Goal: Task Accomplishment & Management: Manage account settings

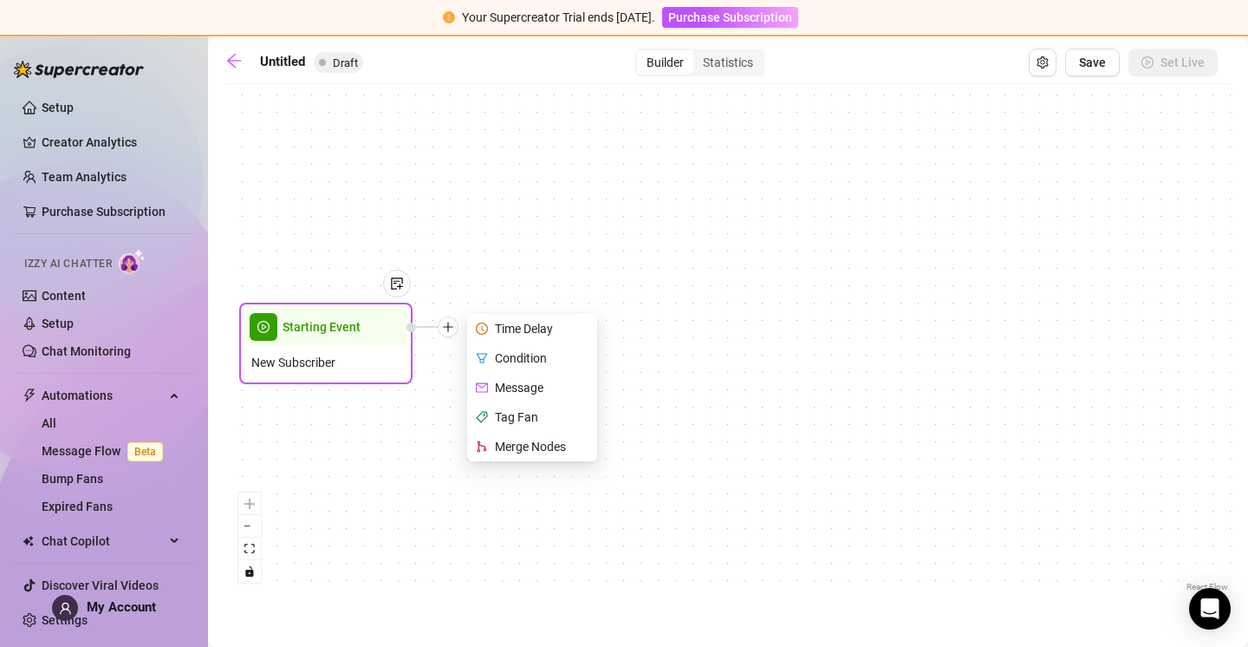
click at [487, 326] on icon "clock-circle" at bounding box center [482, 328] width 12 height 12
click at [507, 325] on div "Time Delay" at bounding box center [534, 328] width 127 height 29
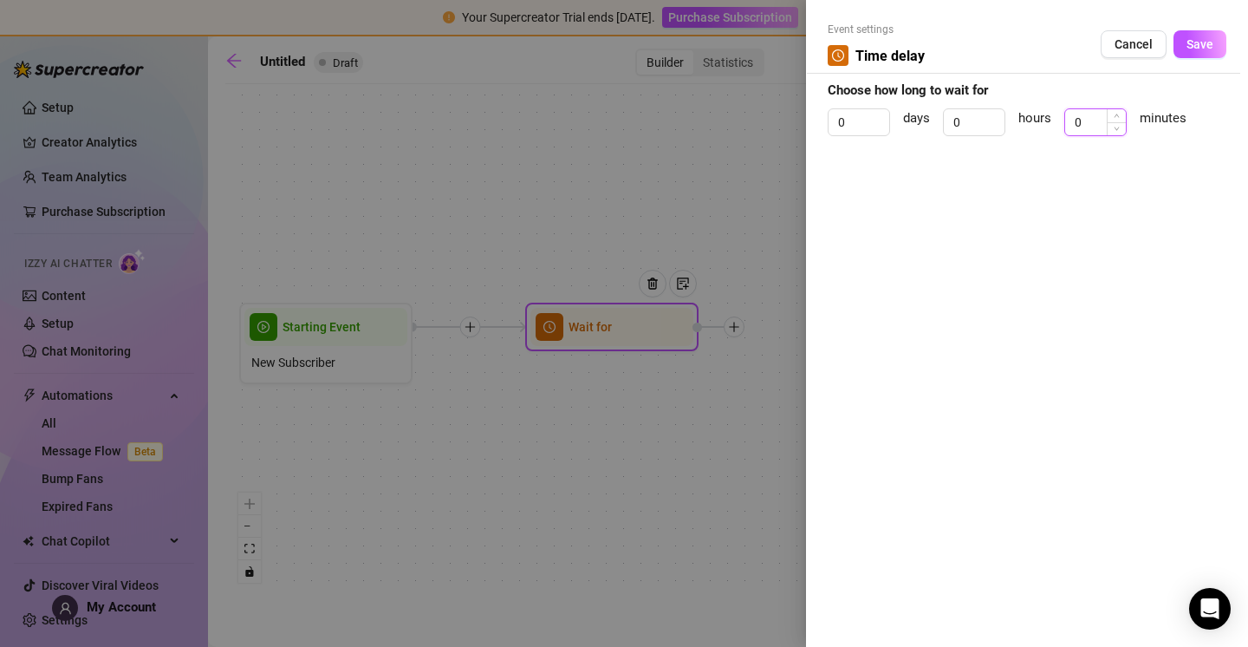
click at [1104, 121] on input "0" at bounding box center [1095, 122] width 61 height 26
type input "3"
click at [1202, 47] on span "Save" at bounding box center [1200, 44] width 27 height 14
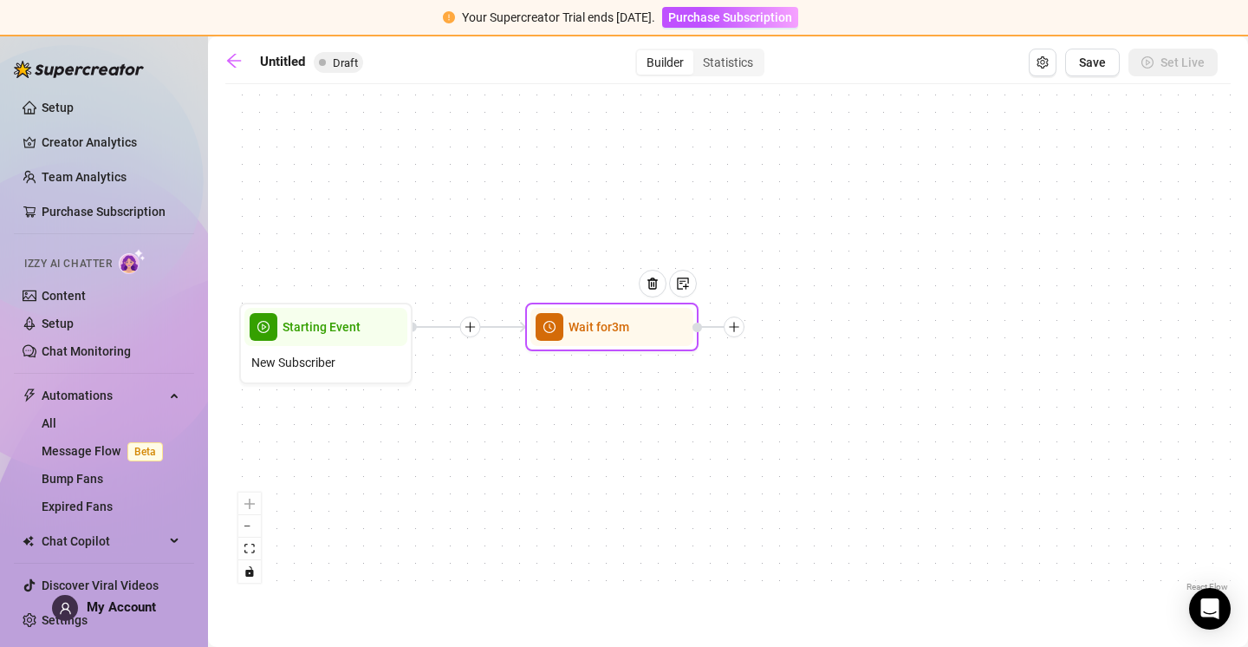
click at [739, 334] on div at bounding box center [734, 326] width 21 height 21
click at [689, 281] on img at bounding box center [683, 284] width 14 height 14
click at [732, 329] on icon "plus" at bounding box center [734, 327] width 12 height 12
click at [736, 325] on icon "plus" at bounding box center [734, 327] width 12 height 12
click at [733, 325] on icon "plus" at bounding box center [734, 327] width 12 height 12
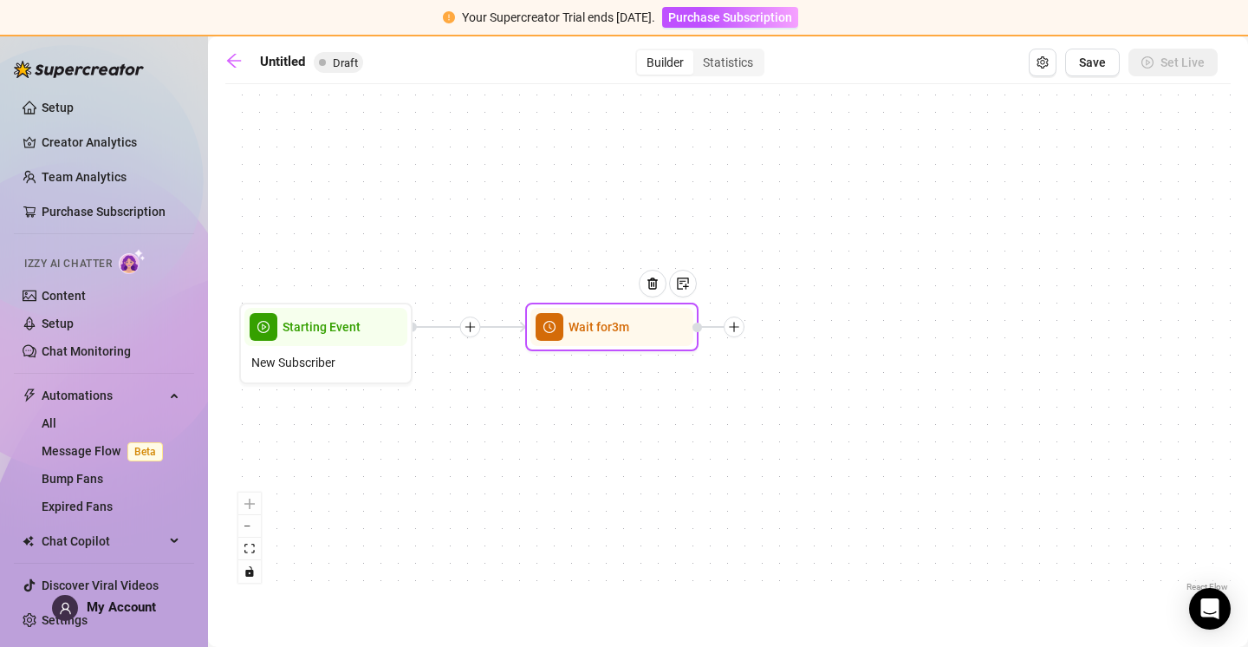
click at [733, 325] on icon "plus" at bounding box center [734, 327] width 12 height 12
click at [818, 356] on div "Condition" at bounding box center [820, 357] width 127 height 29
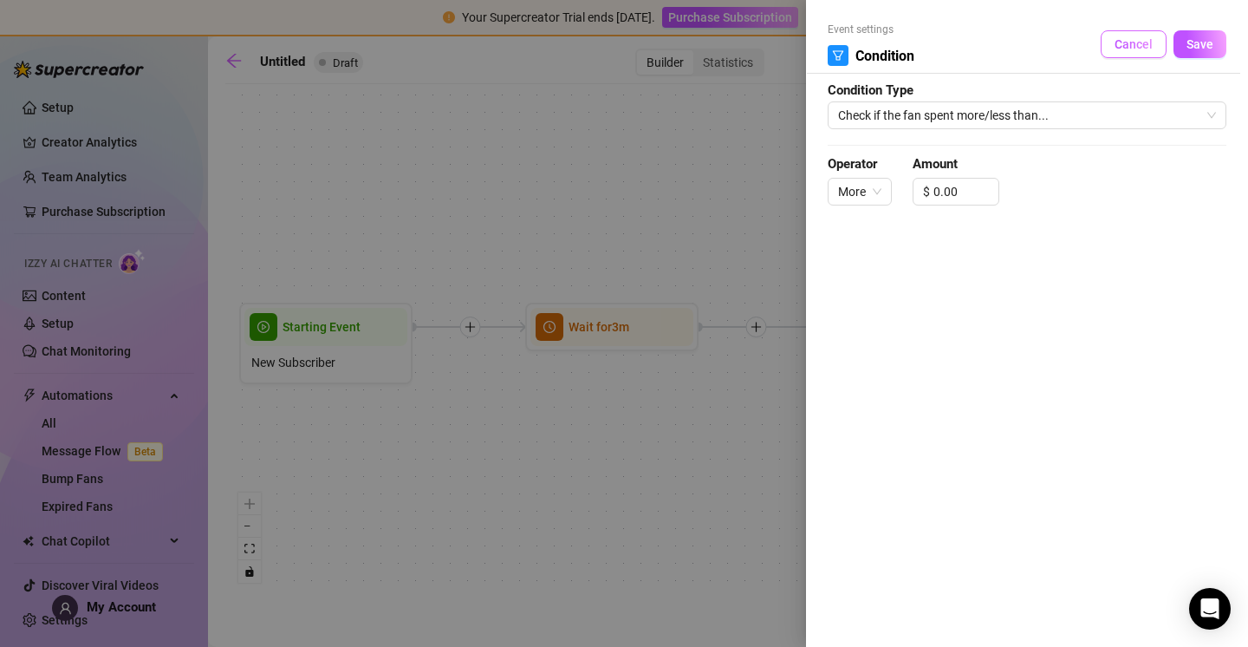
click at [1144, 42] on span "Cancel" at bounding box center [1134, 44] width 38 height 14
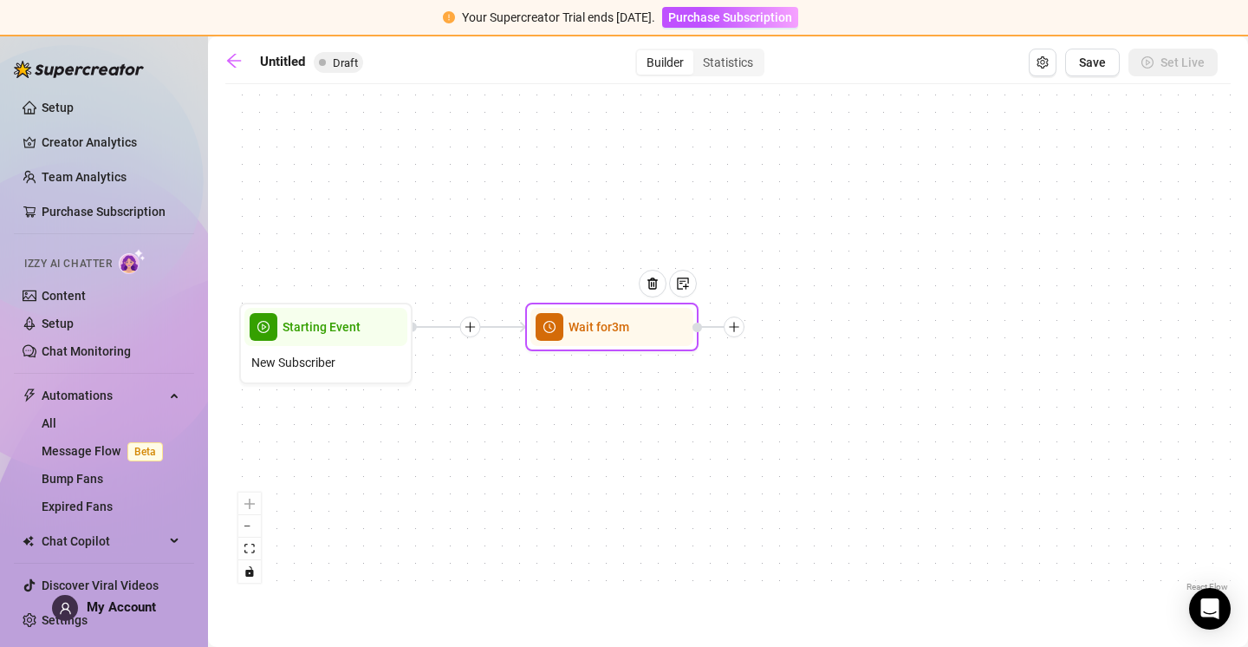
click at [739, 325] on icon "plus" at bounding box center [734, 327] width 12 height 12
click at [738, 322] on icon "plus" at bounding box center [734, 327] width 12 height 12
click at [794, 380] on div "Message" at bounding box center [820, 387] width 127 height 29
type textarea "Write your message here"
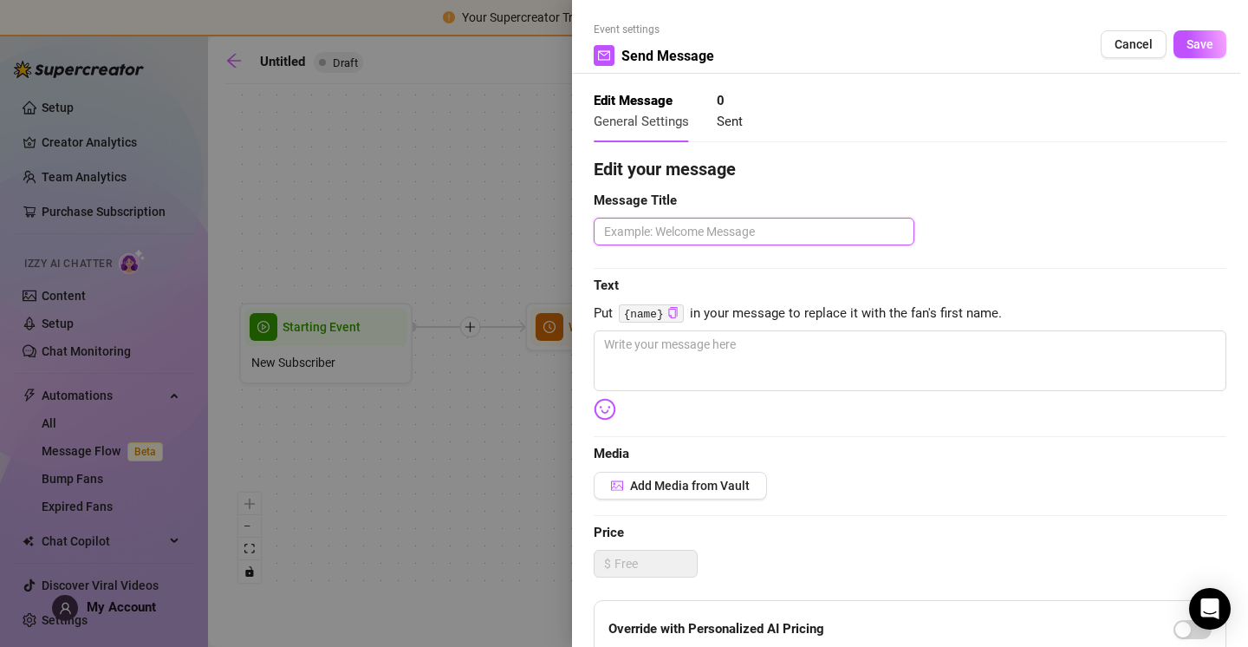
drag, startPoint x: 700, startPoint y: 231, endPoint x: 750, endPoint y: 239, distance: 51.0
click at [700, 231] on textarea at bounding box center [754, 232] width 321 height 28
type textarea "F"
type textarea "Fi"
type textarea "Fir"
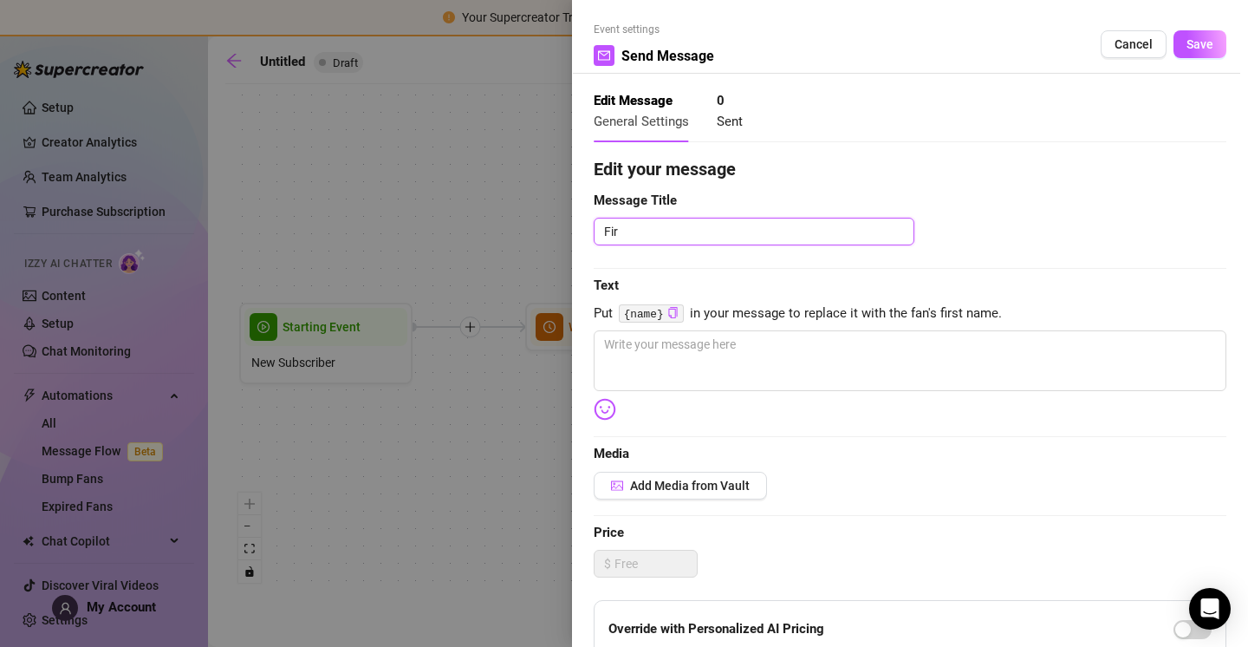
type textarea "Fi"
type textarea "F"
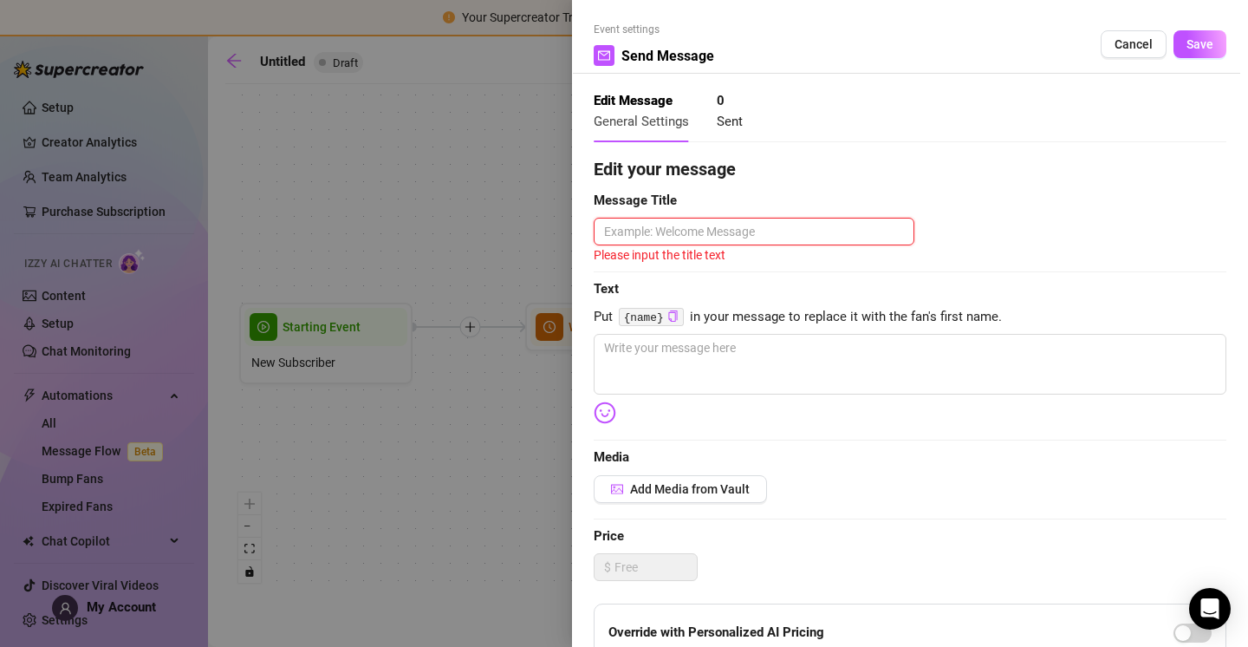
type textarea "F"
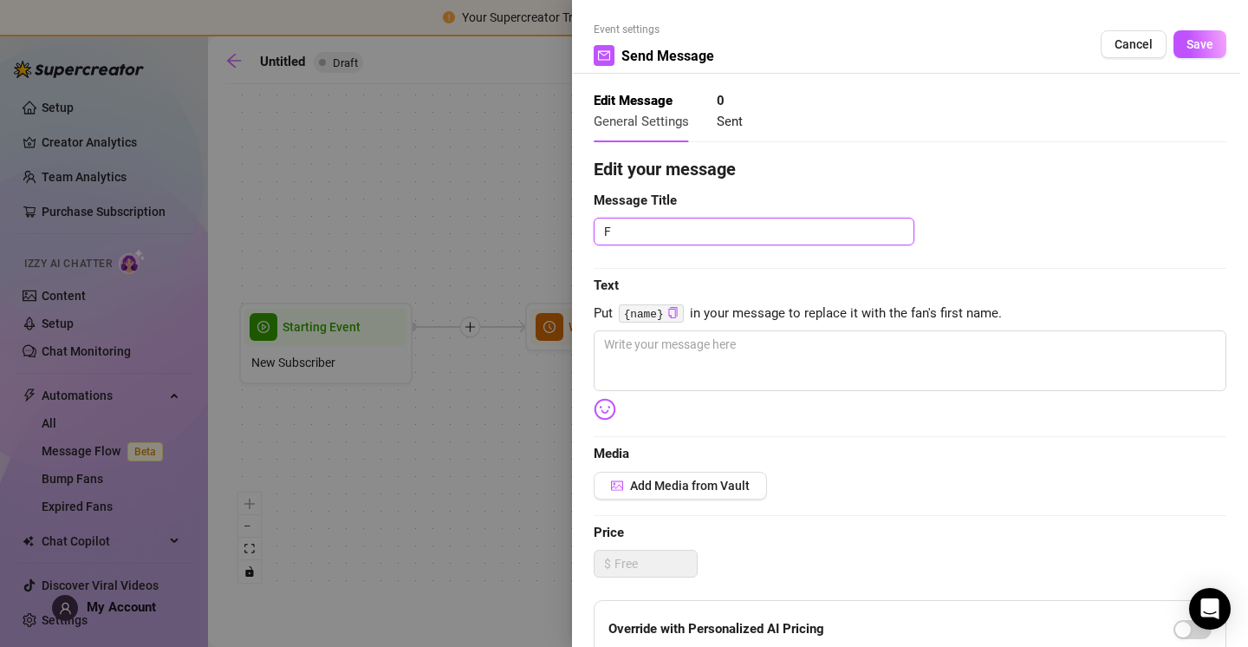
type textarea "Fa"
type textarea "Fam"
type textarea "Famo"
type textarea "Famou"
type textarea "Famous"
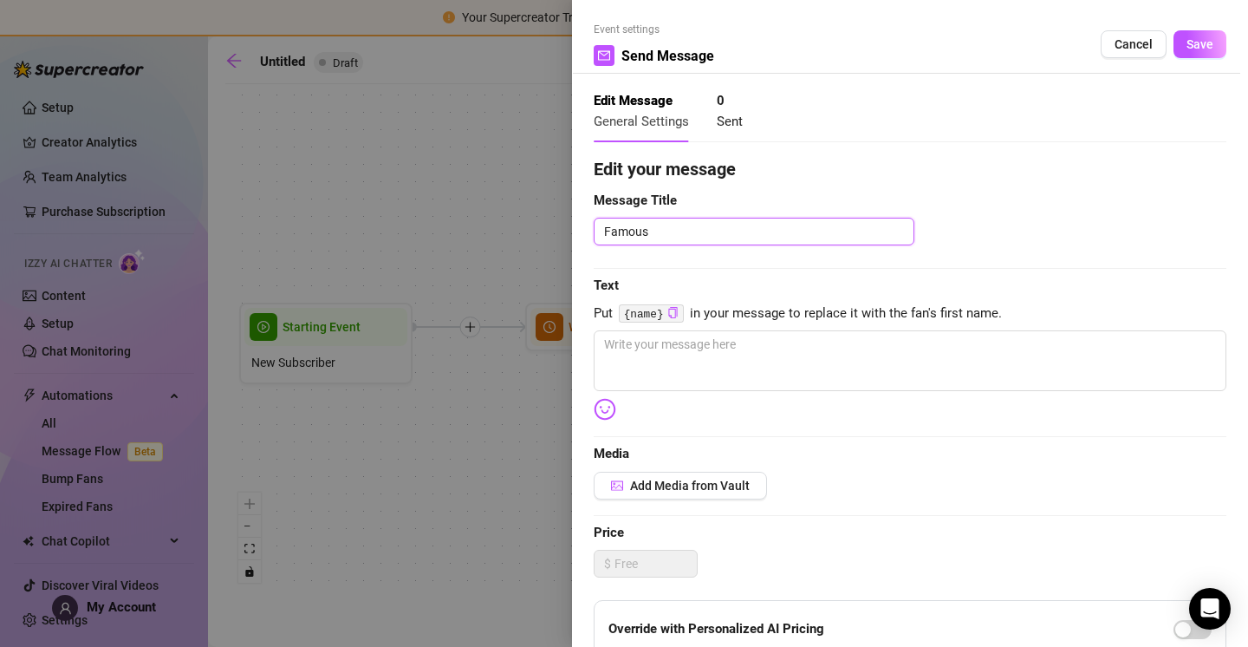
type textarea "Famous"
type textarea "Famous C"
type textarea "Famous Ch"
type textarea "Famous Cha"
type textarea "Famous Chal"
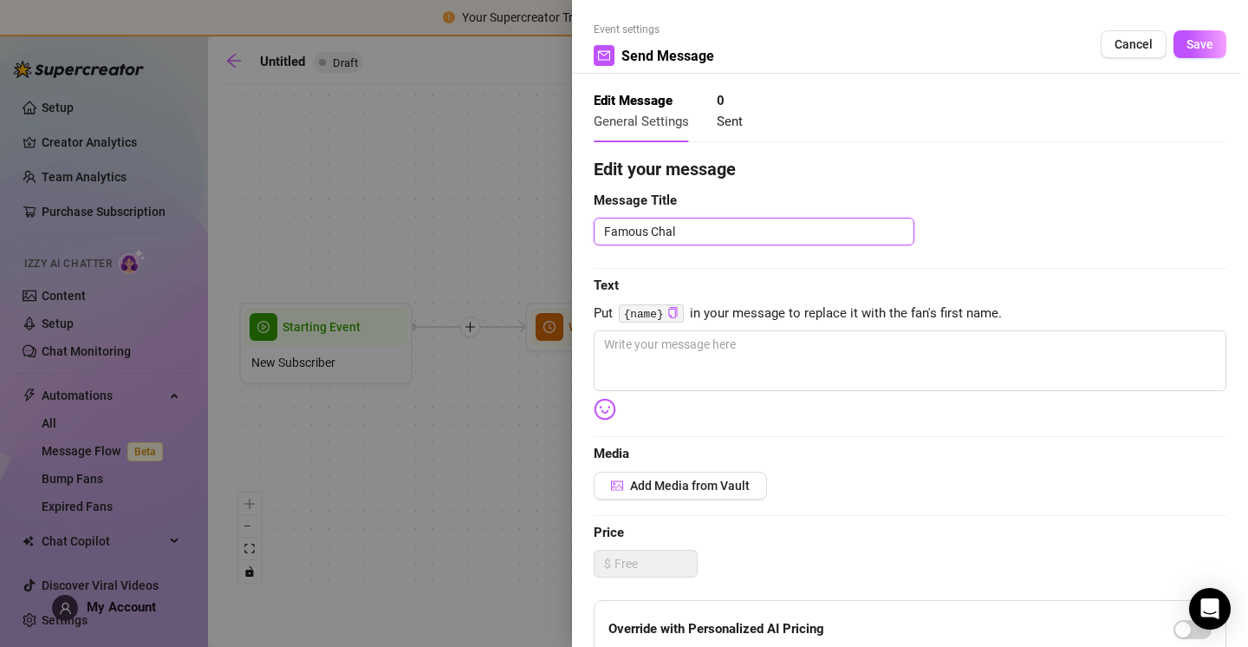
type textarea "Famous Chall"
type textarea "Famous Challe"
type textarea "Famous Challen"
type textarea "Famous Challeng"
type textarea "Famous Challenge"
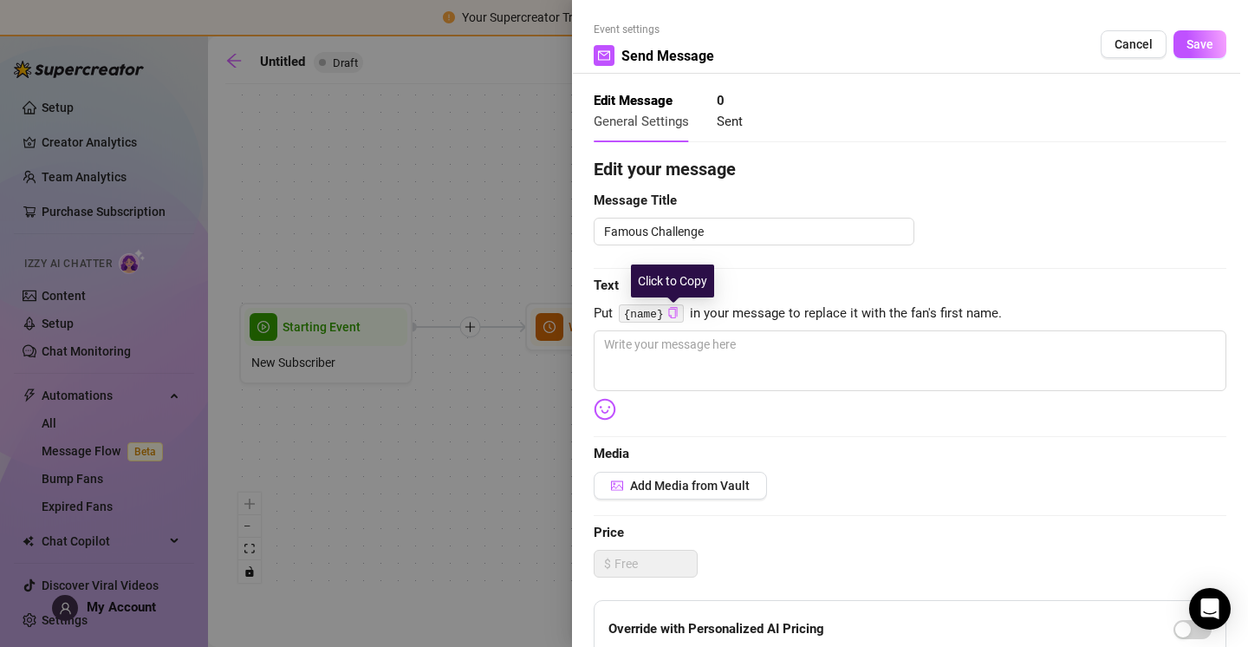
click at [674, 311] on icon "copy" at bounding box center [673, 312] width 11 height 11
click at [670, 309] on icon "copy" at bounding box center [673, 312] width 11 height 11
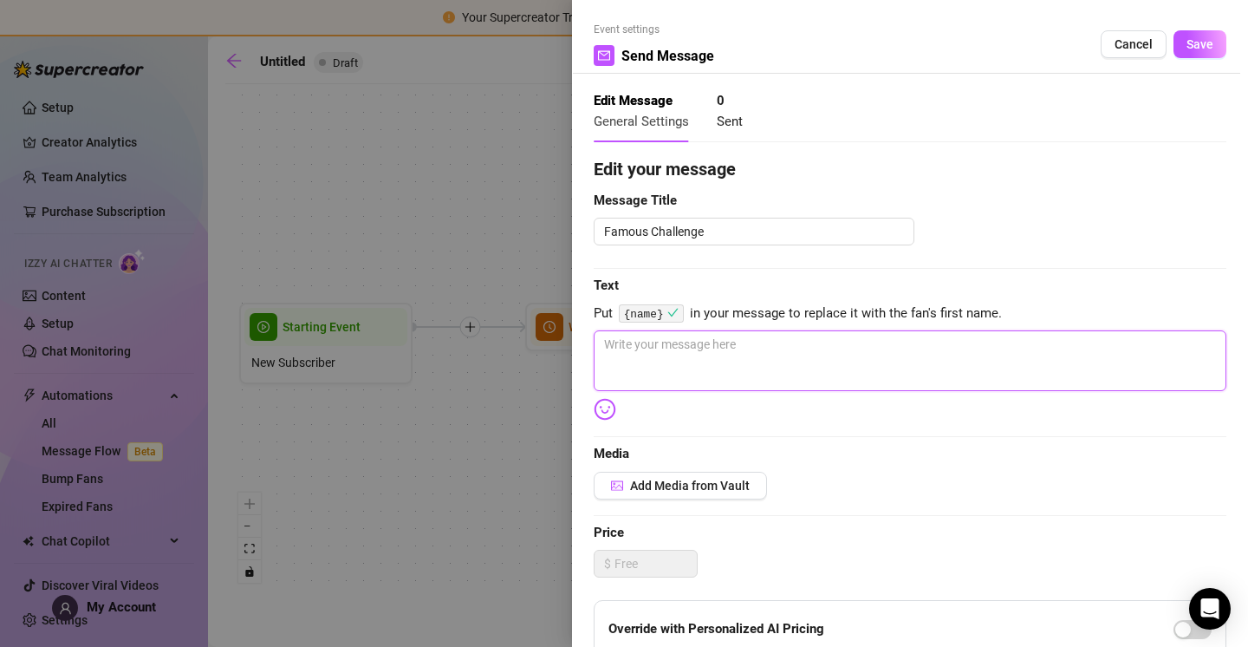
click at [659, 349] on textarea at bounding box center [910, 360] width 633 height 61
type textarea "C"
type textarea "Cu"
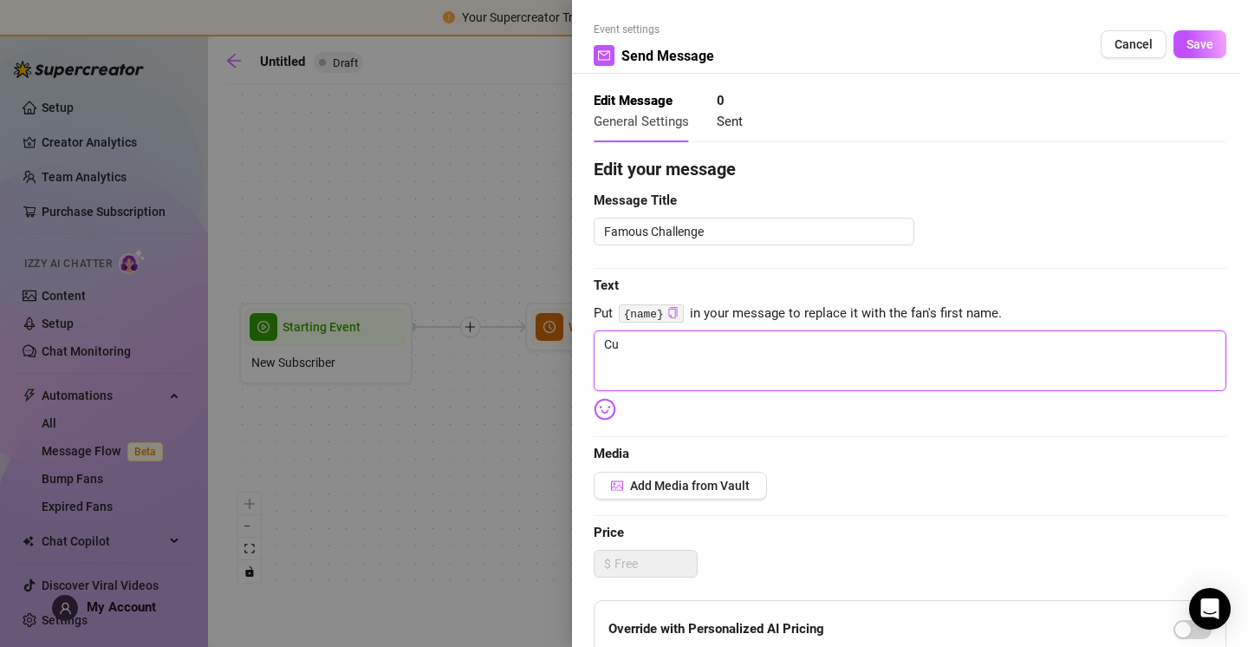
type textarea "Cur"
type textarea "Curr"
type textarea "Curri"
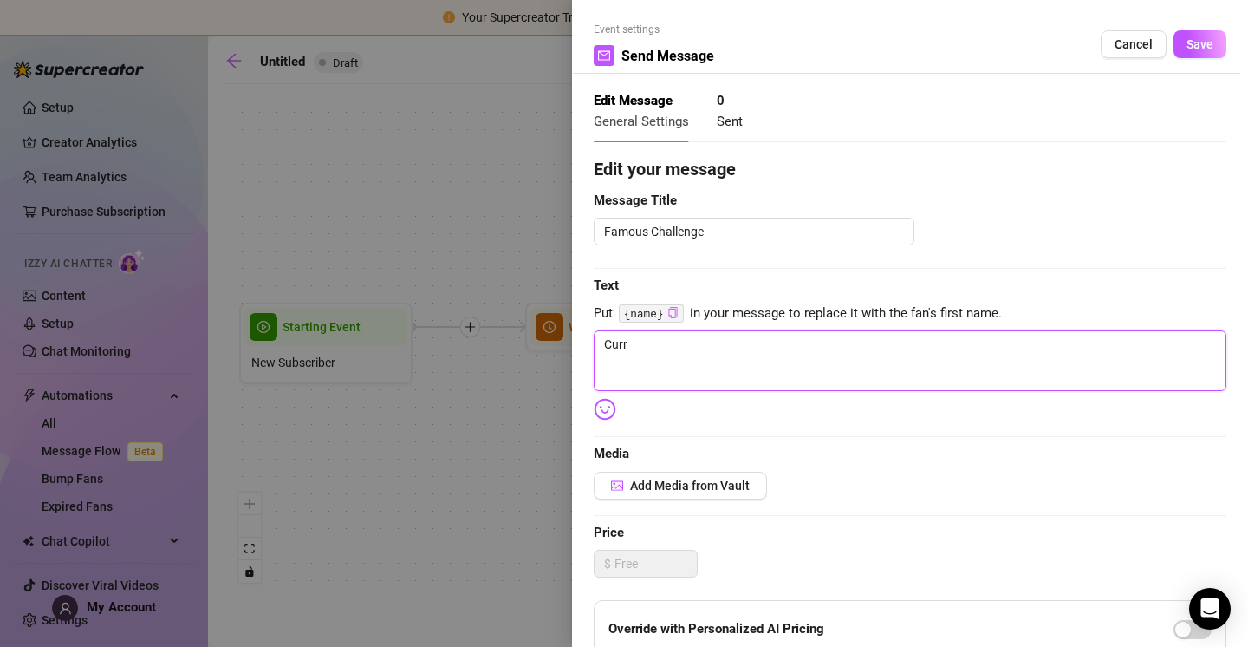
type textarea "Curri"
type textarea "Currio"
type textarea "Curriou"
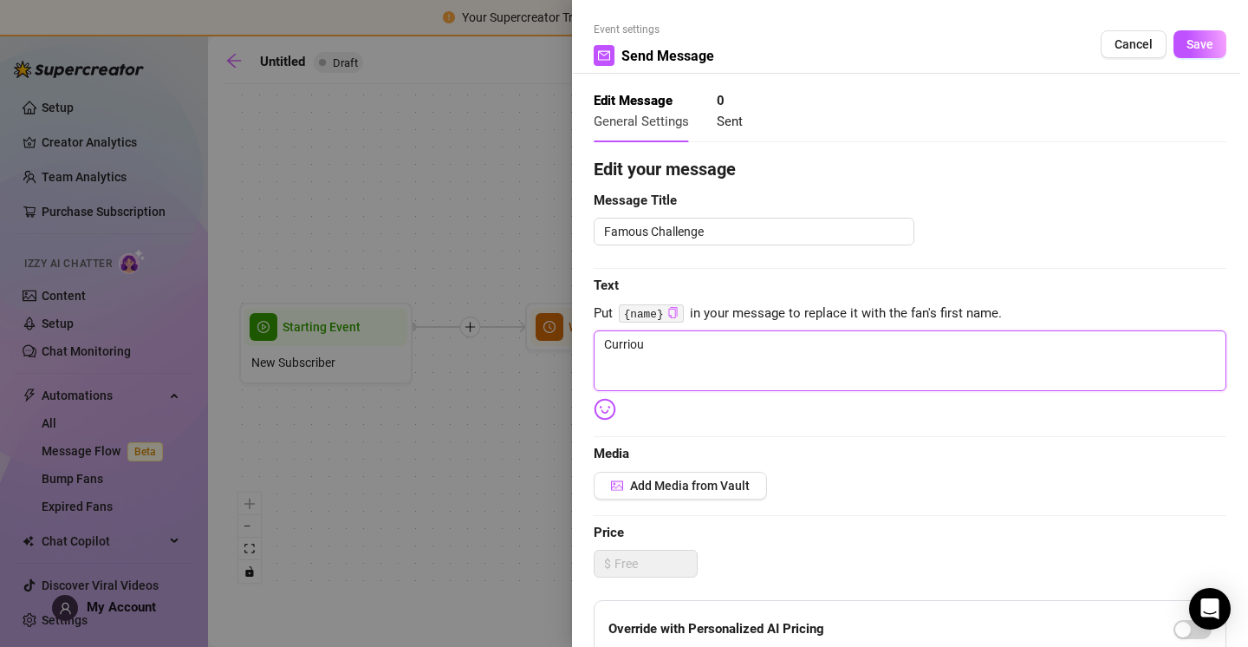
type textarea "Currious"
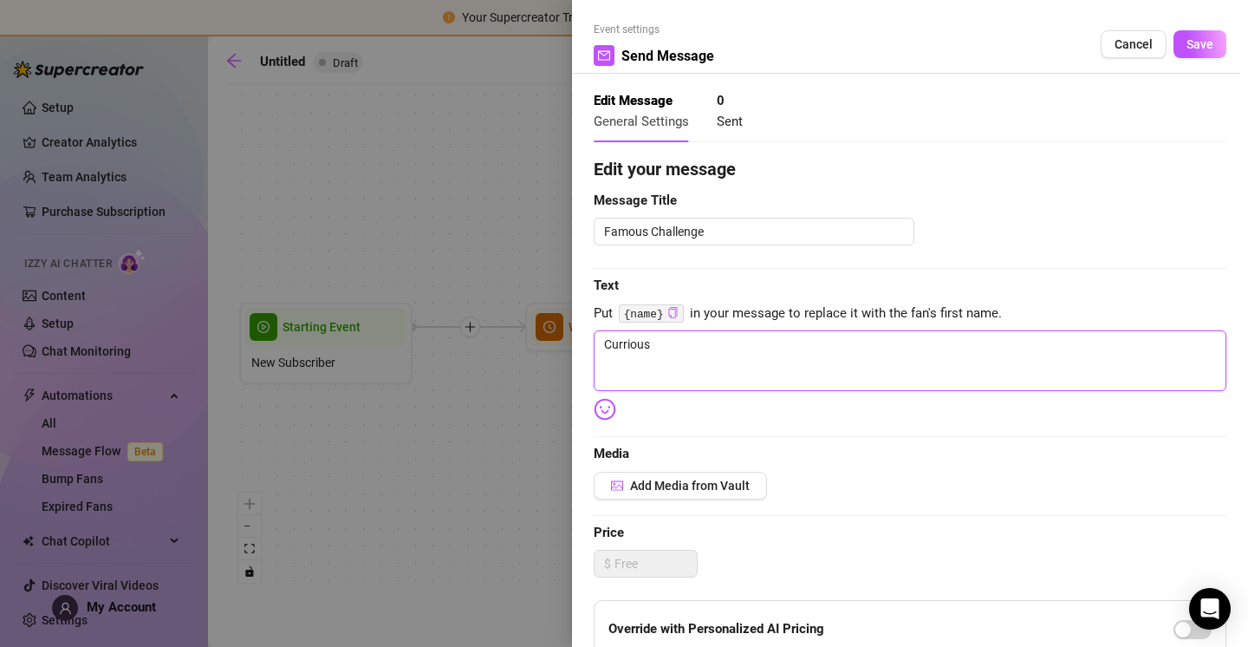
type textarea "Currious"
type textarea "Curriou"
type textarea "Currio"
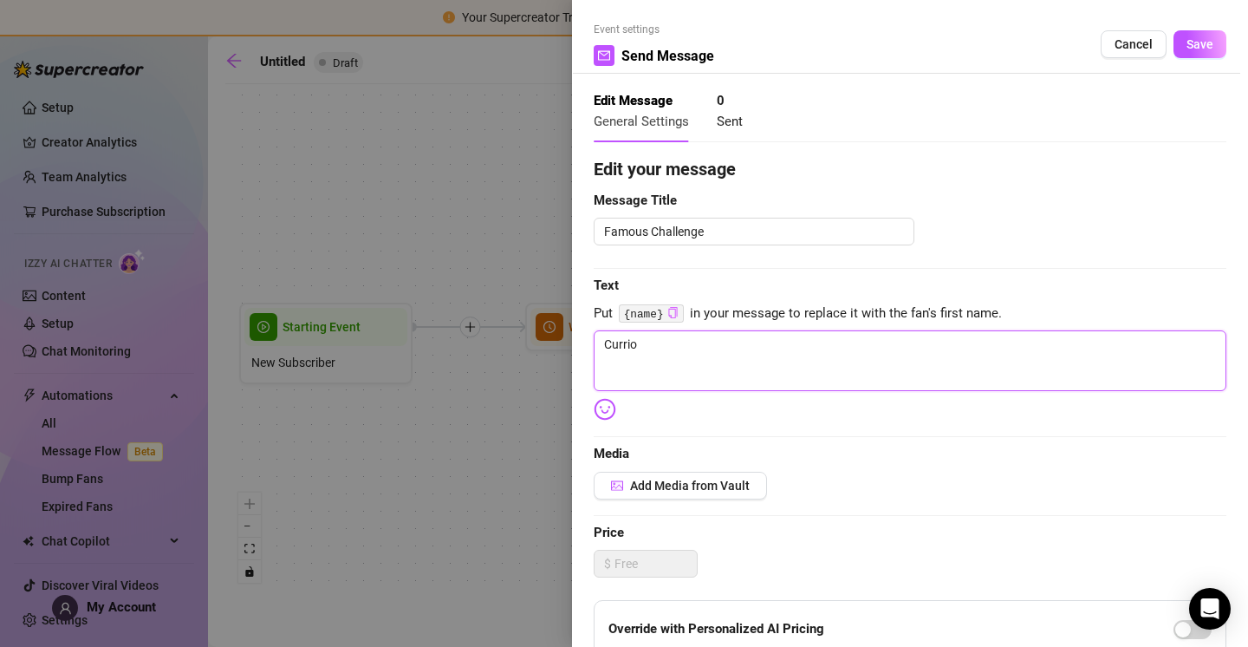
type textarea "Curri"
type textarea "Curr"
type textarea "Cur"
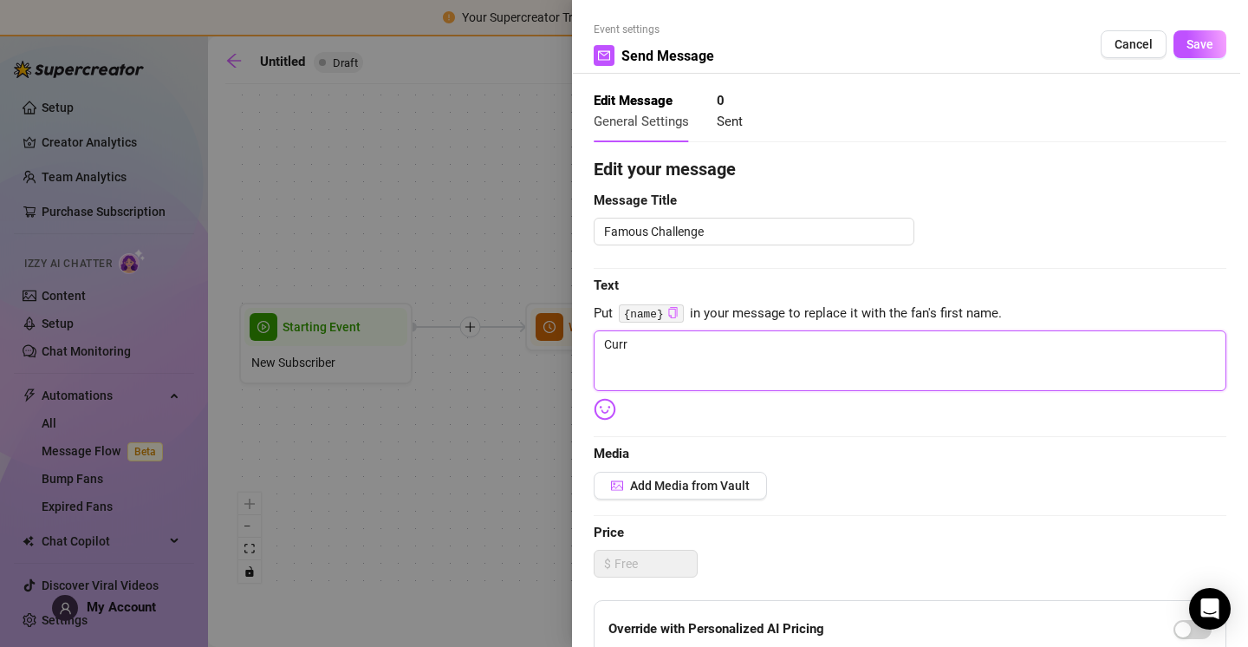
type textarea "Cur"
type textarea "Curi"
type textarea "Curio"
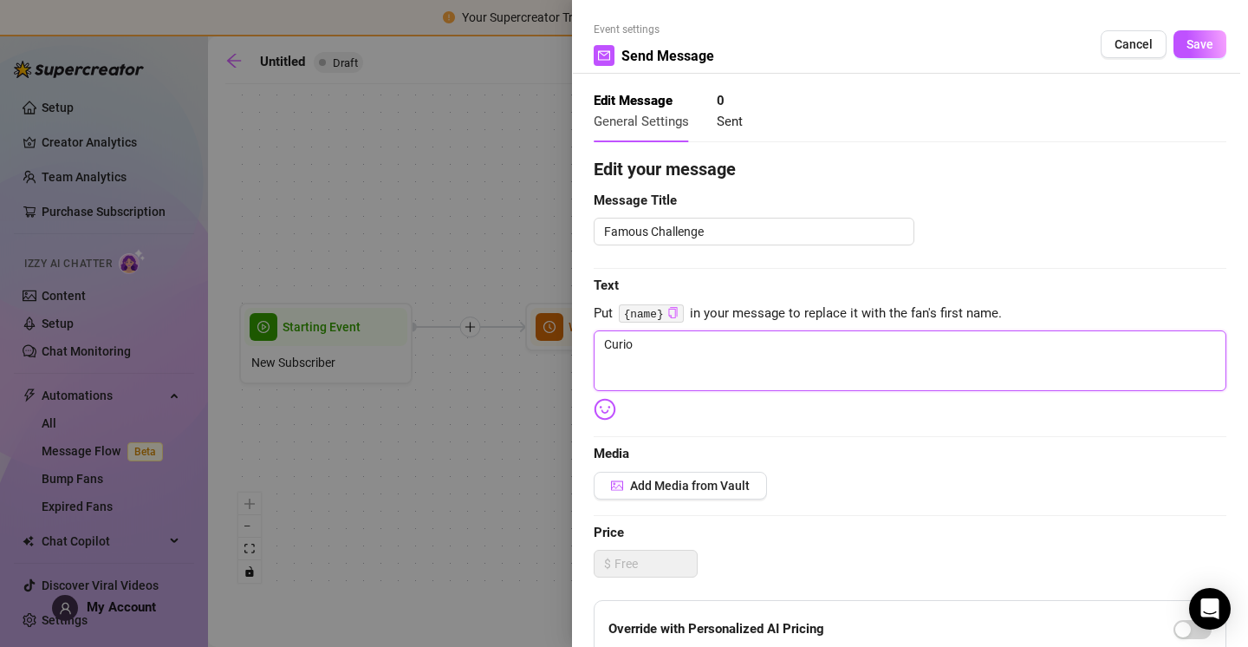
type textarea "Curiou"
type textarea "Curious"
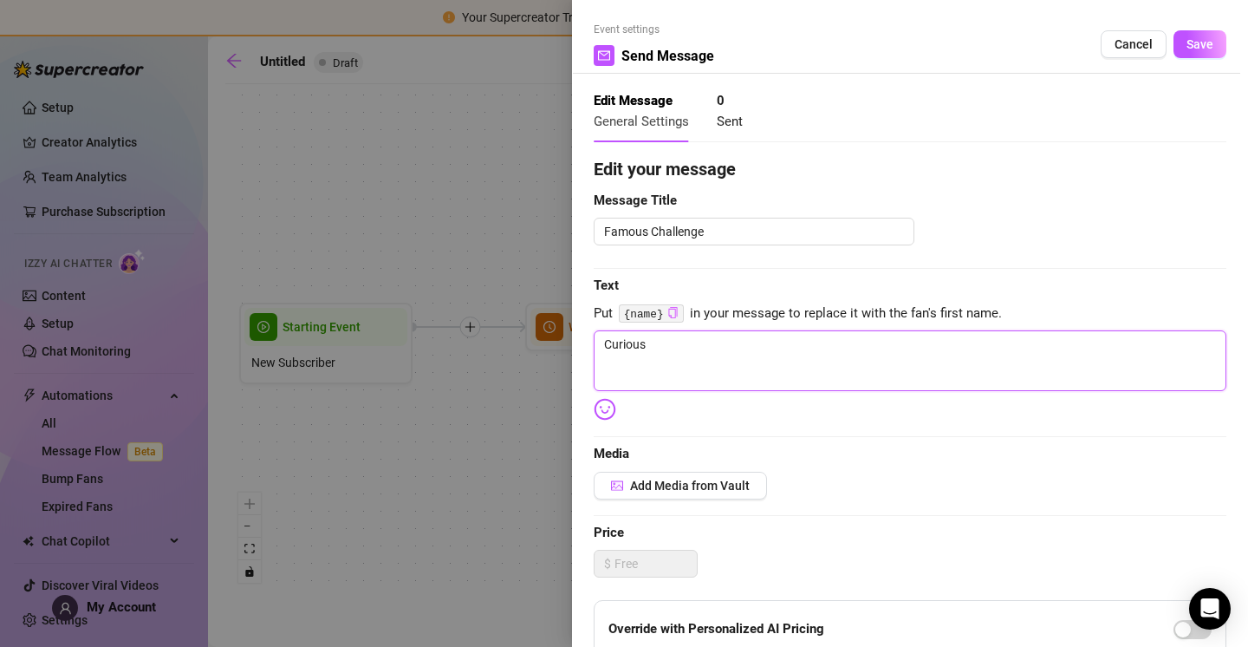
type textarea "Curious"
type textarea "Curious w"
type textarea "Curious wh"
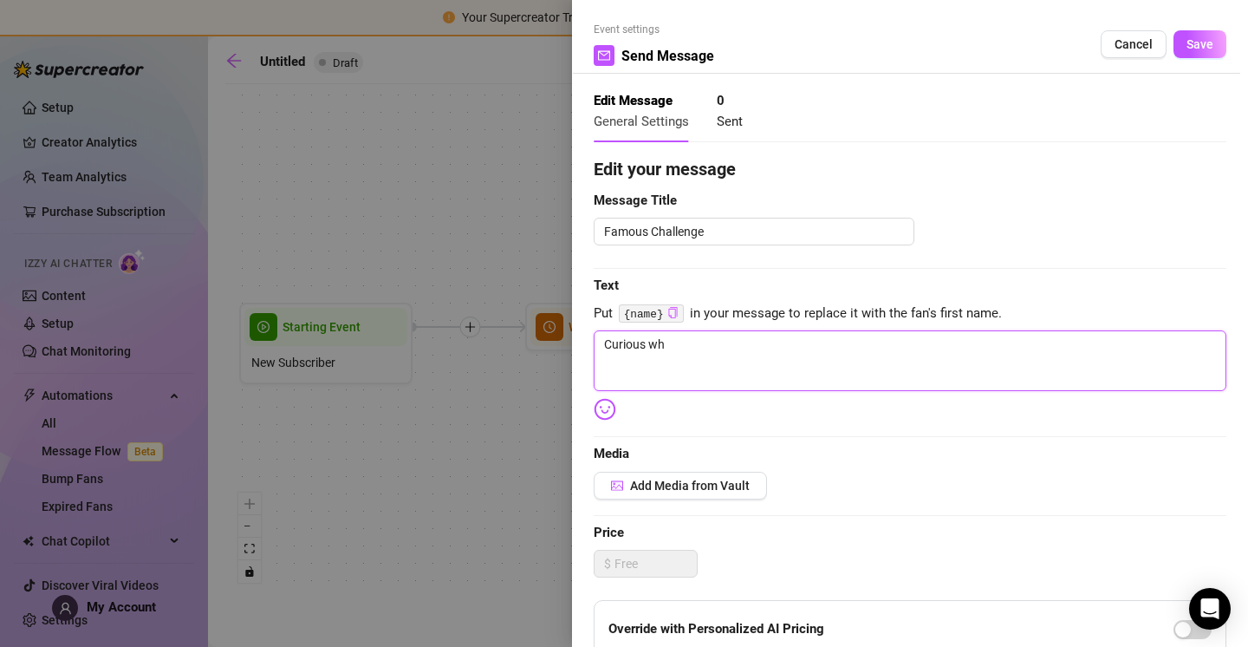
type textarea "Curious wha"
type textarea "Curious what"
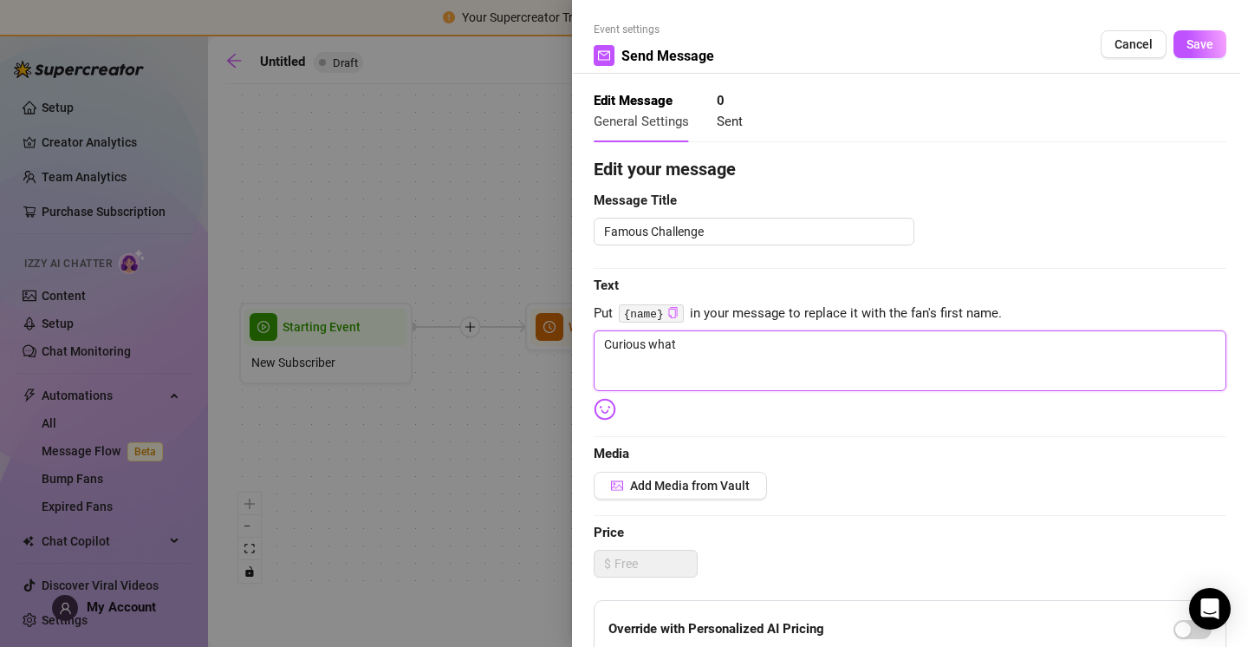
type textarea "Curious what"
type textarea "Curious what m"
type textarea "Curious what my"
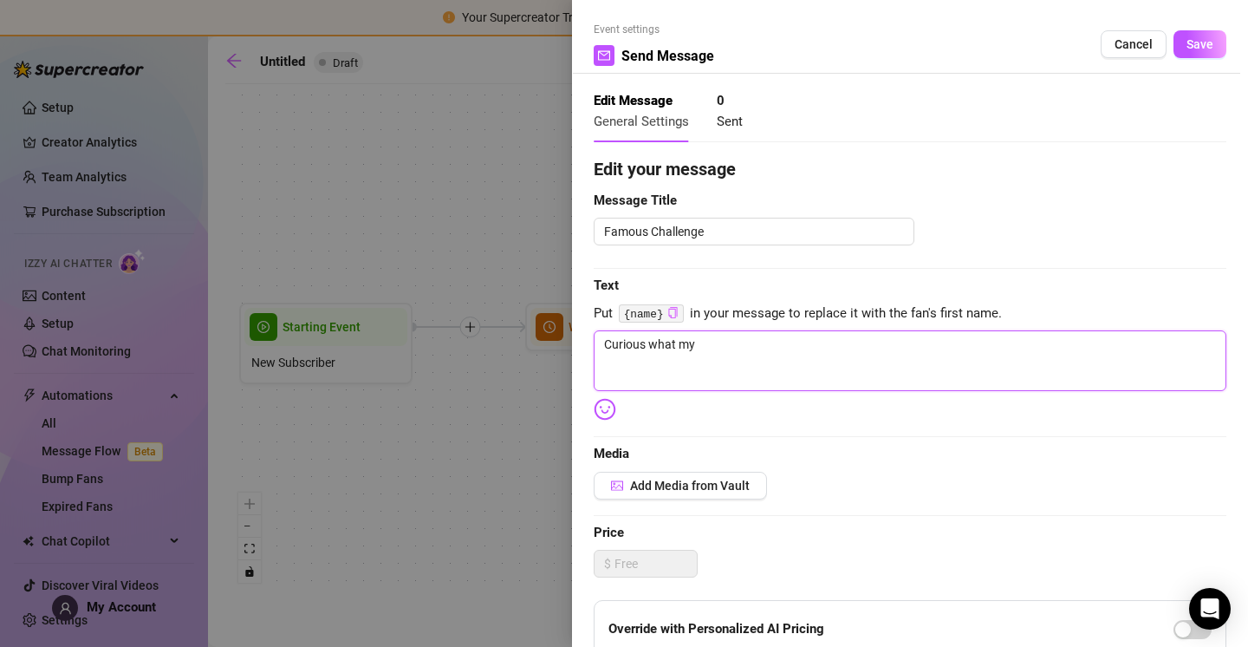
type textarea "Curious what my"
type textarea "Curious what my C"
type textarea "Curious what my Ch"
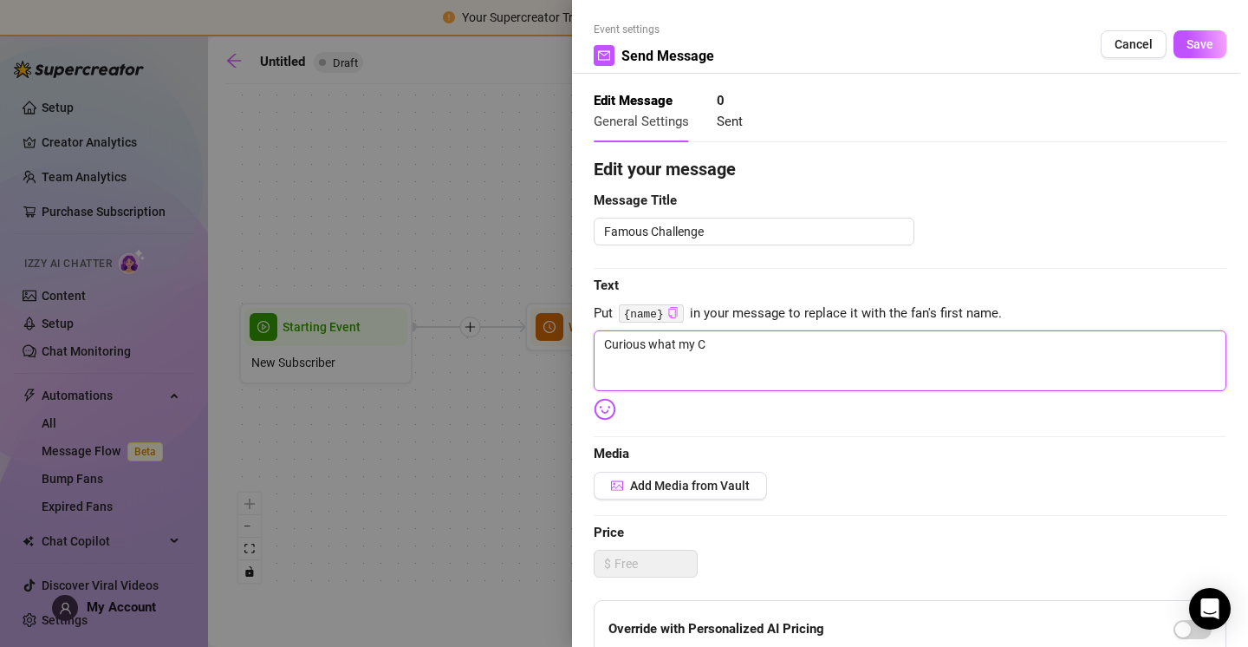
type textarea "Curious what my Ch"
type textarea "Curious what my Cha"
type textarea "Curious what my Chal"
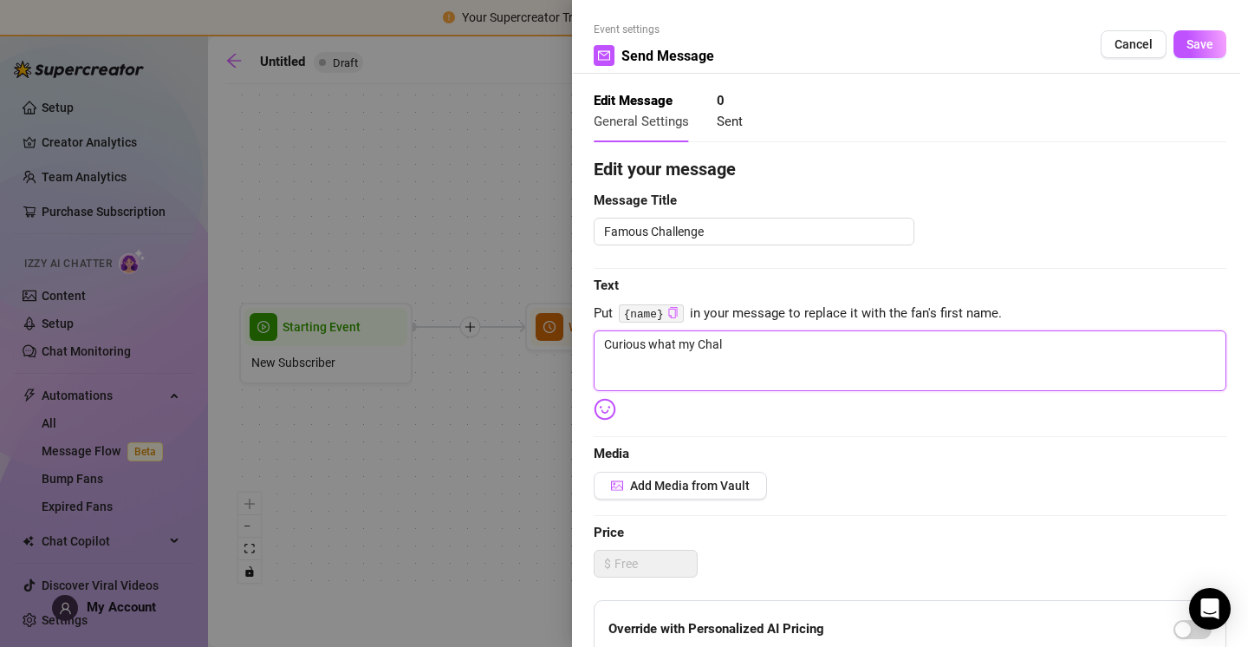
type textarea "Curious what my Chall"
type textarea "Curious what my Challe"
type textarea "Curious what my Challen"
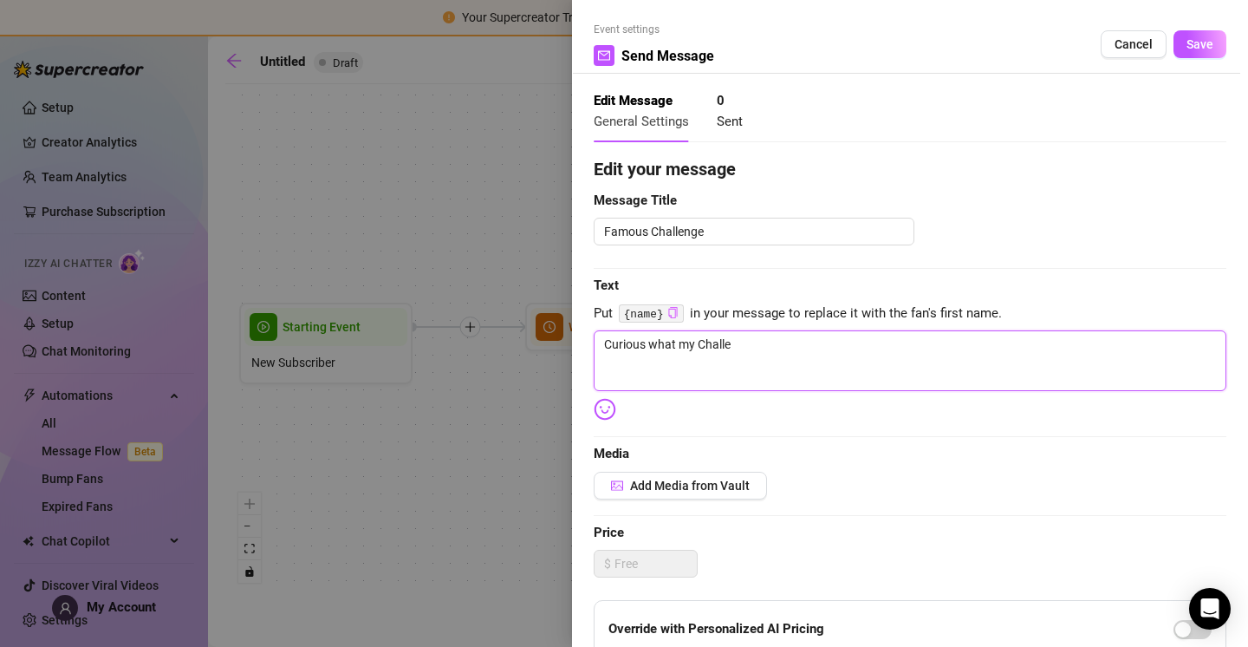
type textarea "Curious what my Challen"
type textarea "Curious what my Challeng"
type textarea "Curious what my Challenge"
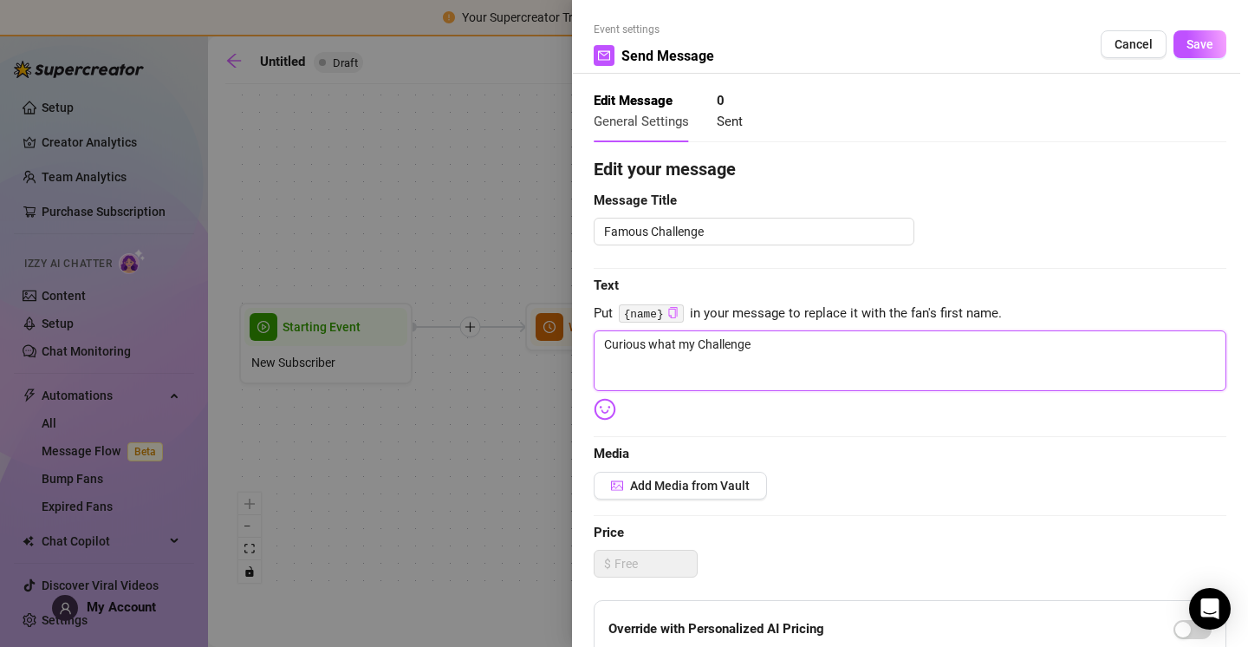
type textarea "Curious what my Challenge"
type textarea "Curious what my Challenge V"
type textarea "Curious what my Challenge Vi"
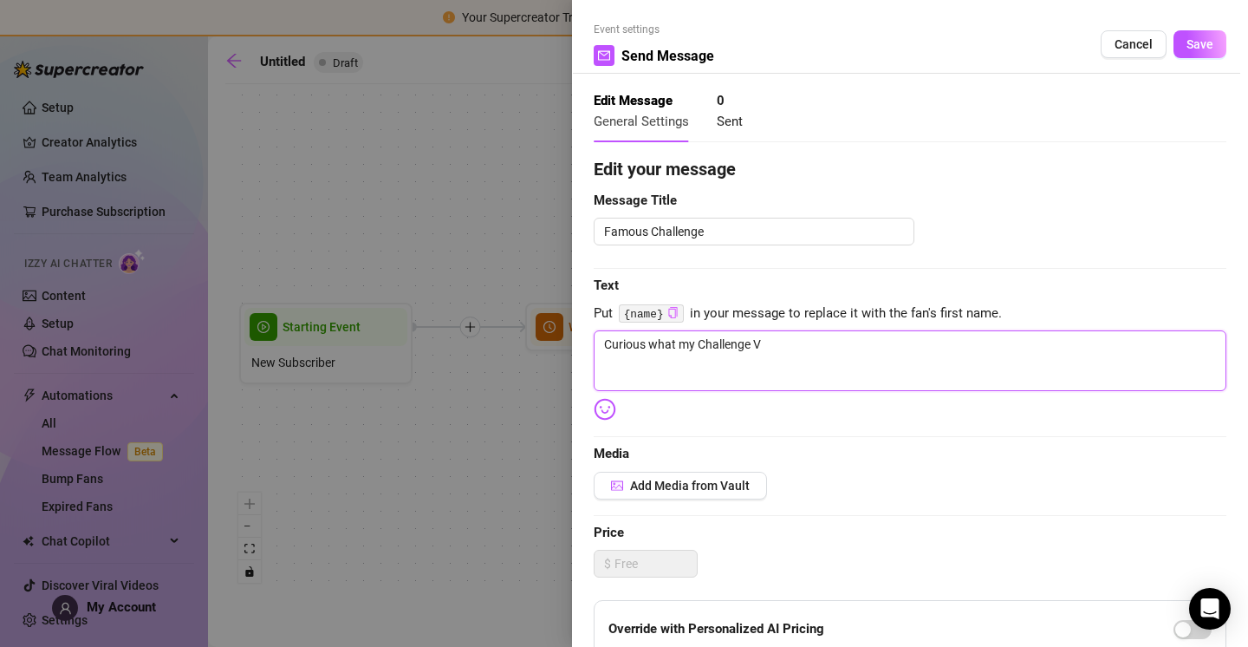
type textarea "Curious what my Challenge Vi"
type textarea "Curious what my Challenge V"
type textarea "Curious what my Challenge"
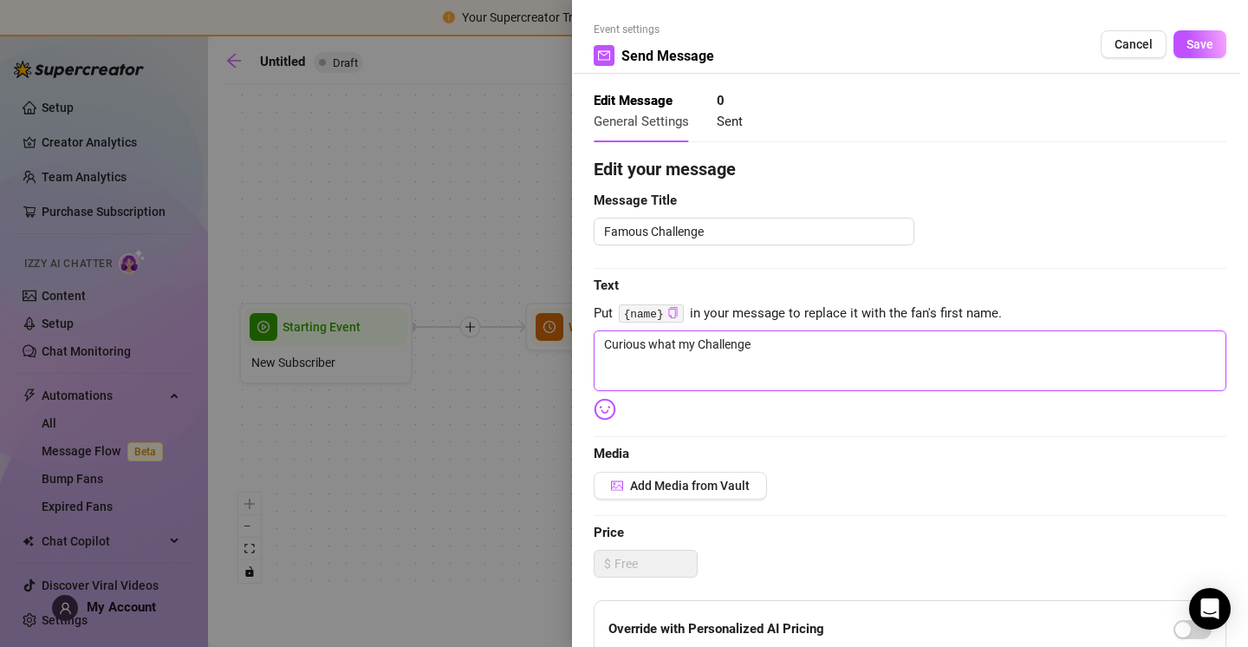
click at [674, 342] on textarea "Curious what my Challenge" at bounding box center [910, 360] width 633 height 61
type textarea "Curious wha my Challenge"
type textarea "Curious wh my Challenge"
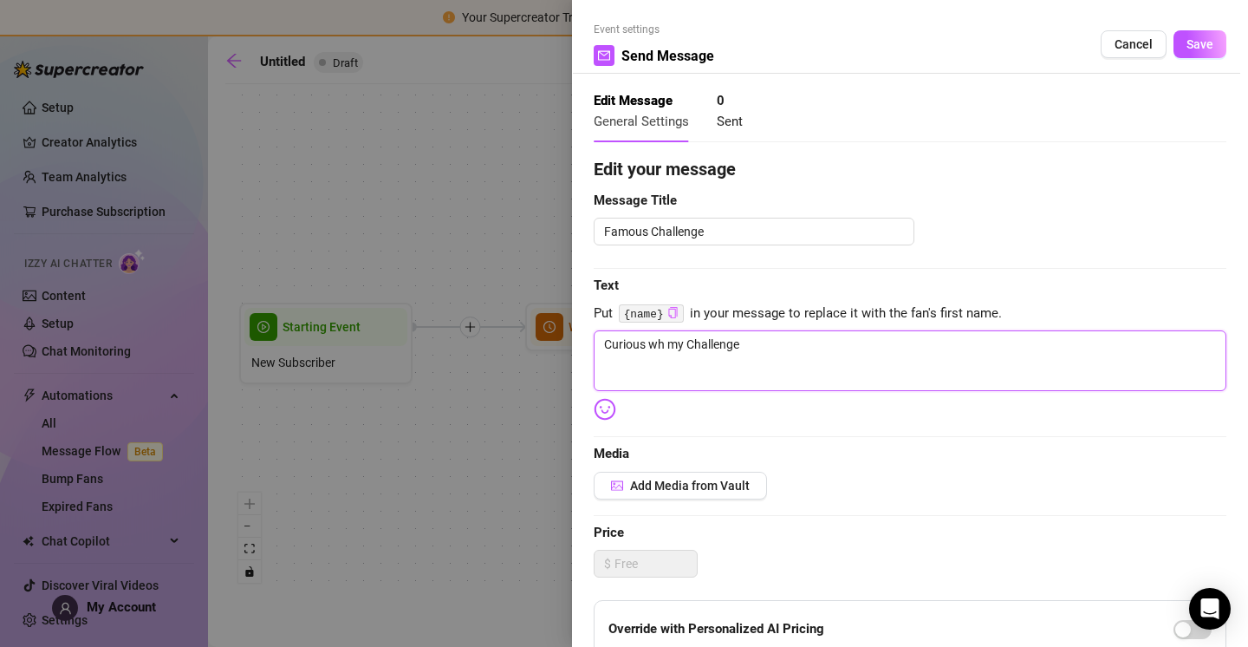
type textarea "Curious w my Challenge"
type textarea "Curious my Challenge"
type textarea "Curious a my Challenge"
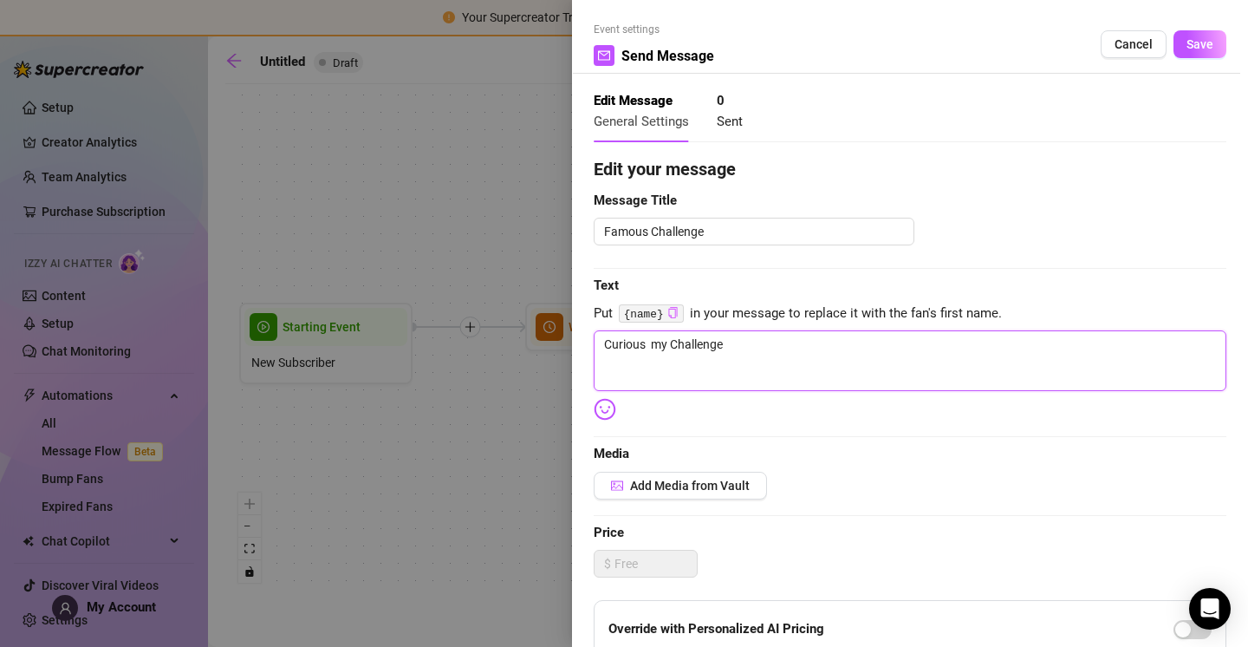
type textarea "Curious a my Challenge"
type textarea "Curious ab my Challenge"
type textarea "Curious abo my Challenge"
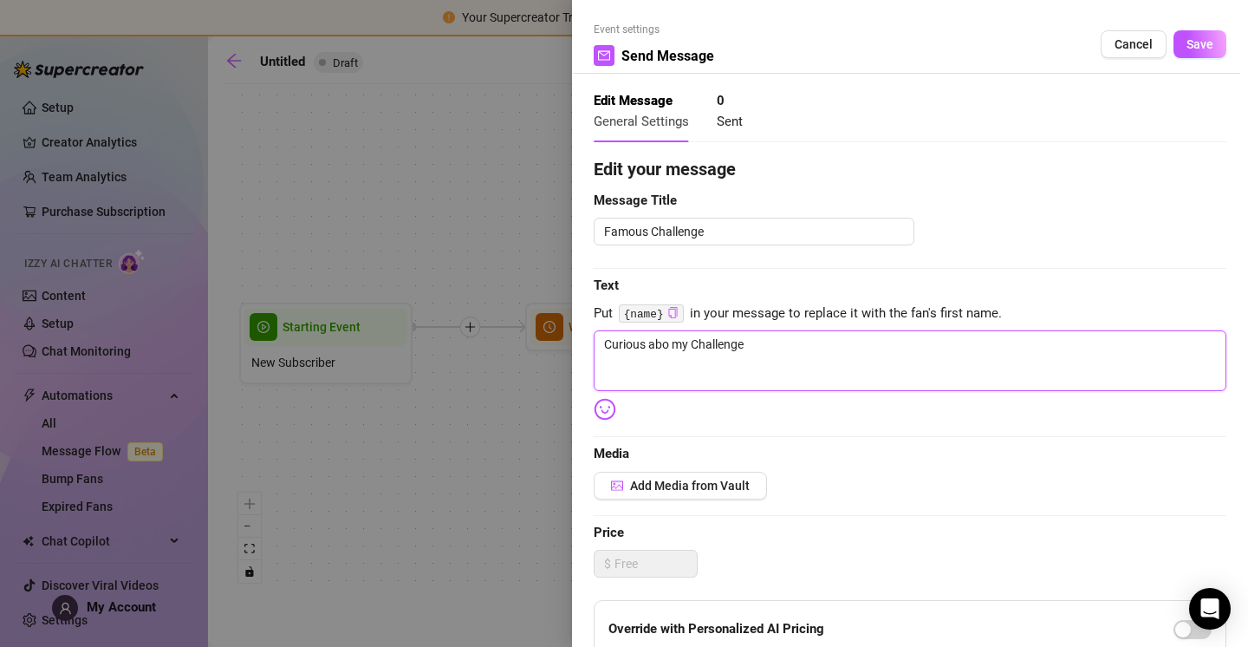
type textarea "Curious abou my Challenge"
type textarea "Curious about my Challenge"
click at [785, 336] on textarea "Curious about my Challenge" at bounding box center [910, 360] width 633 height 61
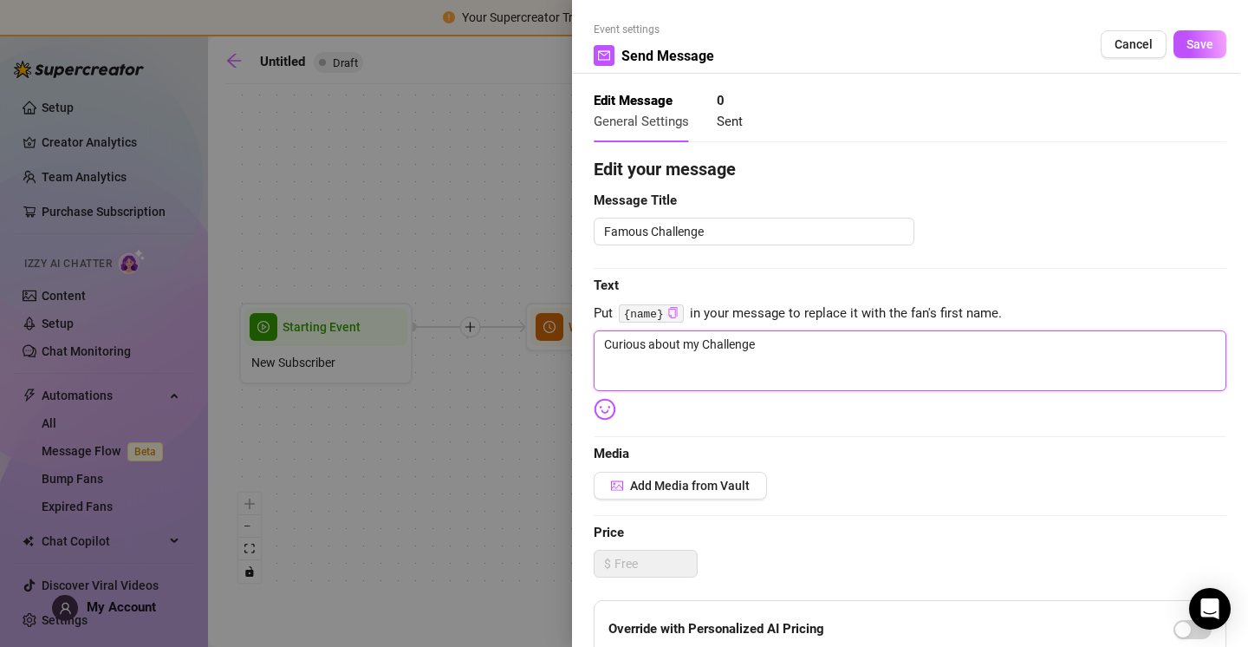
type textarea "Curious about my Challenge V"
type textarea "Curious about my Challenge Vi"
type textarea "Curious about my Challenge Vid"
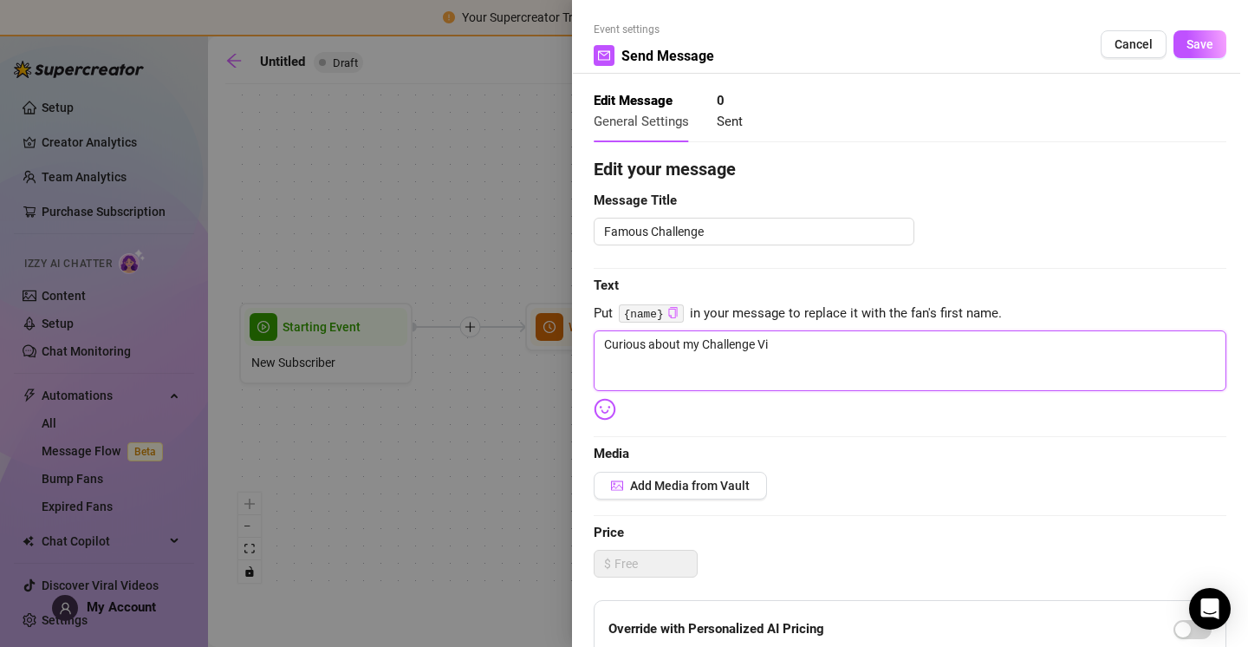
type textarea "Curious about my Challenge Vid"
type textarea "Curious about my Challenge Vide"
type textarea "Curious about my Challenge Video"
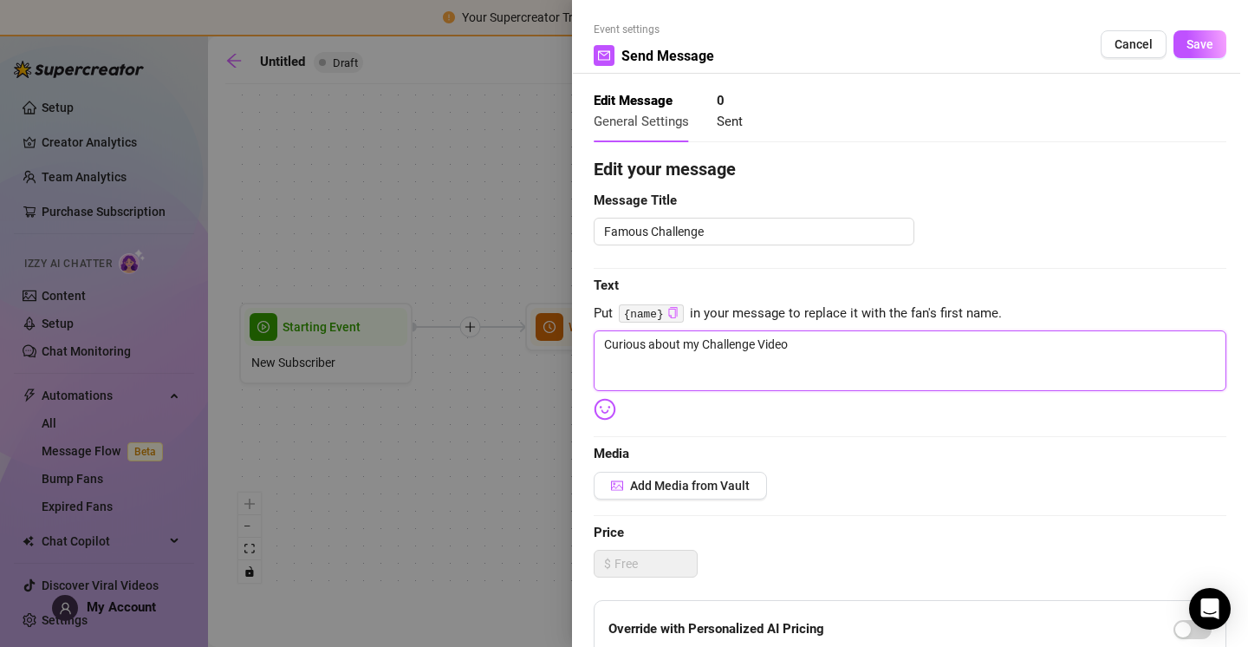
type textarea "Curious about my Challenge Videos"
type textarea "Curious about my Challenge Videos?"
type textarea "Curious about my Challenge Videos??"
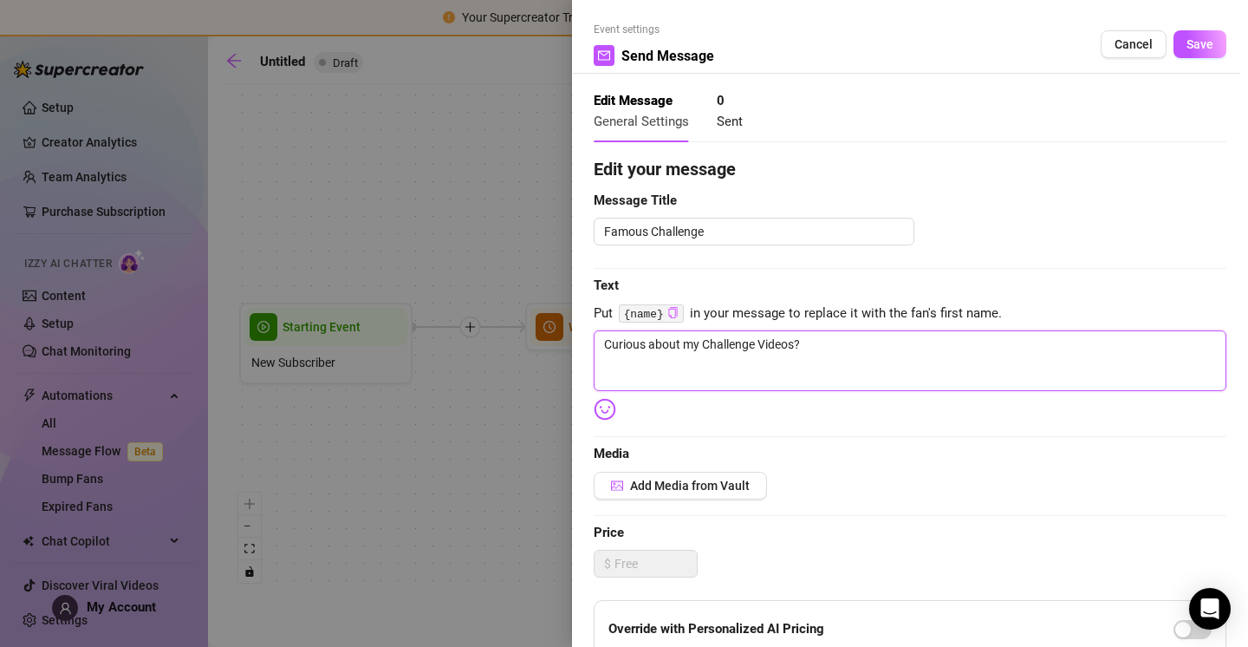
type textarea "Curious about my Challenge Videos??"
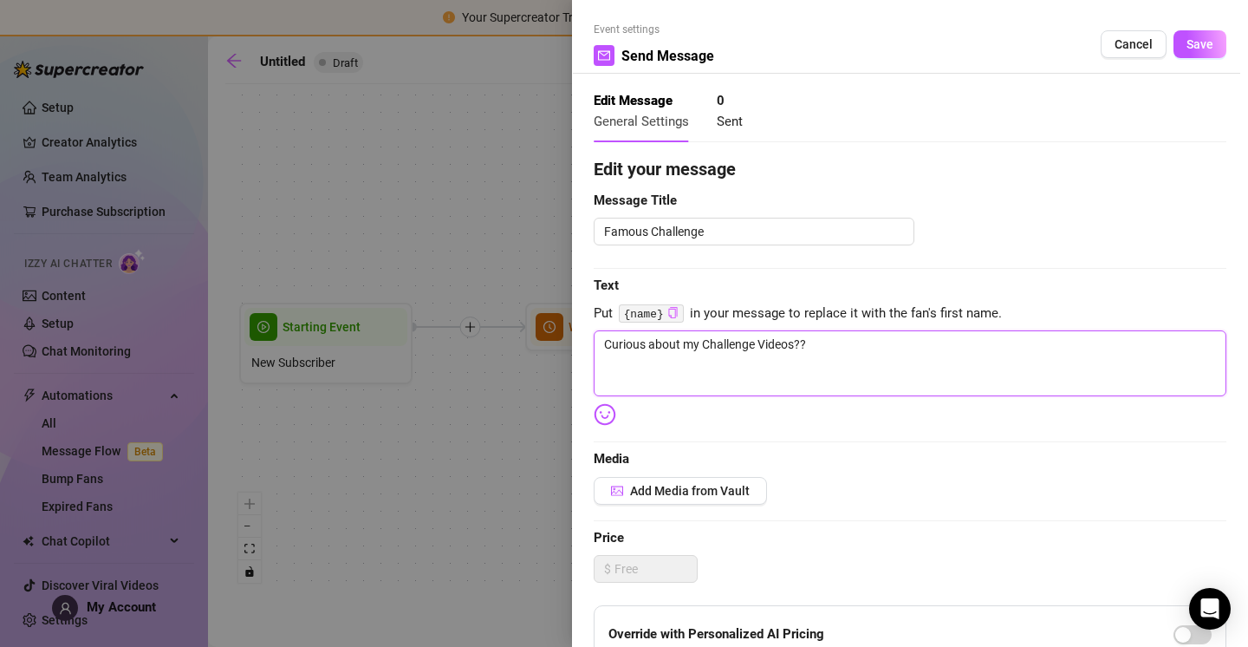
type textarea "Curious about my Challenge Videos?? H"
type textarea "Curious about my Challenge Videos?? He"
type textarea "Curious about my Challenge Videos?? Her"
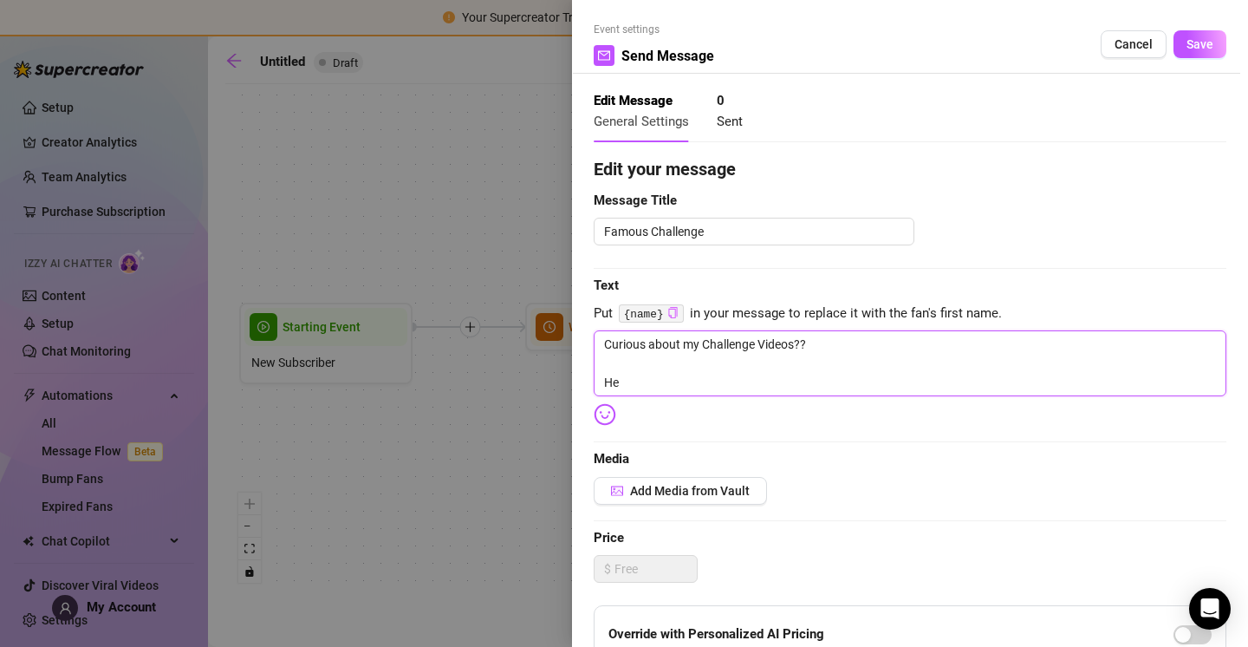
type textarea "Curious about my Challenge Videos?? Her"
type textarea "Curious about my Challenge Videos?? Here"
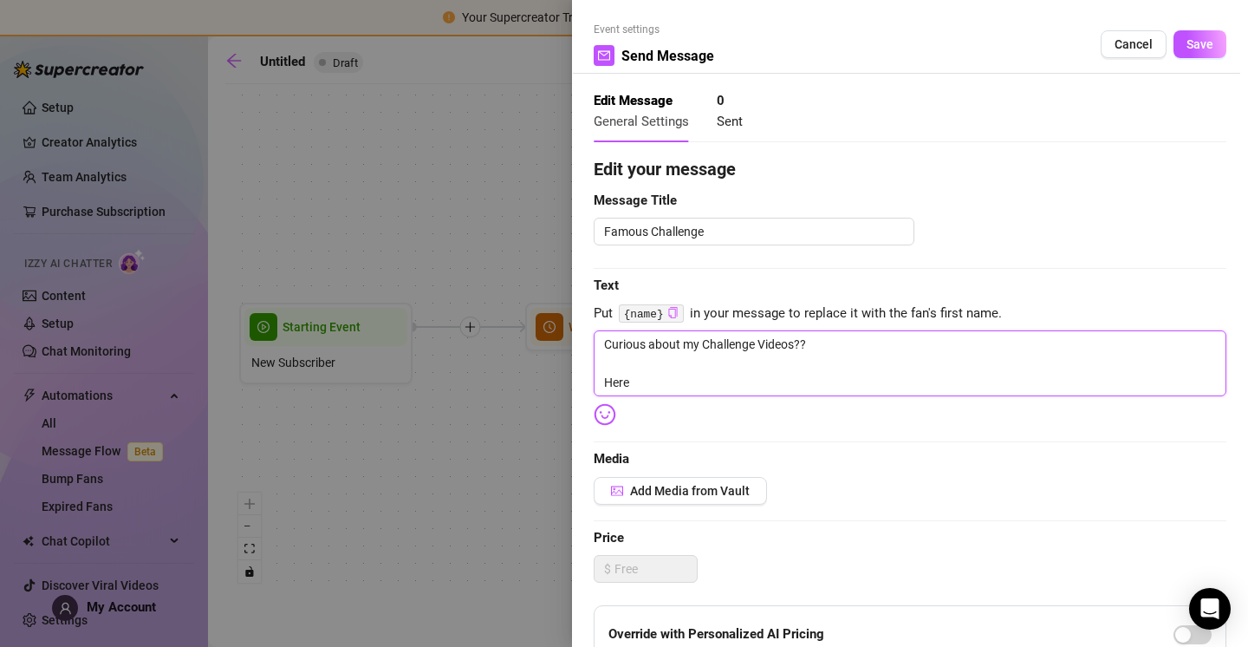
type textarea "Curious about my Challenge Videos?? Here i"
type textarea "Curious about my Challenge Videos?? Here is"
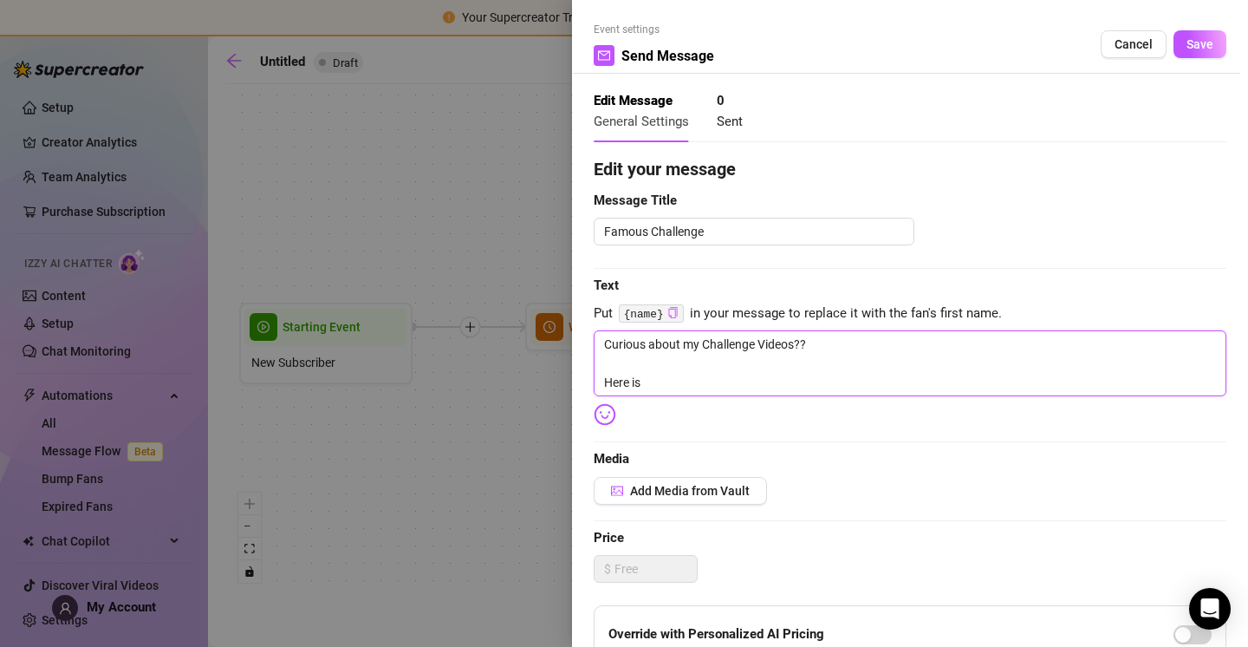
type textarea "Curious about my Challenge Videos?? Here is"
type textarea "Curious about my Challenge Videos?? Here i"
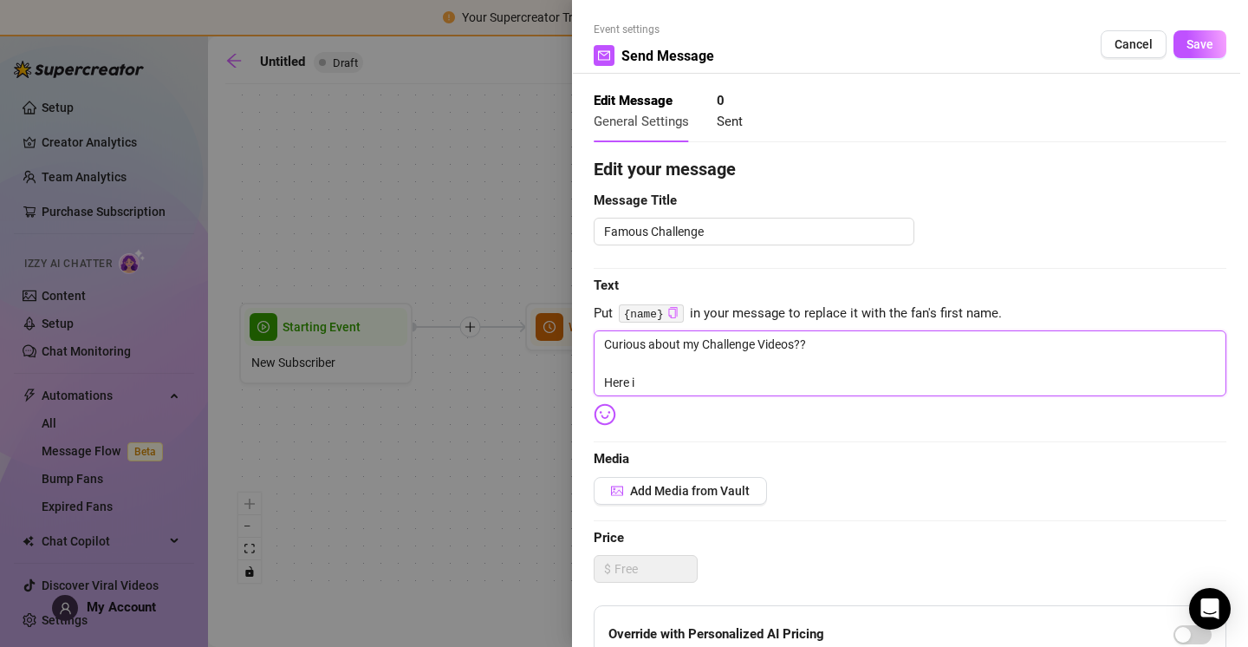
type textarea "Curious about my Challenge Videos?? Here"
type textarea "Curious about my Challenge Videos?? Her"
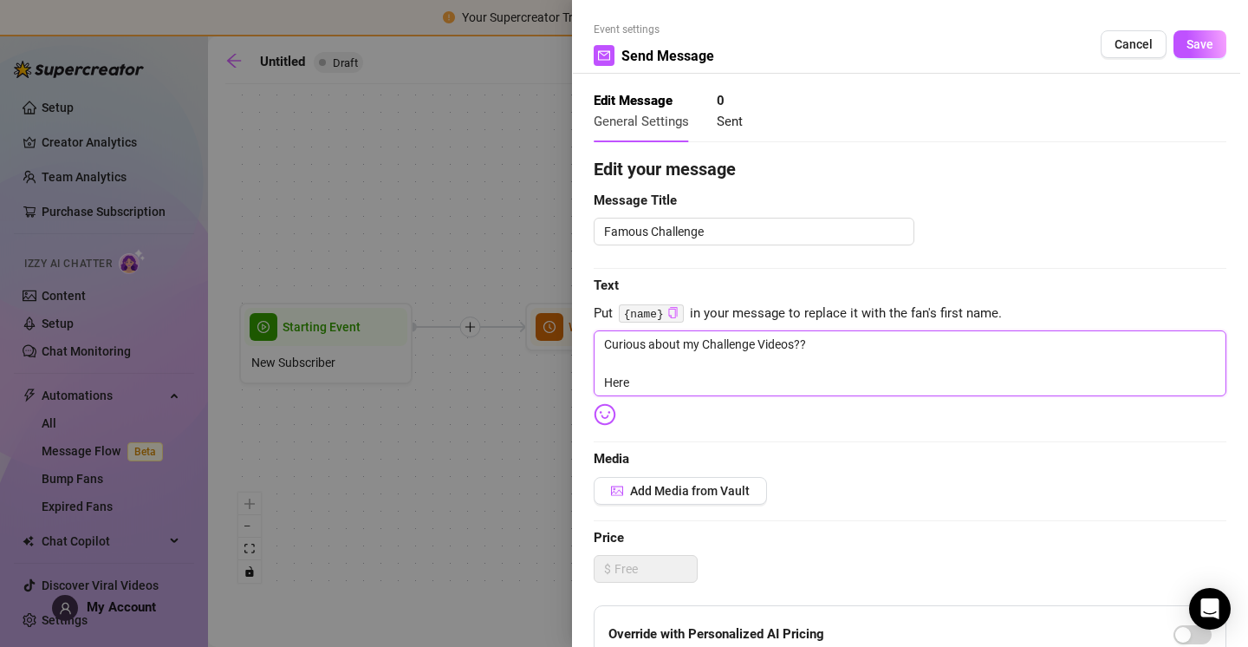
type textarea "Curious about my Challenge Videos?? Her"
type textarea "Curious about my Challenge Videos?? He"
type textarea "Curious about my Challenge Videos?? H"
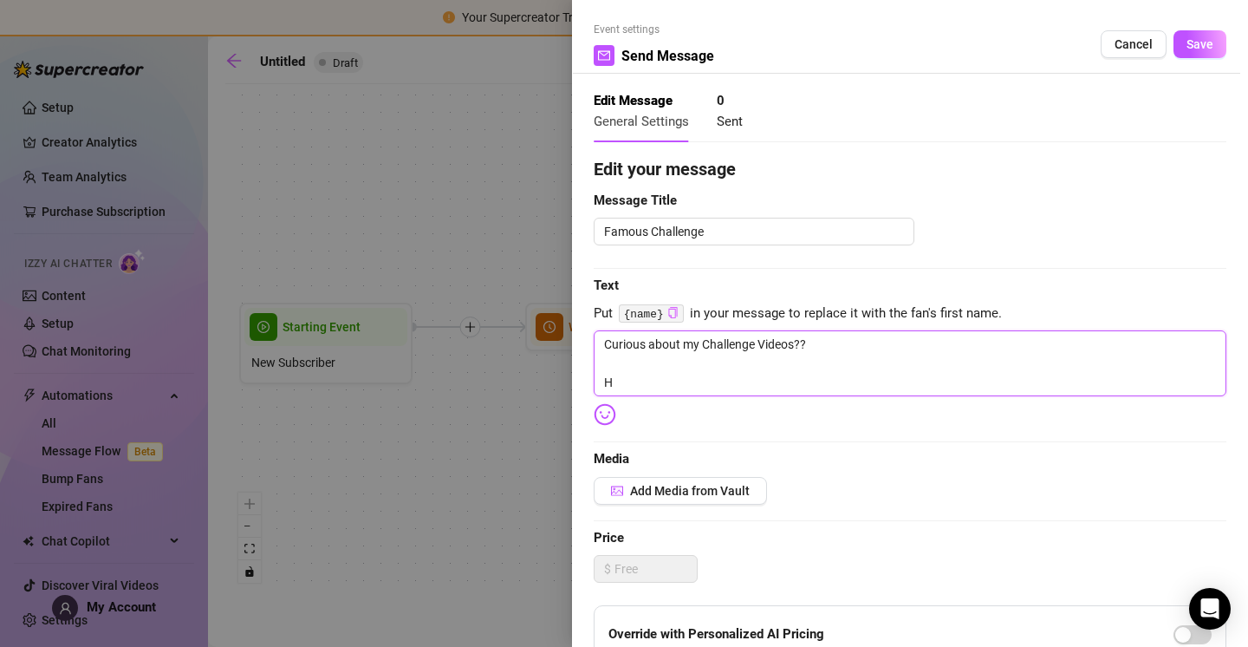
type textarea "Curious about my Challenge Videos??"
paste textarea "My Famous Challenge! 1.3 Million views and counting! My First Ever 🐱 Challenge …"
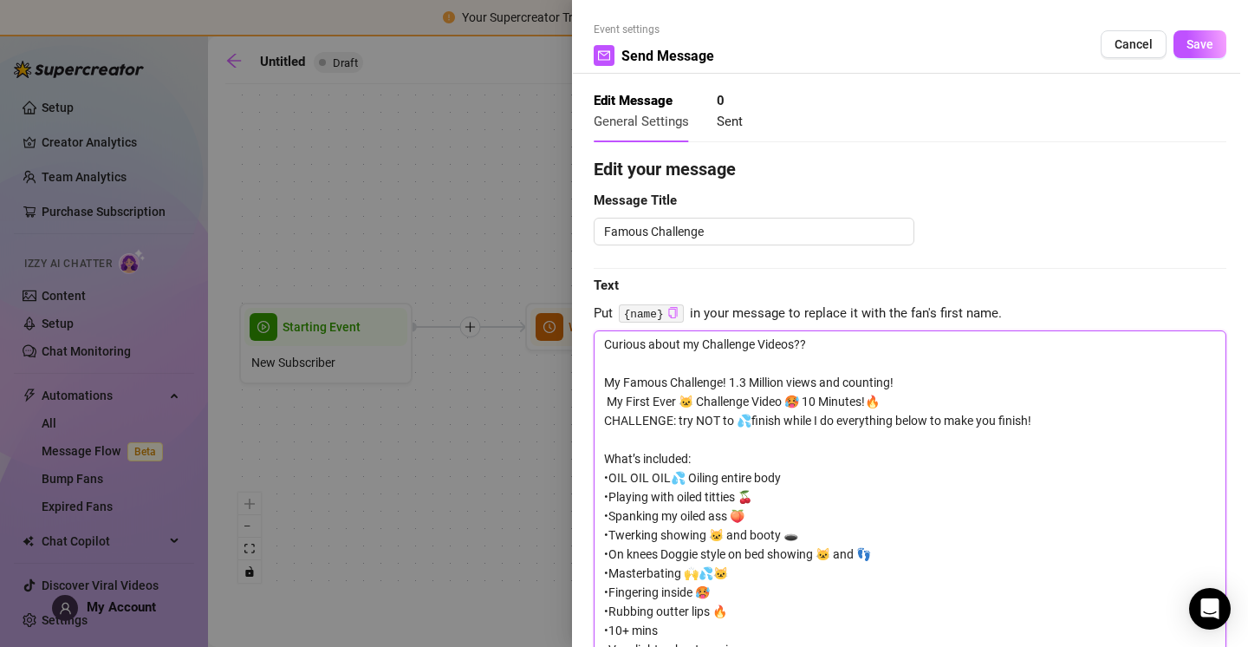
click at [607, 399] on textarea "Curious about my Challenge Videos?? My Famous Challenge! 1.3 Million views and …" at bounding box center [910, 506] width 633 height 352
click at [606, 380] on textarea "Curious about my Challenge Videos?? My Famous Challenge! 1.3 Million views and …" at bounding box center [910, 506] width 633 height 352
drag, startPoint x: 765, startPoint y: 381, endPoint x: 831, endPoint y: 401, distance: 69.1
click at [766, 381] on textarea "Curious about my Challenge Videos?? Heres My Famous Challenge! 1.3 Million view…" at bounding box center [910, 506] width 633 height 352
click at [936, 381] on textarea "Curious about my Challenge Videos?? Heres My Famous Challenge! (1.3 Million vie…" at bounding box center [910, 506] width 633 height 352
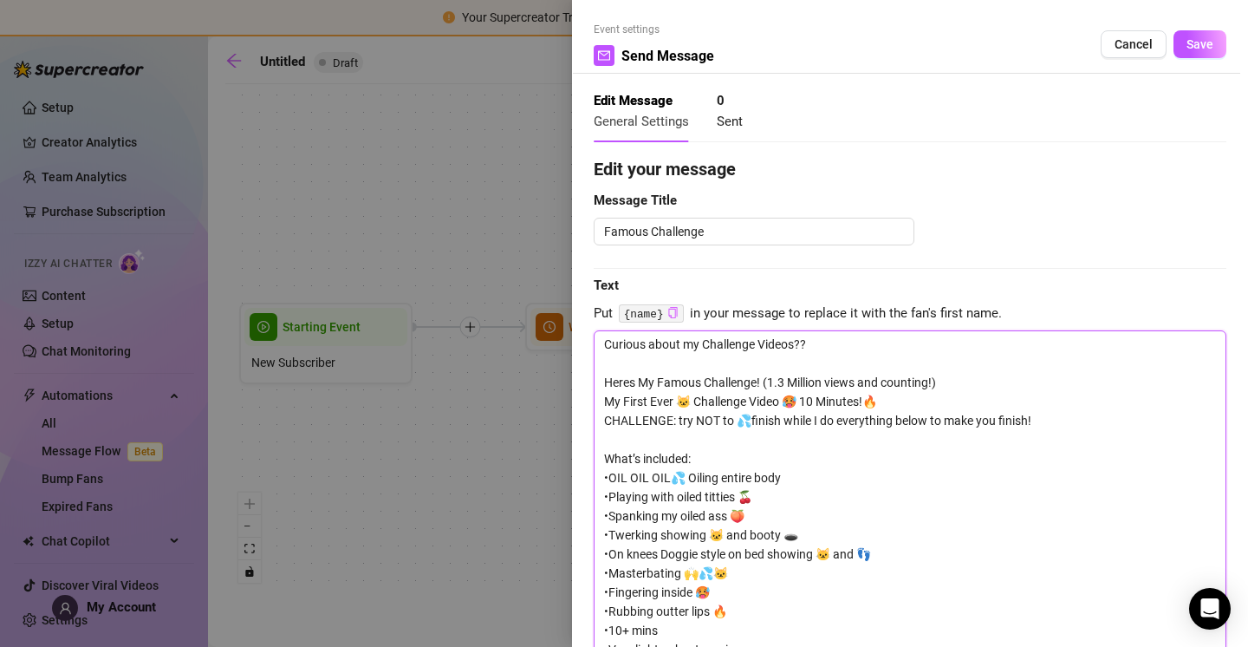
drag, startPoint x: 783, startPoint y: 378, endPoint x: 783, endPoint y: 432, distance: 53.7
click at [783, 378] on textarea "Curious about my Challenge Videos?? Heres My Famous Challenge! (1.3 Million vie…" at bounding box center [910, 506] width 633 height 352
click at [1020, 374] on textarea "Curious about my Challenge Videos?? Heres My Famous Challenge! (1.3 Million vie…" at bounding box center [910, 506] width 633 height 352
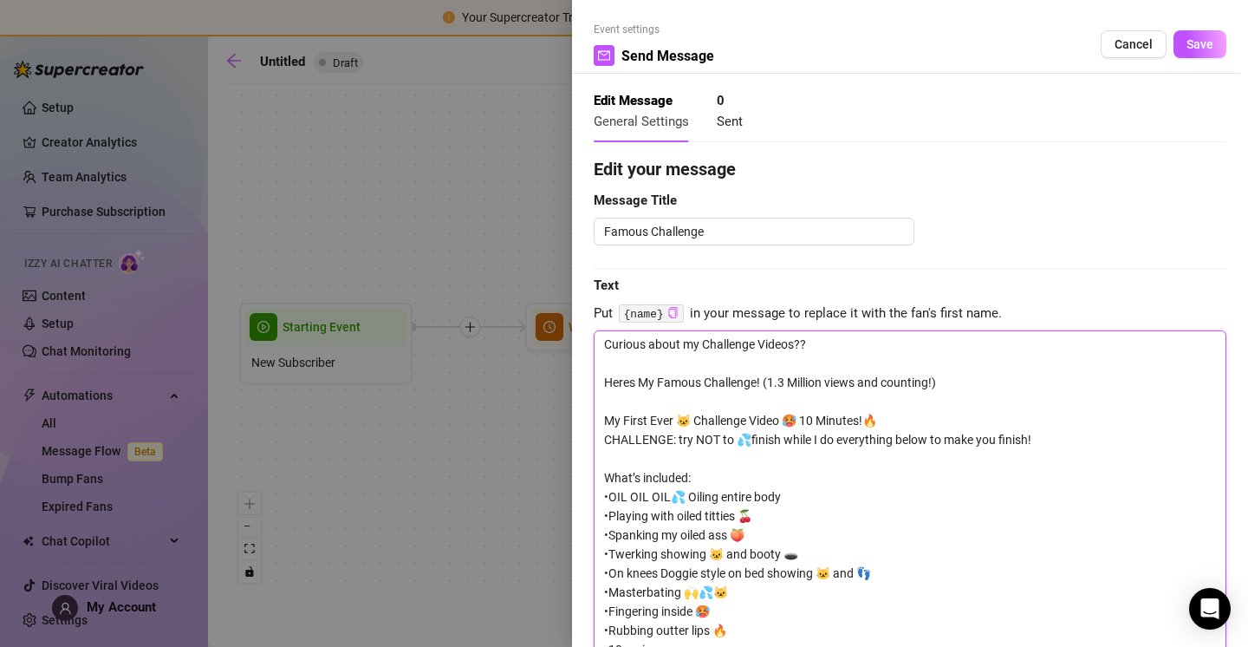
drag, startPoint x: 686, startPoint y: 411, endPoint x: 703, endPoint y: 446, distance: 38.8
click at [686, 411] on textarea "Curious about my Challenge Videos?? Heres My Famous Challenge! (1.3 Million vie…" at bounding box center [910, 515] width 633 height 371
drag, startPoint x: 686, startPoint y: 417, endPoint x: 689, endPoint y: 427, distance: 10.1
click at [686, 417] on textarea "Curious about my Challenge Videos?? Heres My Famous Challenge! (1.3 Million vie…" at bounding box center [910, 515] width 633 height 371
click at [677, 420] on textarea "Curious about my Challenge Videos?? Heres My Famous Challenge! (1.3 Million vie…" at bounding box center [910, 515] width 633 height 371
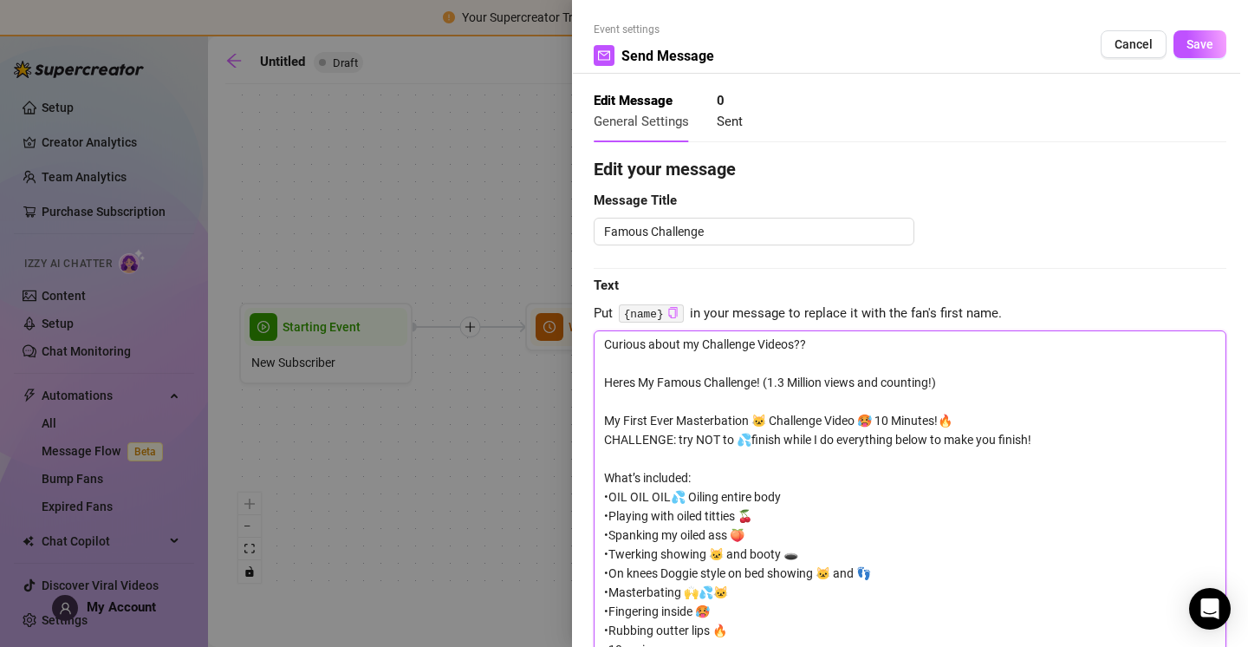
click at [763, 420] on textarea "Curious about my Challenge Videos?? Heres My Famous Challenge! (1.3 Million vie…" at bounding box center [910, 515] width 633 height 371
click at [836, 420] on textarea "Curious about my Challenge Videos?? Heres My Famous Challenge! (1.3 Million vie…" at bounding box center [910, 515] width 633 height 371
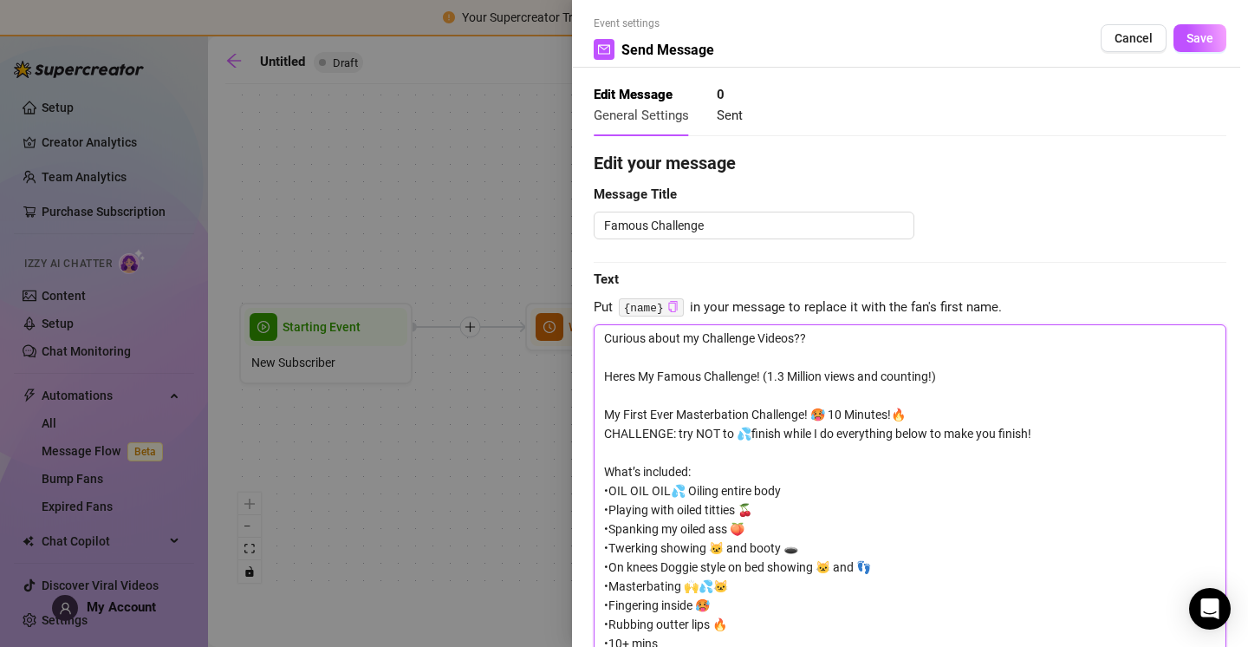
scroll to position [7, 0]
click at [746, 429] on textarea "Curious about my Challenge Videos?? Heres My Famous Challenge! (1.3 Million vie…" at bounding box center [910, 508] width 633 height 371
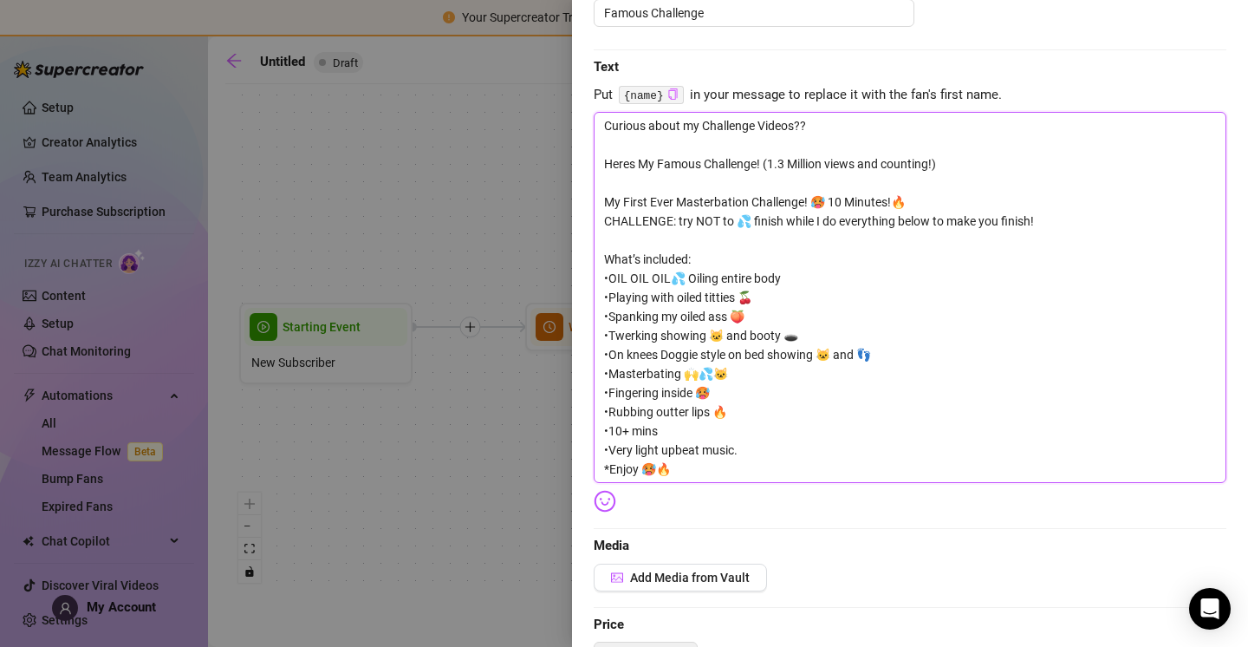
scroll to position [248, 0]
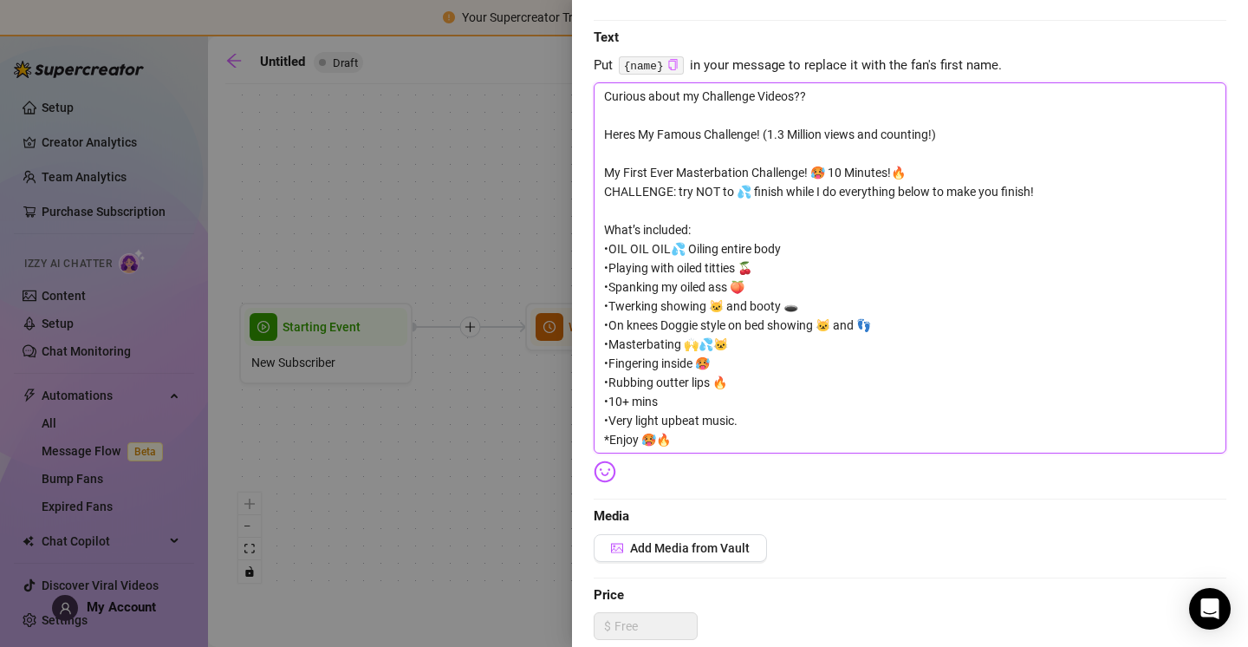
click at [765, 420] on textarea "Curious about my Challenge Videos?? Heres My Famous Challenge! (1.3 Million vie…" at bounding box center [910, 267] width 633 height 371
click at [732, 403] on textarea "Curious about my Challenge Videos?? Heres My Famous Challenge! (1.3 Million vie…" at bounding box center [910, 267] width 633 height 371
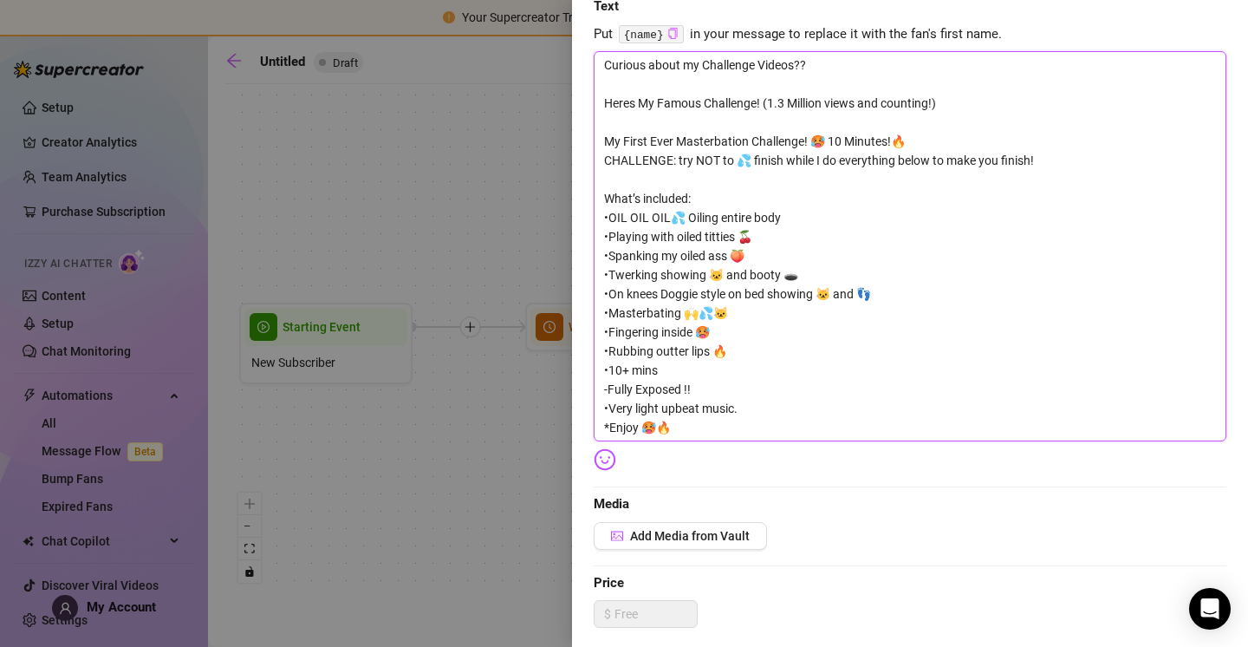
scroll to position [280, 0]
drag, startPoint x: 608, startPoint y: 423, endPoint x: 669, endPoint y: 436, distance: 62.9
click at [609, 424] on textarea "Curious about my Challenge Videos?? Heres My Famous Challenge! (1.3 Million vie…" at bounding box center [910, 245] width 633 height 390
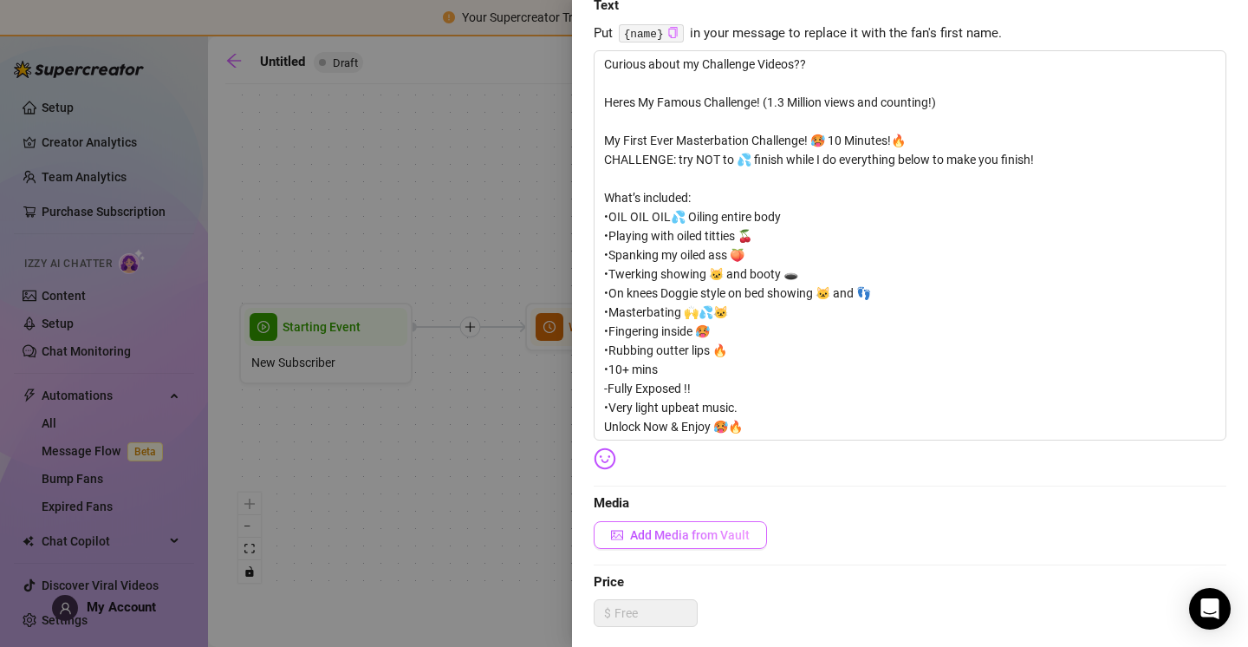
click at [721, 524] on button "Add Media from Vault" at bounding box center [680, 535] width 173 height 28
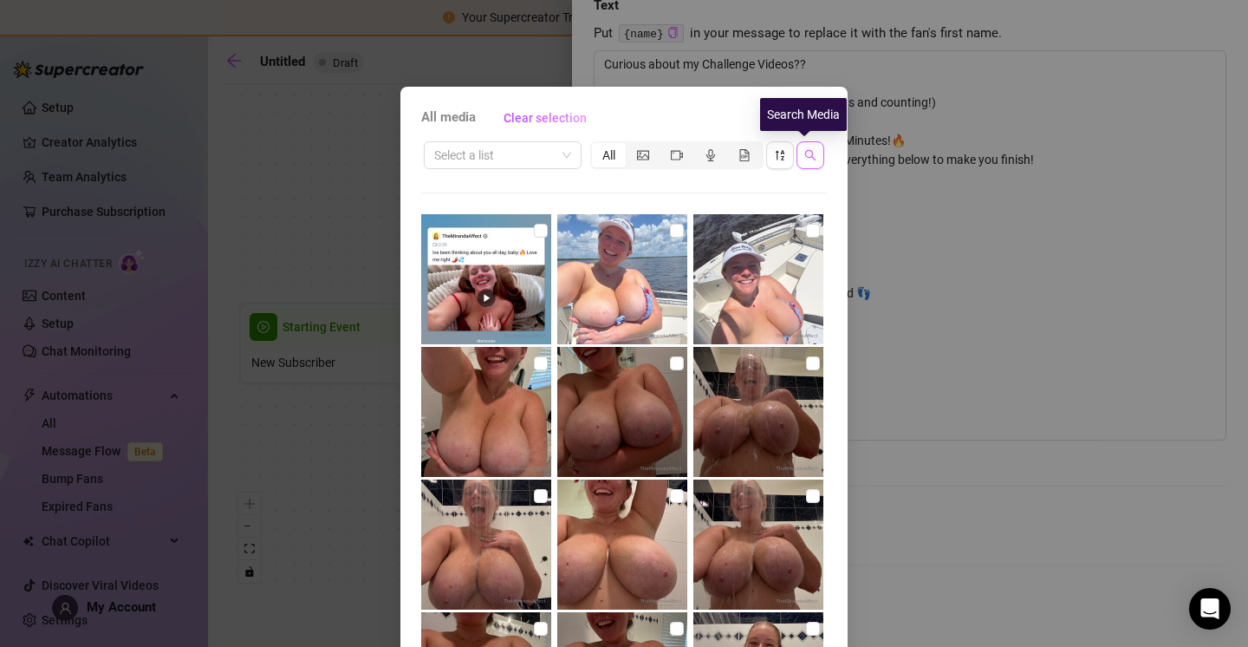
click at [804, 149] on icon "search" at bounding box center [810, 155] width 12 height 12
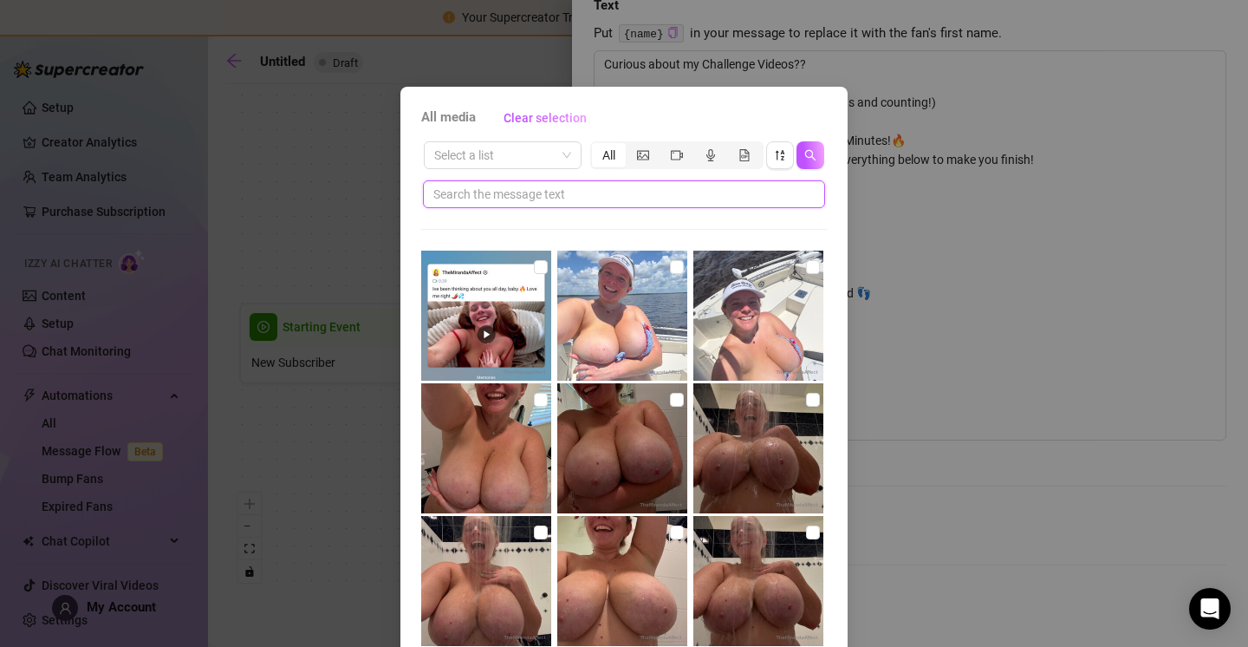
click at [740, 185] on input "text" at bounding box center [617, 194] width 368 height 19
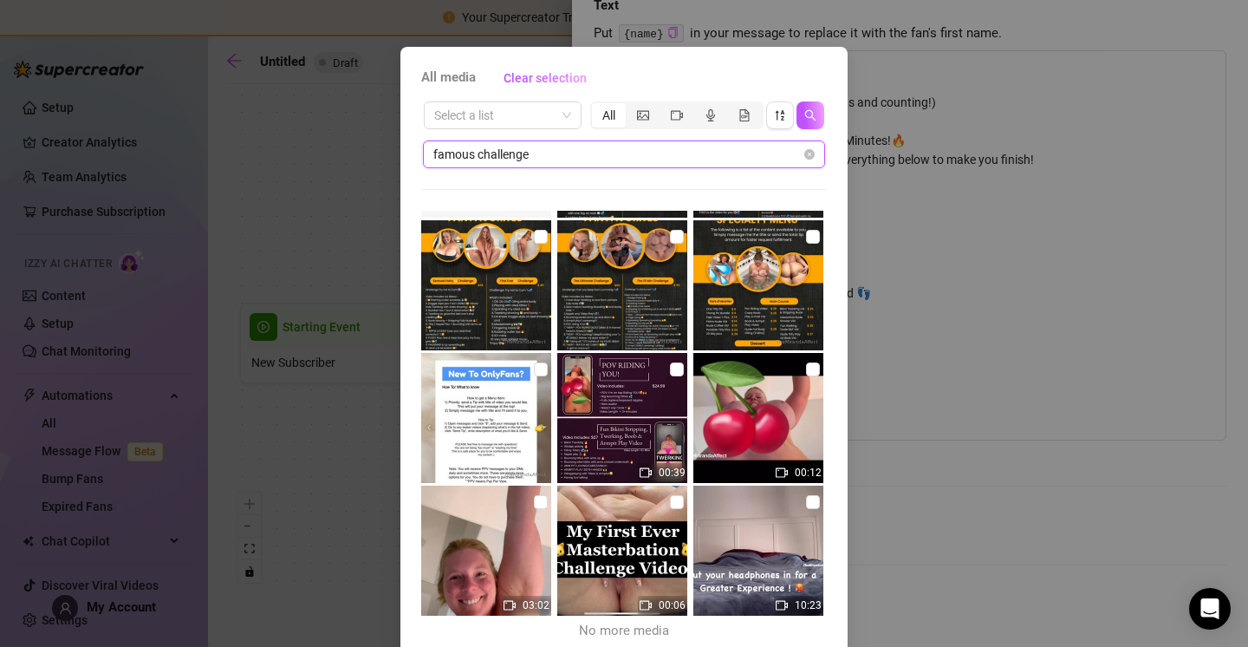
scroll to position [114, 0]
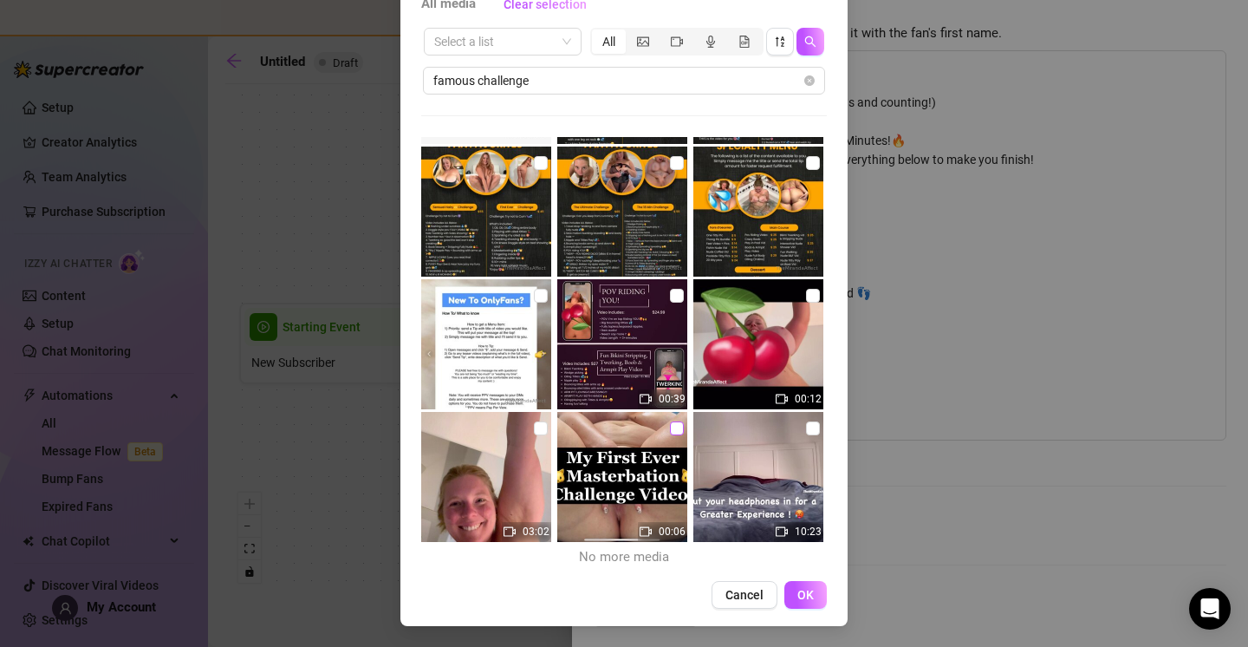
click at [670, 426] on input "checkbox" at bounding box center [677, 428] width 14 height 14
click at [806, 428] on input "checkbox" at bounding box center [813, 428] width 14 height 14
click at [797, 585] on button "OK" at bounding box center [806, 595] width 42 height 28
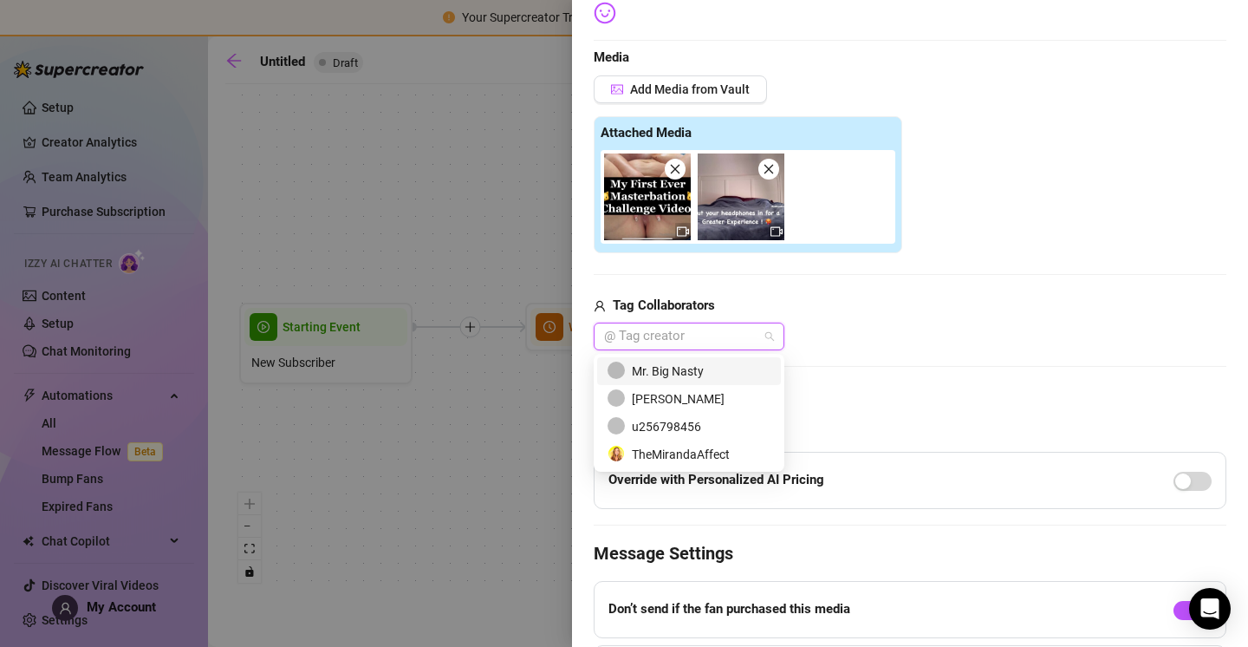
click at [766, 334] on div "@ Tag creator" at bounding box center [689, 336] width 191 height 28
click at [713, 459] on div "TheMirandaAffect" at bounding box center [689, 454] width 163 height 19
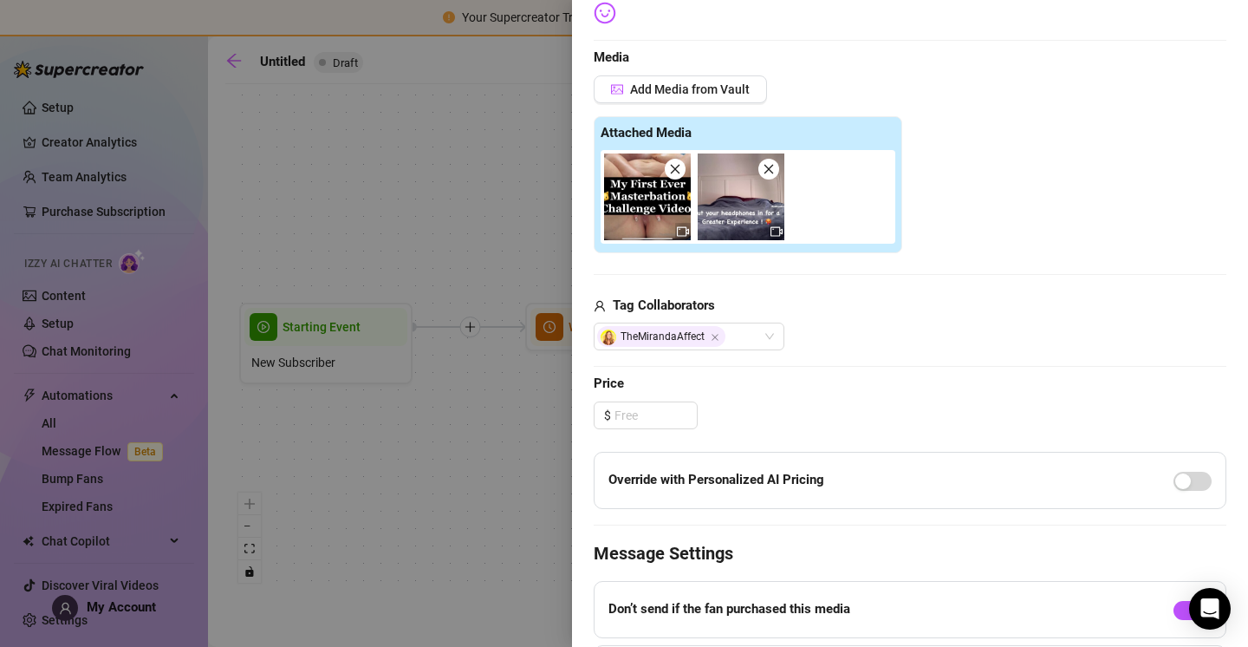
click at [941, 326] on div "TheMirandaAffect" at bounding box center [910, 336] width 633 height 28
click at [716, 336] on icon "Close" at bounding box center [715, 337] width 9 height 9
click at [638, 422] on input at bounding box center [656, 415] width 82 height 26
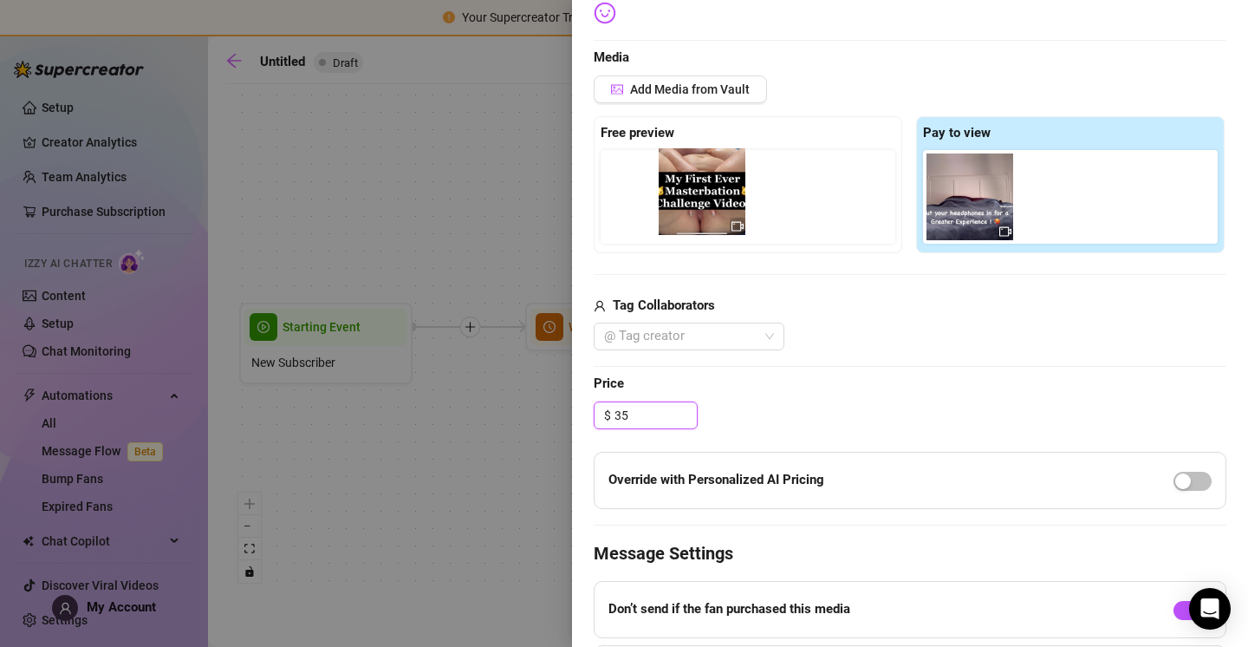
drag, startPoint x: 980, startPoint y: 197, endPoint x: 713, endPoint y: 191, distance: 267.1
click at [713, 191] on div "Free preview Pay to view" at bounding box center [910, 184] width 633 height 137
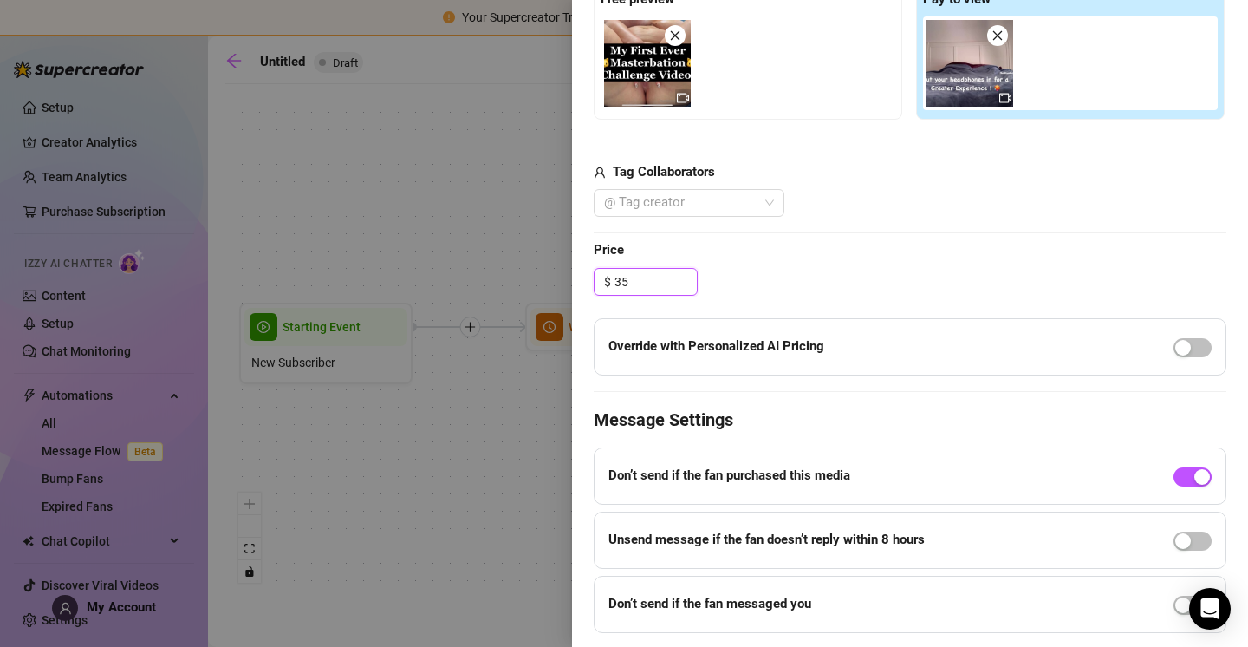
scroll to position [910, 0]
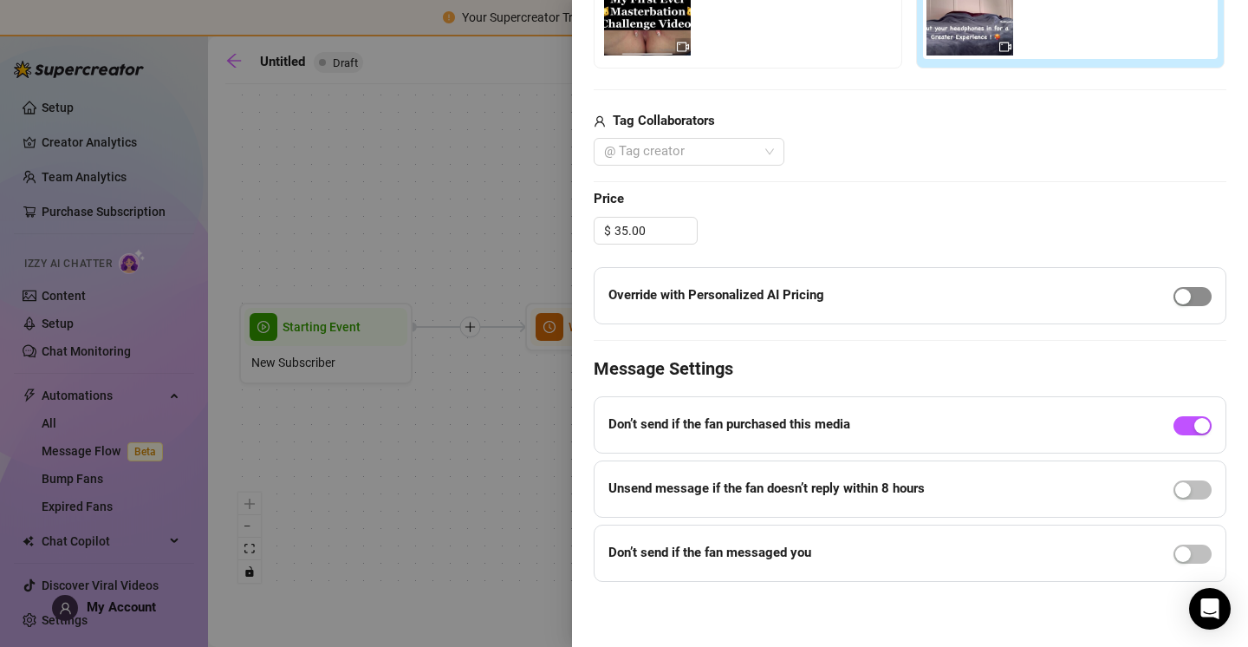
click at [1177, 296] on div "button" at bounding box center [1184, 297] width 16 height 16
click at [1176, 296] on span "button" at bounding box center [1193, 296] width 38 height 19
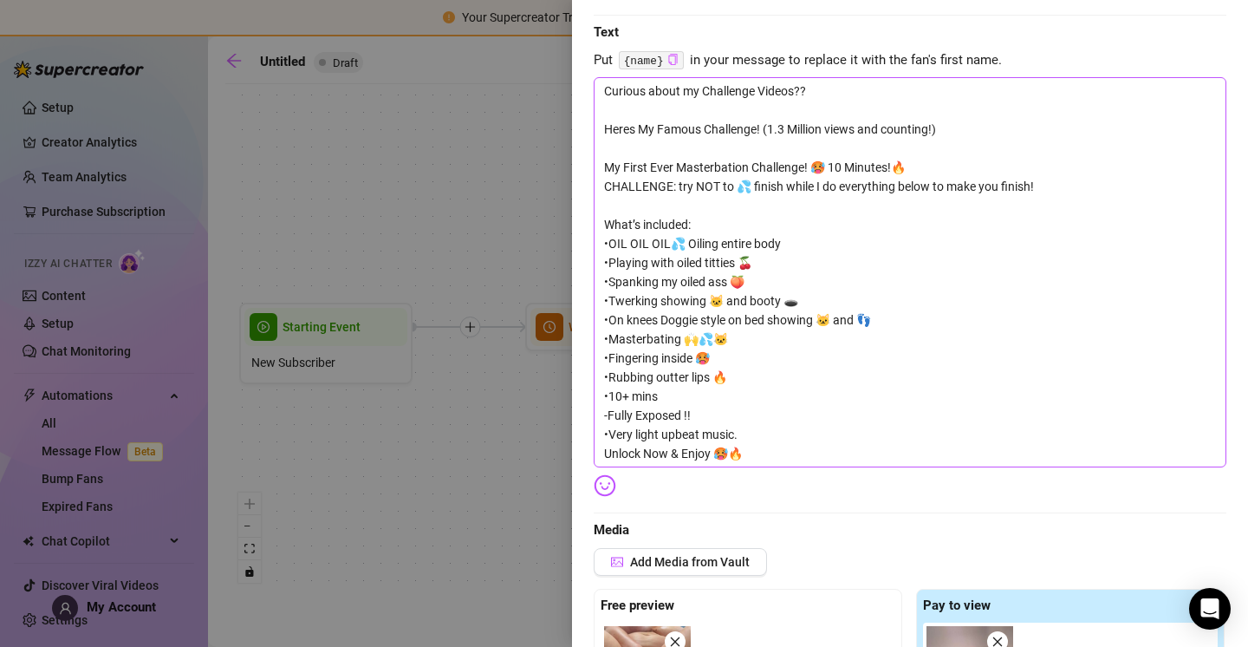
scroll to position [179, 0]
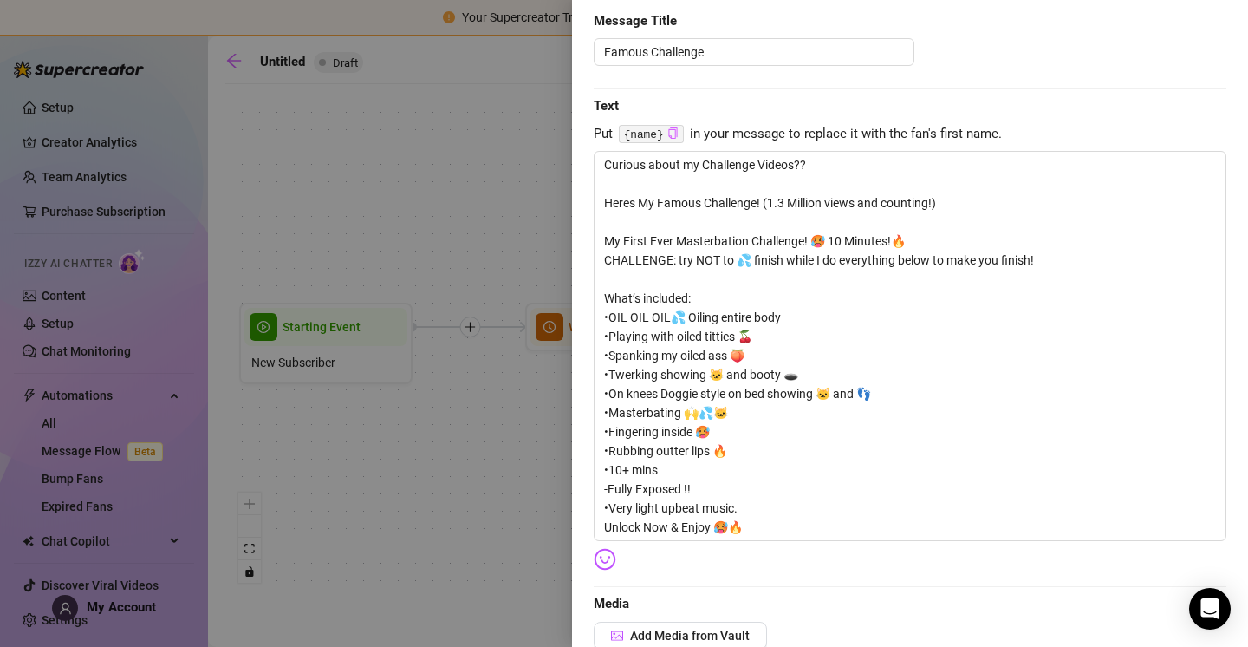
click at [603, 563] on img at bounding box center [605, 559] width 23 height 23
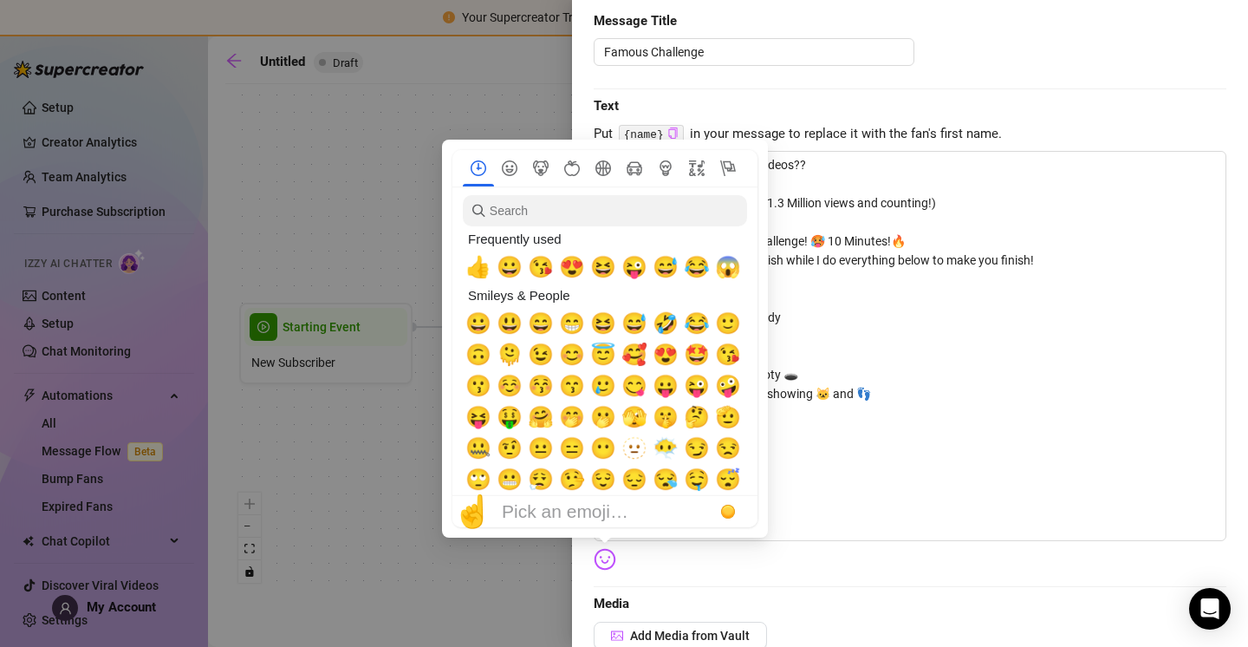
click at [603, 563] on img at bounding box center [605, 559] width 23 height 23
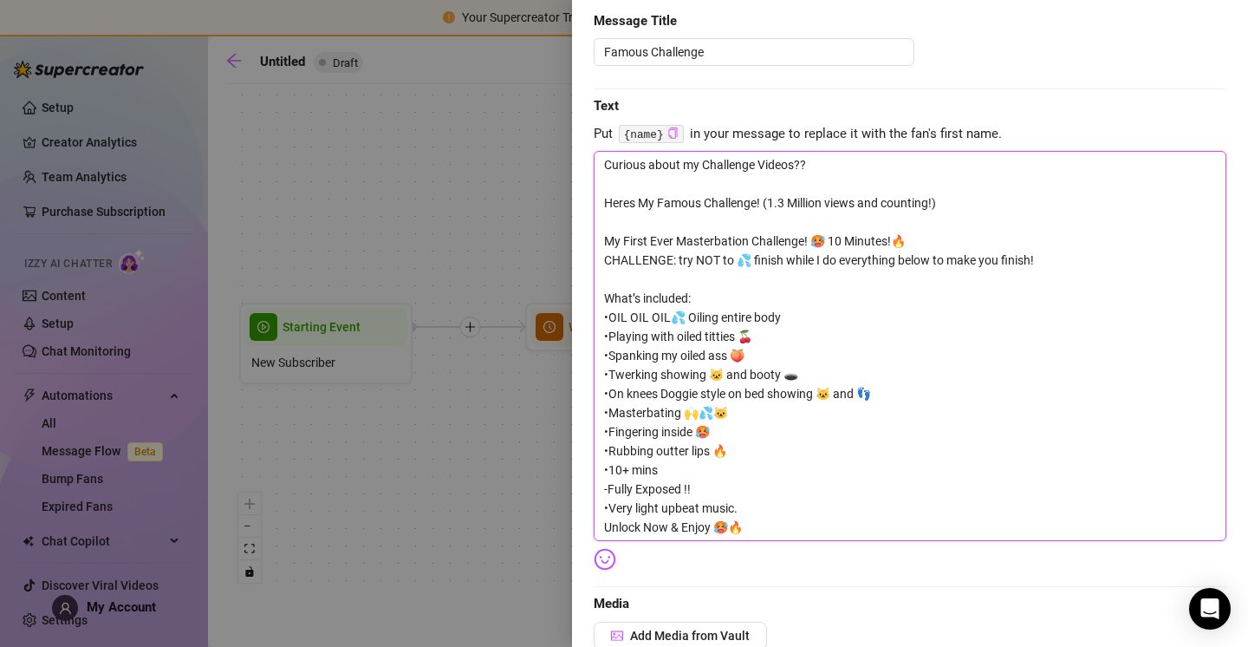
drag, startPoint x: 641, startPoint y: 296, endPoint x: 589, endPoint y: 292, distance: 52.2
click at [589, 292] on div "Event settings Send Message Cancel Save Edit Message General Settings 0 Sent Ed…" at bounding box center [910, 323] width 676 height 647
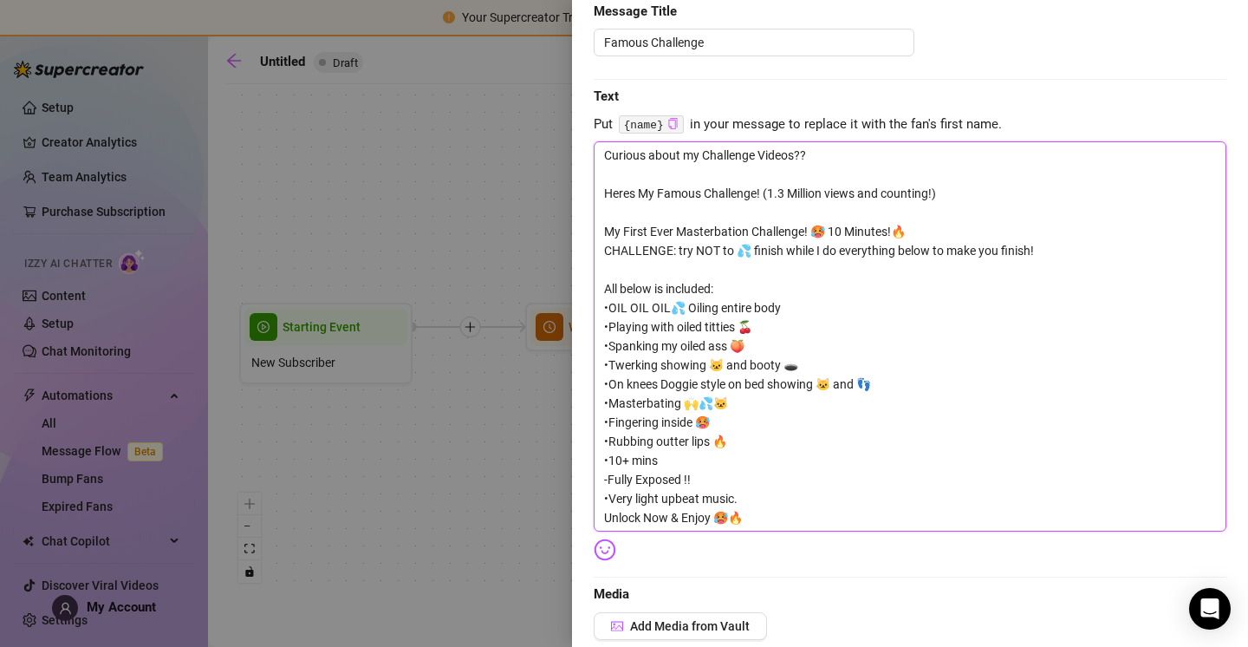
scroll to position [190, 0]
drag, startPoint x: 656, startPoint y: 364, endPoint x: 681, endPoint y: 383, distance: 31.6
click at [657, 365] on textarea "Curious about my Challenge Videos?? Heres My Famous Challenge! (1.3 Million vie…" at bounding box center [910, 335] width 633 height 390
drag, startPoint x: 726, startPoint y: 382, endPoint x: 734, endPoint y: 395, distance: 15.2
click at [727, 382] on textarea "Curious about my Challenge Videos?? Heres My Famous Challenge! (1.3 Million vie…" at bounding box center [910, 335] width 633 height 390
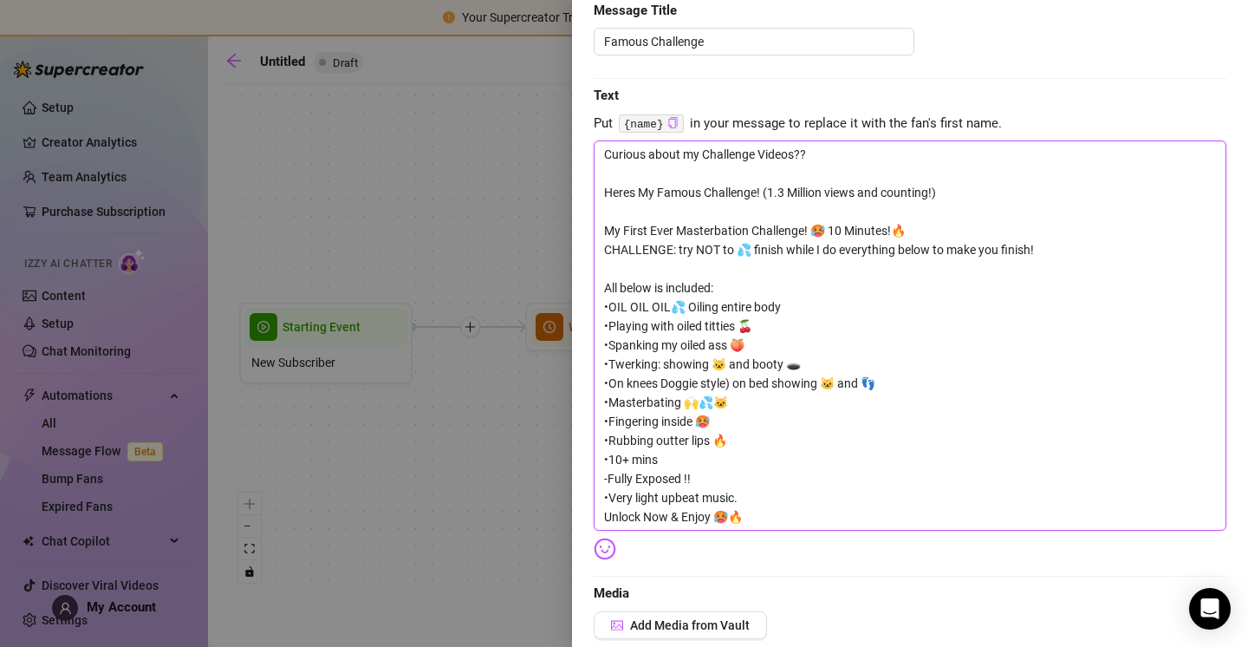
click at [663, 381] on textarea "Curious about my Challenge Videos?? Heres My Famous Challenge! (1.3 Million vie…" at bounding box center [910, 335] width 633 height 390
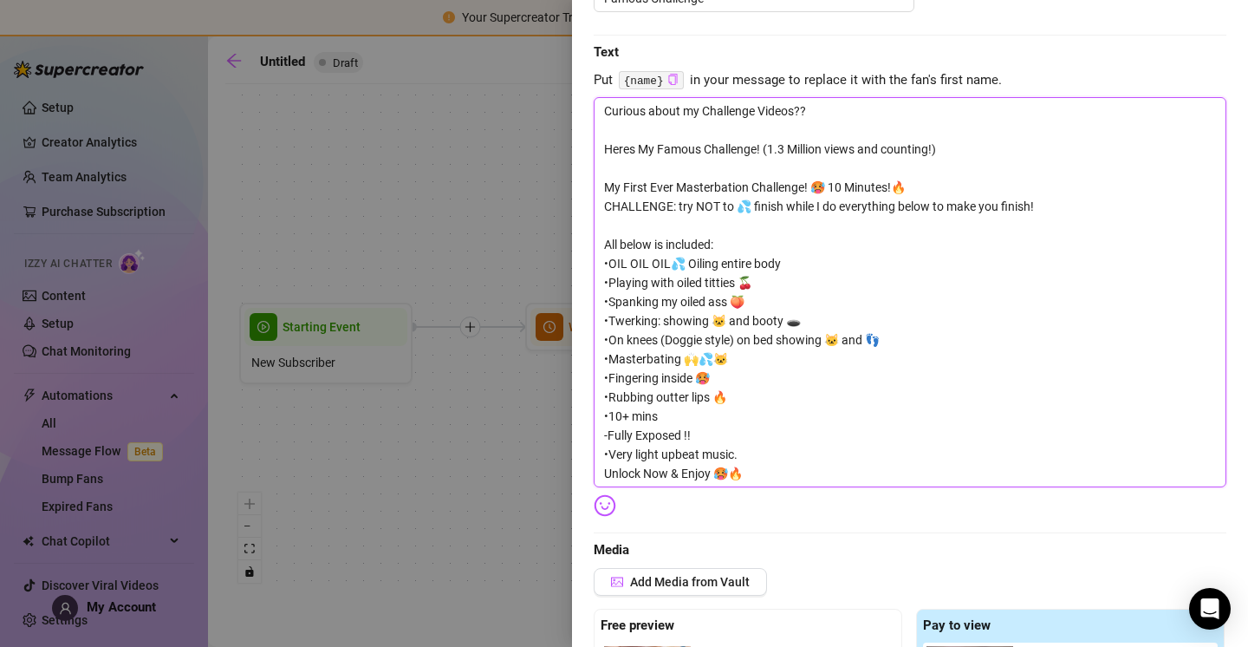
scroll to position [234, 0]
click at [674, 395] on textarea "Curious about my Challenge Videos?? Heres My Famous Challenge! (1.3 Million vie…" at bounding box center [910, 291] width 633 height 390
click at [697, 415] on textarea "Curious about my Challenge Videos?? Heres My Famous Challenge! (1.3 Million vie…" at bounding box center [910, 291] width 633 height 390
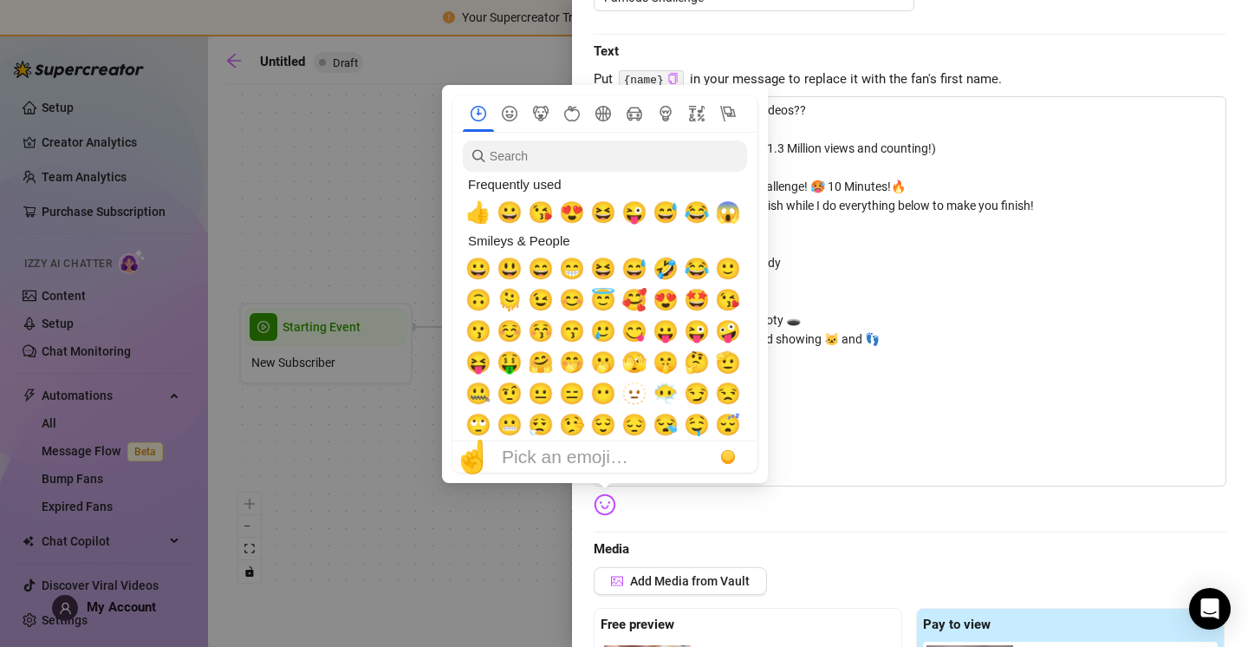
click at [645, 173] on div "Frequently used" at bounding box center [603, 184] width 281 height 25
click at [642, 162] on input "search" at bounding box center [605, 155] width 284 height 31
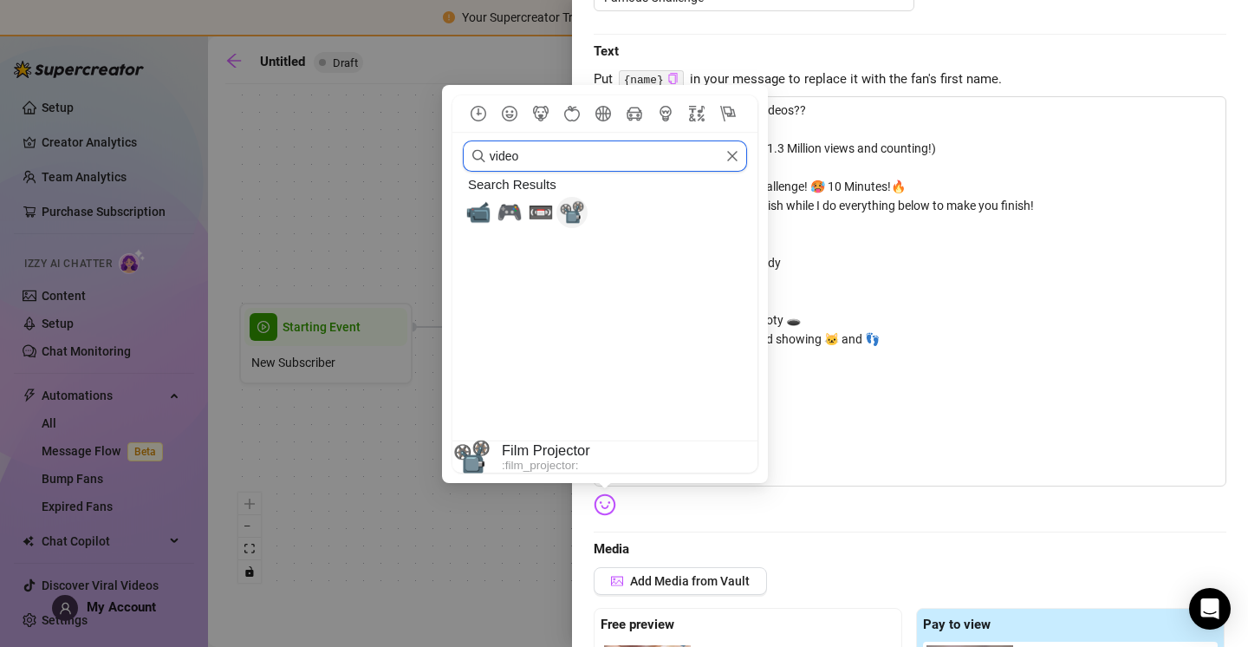
click at [569, 212] on span "📽️" at bounding box center [572, 212] width 26 height 24
click at [572, 215] on span "📽️" at bounding box center [572, 212] width 26 height 24
click at [563, 213] on span "📽️" at bounding box center [572, 212] width 26 height 24
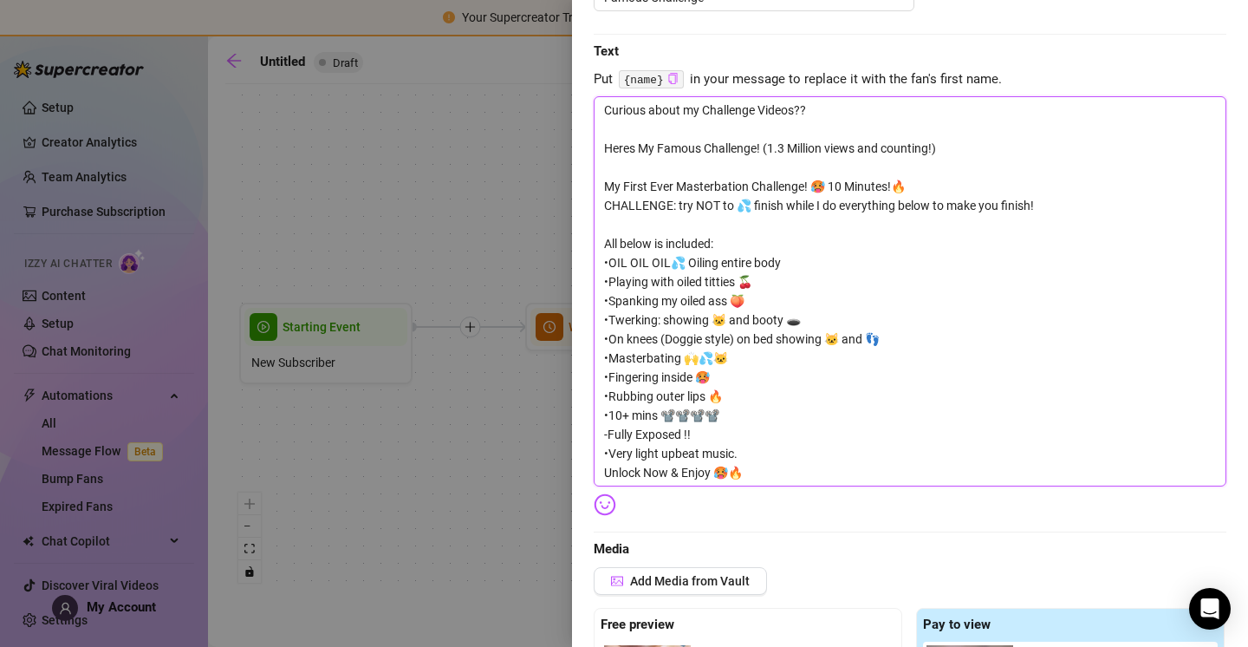
click at [916, 251] on textarea "Curious about my Challenge Videos?? Heres My Famous Challenge! (1.3 Million vie…" at bounding box center [910, 291] width 633 height 390
click at [735, 414] on textarea "Curious about my Challenge Videos?? Heres My Famous Challenge! (1.3 Million vie…" at bounding box center [910, 291] width 633 height 390
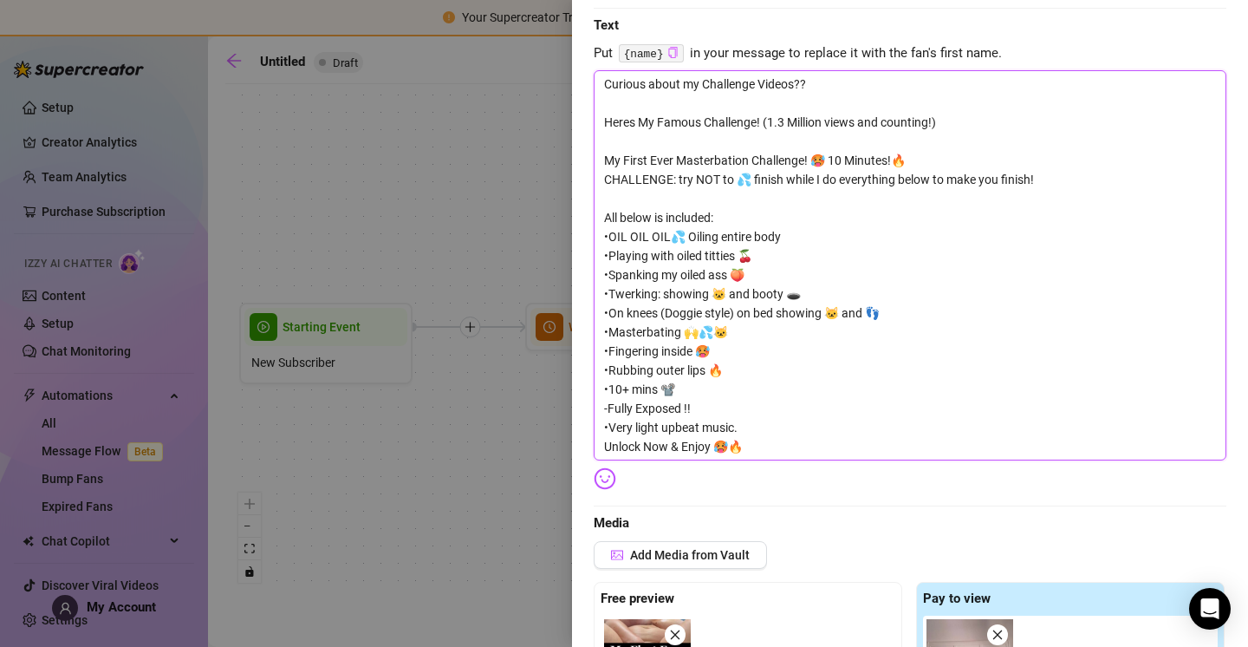
scroll to position [264, 0]
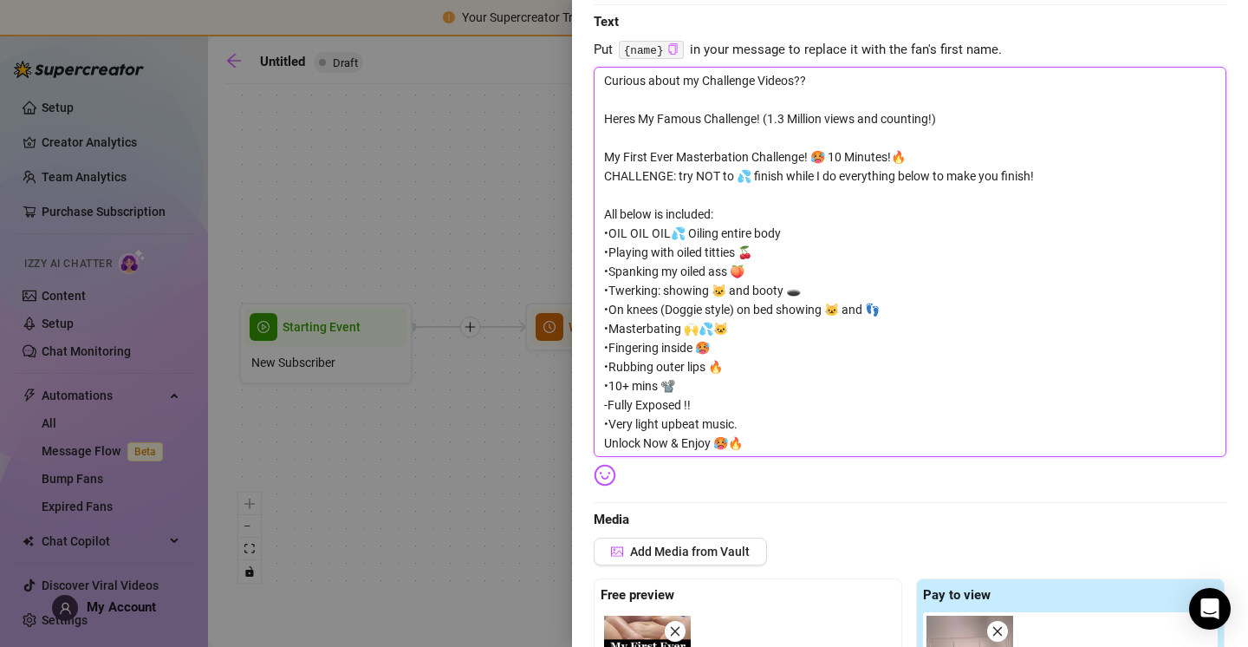
click at [779, 441] on textarea "Curious about my Challenge Videos?? Heres My Famous Challenge! (1.3 Million vie…" at bounding box center [910, 262] width 633 height 390
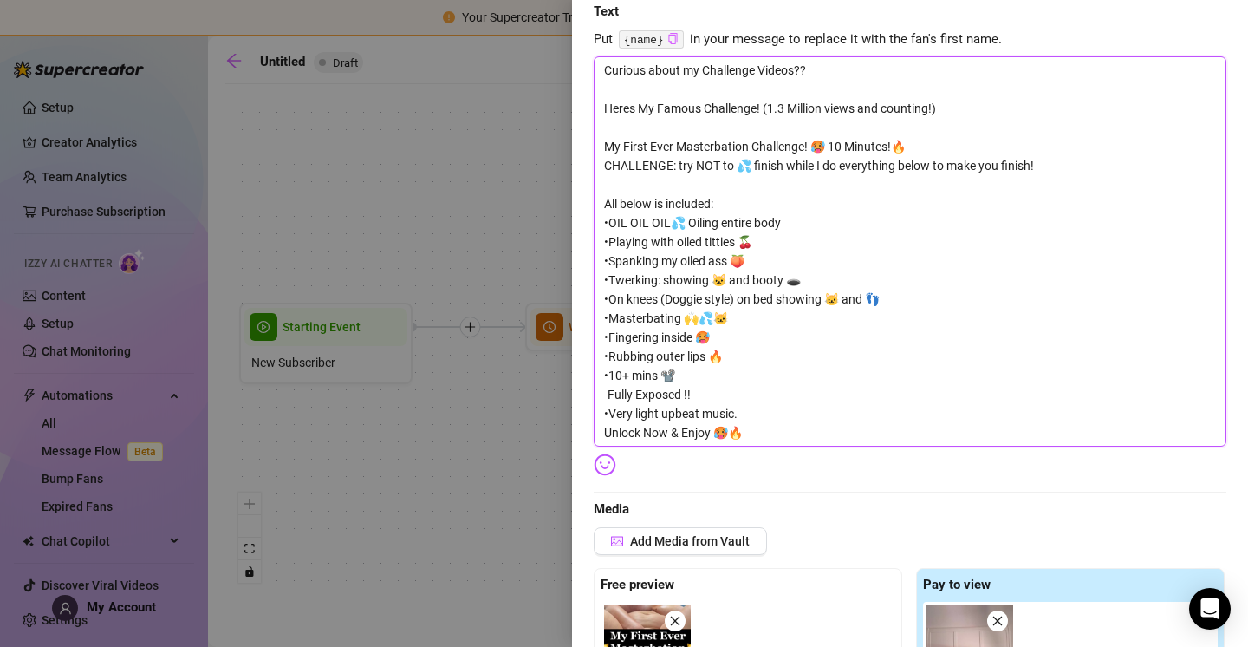
scroll to position [0, 0]
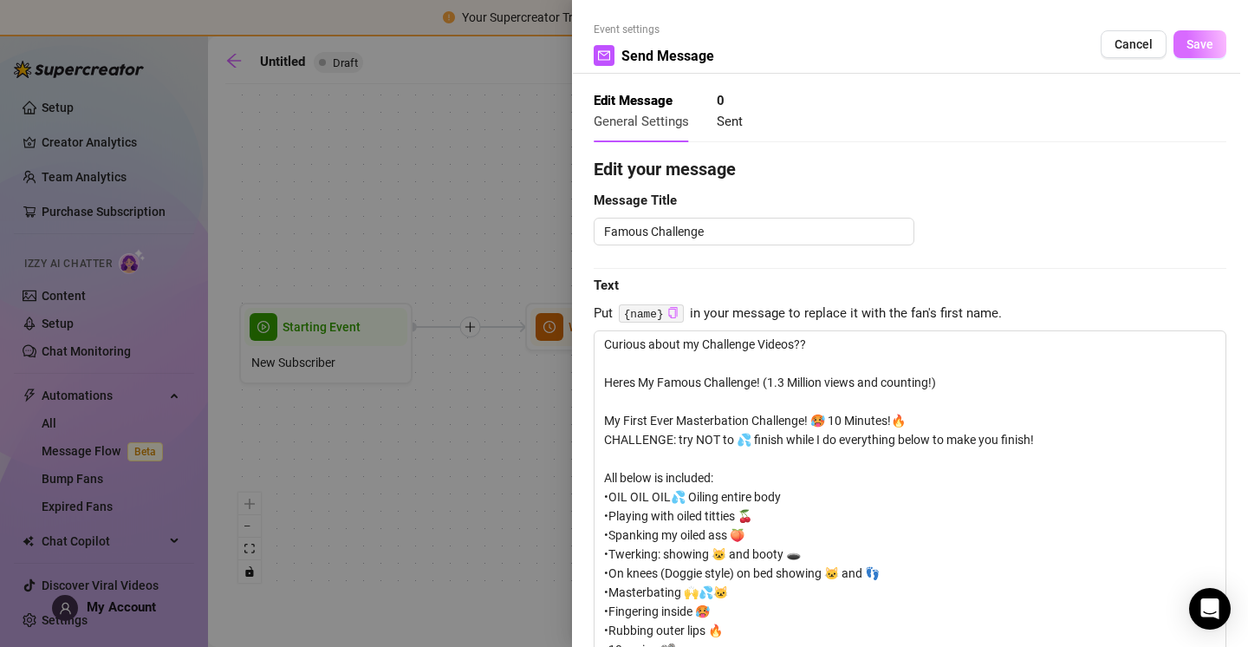
click at [1191, 35] on button "Save" at bounding box center [1200, 44] width 53 height 28
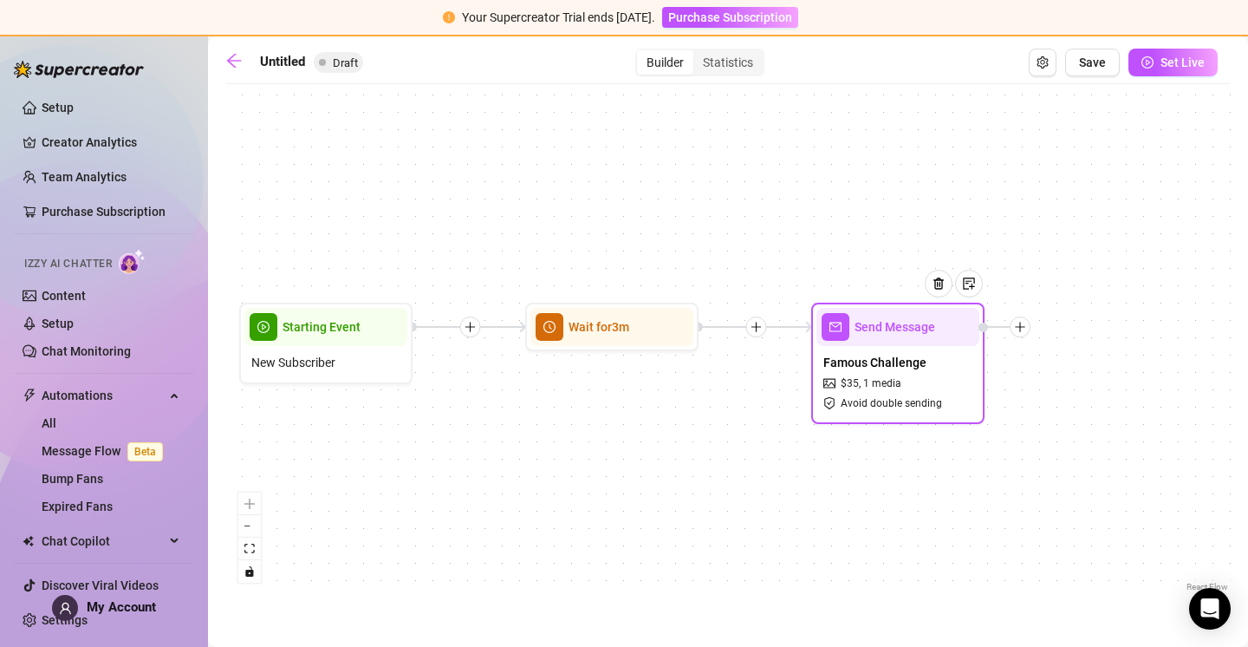
click at [1023, 333] on div at bounding box center [1020, 326] width 21 height 21
click at [1099, 329] on div "Time Delay" at bounding box center [1106, 328] width 127 height 29
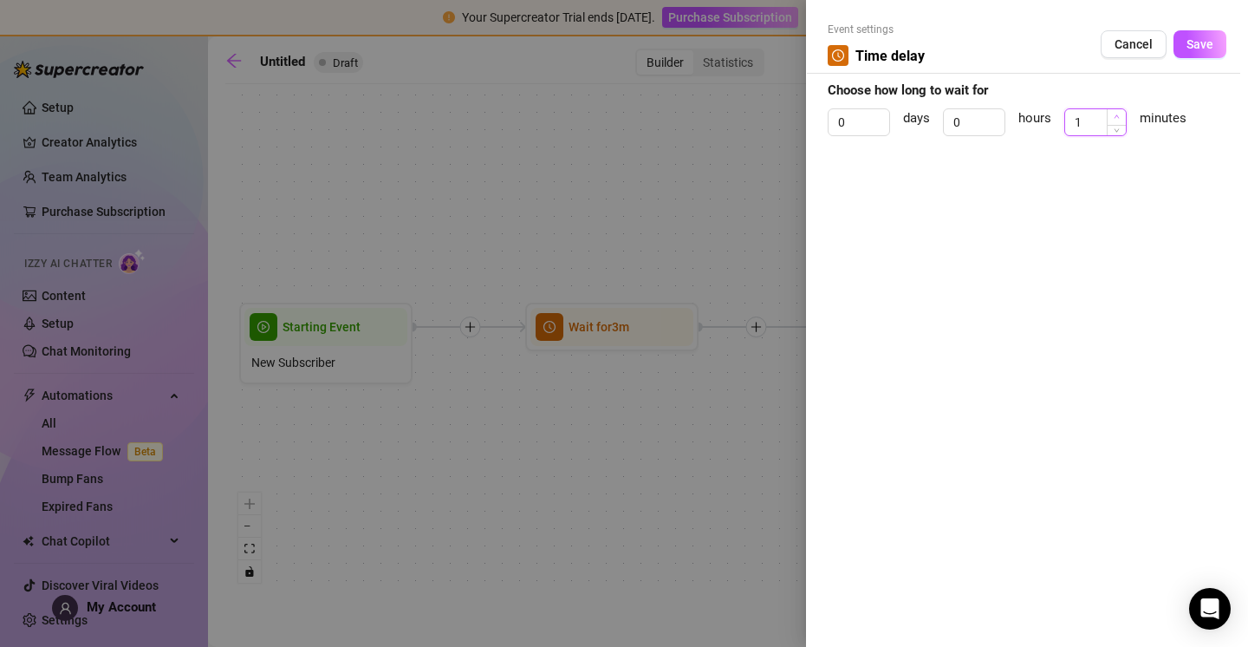
click at [1108, 112] on span "Increase Value" at bounding box center [1116, 117] width 19 height 16
click at [1197, 54] on button "Save" at bounding box center [1200, 44] width 53 height 28
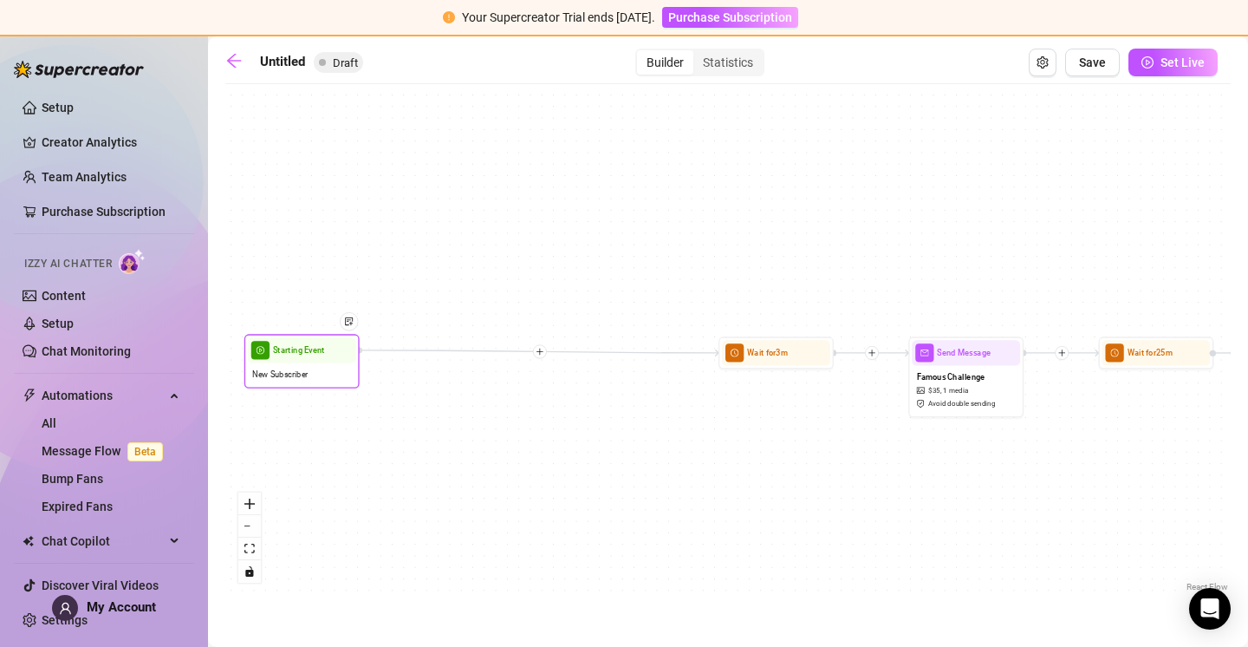
drag, startPoint x: 589, startPoint y: 368, endPoint x: 563, endPoint y: 376, distance: 26.6
click at [304, 366] on div "New Subscriber" at bounding box center [302, 374] width 108 height 22
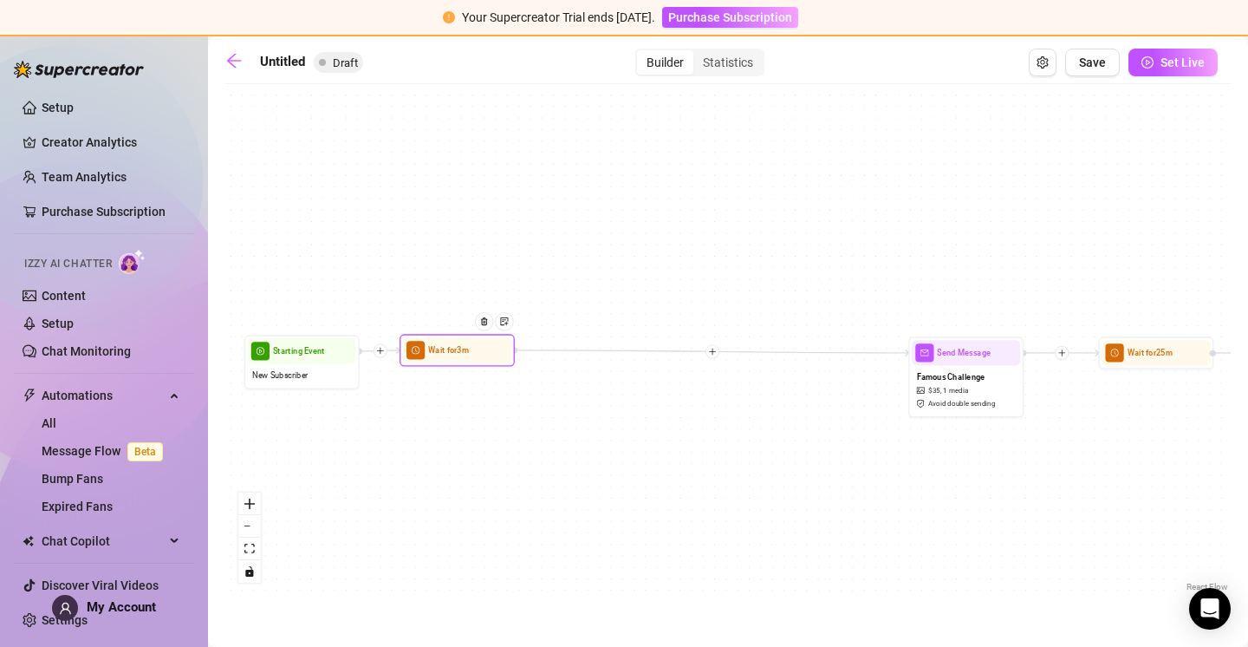
drag, startPoint x: 787, startPoint y: 360, endPoint x: 470, endPoint y: 359, distance: 317.3
click at [468, 357] on div at bounding box center [489, 330] width 50 height 59
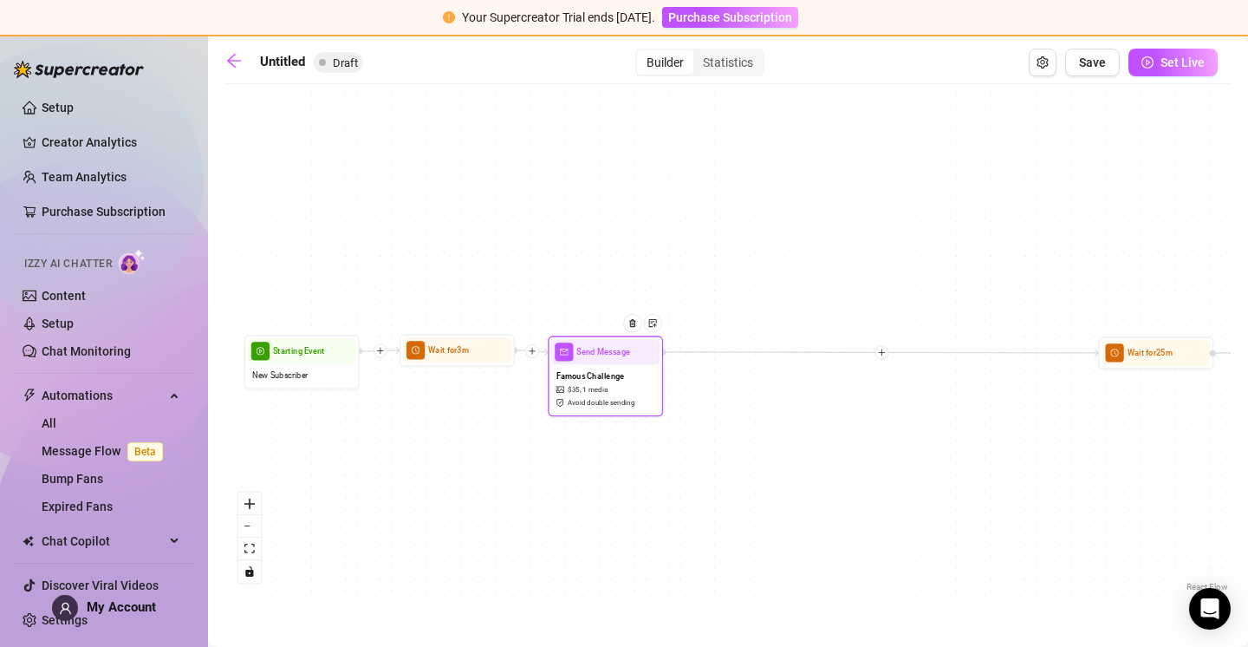
drag, startPoint x: 951, startPoint y: 378, endPoint x: 592, endPoint y: 377, distance: 358.9
click at [591, 377] on span "Famous Challenge" at bounding box center [591, 375] width 68 height 13
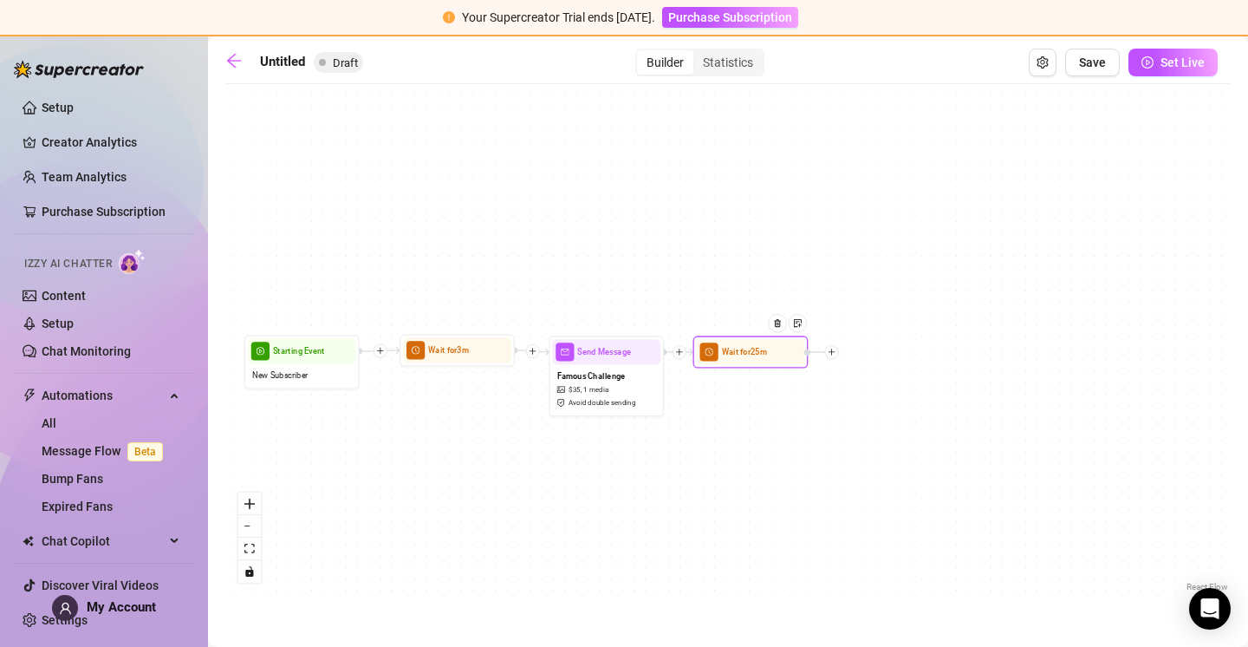
drag, startPoint x: 1151, startPoint y: 360, endPoint x: 763, endPoint y: 356, distance: 388.4
click at [745, 358] on div "Wait for 25m" at bounding box center [750, 351] width 108 height 25
click at [833, 350] on icon "plus" at bounding box center [832, 352] width 8 height 8
click at [909, 387] on div "Message" at bounding box center [889, 392] width 84 height 20
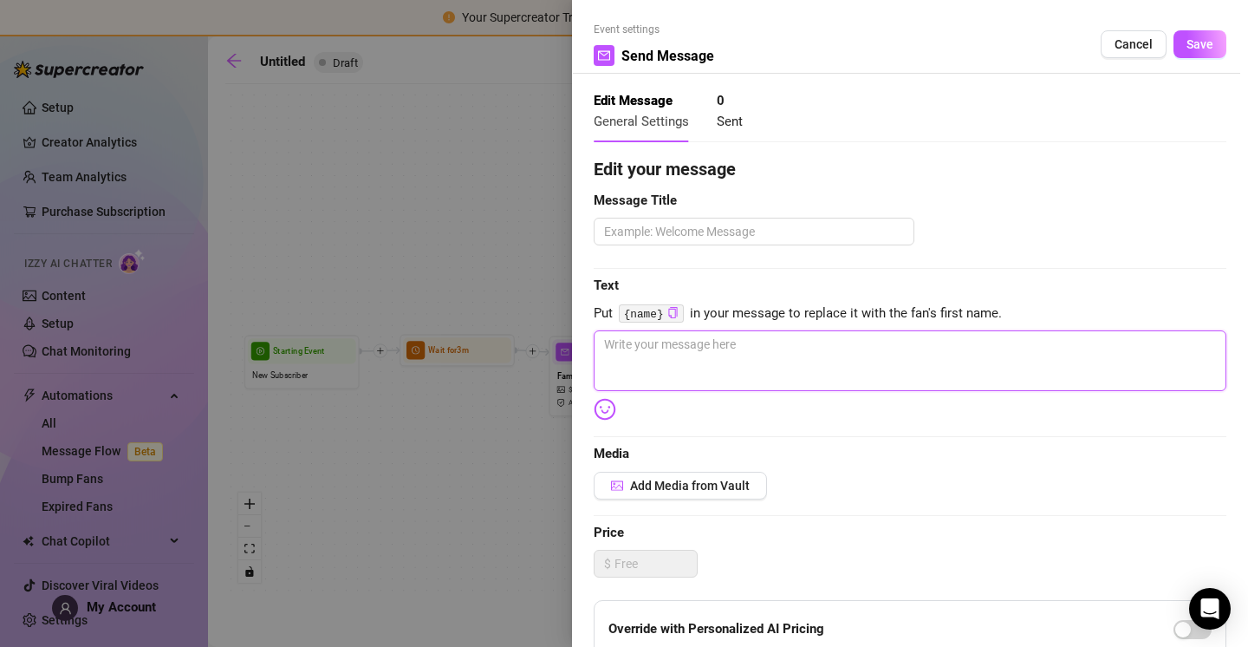
click at [683, 362] on textarea at bounding box center [910, 360] width 633 height 61
drag, startPoint x: 1096, startPoint y: 336, endPoint x: 733, endPoint y: 350, distance: 363.5
click at [616, 346] on textarea "Hope you are enjoying the content!! Im gunna send ya everyones favorite new vid…" at bounding box center [910, 360] width 633 height 61
click at [803, 342] on textarea "Hope you are enjoying the content!! Im gunna send ya everyones favorite new vid…" at bounding box center [910, 360] width 633 height 61
drag, startPoint x: 1085, startPoint y: 348, endPoint x: 798, endPoint y: 348, distance: 286.1
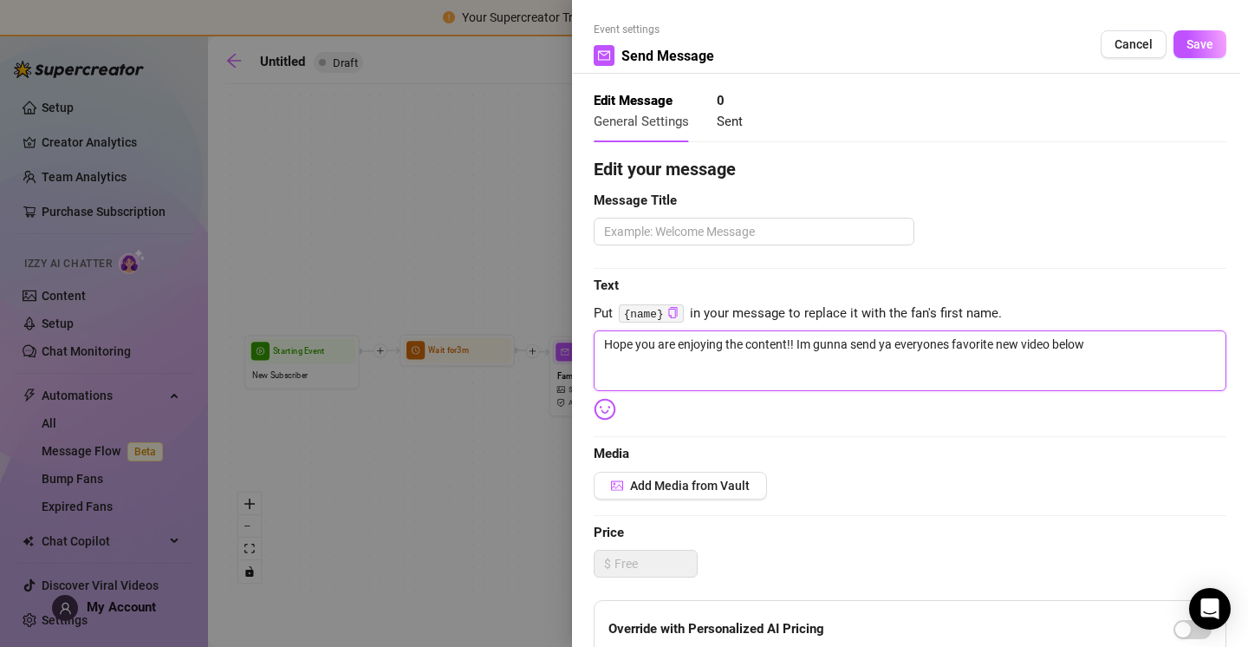
click at [798, 348] on textarea "Hope you are enjoying the content!! Im gunna send ya everyones favorite new vid…" at bounding box center [910, 360] width 633 height 61
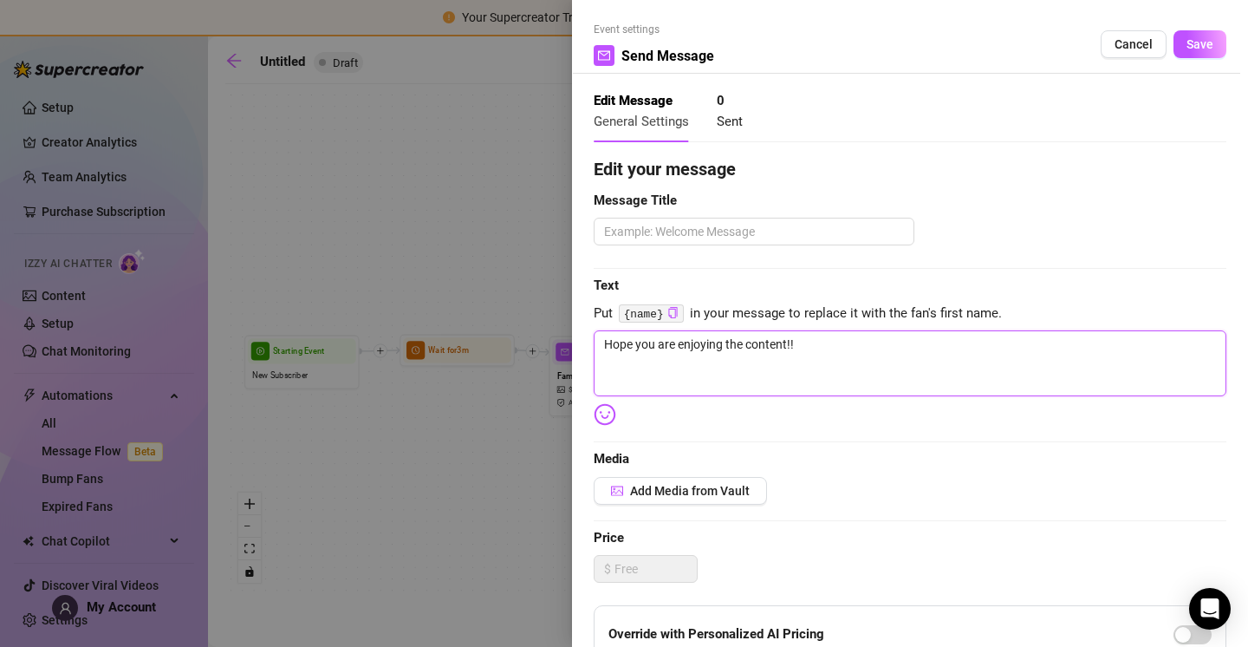
paste textarea "(NEW) Unleash the Heat 🥵🔥  Ignite your deepest desires with this scorching, sed…"
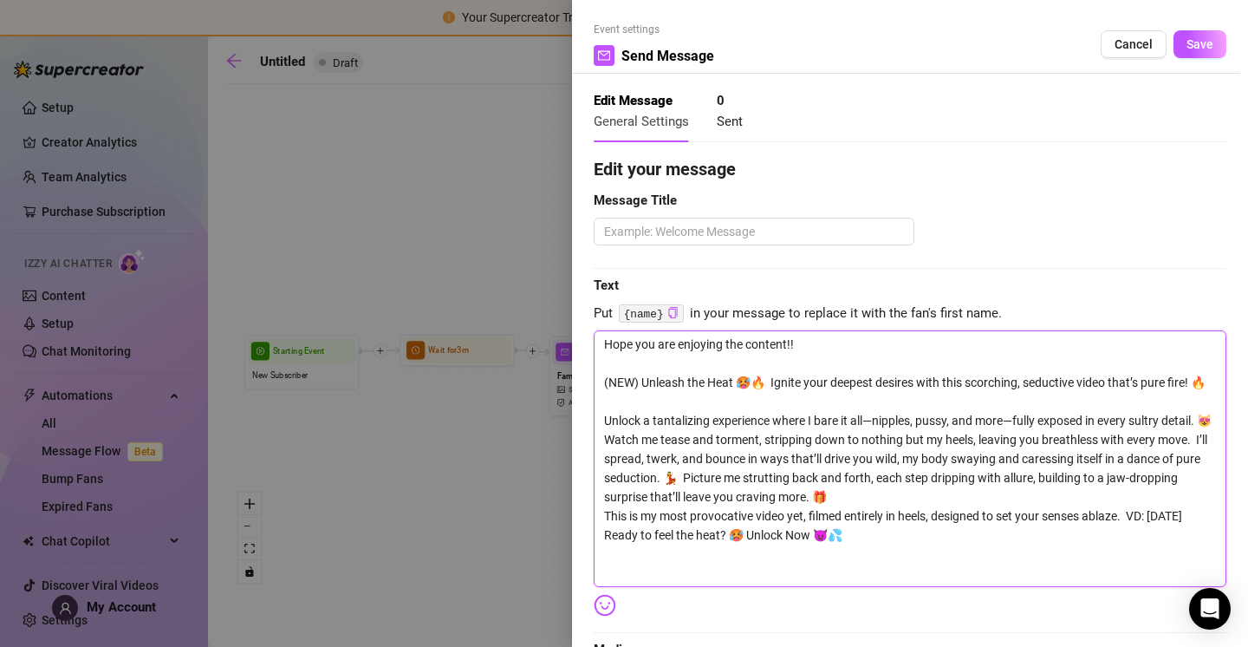
click at [873, 342] on textarea "Hope you are enjoying the content!! (NEW) Unleash the Heat 🥵🔥  Ignite your deep…" at bounding box center [910, 458] width 633 height 257
drag, startPoint x: 831, startPoint y: 346, endPoint x: 563, endPoint y: 339, distance: 267.1
click at [563, 340] on div "Event settings Send Message Cancel Save Edit Message General Settings 0 Sent Ed…" at bounding box center [624, 323] width 1248 height 647
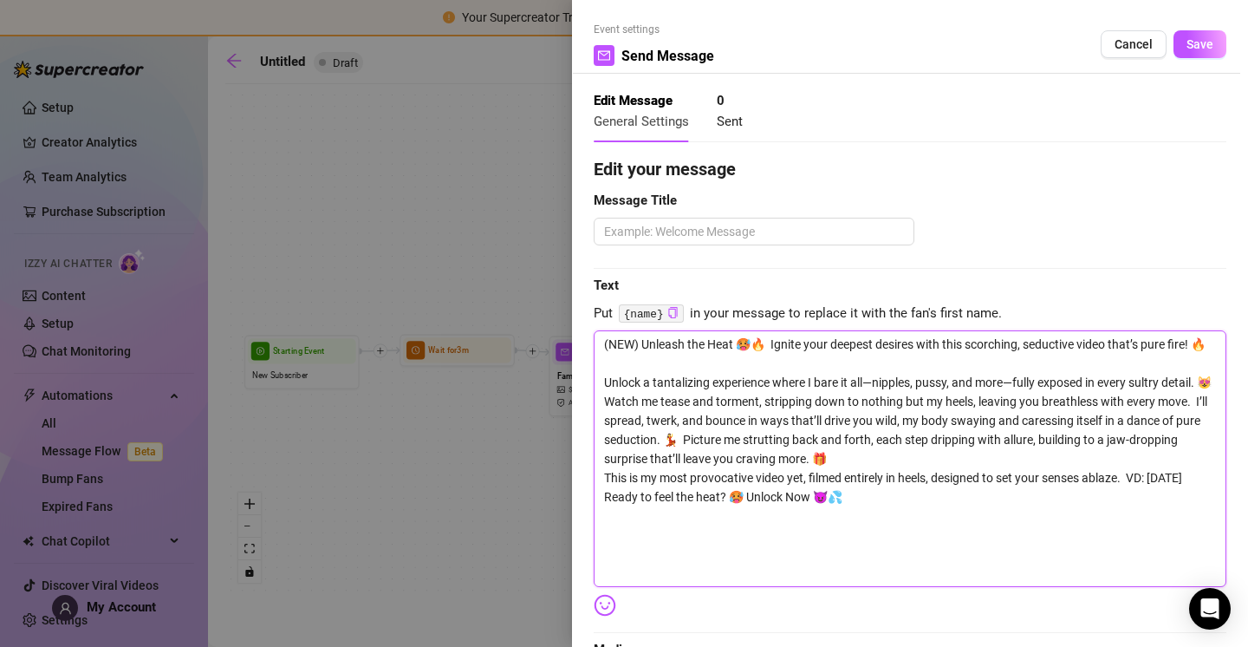
click at [604, 381] on textarea "(NEW) Unleash the Heat 🥵🔥  Ignite your deepest desires with this scorching, sed…" at bounding box center [910, 458] width 633 height 257
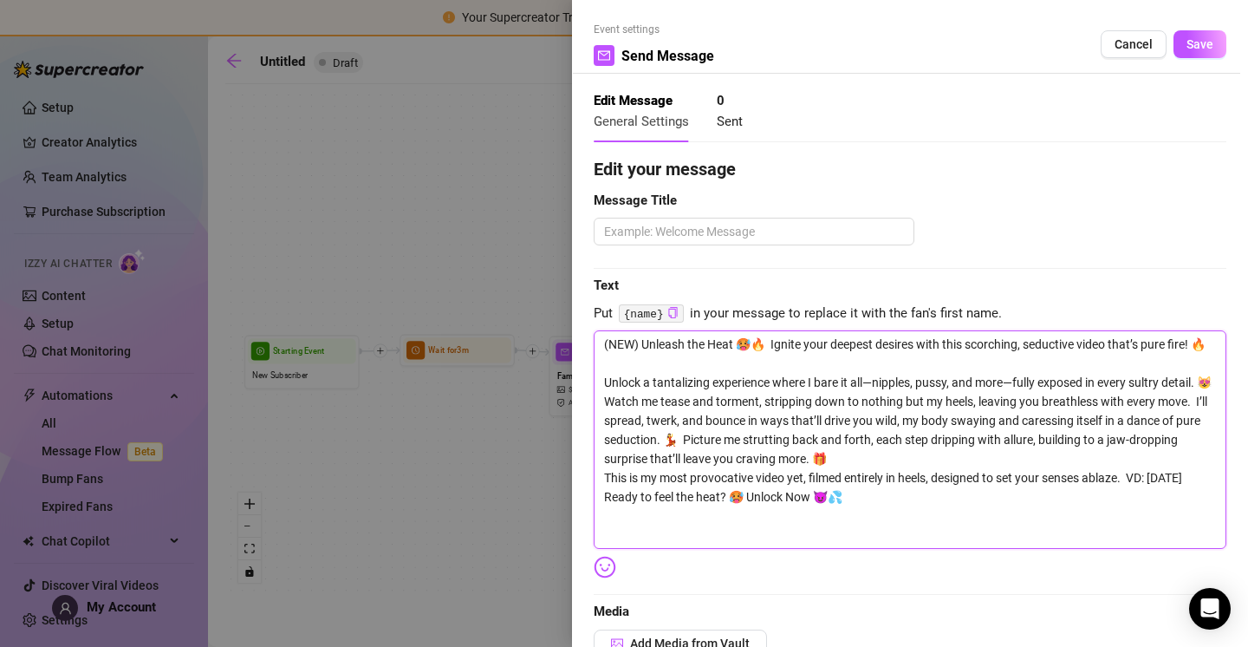
click at [766, 338] on textarea "(NEW) Unleash the Heat 🥵🔥  Ignite your deepest desires with this scorching, sed…" at bounding box center [910, 439] width 633 height 218
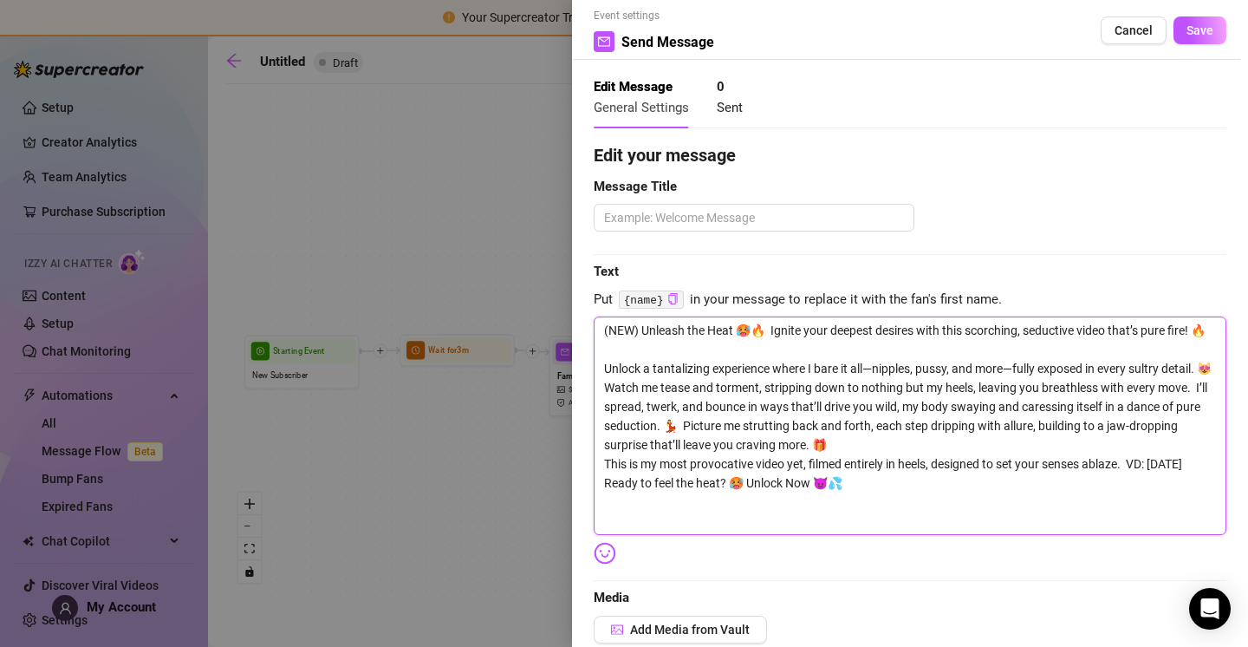
scroll to position [29, 0]
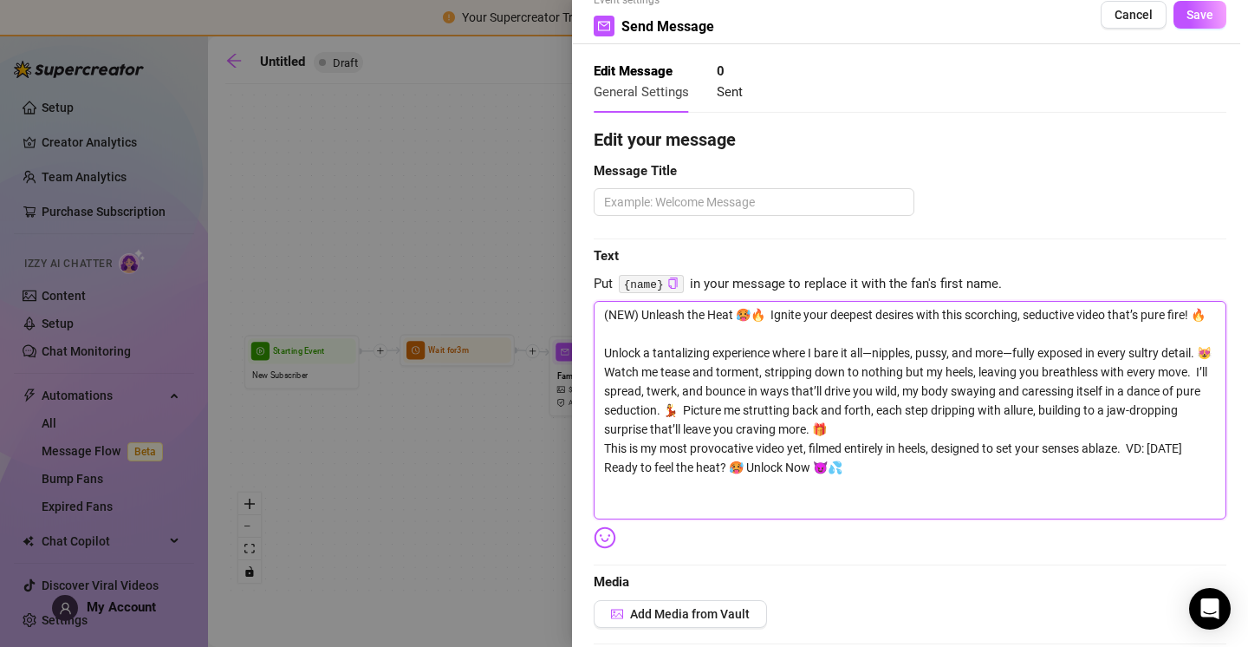
click at [867, 368] on textarea "(NEW) Unleash the Heat 🥵🔥  Ignite your deepest desires with this scorching, sed…" at bounding box center [910, 410] width 633 height 218
click at [885, 393] on textarea "(NEW) Unleash the Heat 🥵🔥  Ignite your deepest desires with this scorching, sed…" at bounding box center [910, 410] width 633 height 218
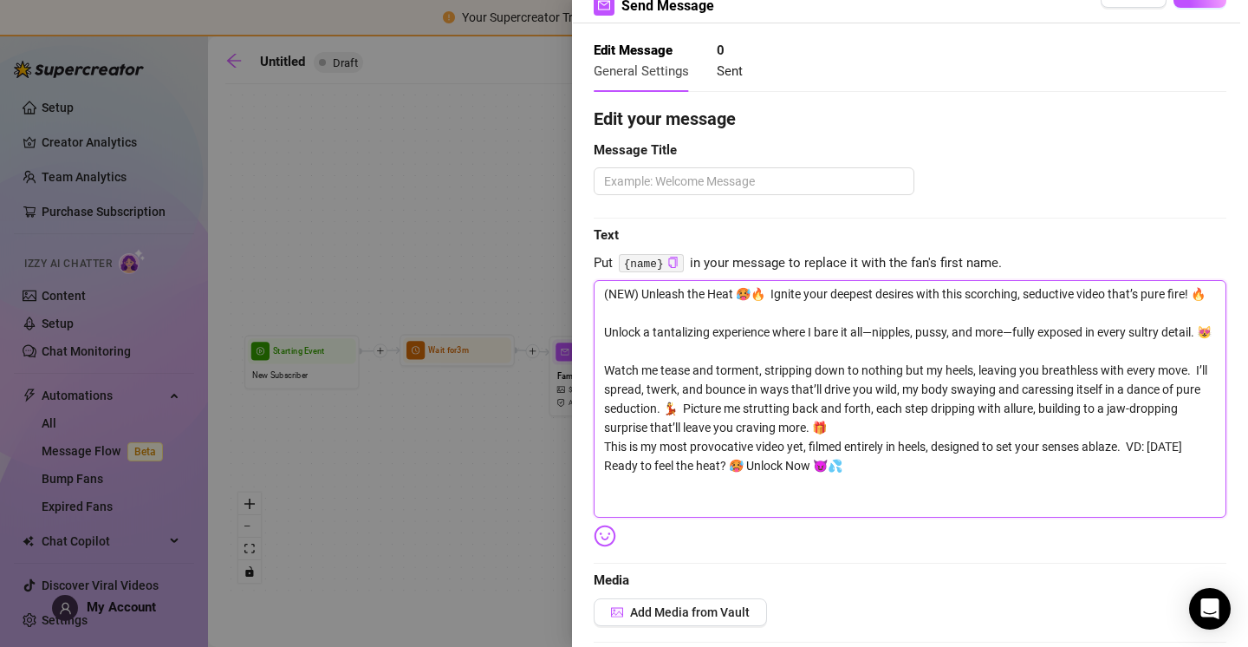
scroll to position [55, 0]
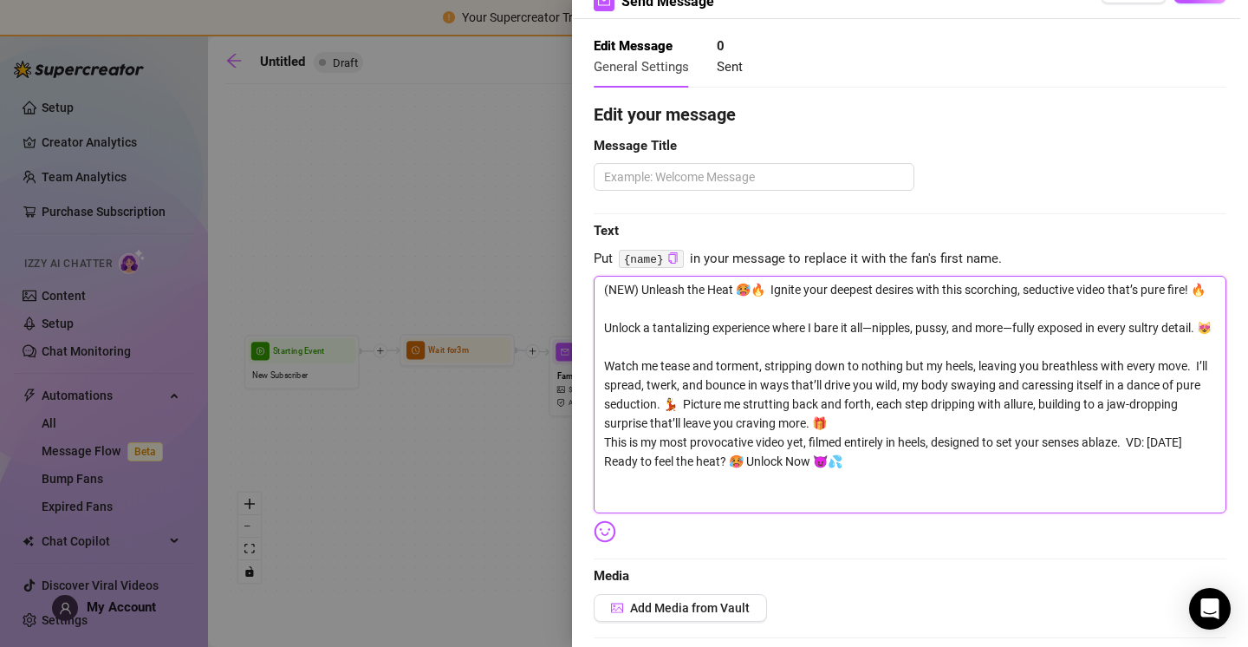
click at [709, 439] on textarea "(NEW) Unleash the Heat 🥵🔥  Ignite your deepest desires with this scorching, sed…" at bounding box center [910, 395] width 633 height 238
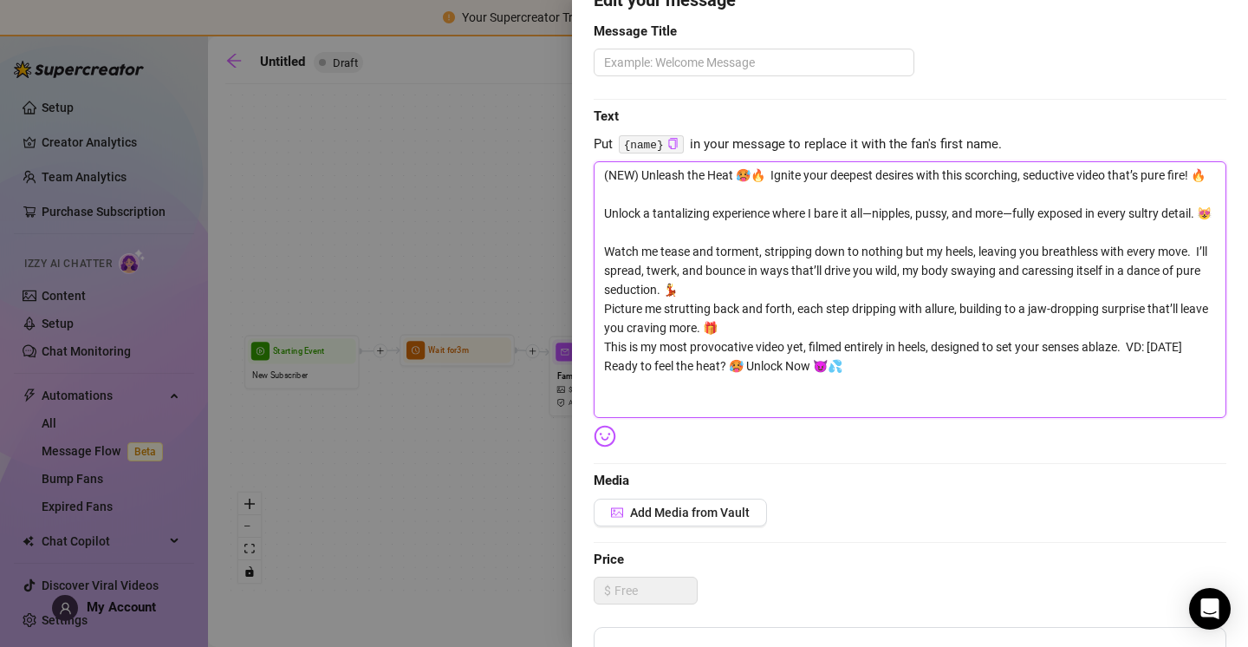
scroll to position [182, 0]
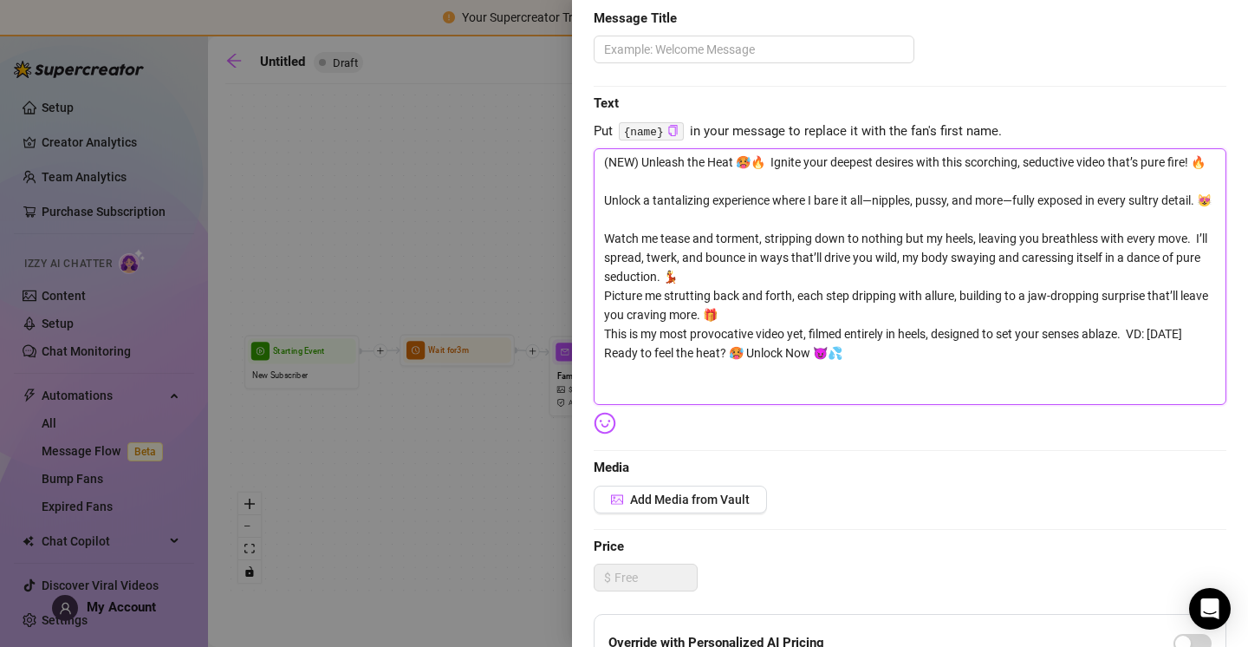
click at [977, 389] on textarea "(NEW) Unleash the Heat 🥵🔥  Ignite your deepest desires with this scorching, sed…" at bounding box center [910, 276] width 633 height 257
click at [1133, 368] on textarea "(NEW) Unleash the Heat 🥵🔥  Ignite your deepest desires with this scorching, sed…" at bounding box center [910, 276] width 633 height 257
click at [664, 386] on textarea "(NEW) Unleash the Heat 🥵🔥  Ignite your deepest desires with this scorching, sed…" at bounding box center [910, 276] width 633 height 257
click at [689, 392] on textarea "(NEW) Unleash the Heat 🥵🔥  Ignite your deepest desires with this scorching, sed…" at bounding box center [910, 276] width 633 height 257
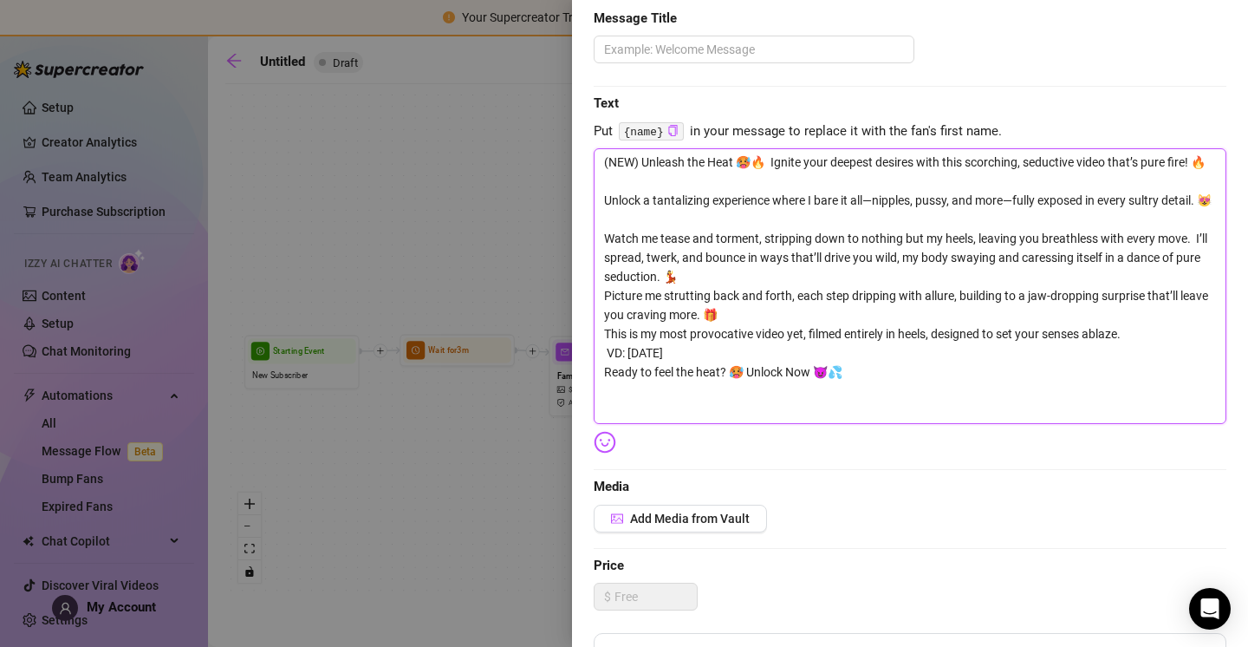
scroll to position [0, 0]
drag, startPoint x: 746, startPoint y: 405, endPoint x: 760, endPoint y: 410, distance: 15.6
click at [746, 405] on textarea "(NEW) Unleash the Heat 🥵🔥  Ignite your deepest desires with this scorching, sed…" at bounding box center [910, 286] width 633 height 276
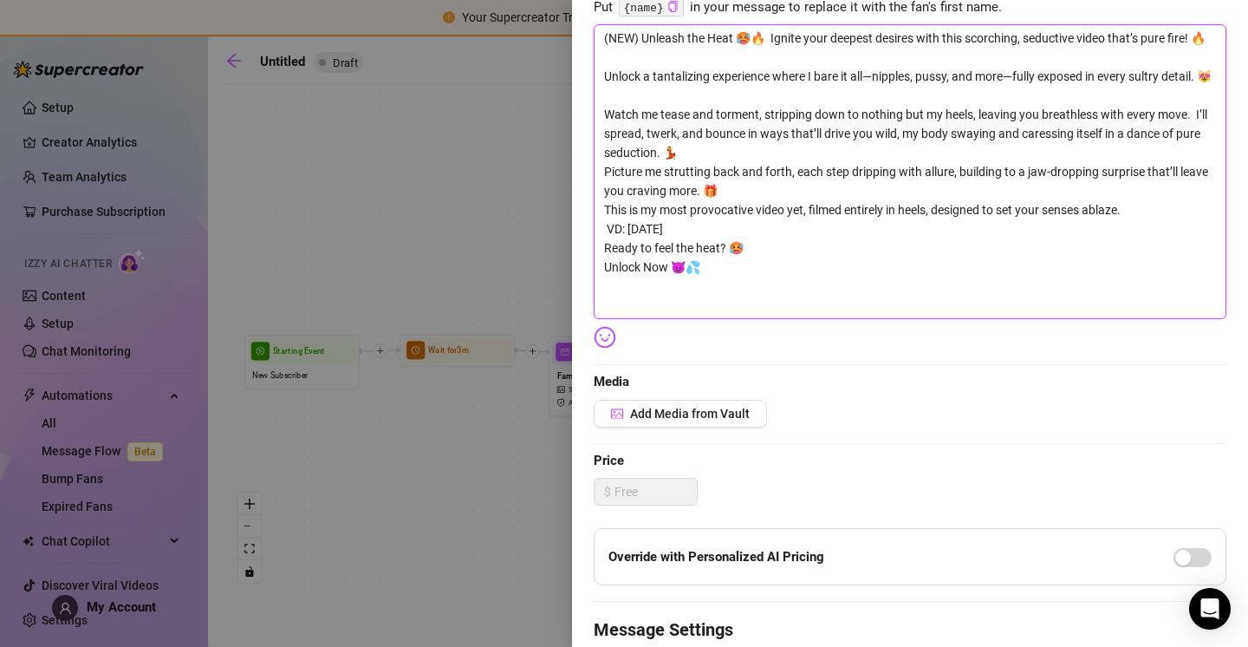
scroll to position [534, 0]
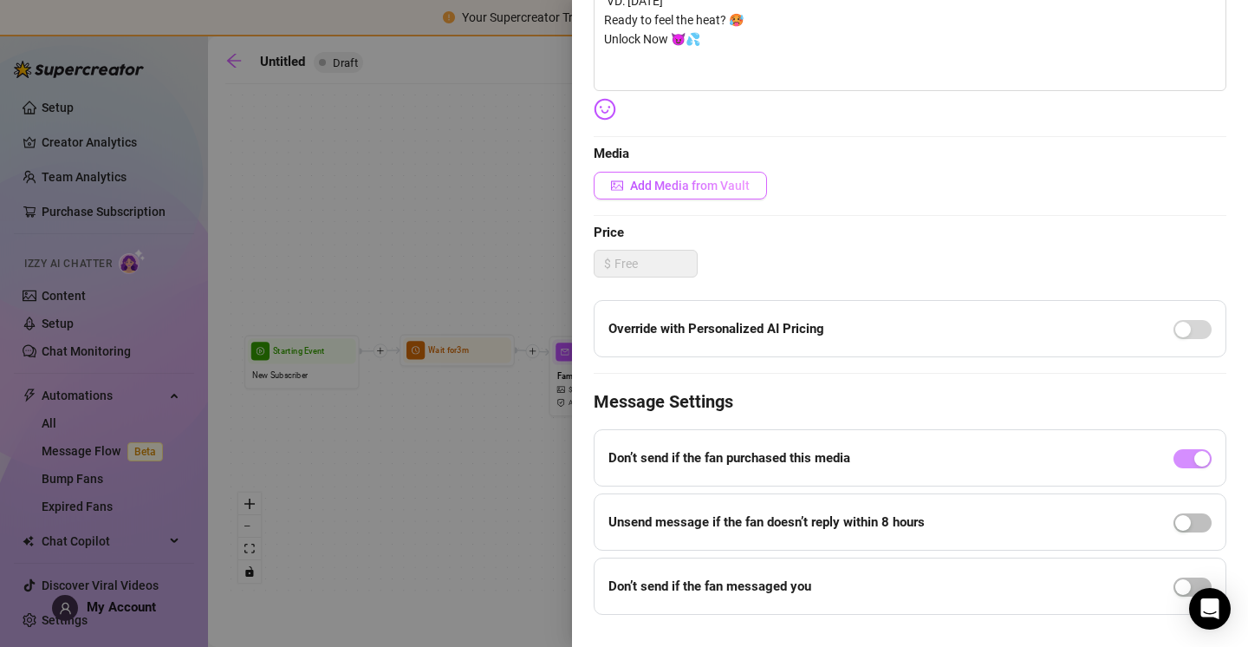
click at [689, 192] on button "Add Media from Vault" at bounding box center [680, 186] width 173 height 28
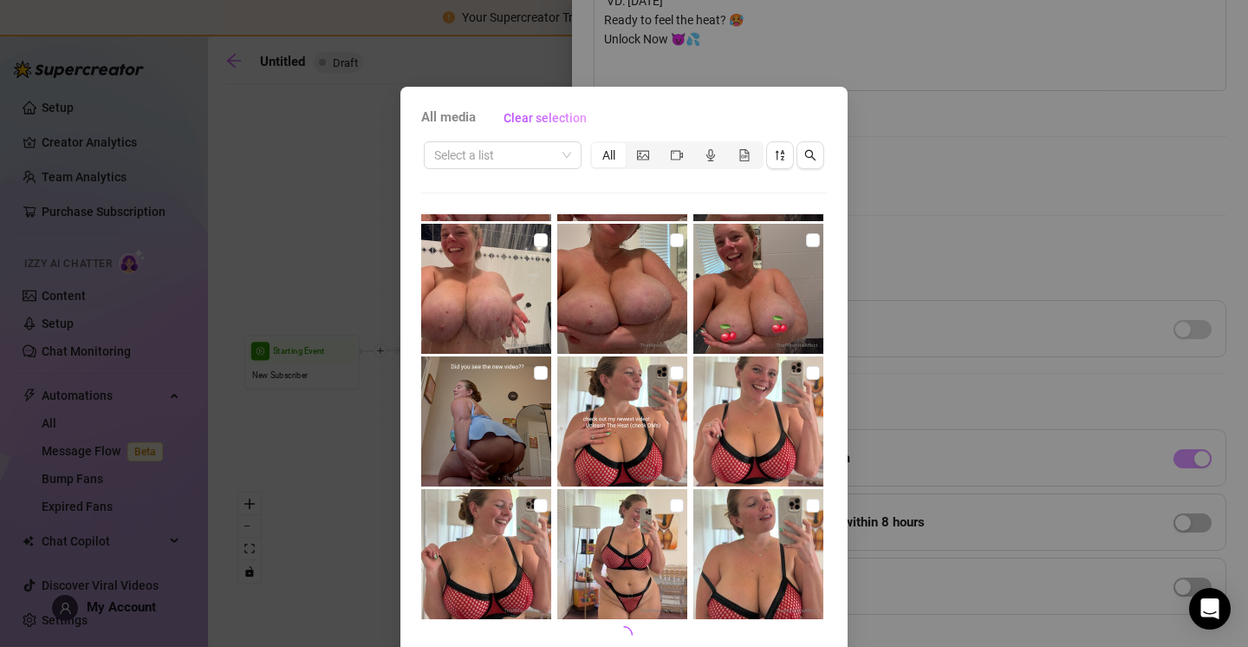
scroll to position [38, 0]
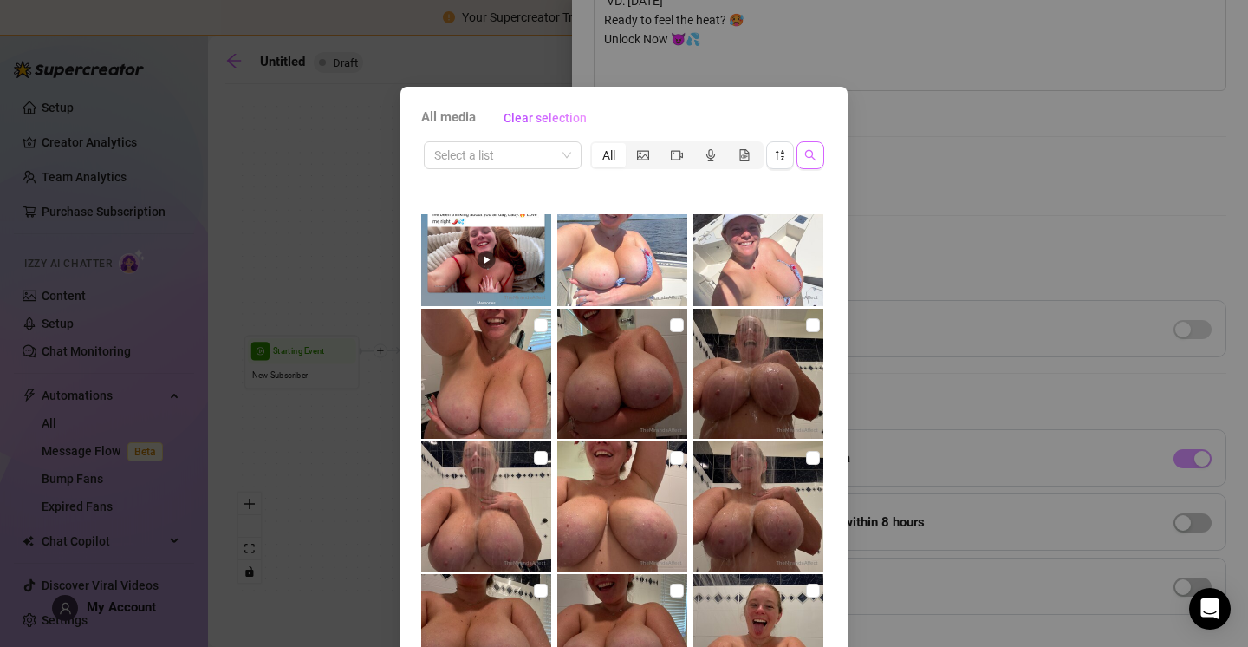
click at [797, 153] on button "button" at bounding box center [811, 155] width 28 height 28
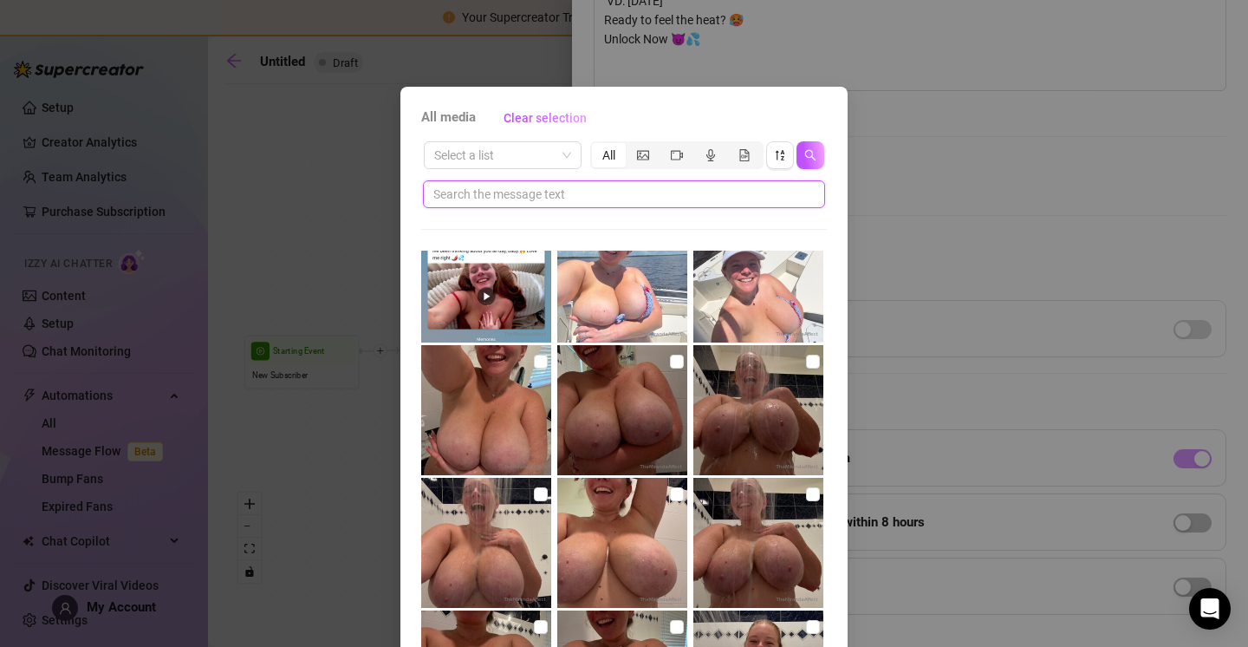
click at [570, 199] on input "text" at bounding box center [617, 194] width 368 height 19
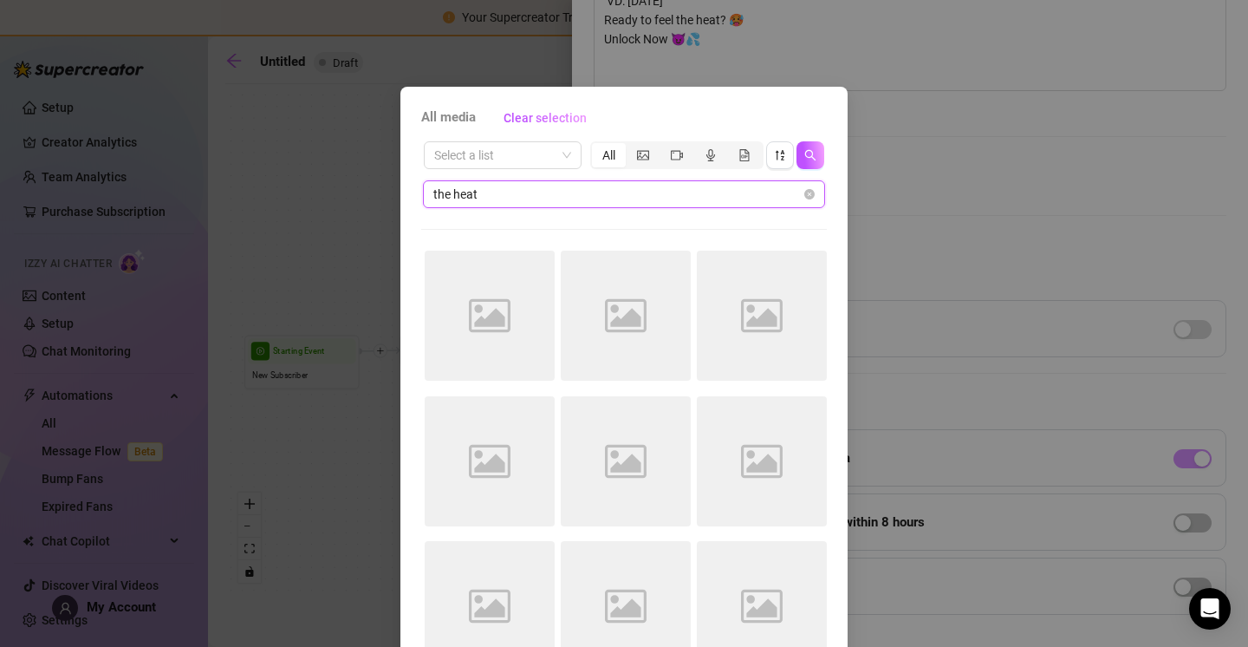
scroll to position [0, 0]
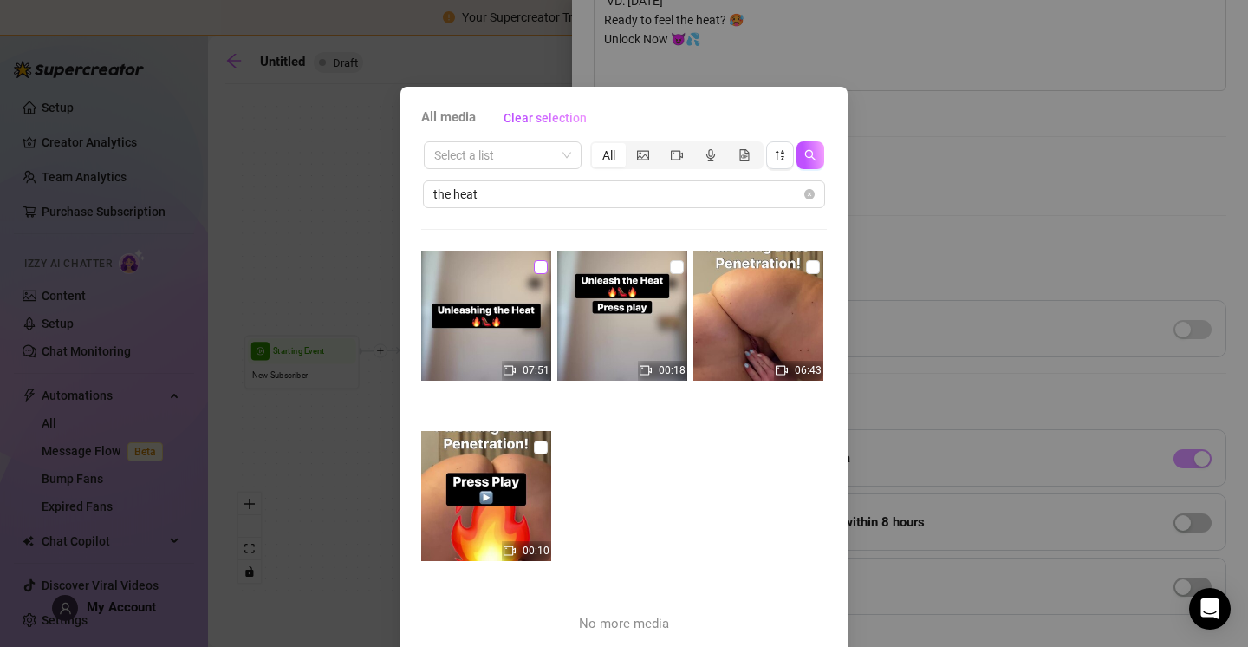
click at [534, 266] on input "checkbox" at bounding box center [541, 267] width 14 height 14
click at [670, 268] on input "checkbox" at bounding box center [677, 267] width 14 height 14
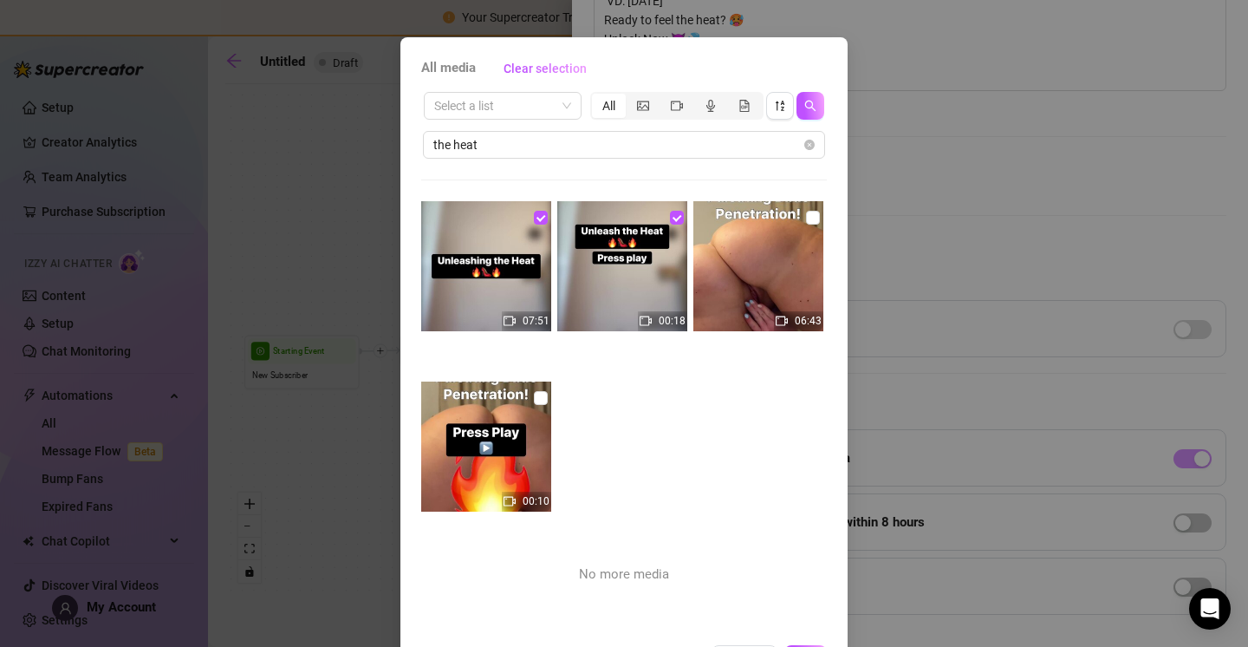
scroll to position [114, 0]
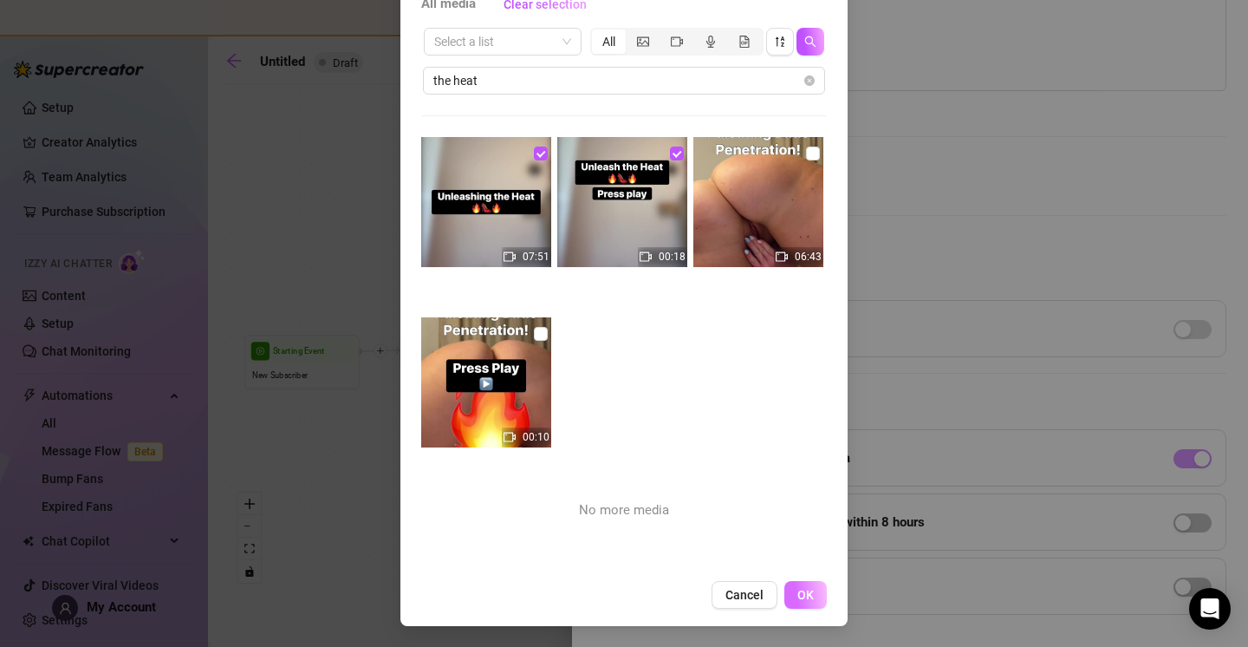
click at [787, 593] on button "OK" at bounding box center [806, 595] width 42 height 28
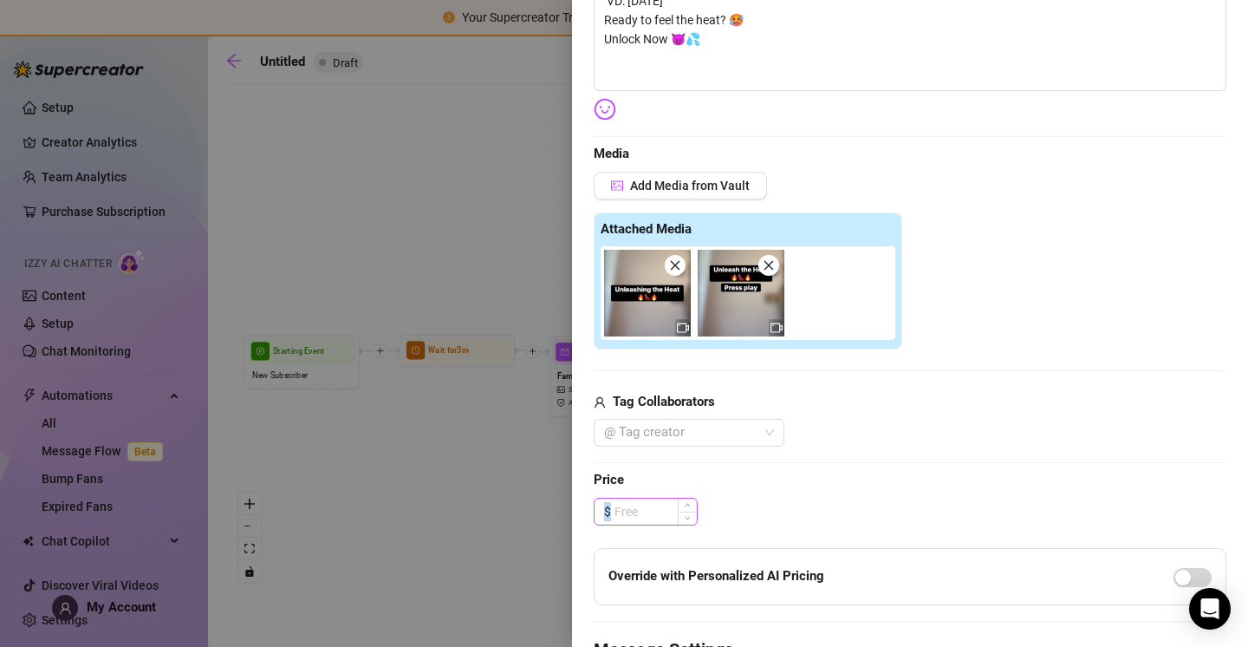
click at [667, 498] on div "$" at bounding box center [646, 512] width 104 height 28
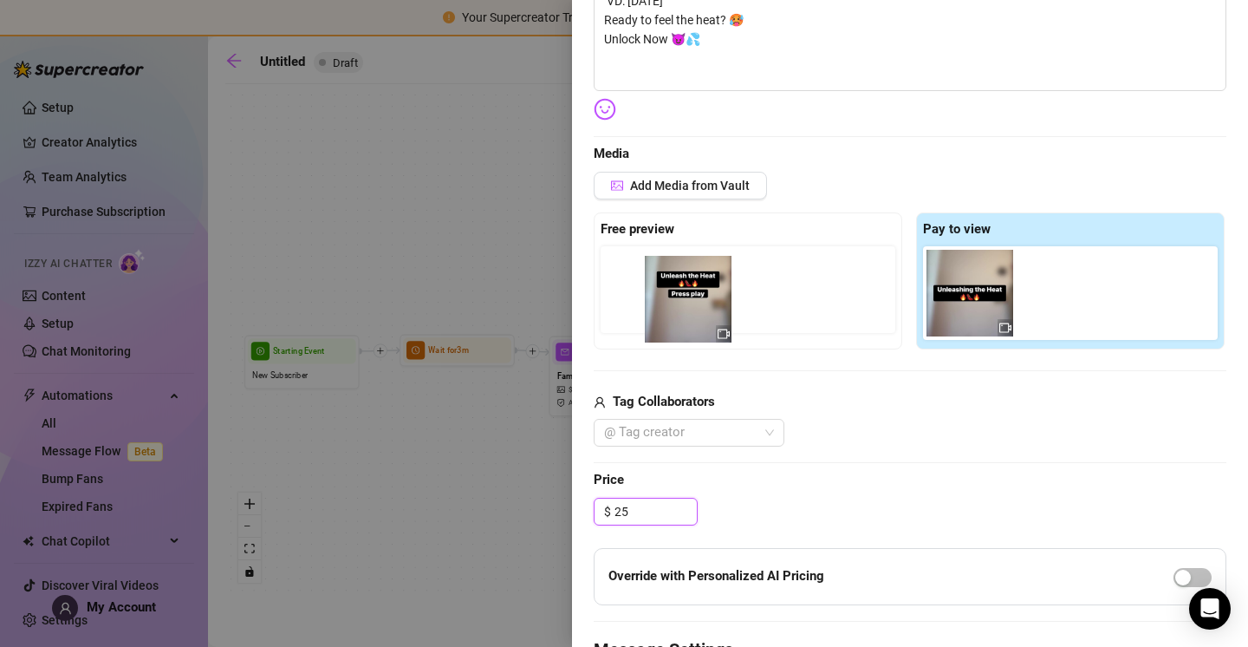
drag, startPoint x: 1051, startPoint y: 297, endPoint x: 674, endPoint y: 305, distance: 376.3
click at [674, 305] on div "Free preview Pay to view" at bounding box center [910, 280] width 633 height 137
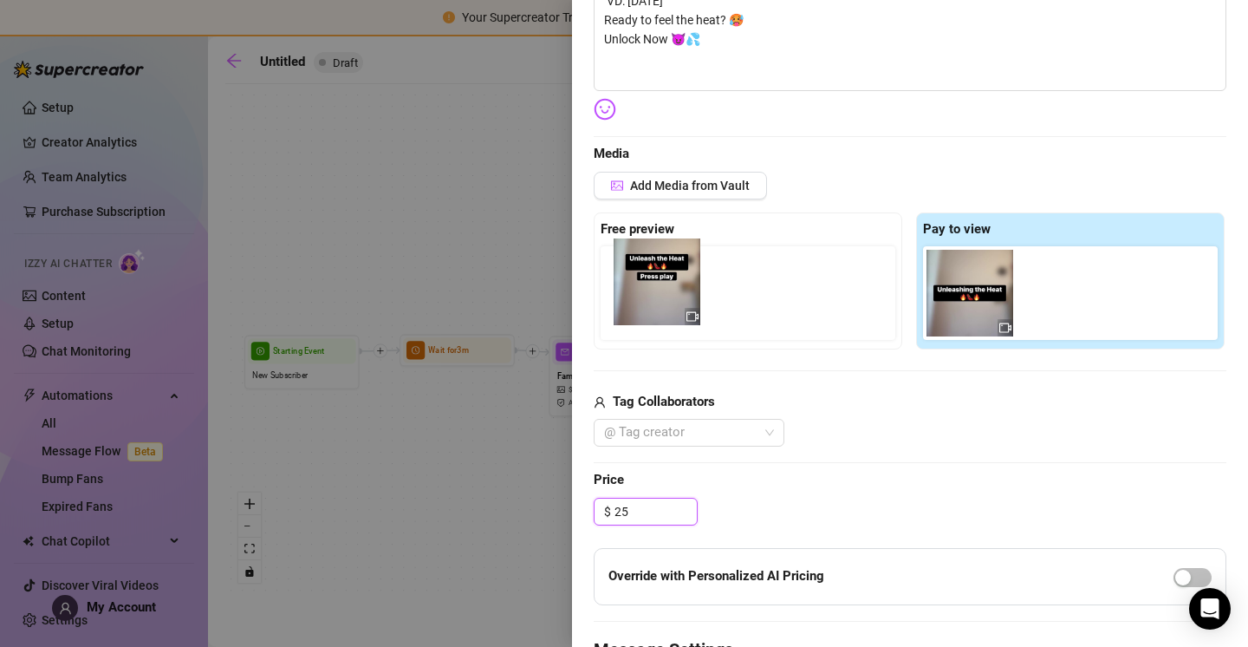
drag, startPoint x: 1073, startPoint y: 299, endPoint x: 666, endPoint y: 285, distance: 407.7
click at [667, 286] on div "Free preview Pay to view" at bounding box center [910, 280] width 633 height 137
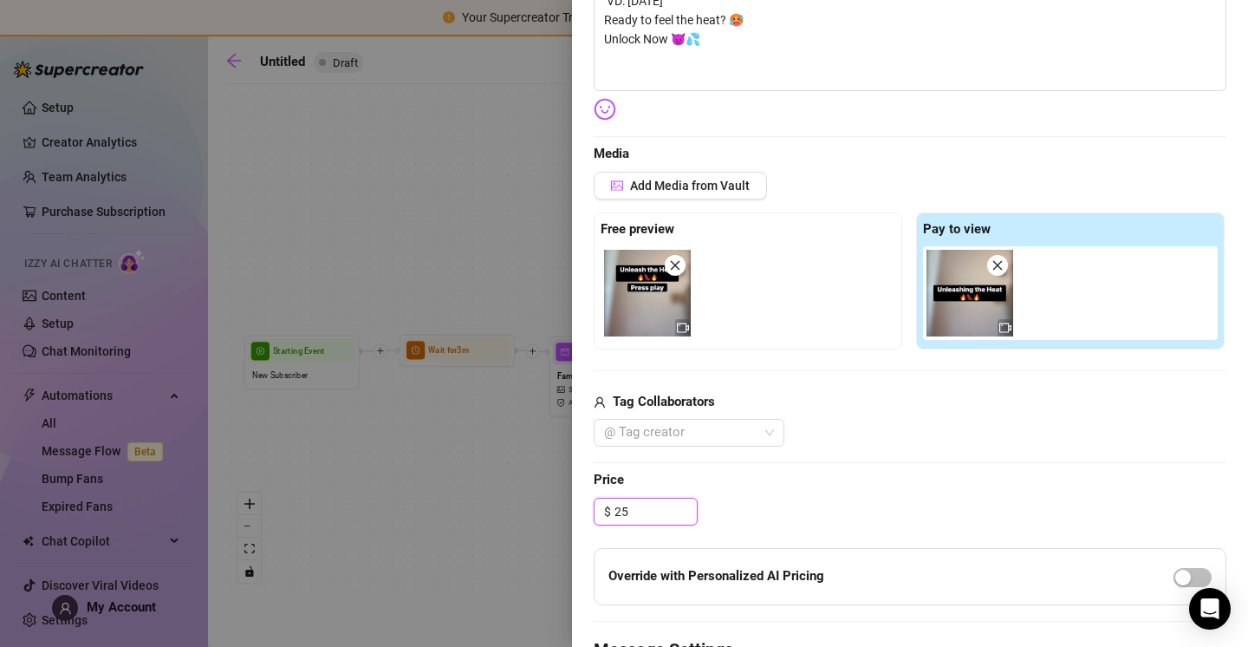
click at [655, 296] on img at bounding box center [647, 293] width 87 height 87
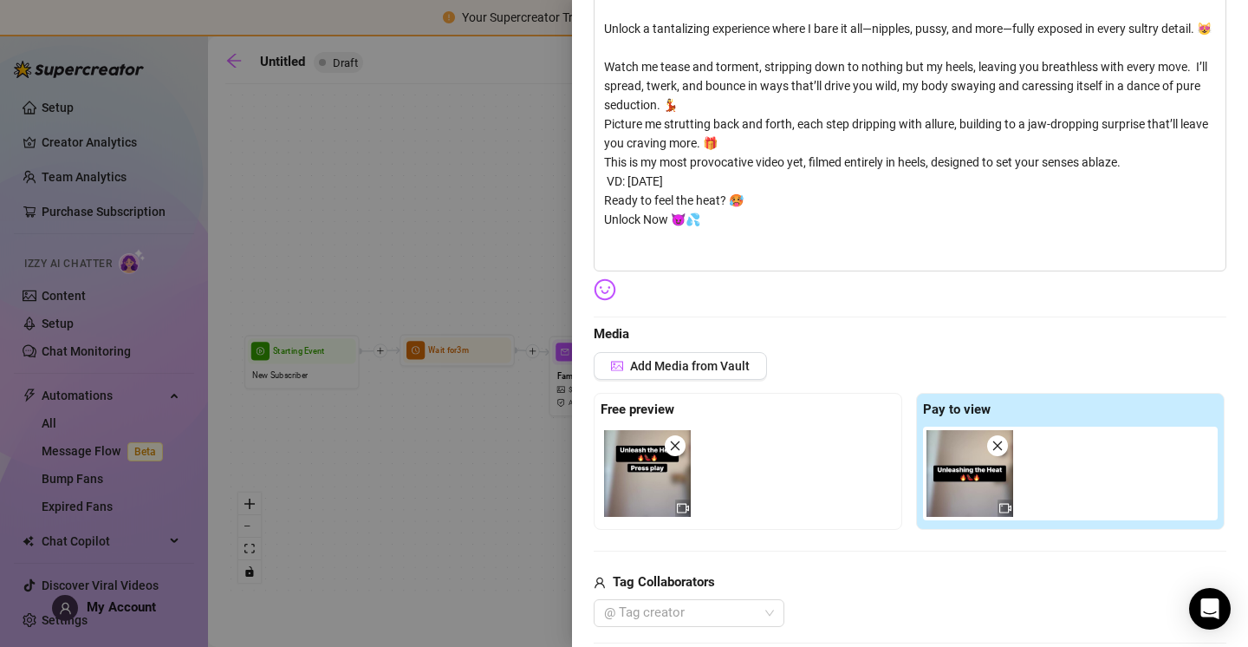
scroll to position [0, 0]
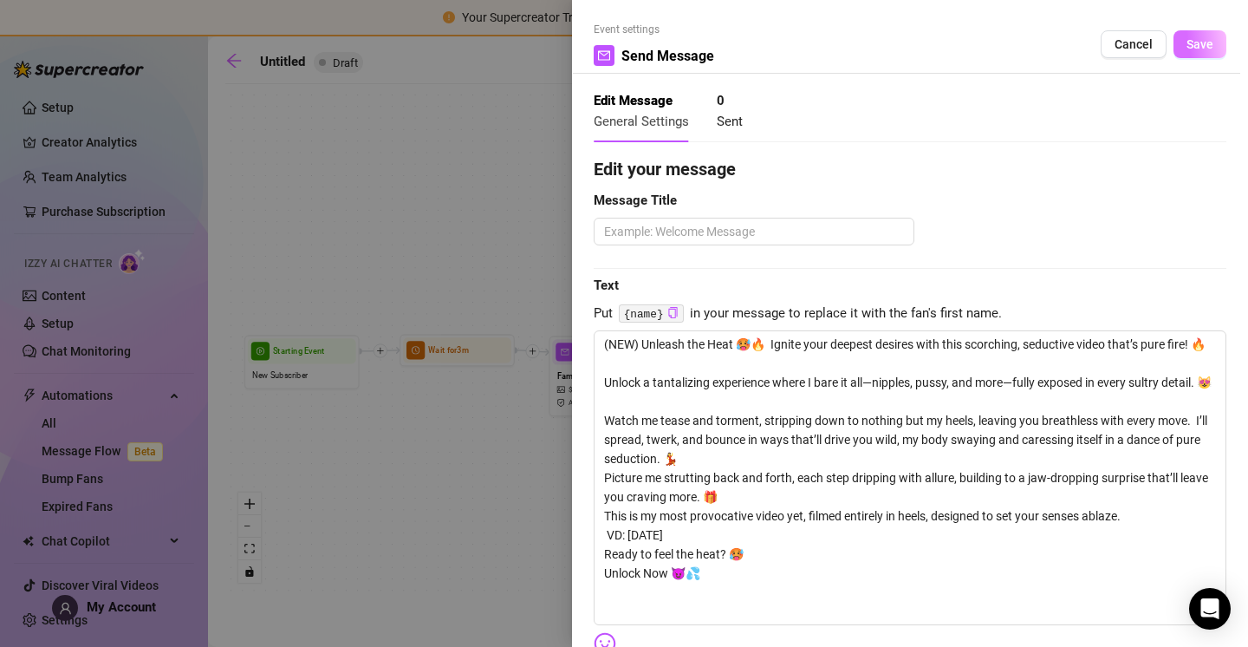
click at [1187, 49] on span "Save" at bounding box center [1200, 44] width 27 height 14
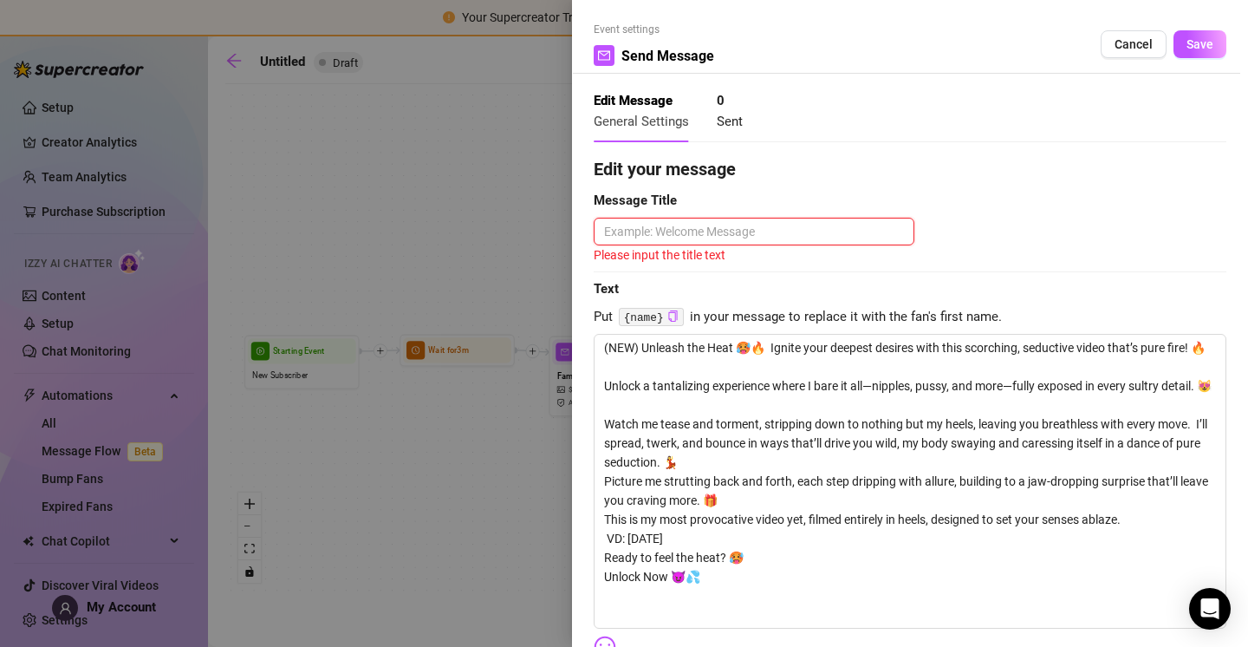
click at [752, 231] on textarea at bounding box center [754, 232] width 321 height 28
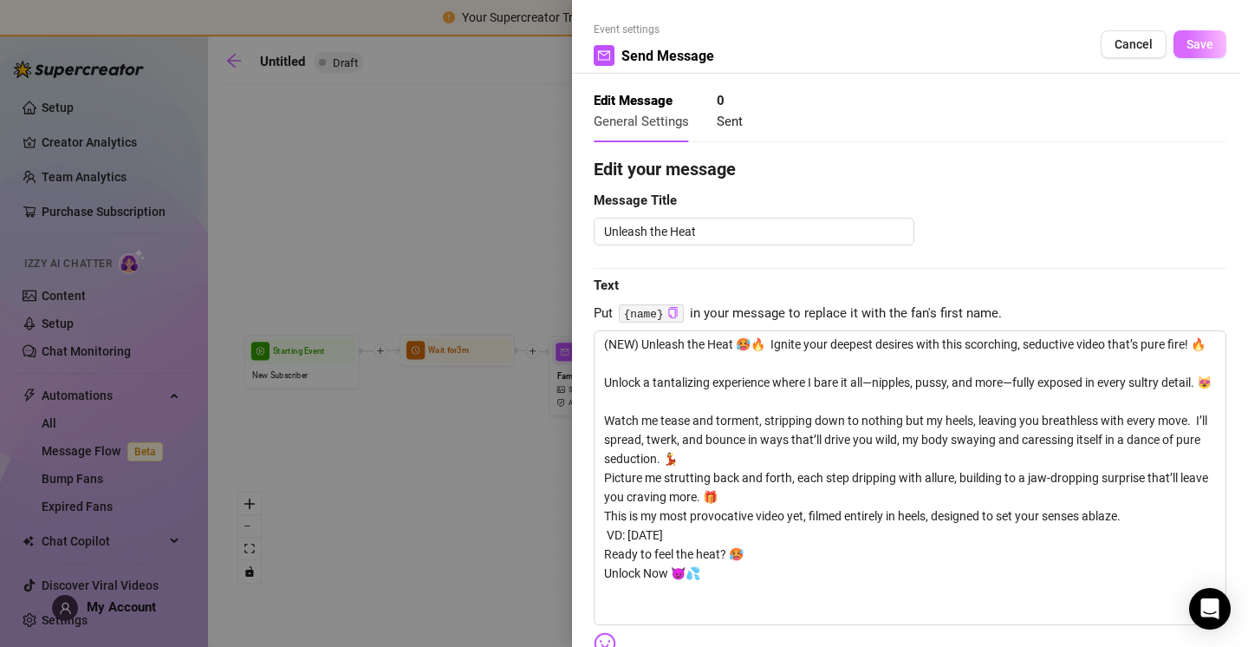
click at [1183, 28] on div "Event settings Send Message Cancel Save" at bounding box center [910, 48] width 633 height 52
click at [1187, 42] on span "Save" at bounding box center [1200, 44] width 27 height 14
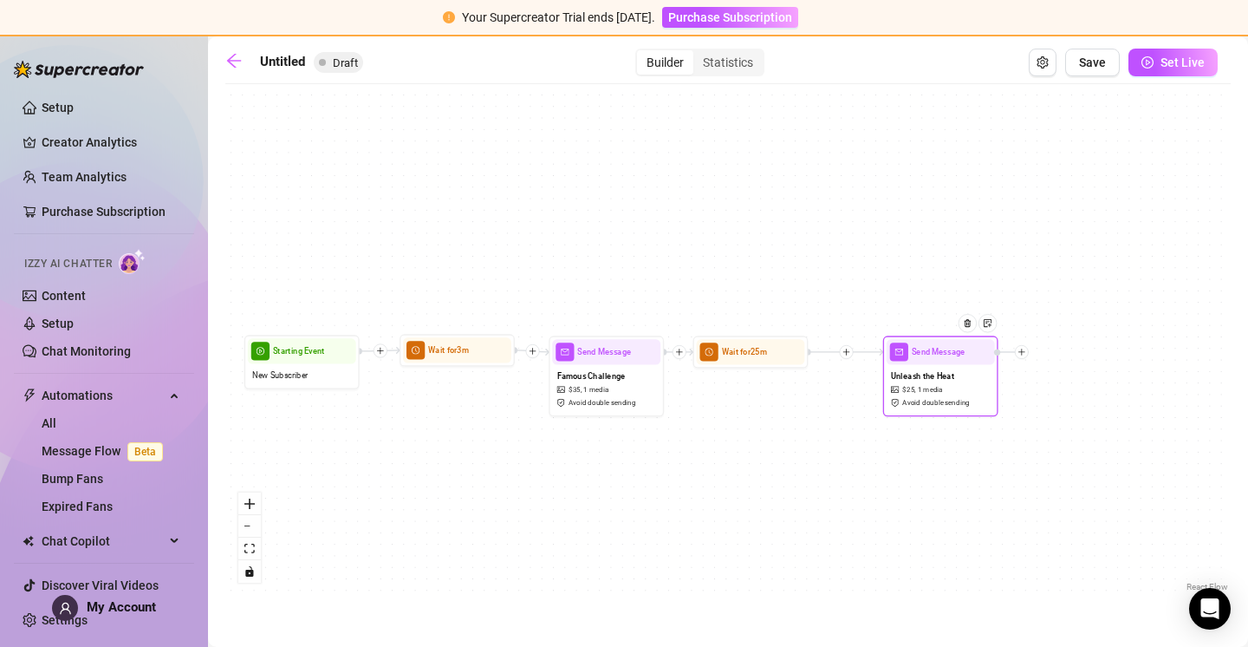
click at [1026, 353] on div at bounding box center [1022, 352] width 14 height 14
click at [1186, 64] on span "Set Live" at bounding box center [1183, 62] width 44 height 14
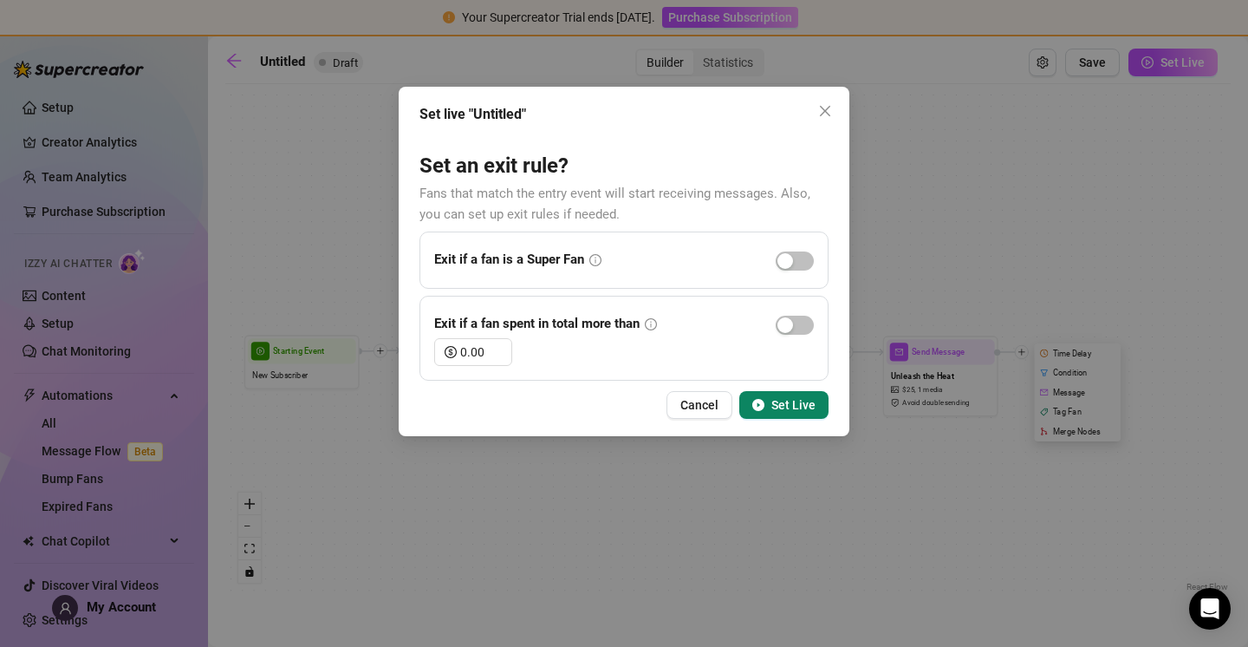
click at [831, 114] on icon "close" at bounding box center [825, 111] width 14 height 14
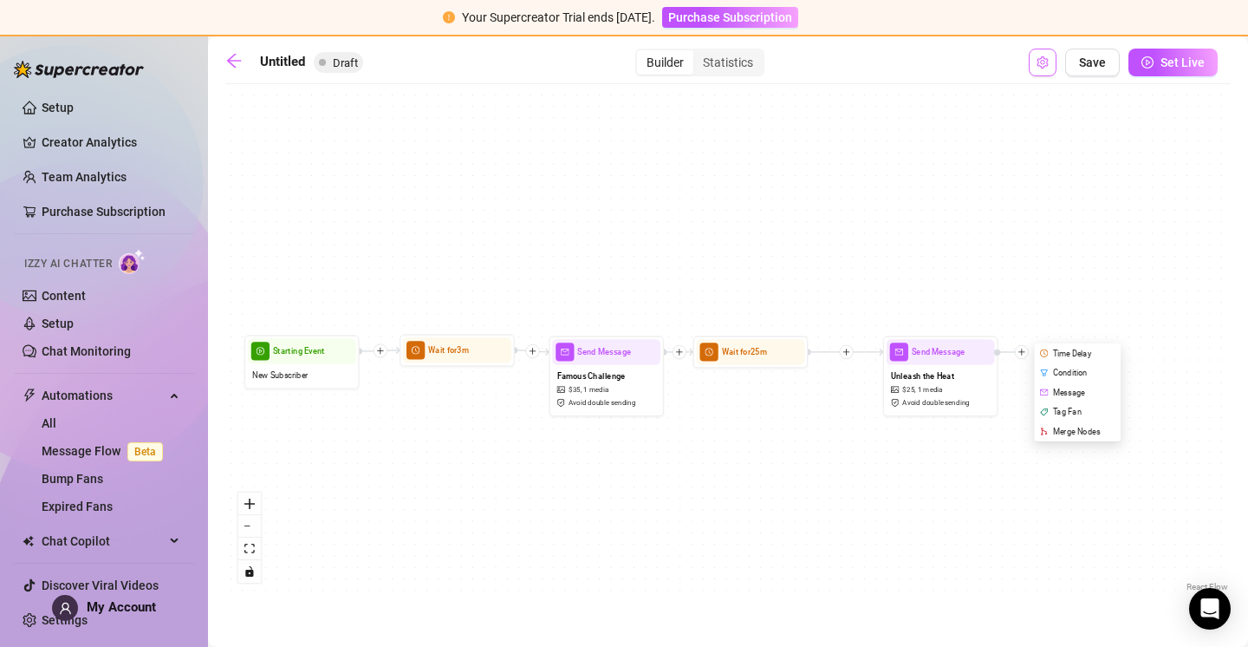
click at [1043, 62] on icon "setting" at bounding box center [1043, 62] width 12 height 12
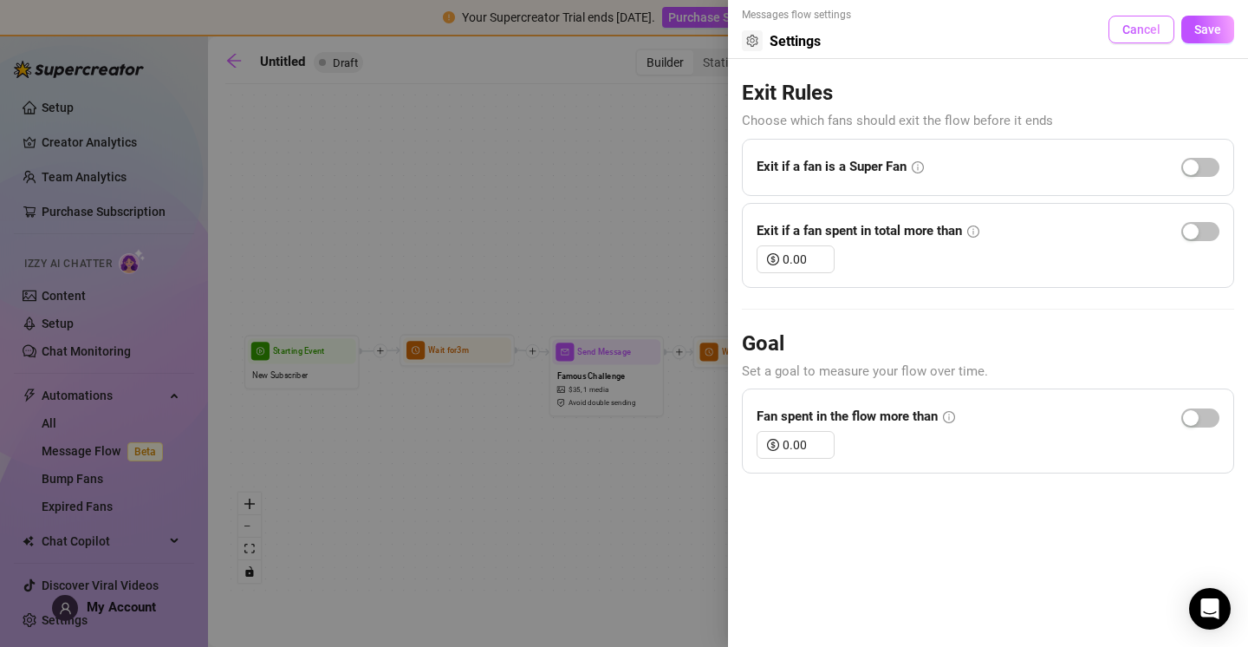
click at [1159, 19] on button "Cancel" at bounding box center [1142, 30] width 66 height 28
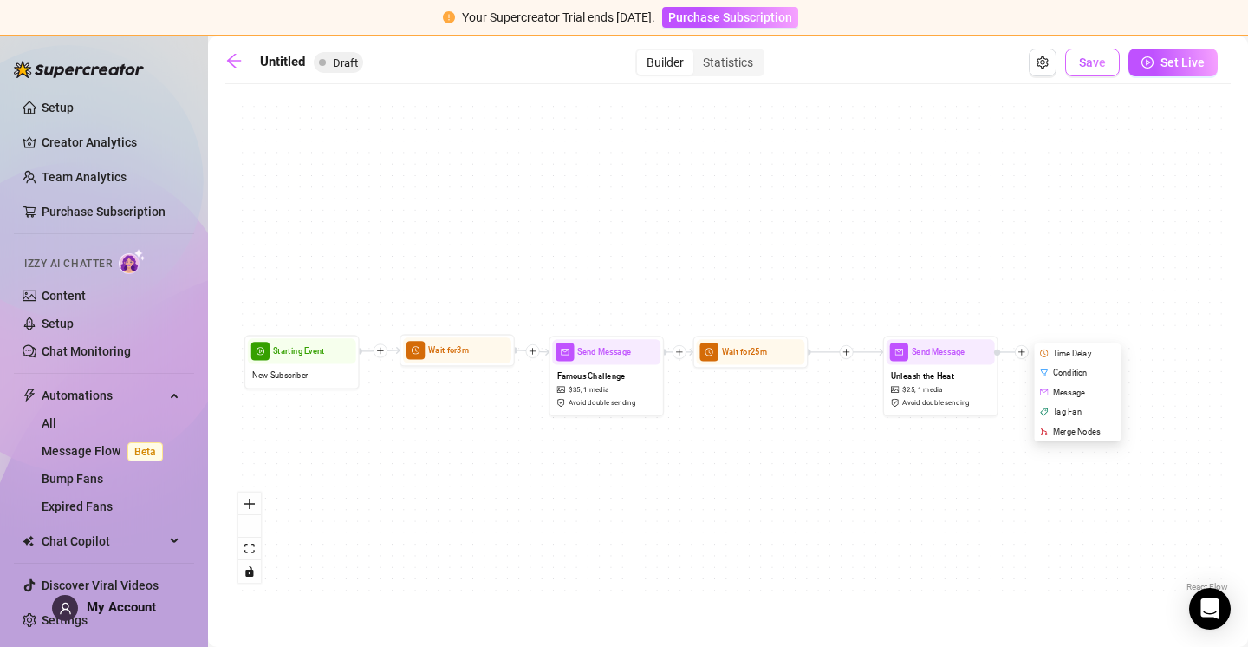
click at [1101, 65] on span "Save" at bounding box center [1092, 62] width 27 height 14
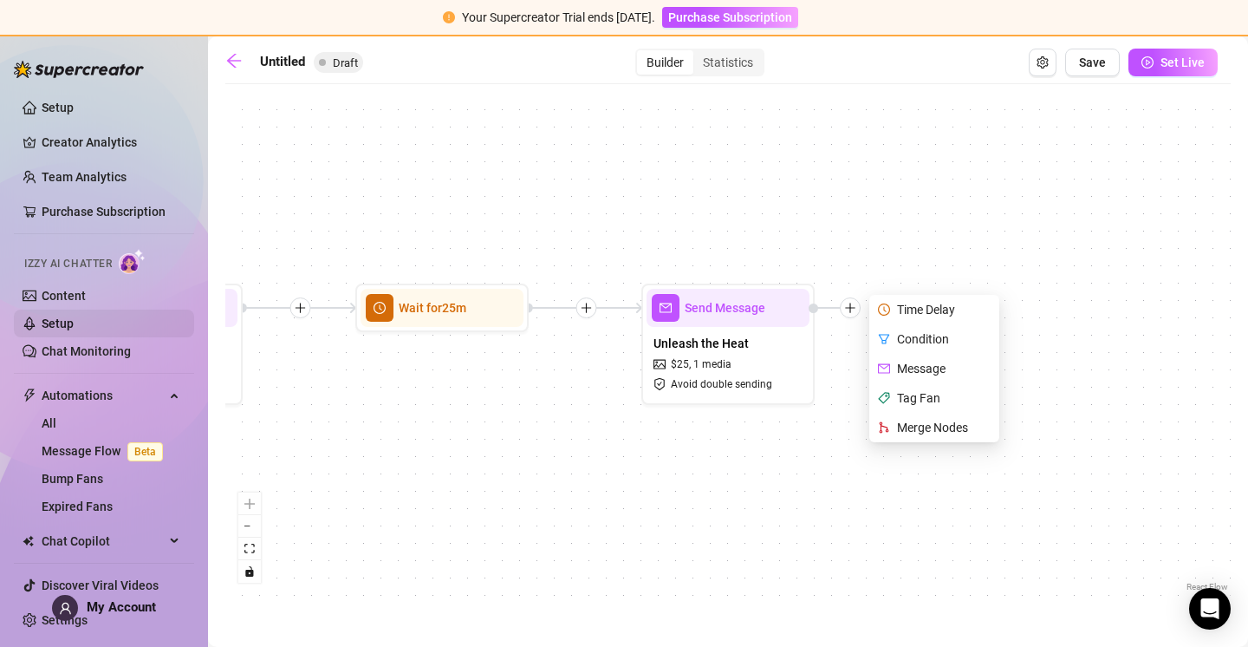
click at [72, 316] on link "Setup" at bounding box center [58, 323] width 32 height 14
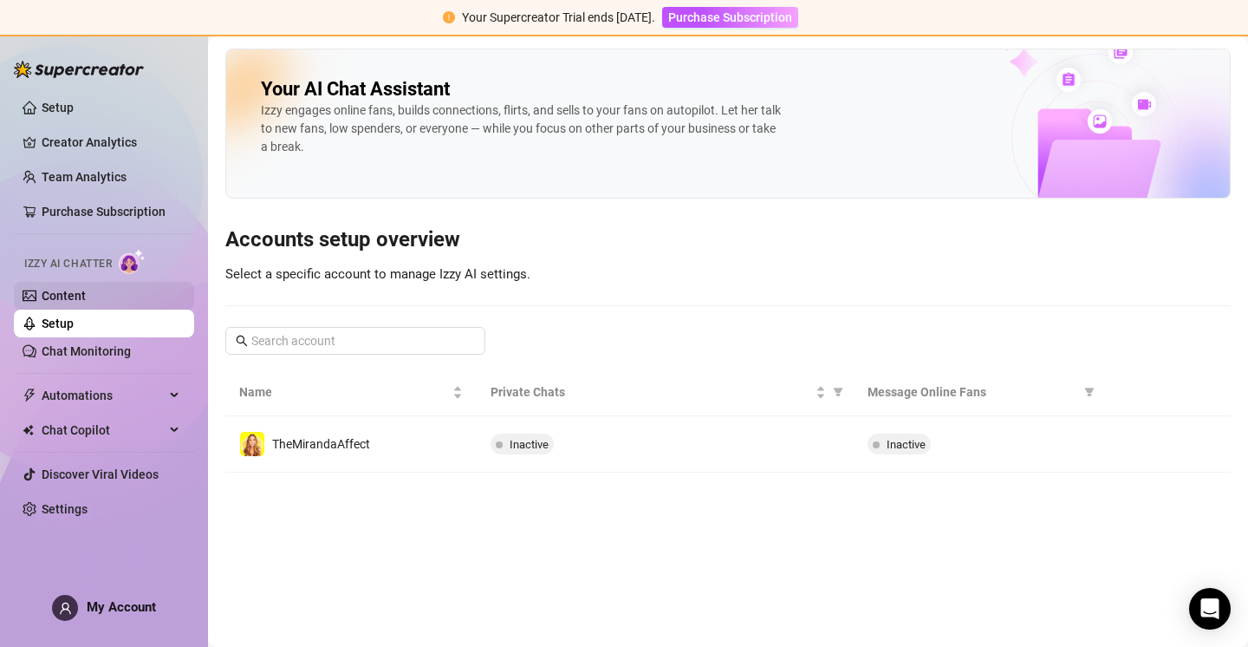
click at [86, 289] on link "Content" at bounding box center [64, 296] width 44 height 14
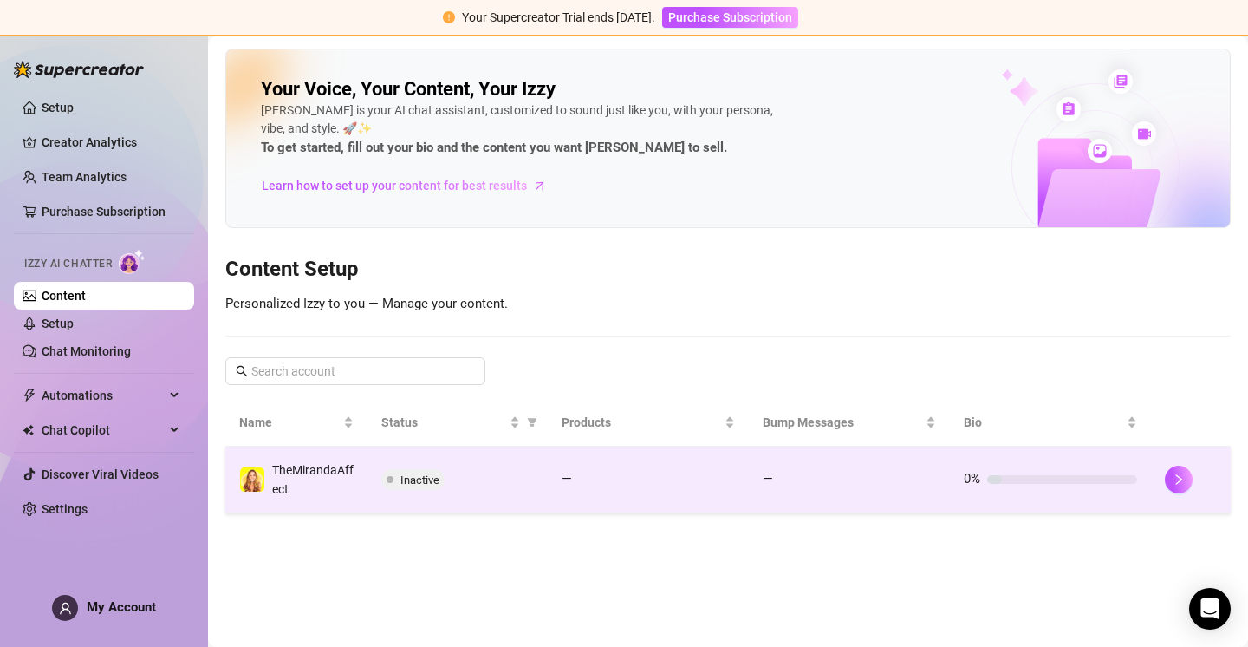
click at [1170, 467] on div at bounding box center [1191, 480] width 52 height 28
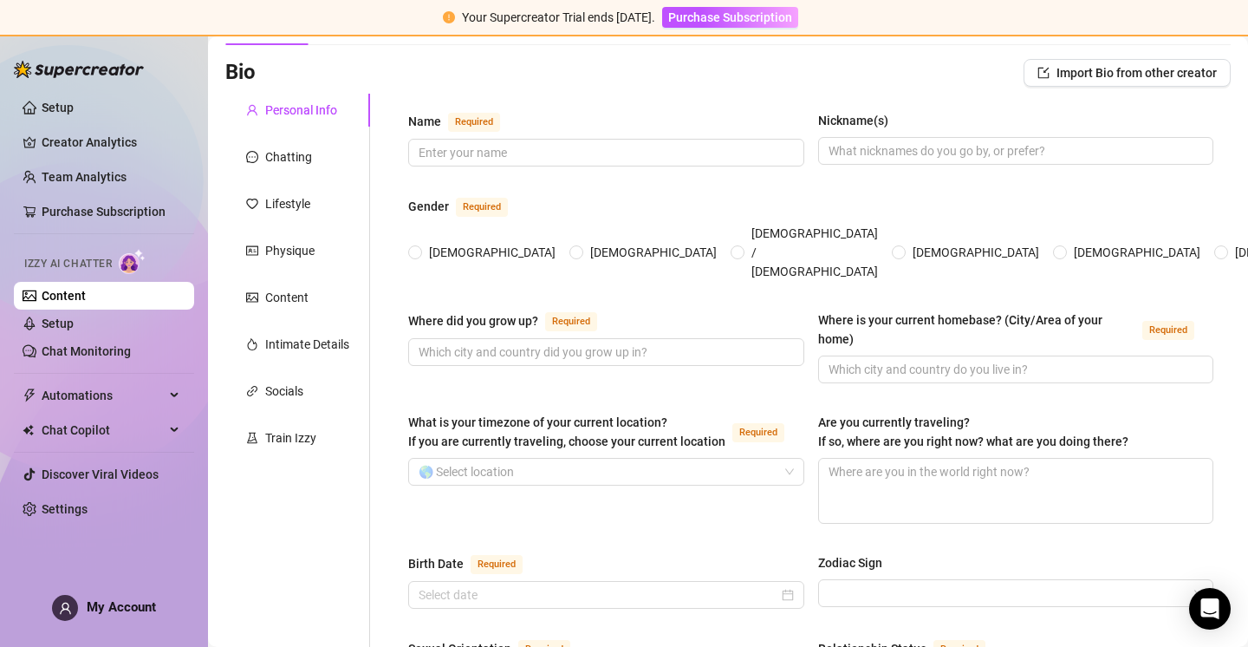
scroll to position [72, 0]
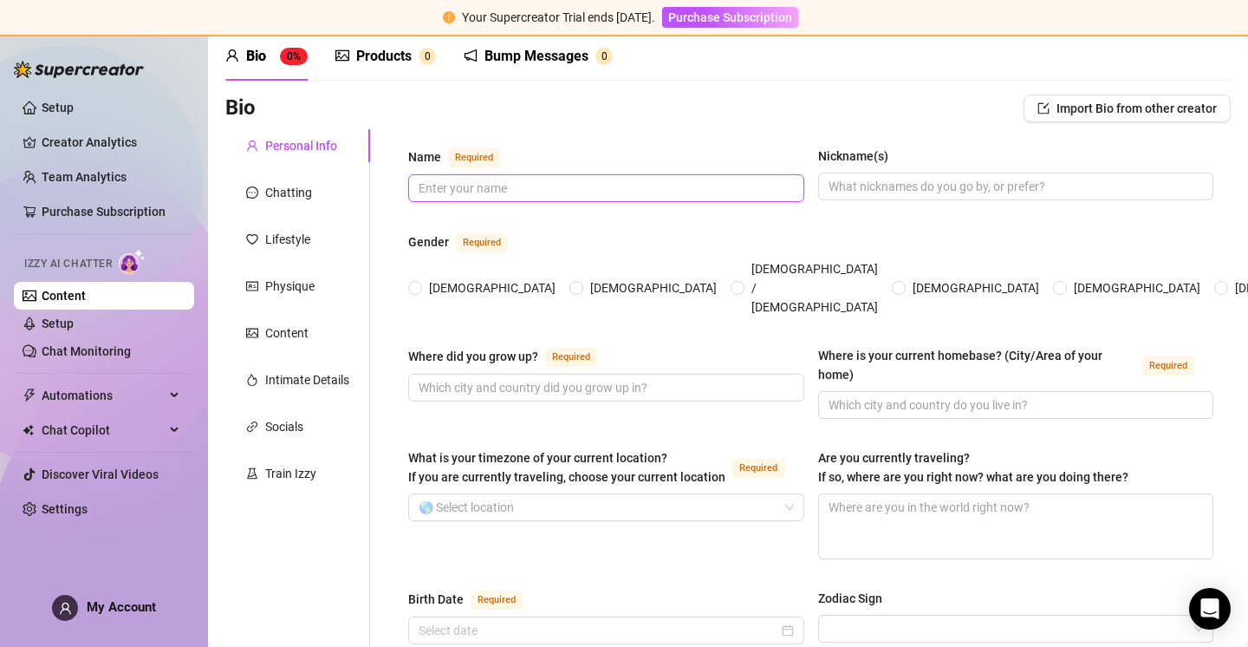
click at [500, 183] on input "Name Required" at bounding box center [605, 188] width 372 height 19
click at [834, 256] on div "Gender Required" at bounding box center [810, 245] width 805 height 28
click at [414, 283] on input "[DEMOGRAPHIC_DATA]" at bounding box center [416, 288] width 7 height 11
click at [470, 378] on input "Where did you grow up? Required" at bounding box center [605, 387] width 372 height 19
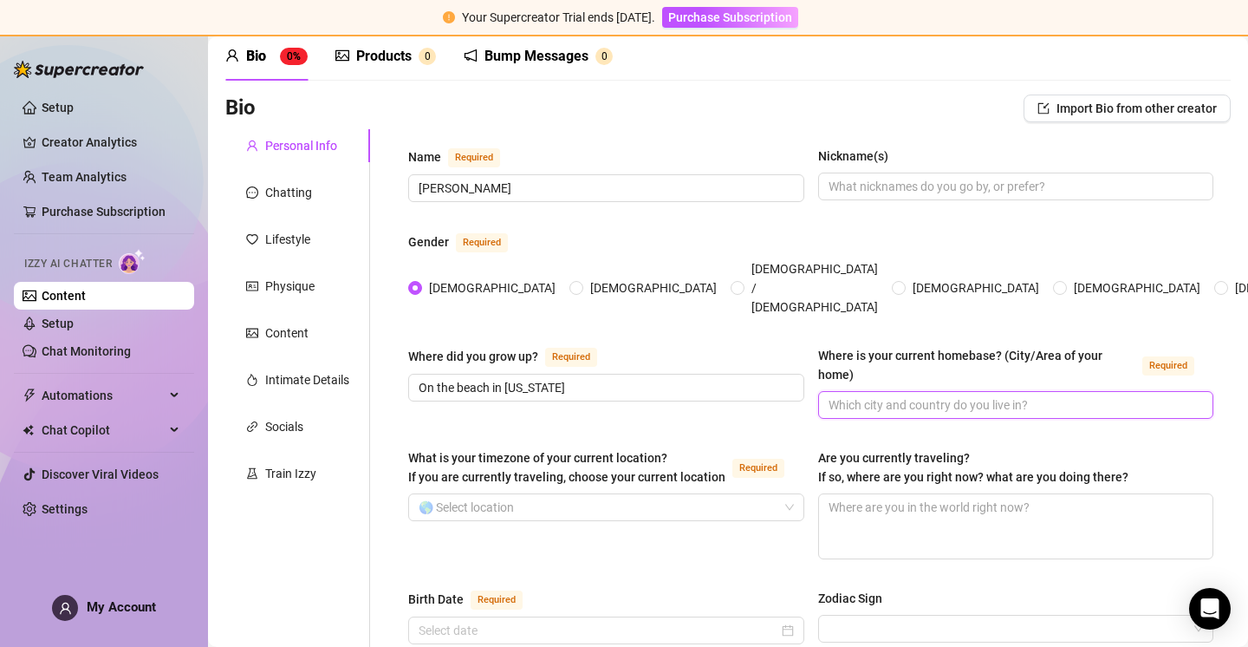
click at [1088, 395] on input "Where is your current homebase? (City/Area of your home) Required" at bounding box center [1015, 404] width 372 height 19
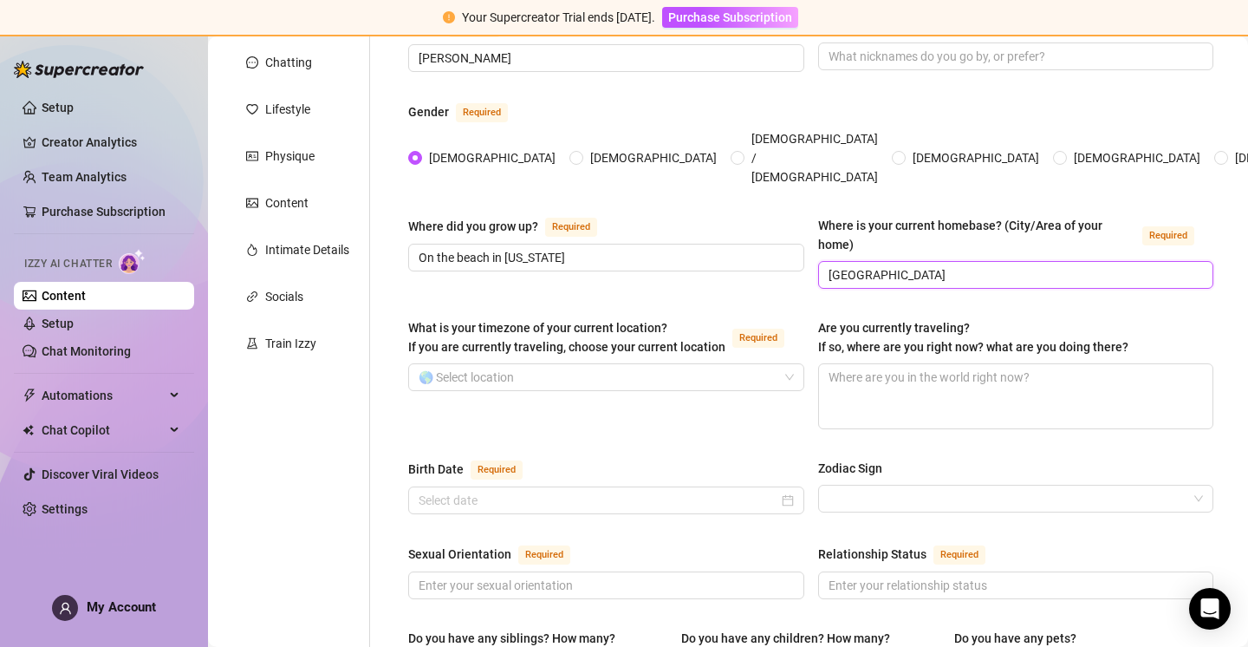
scroll to position [204, 0]
click at [633, 371] on input "What is your timezone of your current location? If you are currently traveling,…" at bounding box center [599, 375] width 360 height 26
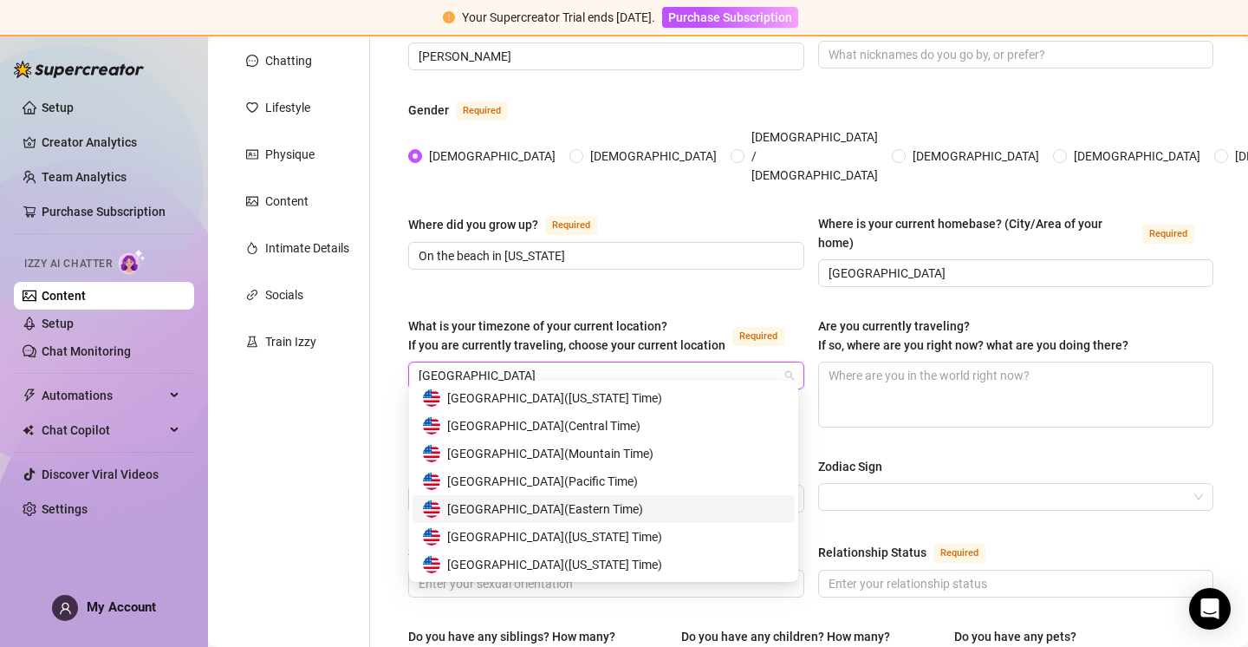
click at [571, 502] on span "United States of America ( Eastern Time )" at bounding box center [545, 508] width 196 height 19
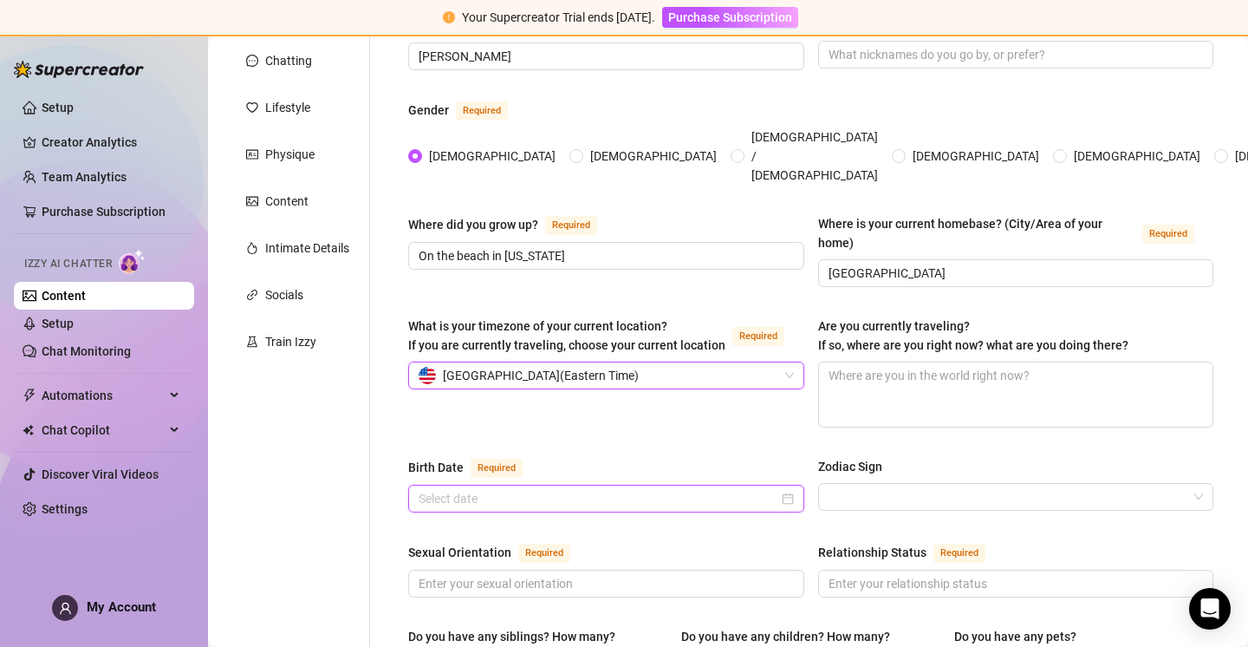
click at [566, 489] on input "Birth Date Required" at bounding box center [599, 498] width 360 height 19
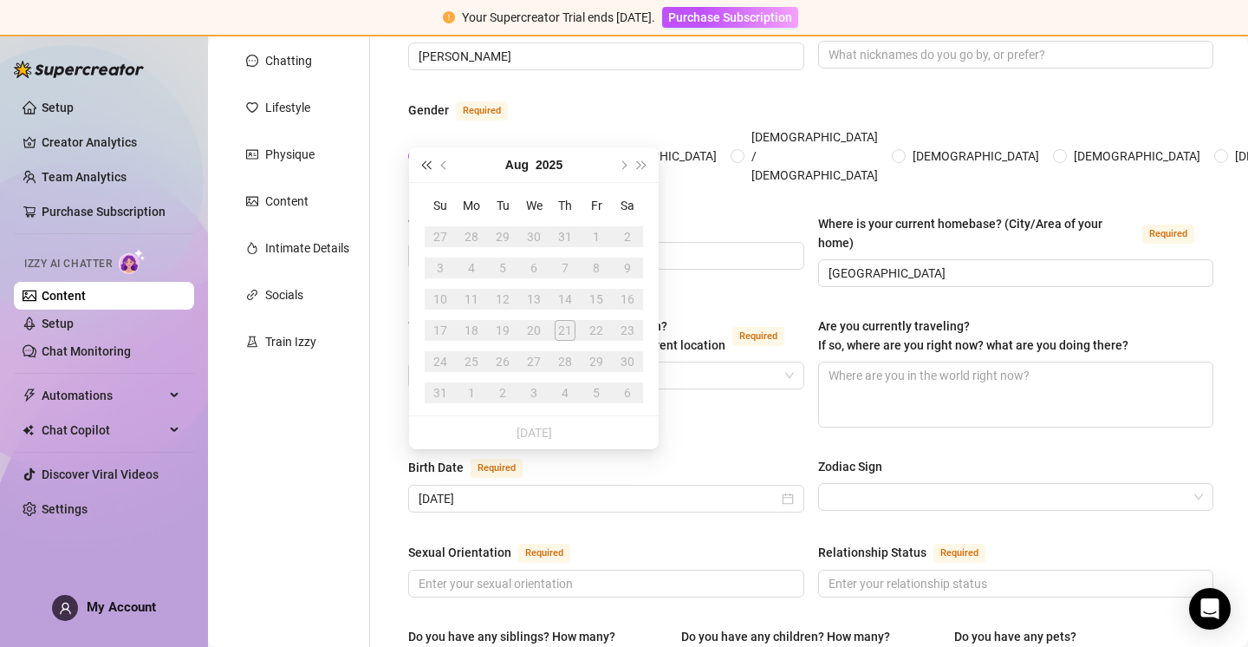
click at [427, 161] on button "Last year (Control + left)" at bounding box center [425, 164] width 19 height 35
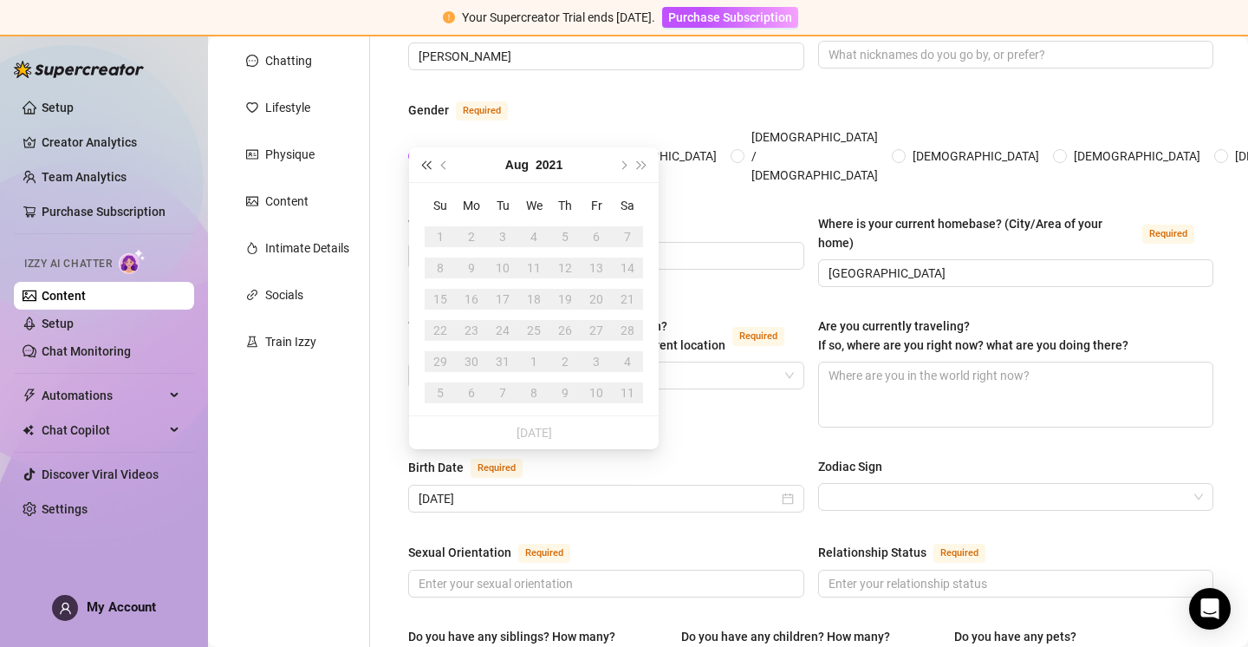
click at [427, 161] on button "Last year (Control + left)" at bounding box center [425, 164] width 19 height 35
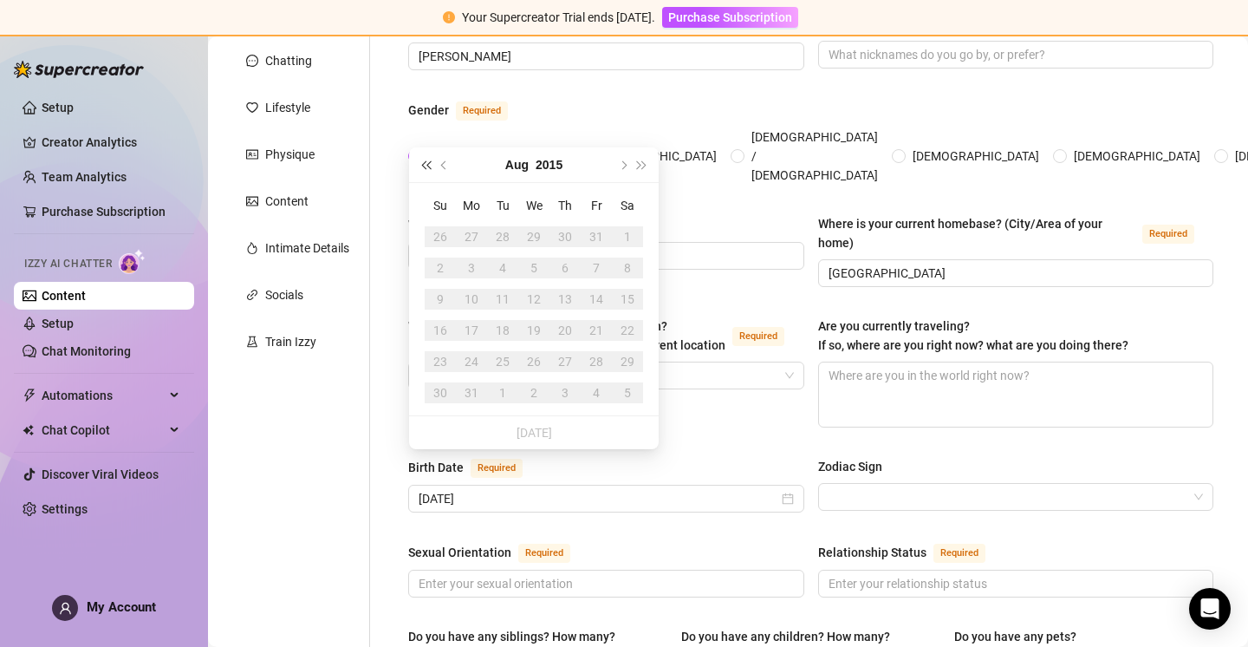
click at [427, 161] on button "Last year (Control + left)" at bounding box center [425, 164] width 19 height 35
click at [427, 160] on button "Last year (Control + left)" at bounding box center [425, 164] width 19 height 35
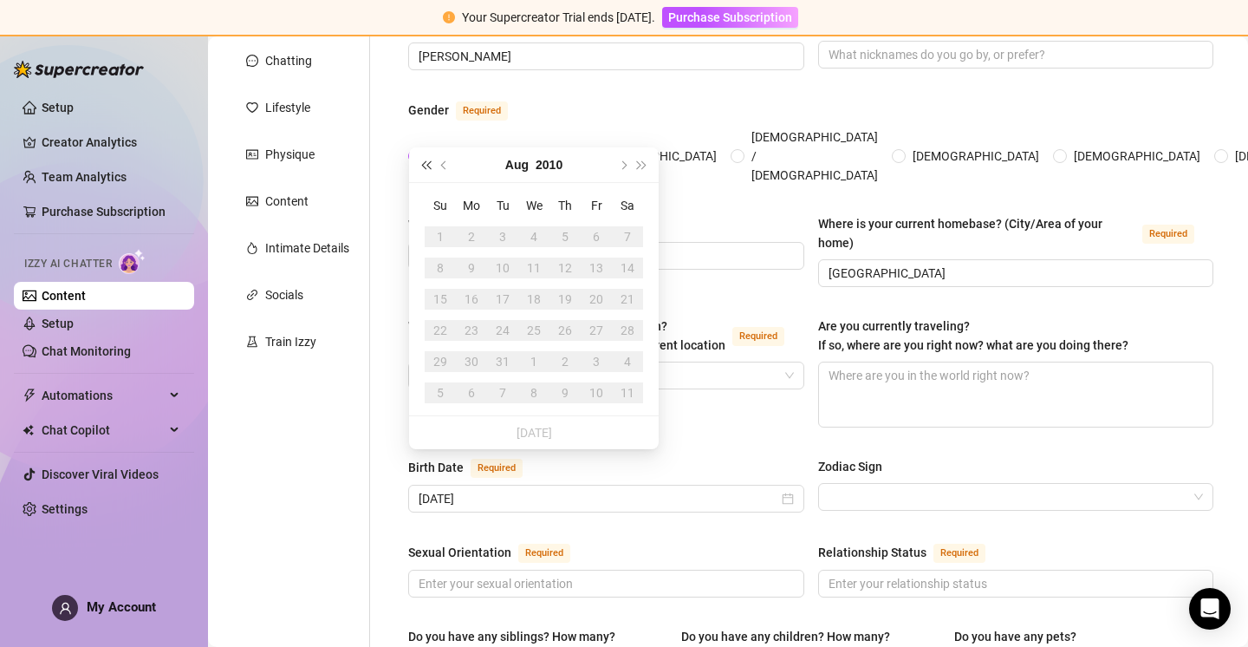
click at [427, 160] on button "Last year (Control + left)" at bounding box center [425, 164] width 19 height 35
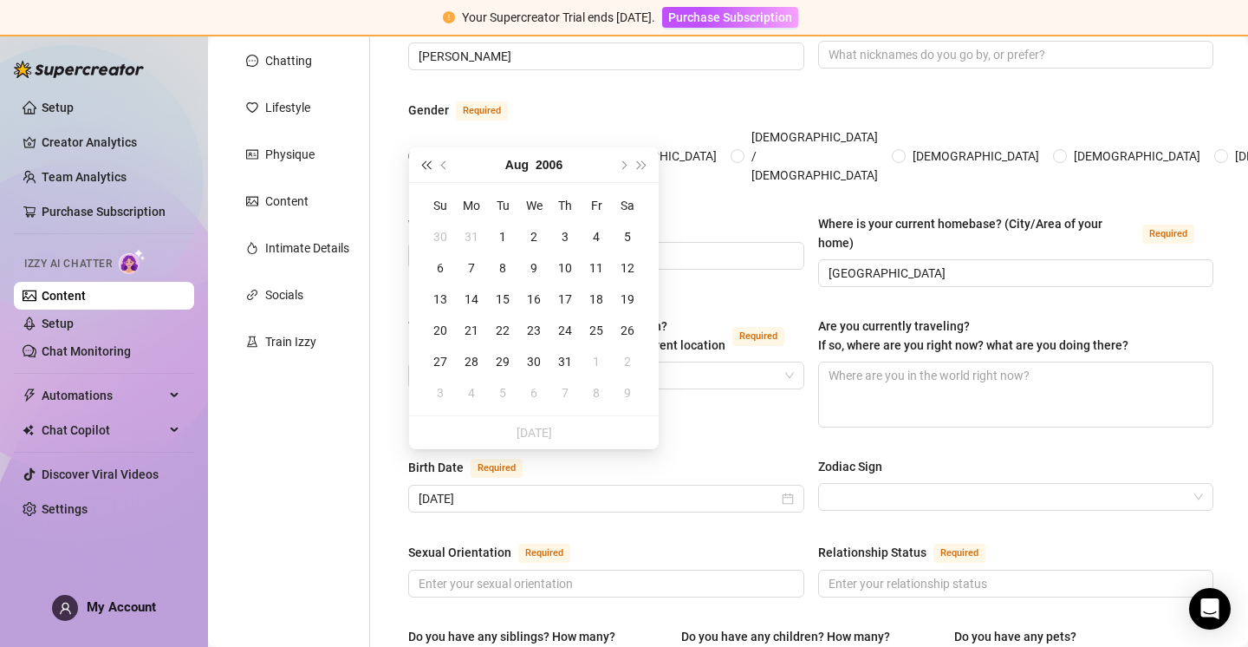
click at [427, 160] on button "Last year (Control + left)" at bounding box center [425, 164] width 19 height 35
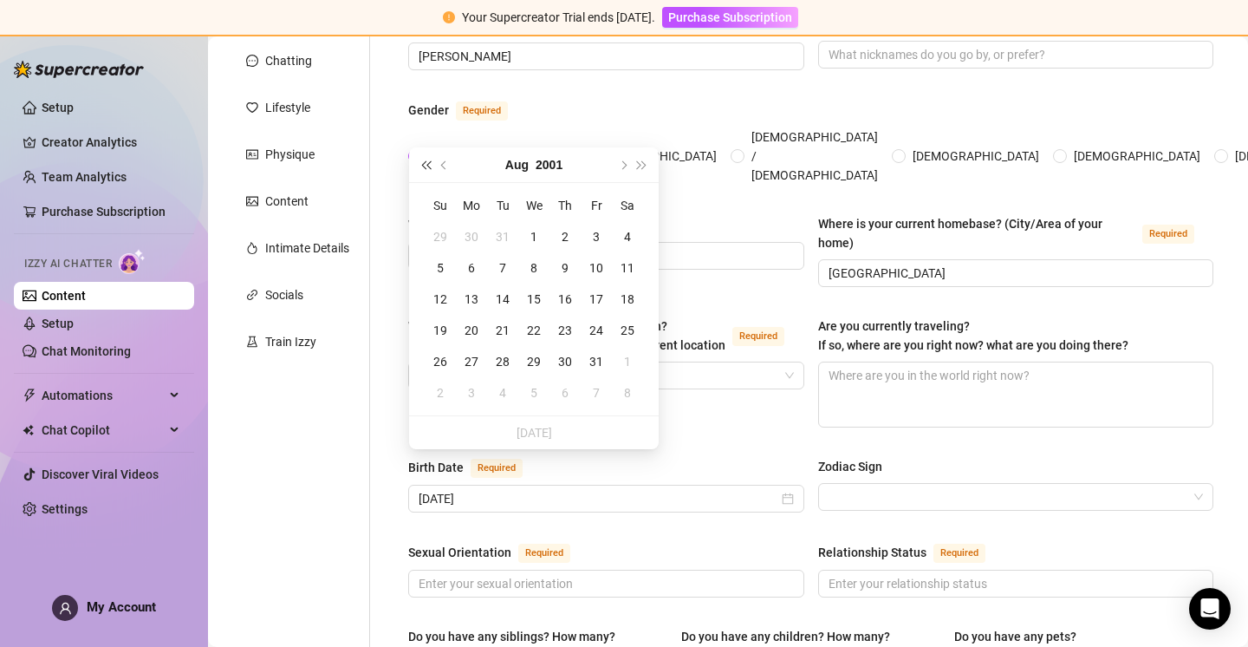
click at [427, 160] on button "Last year (Control + left)" at bounding box center [425, 164] width 19 height 35
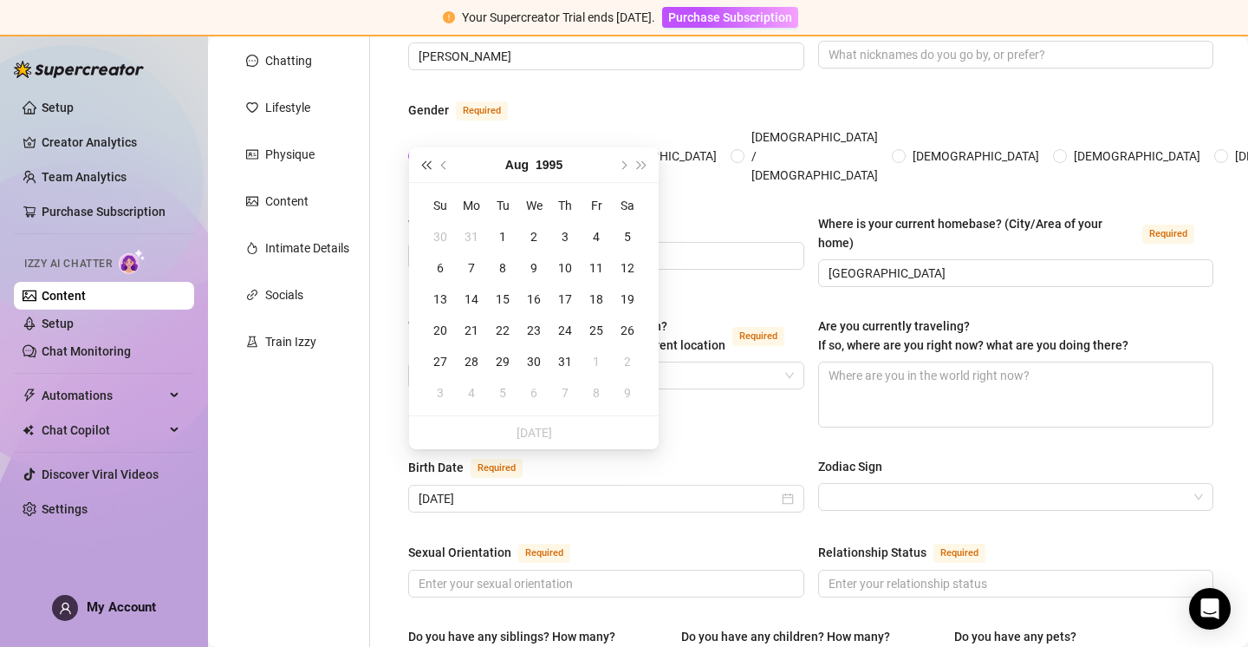
click at [427, 159] on button "Last year (Control + left)" at bounding box center [425, 164] width 19 height 35
click at [641, 160] on span "Next year (Control + right)" at bounding box center [642, 164] width 9 height 9
click at [444, 158] on button "Previous month (PageUp)" at bounding box center [444, 164] width 19 height 35
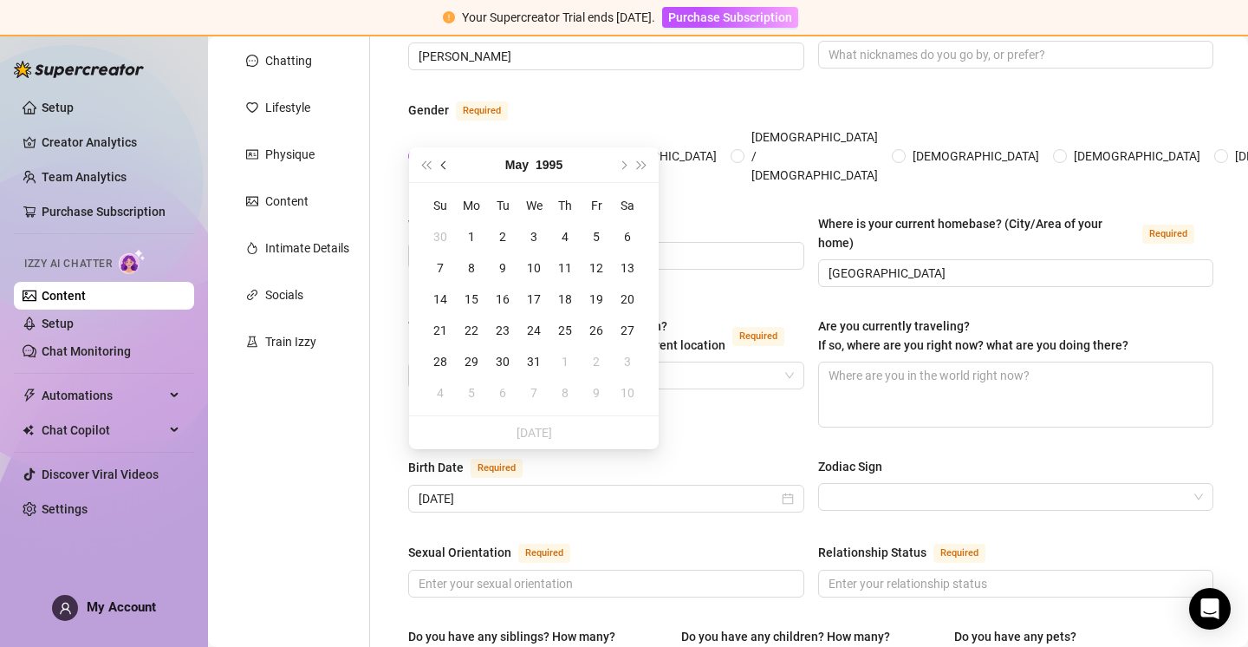
click at [444, 158] on button "Previous month (PageUp)" at bounding box center [444, 164] width 19 height 35
click at [444, 157] on button "Previous month (PageUp)" at bounding box center [444, 164] width 19 height 35
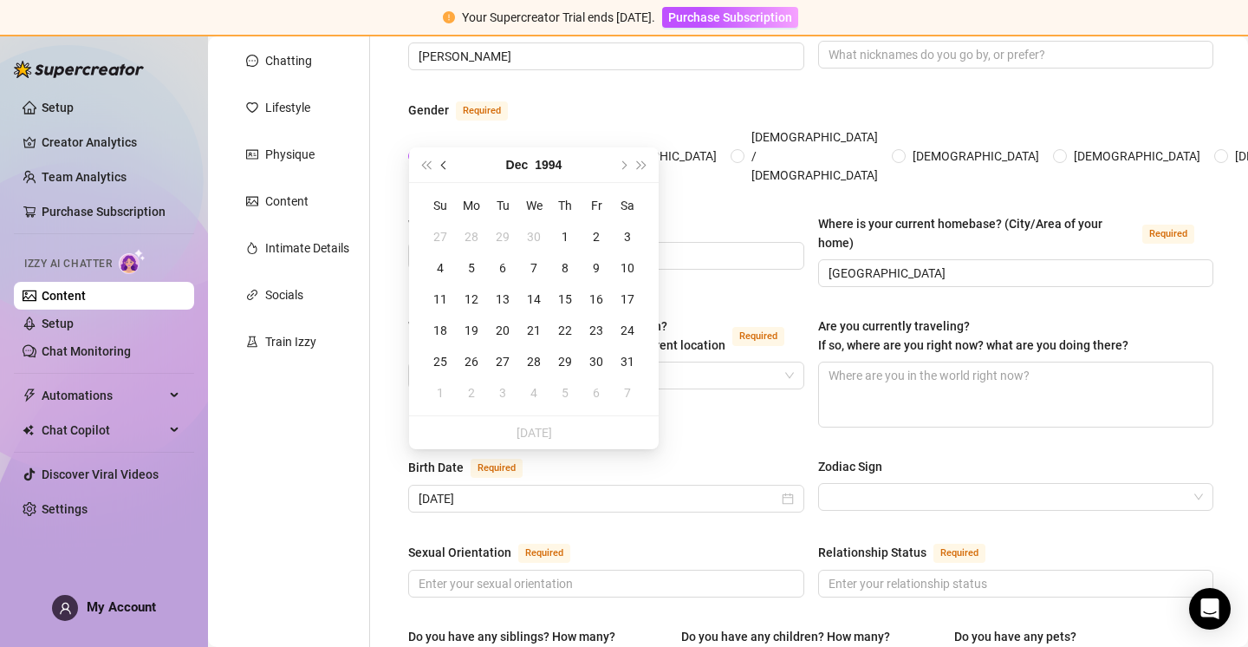
click at [444, 157] on button "Previous month (PageUp)" at bounding box center [444, 164] width 19 height 35
click at [628, 162] on button "Next month (PageDown)" at bounding box center [622, 164] width 19 height 35
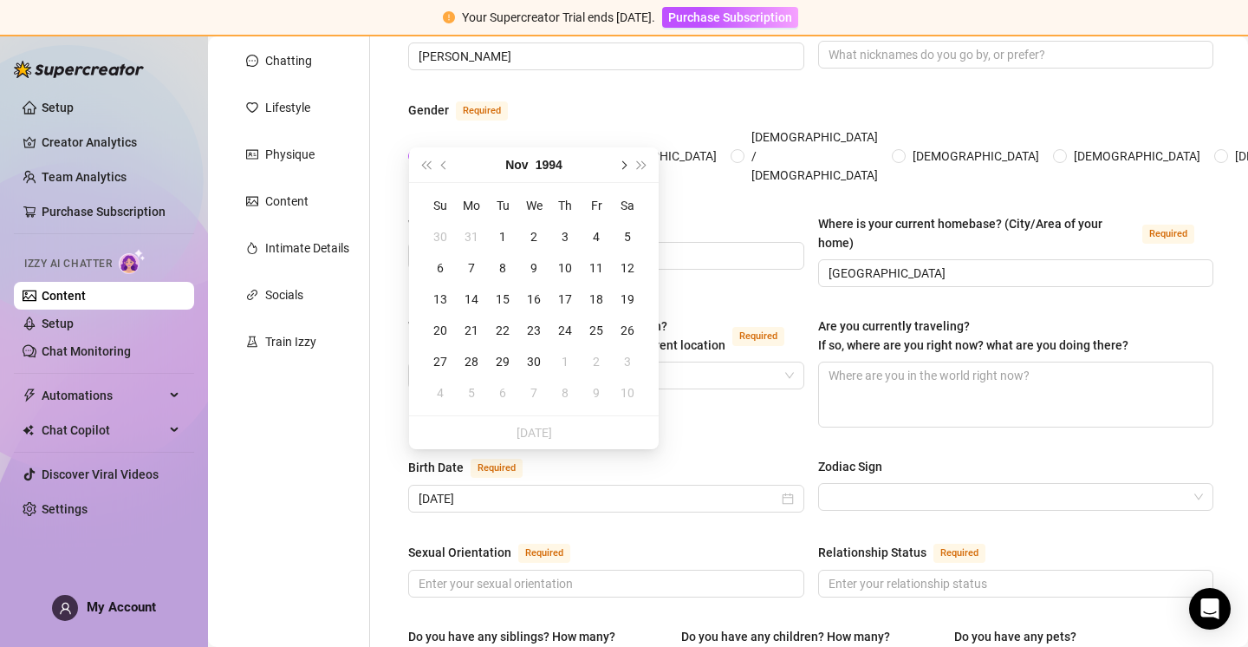
click at [628, 160] on button "Next month (PageDown)" at bounding box center [622, 164] width 19 height 35
click at [535, 358] on div "28" at bounding box center [534, 361] width 21 height 21
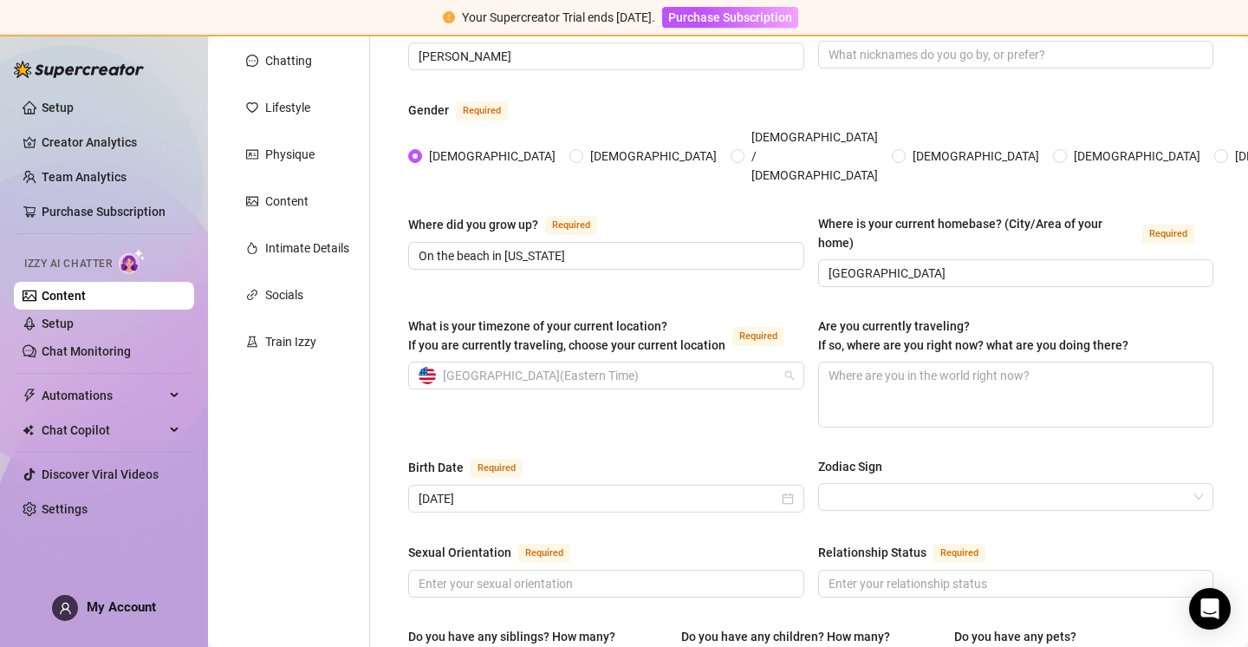
drag, startPoint x: 469, startPoint y: 383, endPoint x: 472, endPoint y: 398, distance: 15.0
click at [468, 388] on div "What is your timezone of your current location? If you are currently traveling,…" at bounding box center [606, 371] width 396 height 111
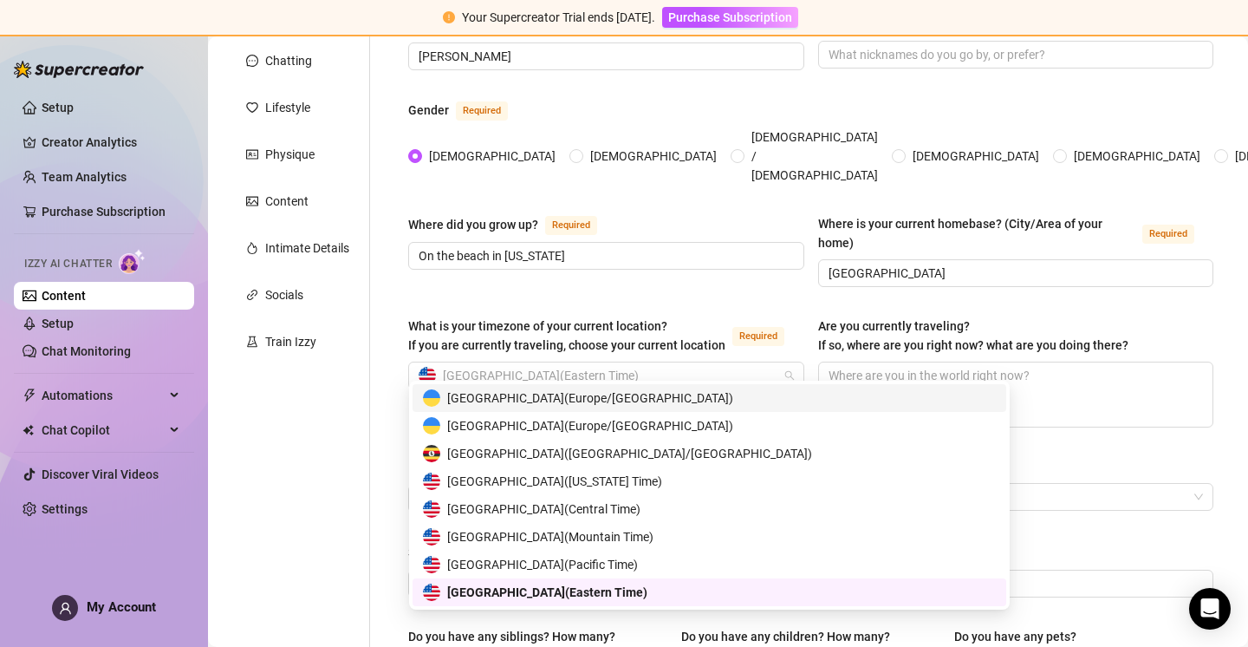
drag, startPoint x: 715, startPoint y: 319, endPoint x: 713, endPoint y: 333, distance: 14.1
click at [715, 320] on div "What is your timezone of your current location? If you are currently traveling,…" at bounding box center [566, 335] width 317 height 38
click at [715, 362] on input "What is your timezone of your current location? If you are currently traveling,…" at bounding box center [599, 375] width 360 height 26
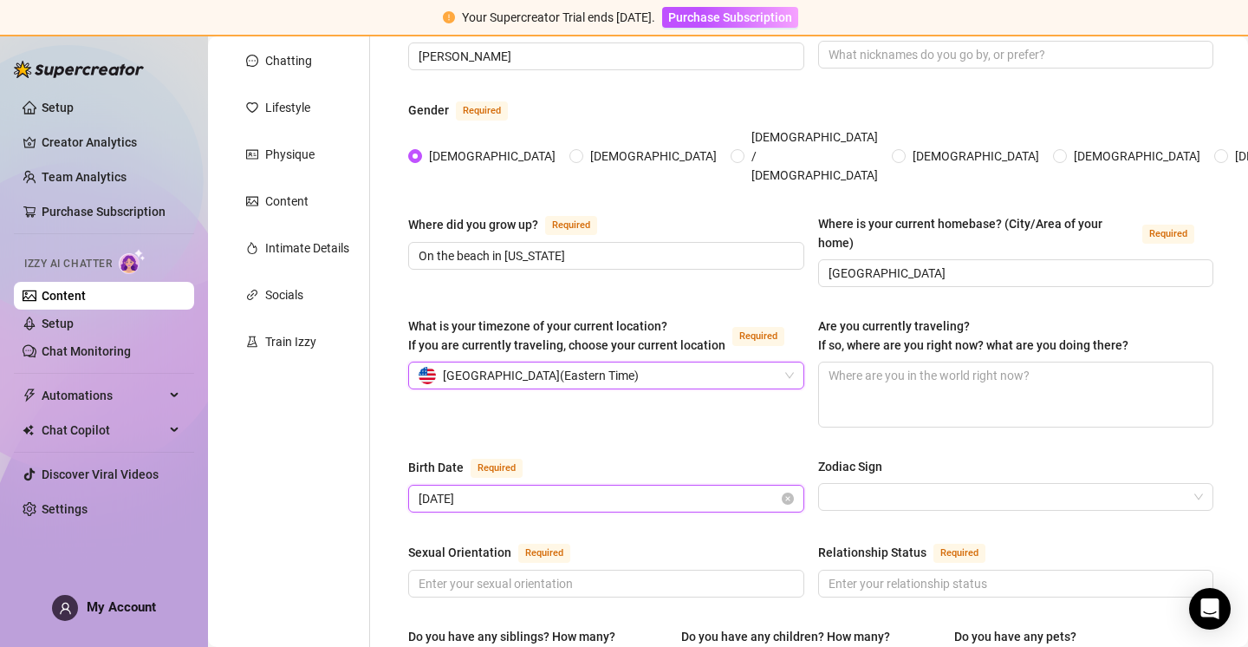
click at [541, 489] on input "[DATE]" at bounding box center [599, 498] width 360 height 19
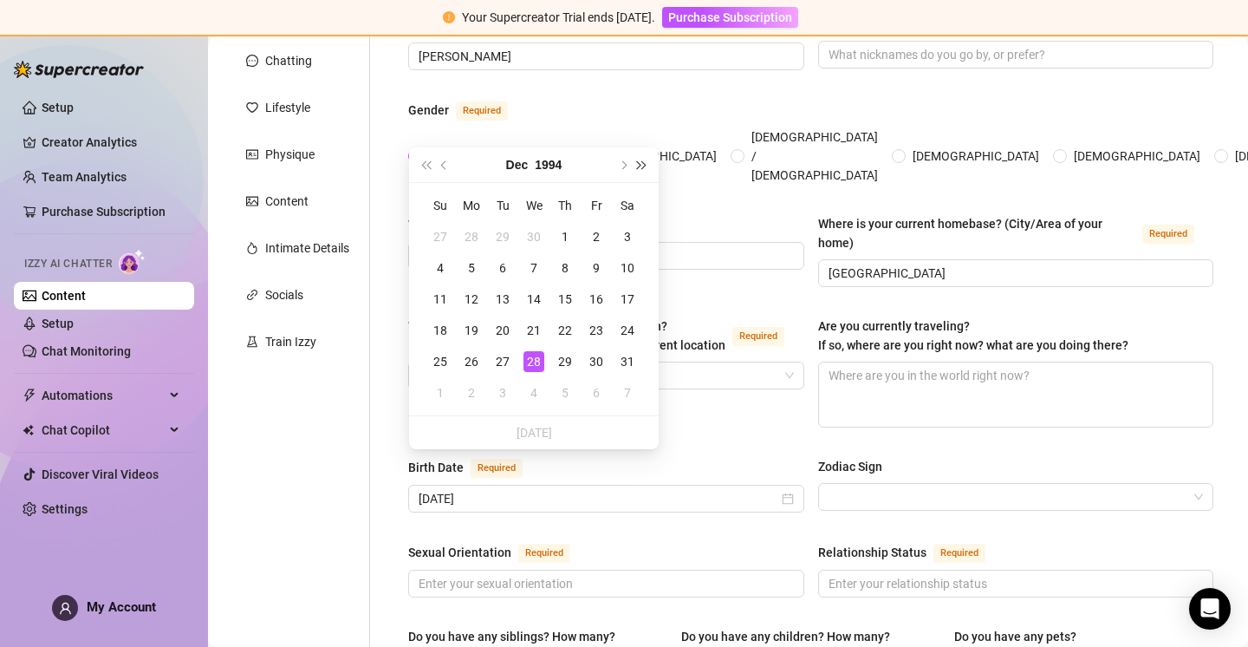
click at [644, 163] on span "Next year (Control + right)" at bounding box center [642, 164] width 9 height 9
click at [717, 457] on div "Birth Date Required" at bounding box center [606, 471] width 396 height 28
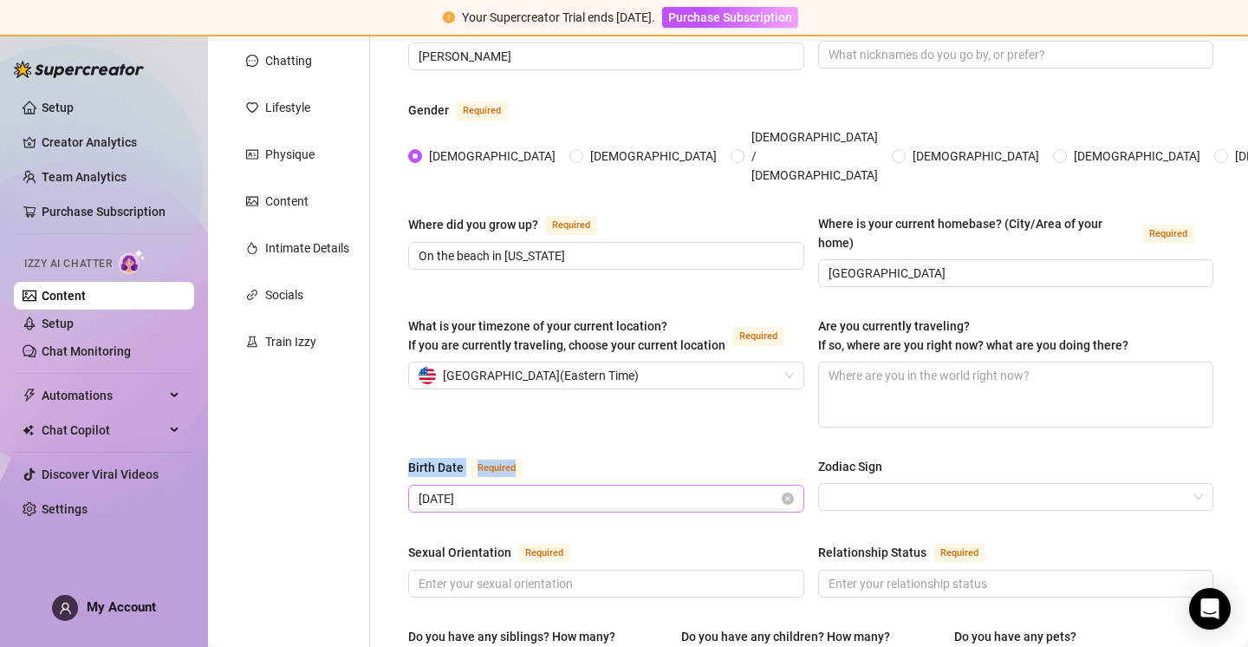
click at [566, 485] on div "[DATE]" at bounding box center [606, 499] width 396 height 28
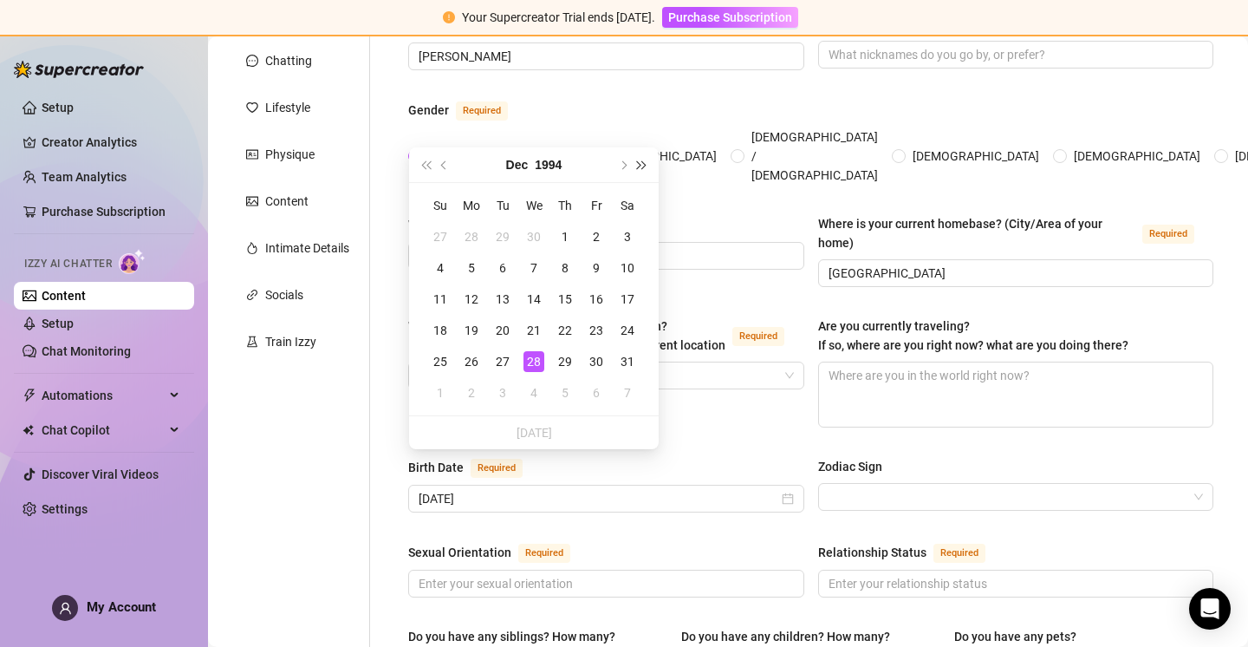
click at [640, 166] on span "Next year (Control + right)" at bounding box center [642, 164] width 9 height 9
click at [561, 356] on div "28" at bounding box center [565, 361] width 21 height 21
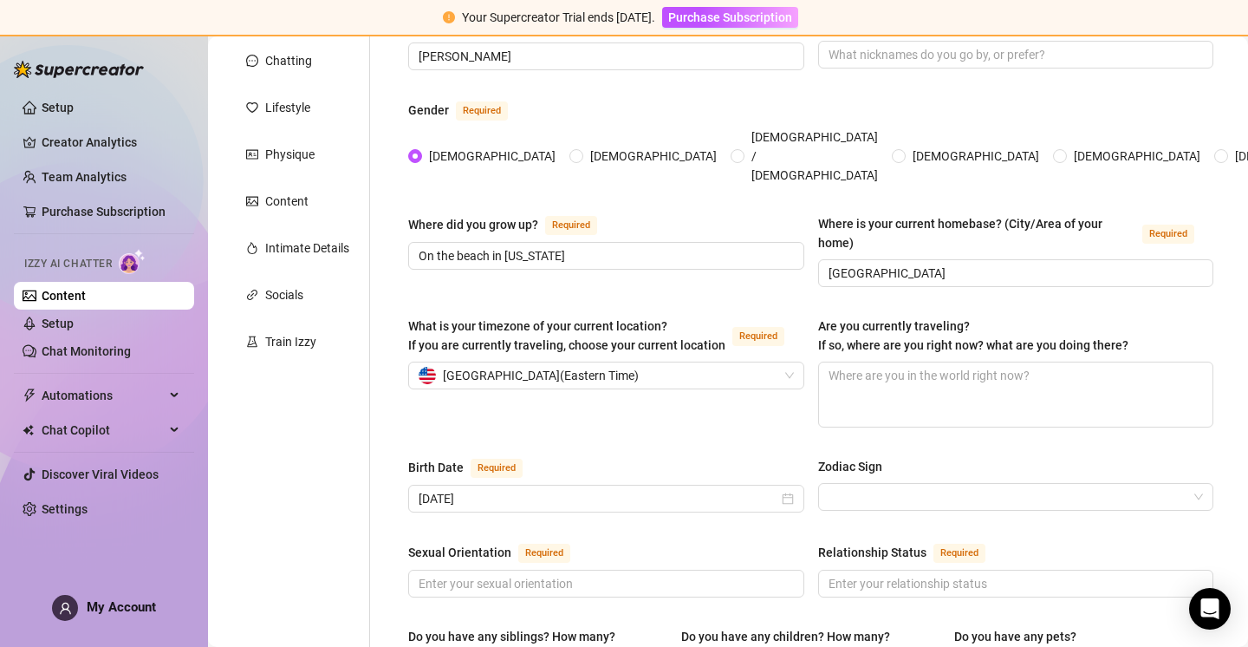
drag, startPoint x: 678, startPoint y: 414, endPoint x: 735, endPoint y: 403, distance: 58.2
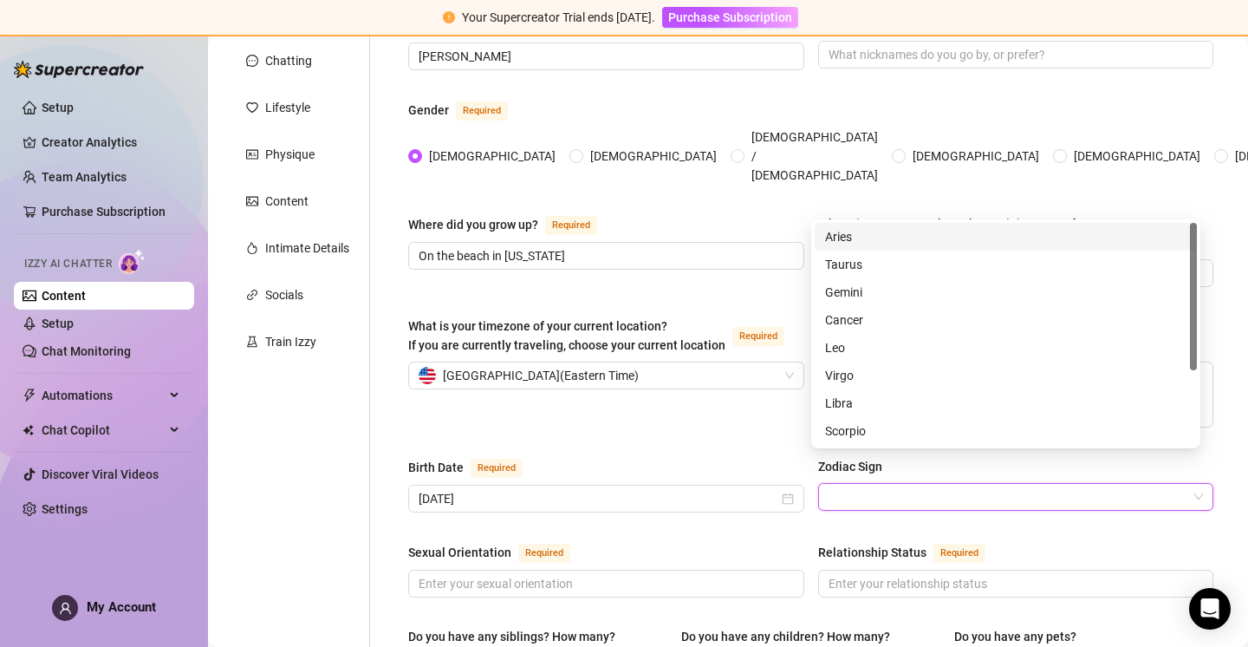
click at [860, 484] on input "Zodiac Sign" at bounding box center [1009, 497] width 360 height 26
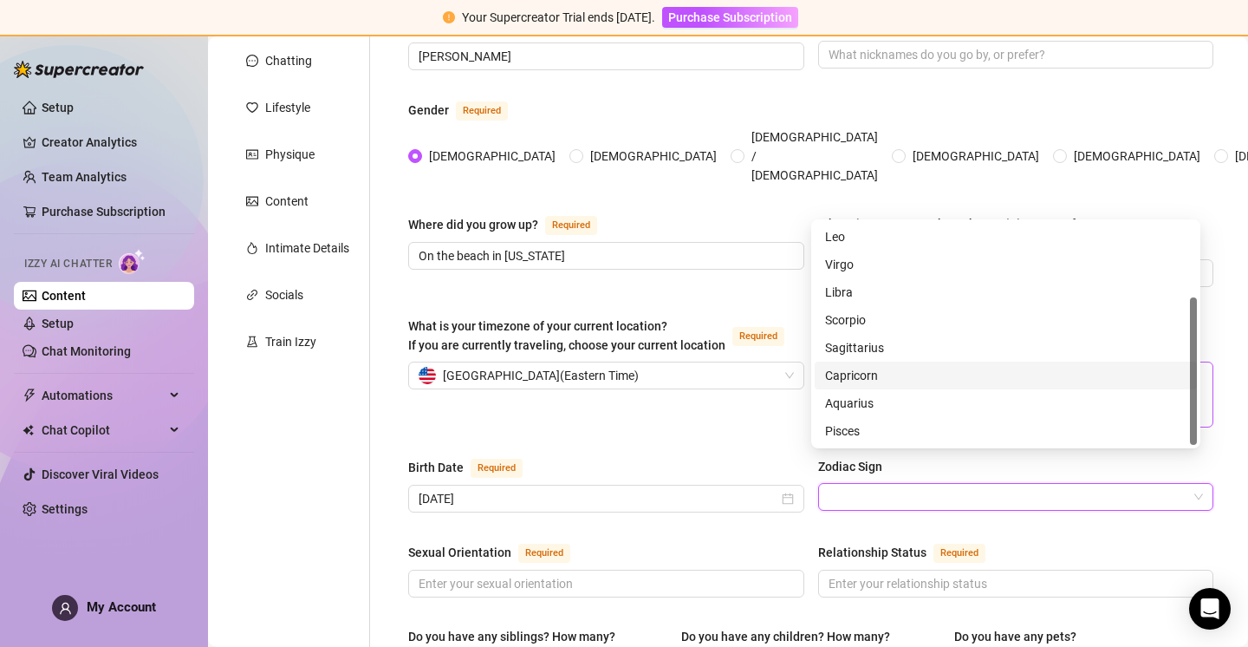
click at [889, 375] on div "Capricorn" at bounding box center [1006, 375] width 362 height 19
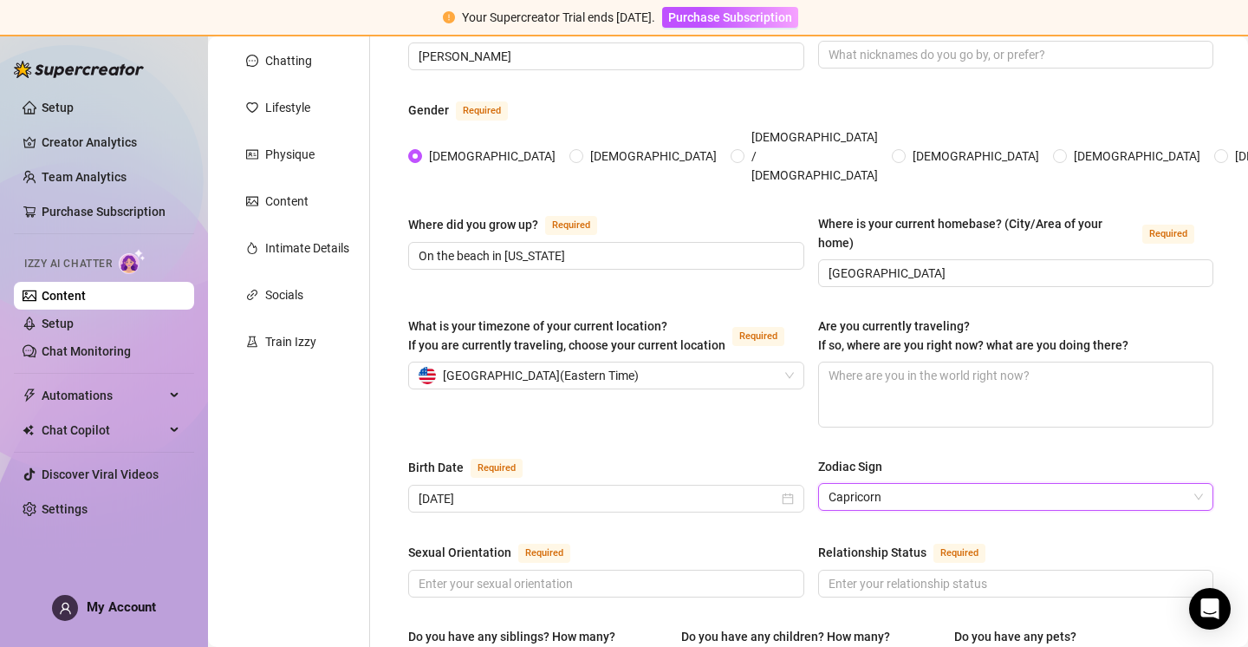
click at [729, 404] on div "What is your timezone of your current location? If you are currently traveling,…" at bounding box center [810, 379] width 805 height 127
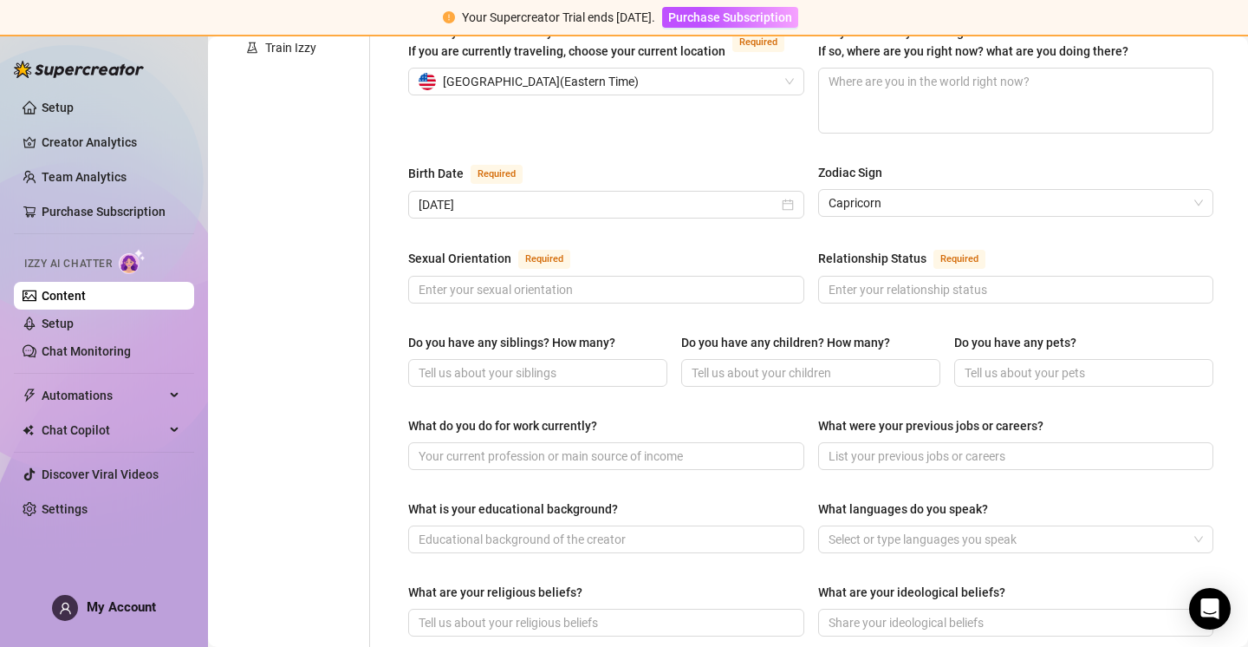
scroll to position [508, 0]
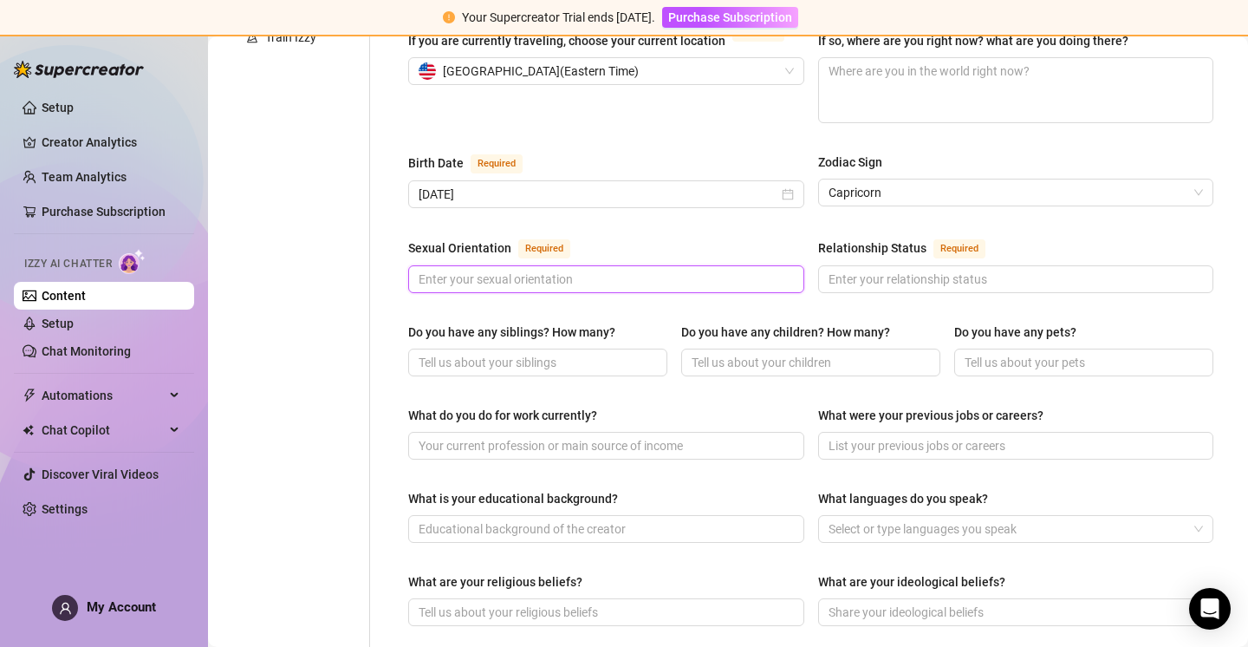
click at [483, 270] on input "Sexual Orientation Required" at bounding box center [605, 279] width 372 height 19
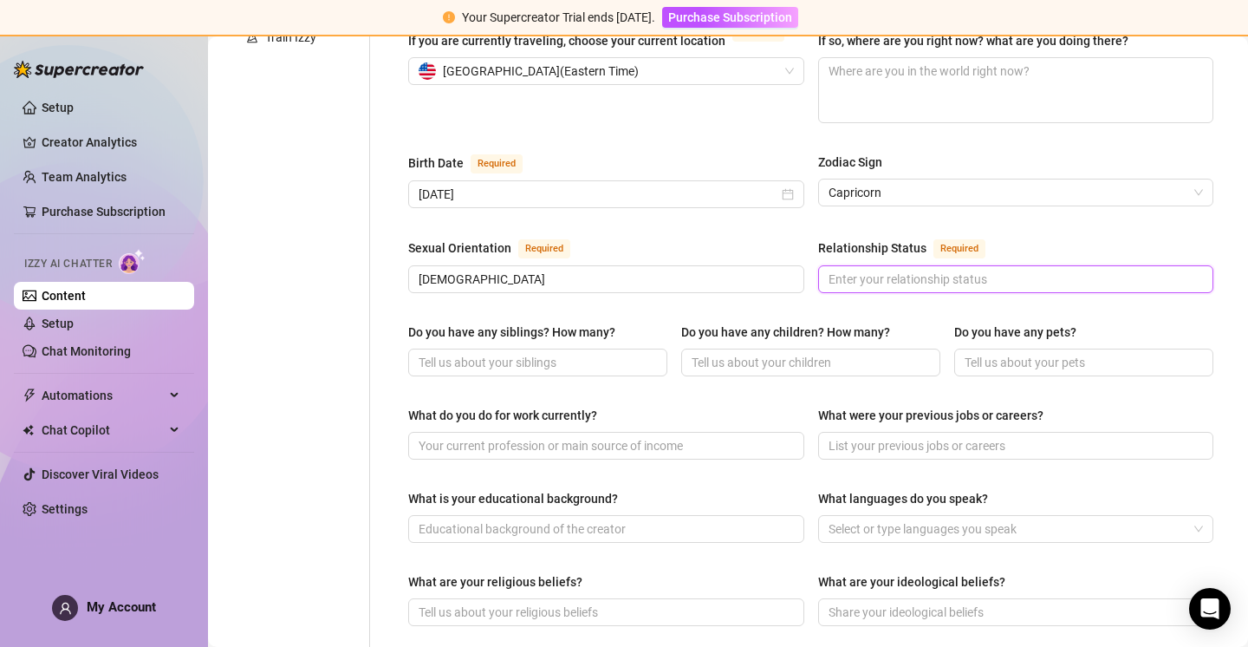
click at [949, 270] on input "Relationship Status Required" at bounding box center [1015, 279] width 372 height 19
click at [566, 353] on input "Do you have any siblings? How many?" at bounding box center [536, 362] width 235 height 19
click at [759, 353] on input "Do you have any children? How many?" at bounding box center [809, 362] width 235 height 19
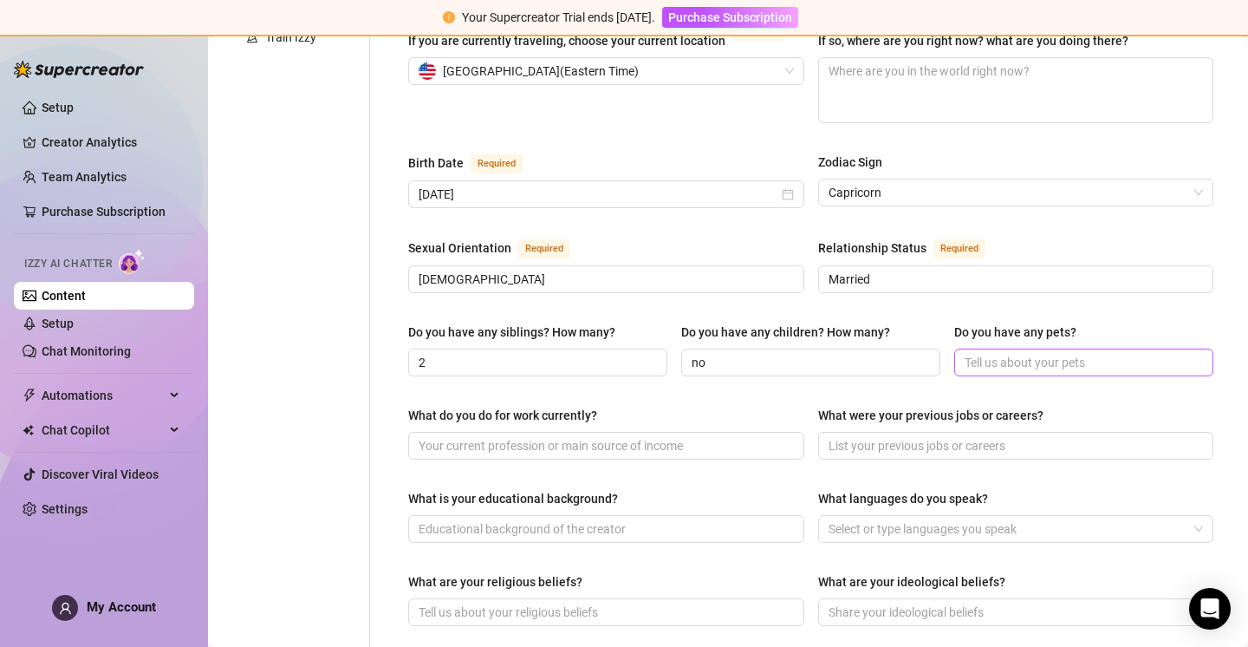
click at [999, 348] on span at bounding box center [1083, 362] width 259 height 28
click at [1000, 353] on input "Do you have any pets?" at bounding box center [1082, 362] width 235 height 19
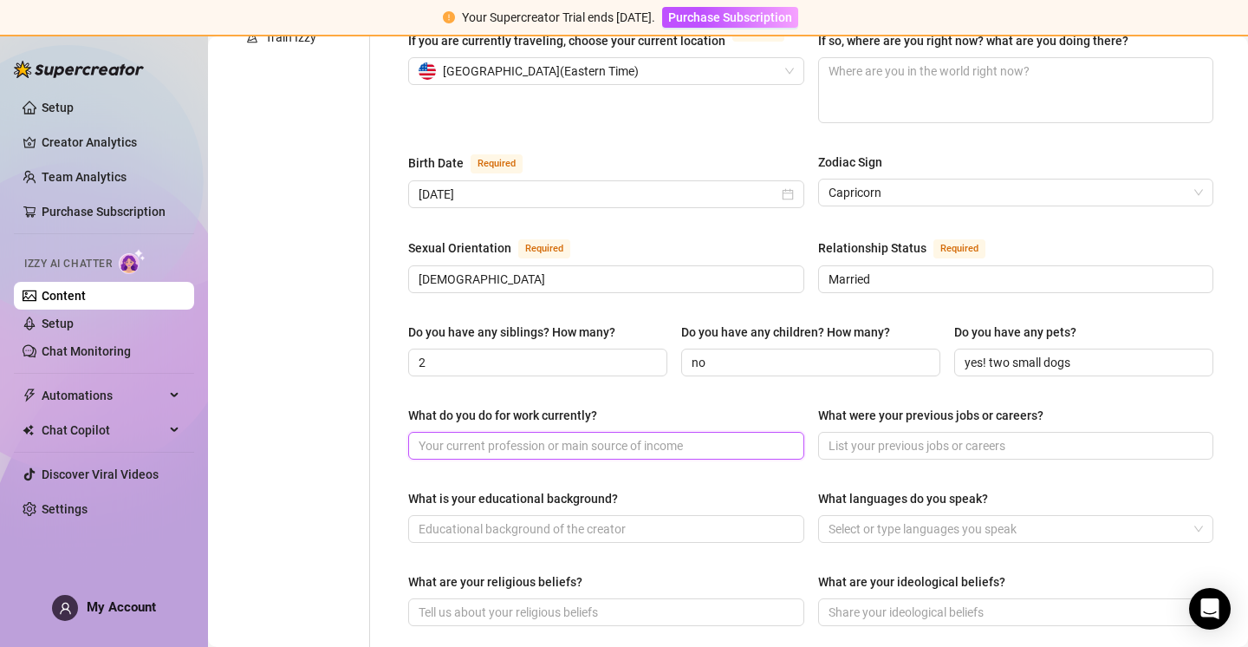
click at [460, 436] on input "What do you do for work currently?" at bounding box center [605, 445] width 372 height 19
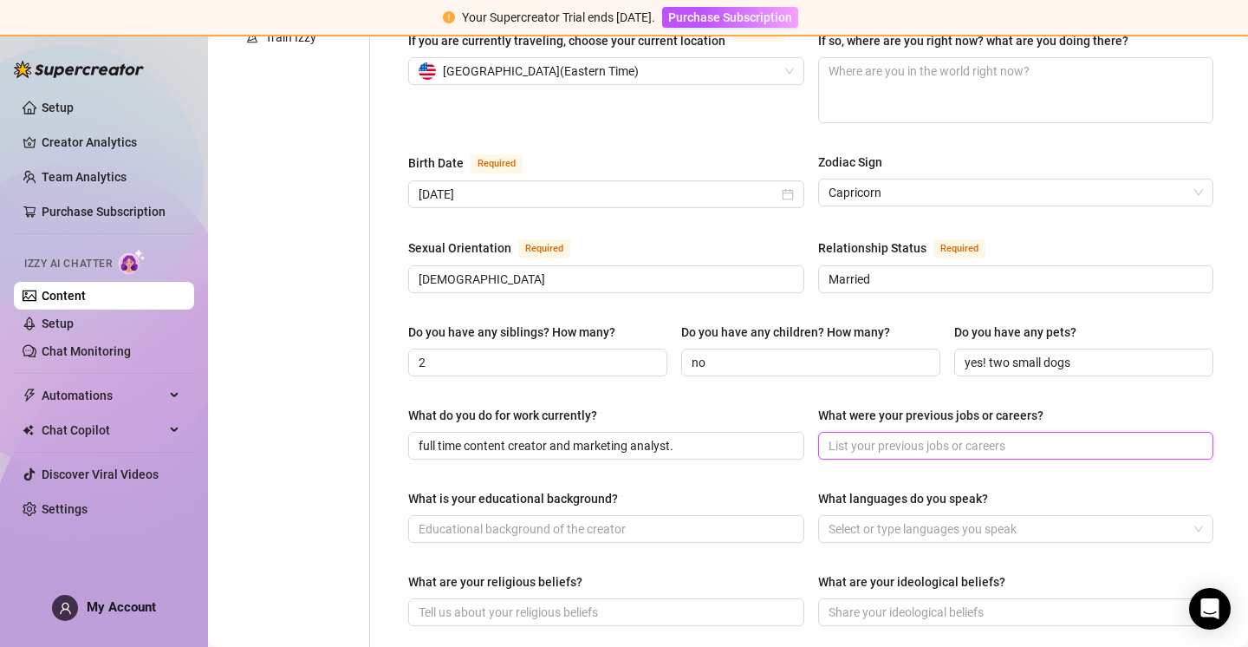
click at [898, 436] on input "What were your previous jobs or careers?" at bounding box center [1015, 445] width 372 height 19
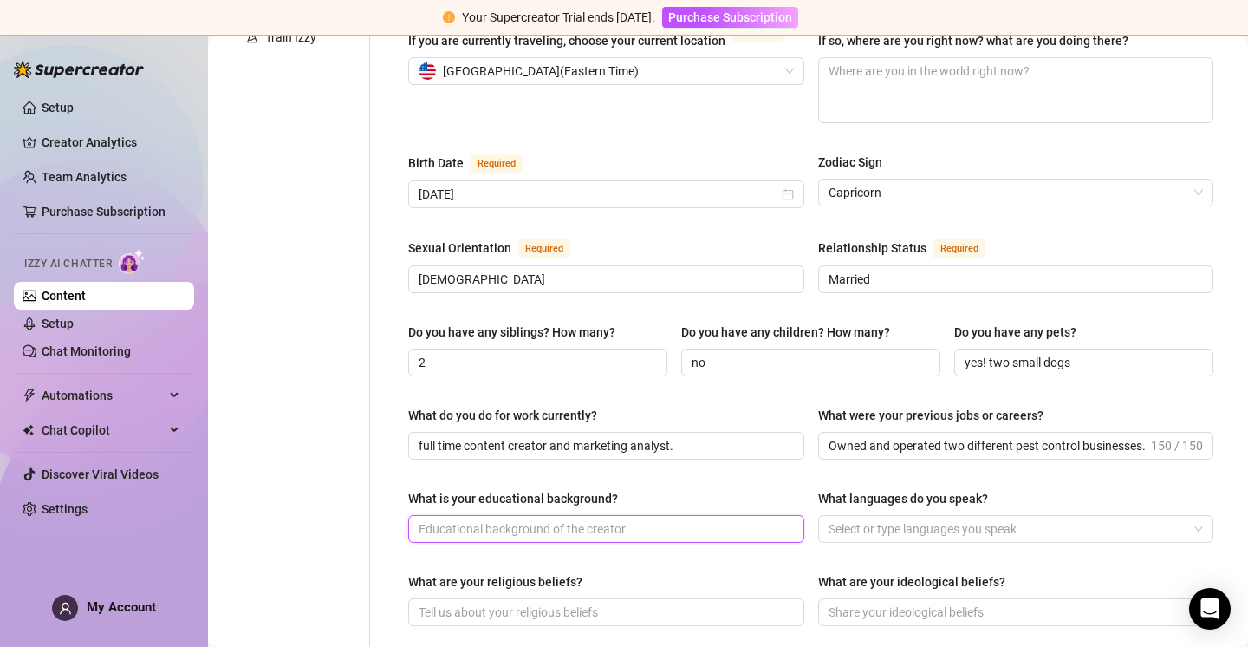
click at [577, 519] on input "What is your educational background?" at bounding box center [605, 528] width 372 height 19
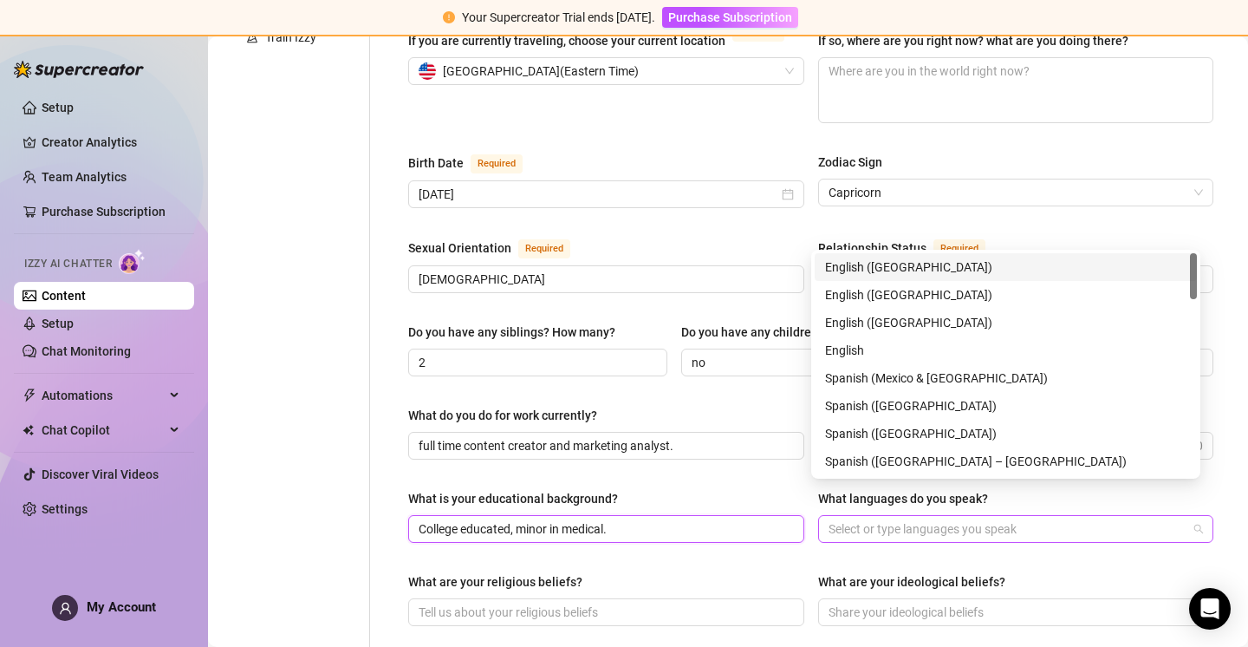
click at [871, 517] on div at bounding box center [1007, 529] width 371 height 24
click at [901, 264] on div "English ([GEOGRAPHIC_DATA])" at bounding box center [1006, 266] width 362 height 19
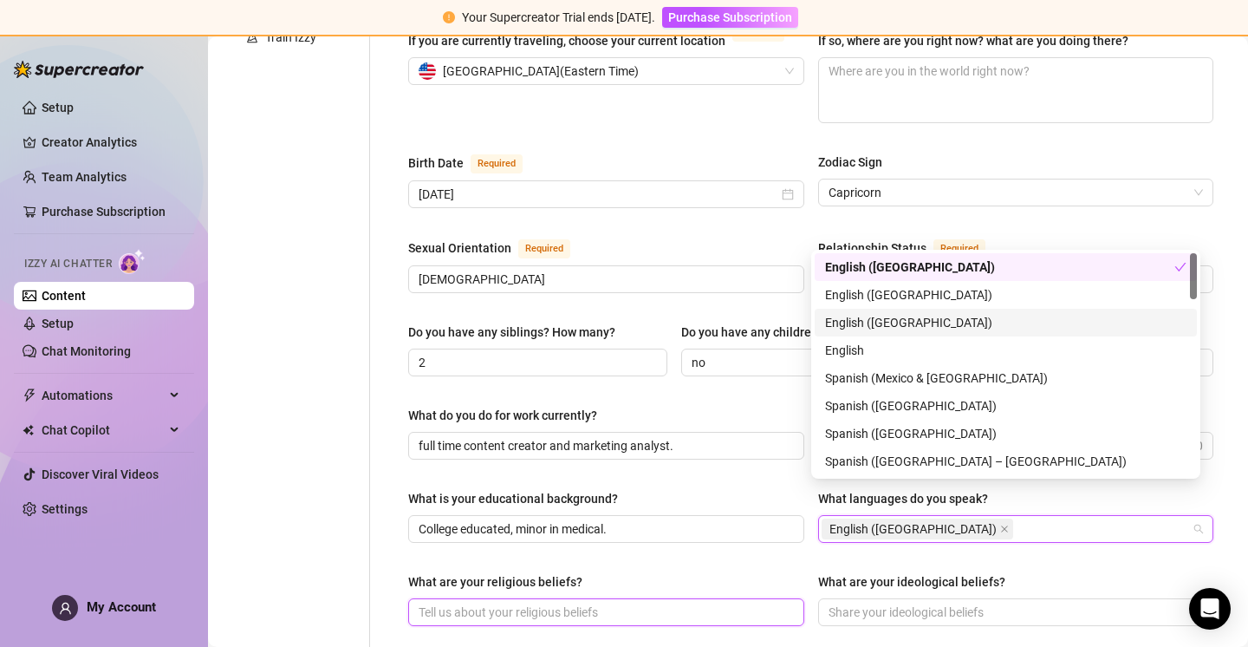
click at [571, 603] on input "What are your religious beliefs?" at bounding box center [605, 612] width 372 height 19
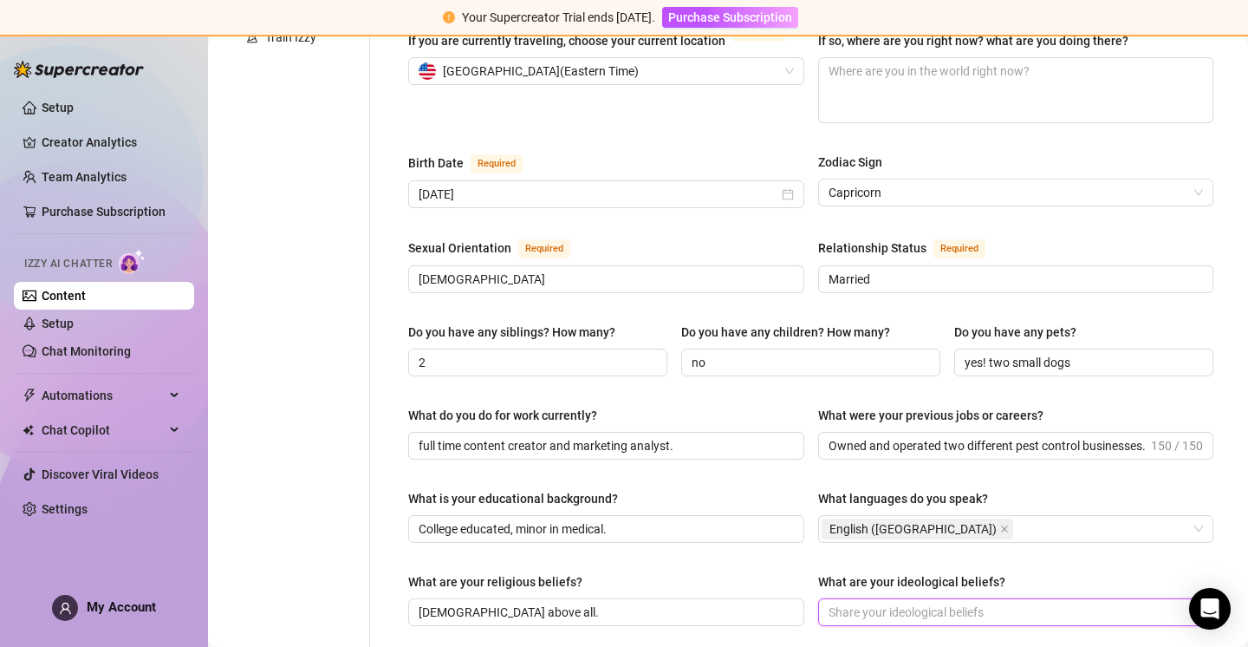
click at [935, 603] on input "What are your ideological beliefs?" at bounding box center [1015, 612] width 372 height 19
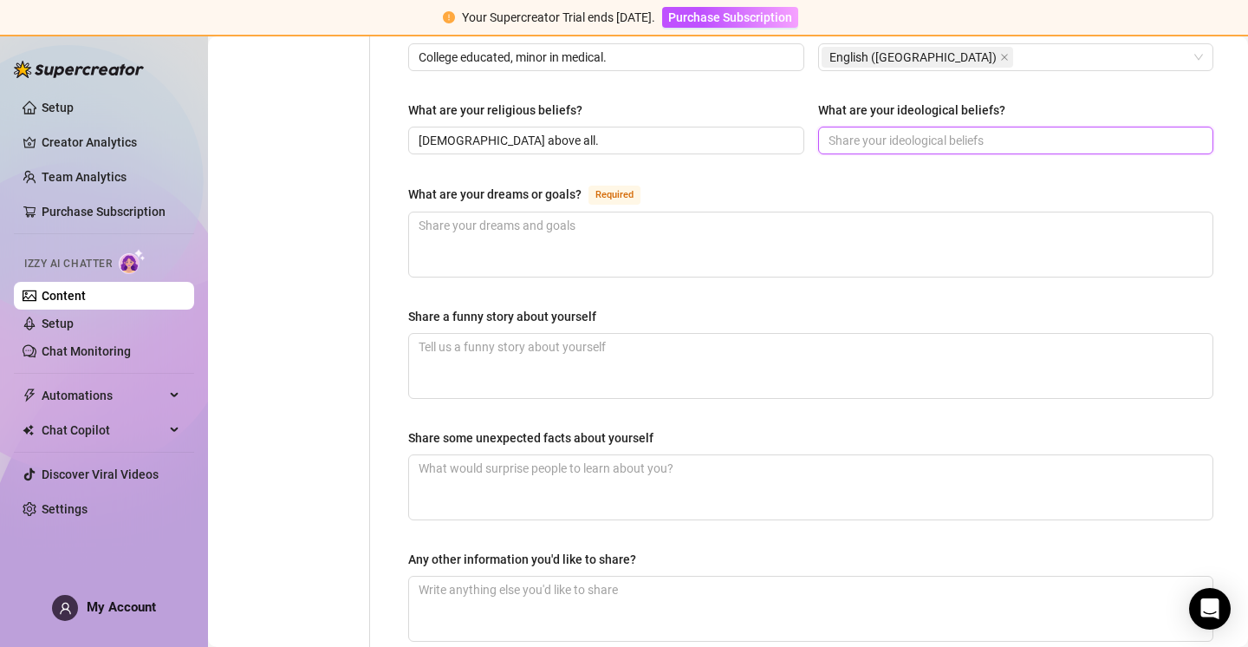
scroll to position [958, 0]
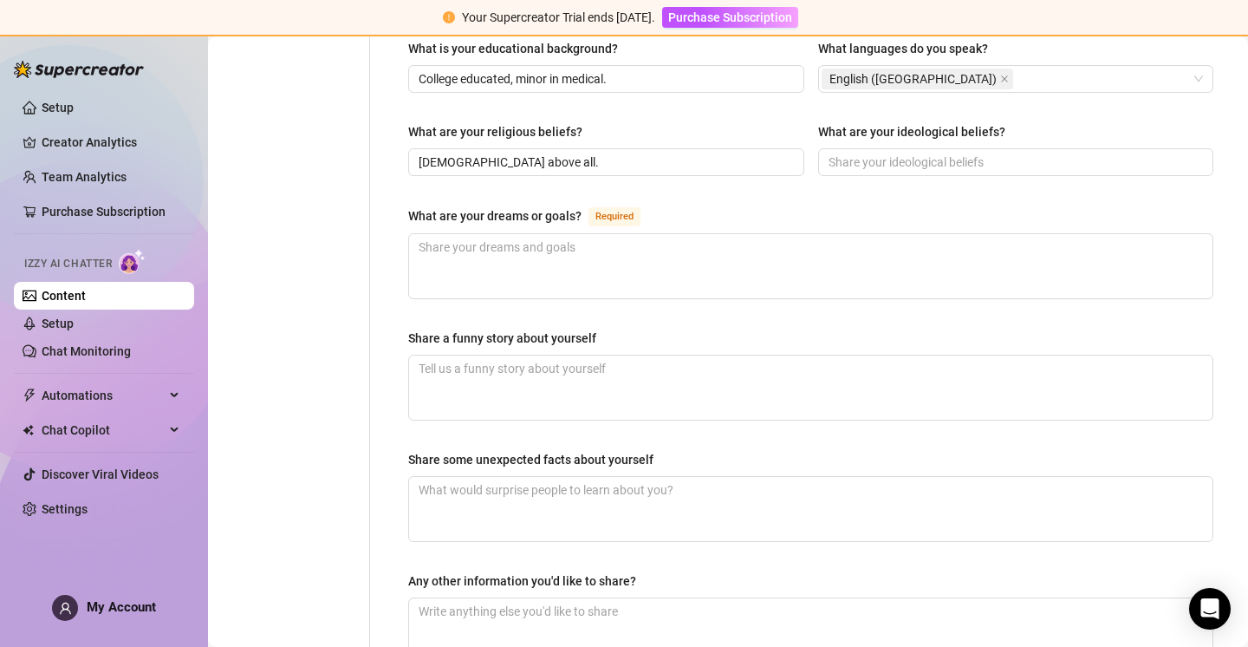
click at [659, 205] on div "What are your dreams or goals? Required" at bounding box center [810, 219] width 805 height 28
click at [642, 234] on textarea "What are your dreams or goals? Required" at bounding box center [811, 266] width 804 height 64
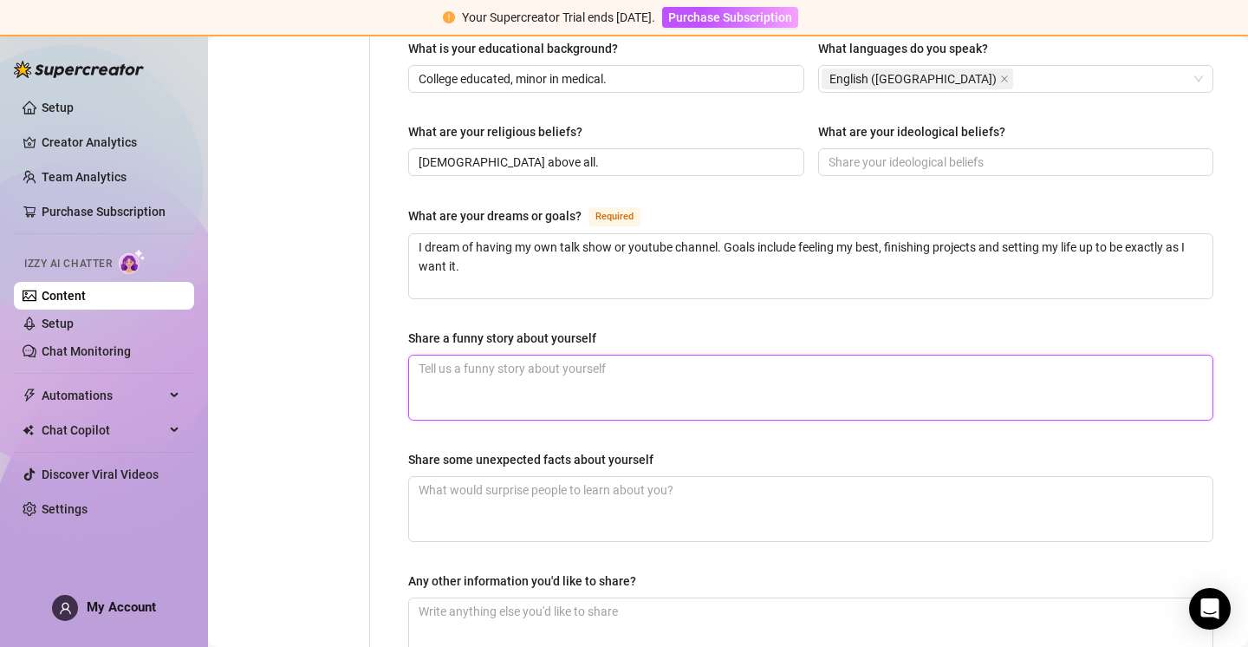
click at [616, 356] on textarea "Share a funny story about yourself" at bounding box center [811, 387] width 804 height 64
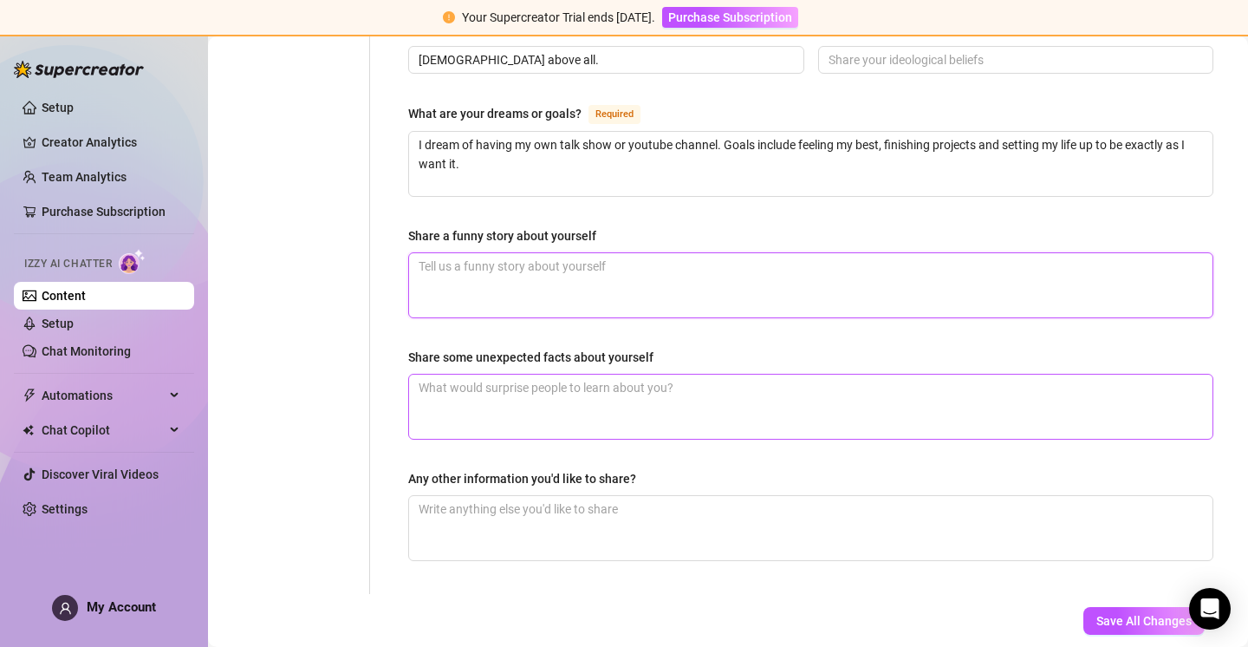
scroll to position [1097, 0]
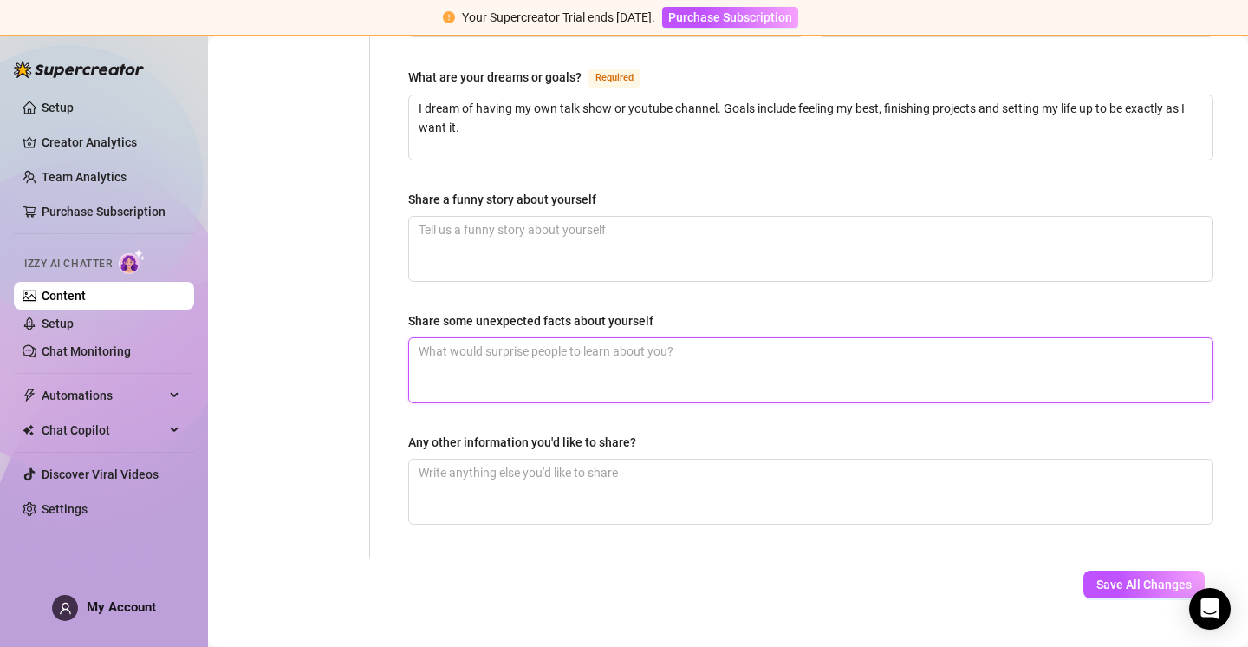
click at [589, 338] on textarea "Share some unexpected facts about yourself" at bounding box center [811, 370] width 804 height 64
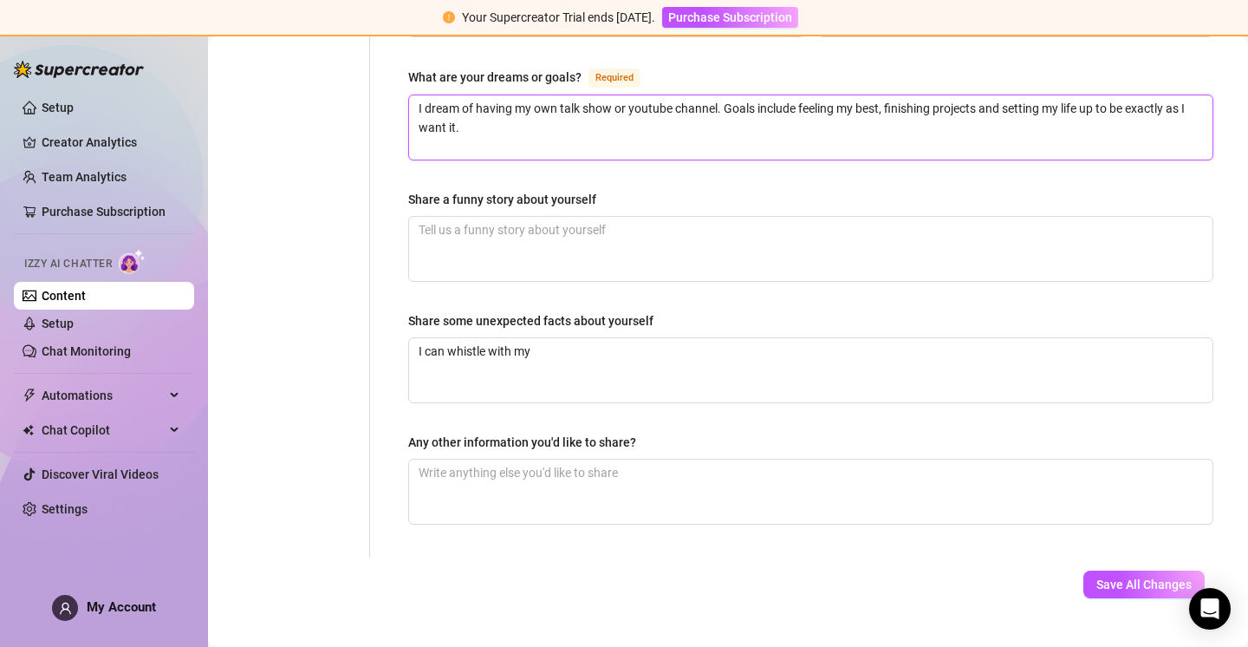
click at [840, 95] on textarea "I dream of having my own talk show or youtube channel. Goals include feeling my…" at bounding box center [811, 127] width 804 height 64
click at [980, 95] on textarea "I dream of having my own talk show or youtube channel. Goals include feeling my…" at bounding box center [811, 127] width 804 height 64
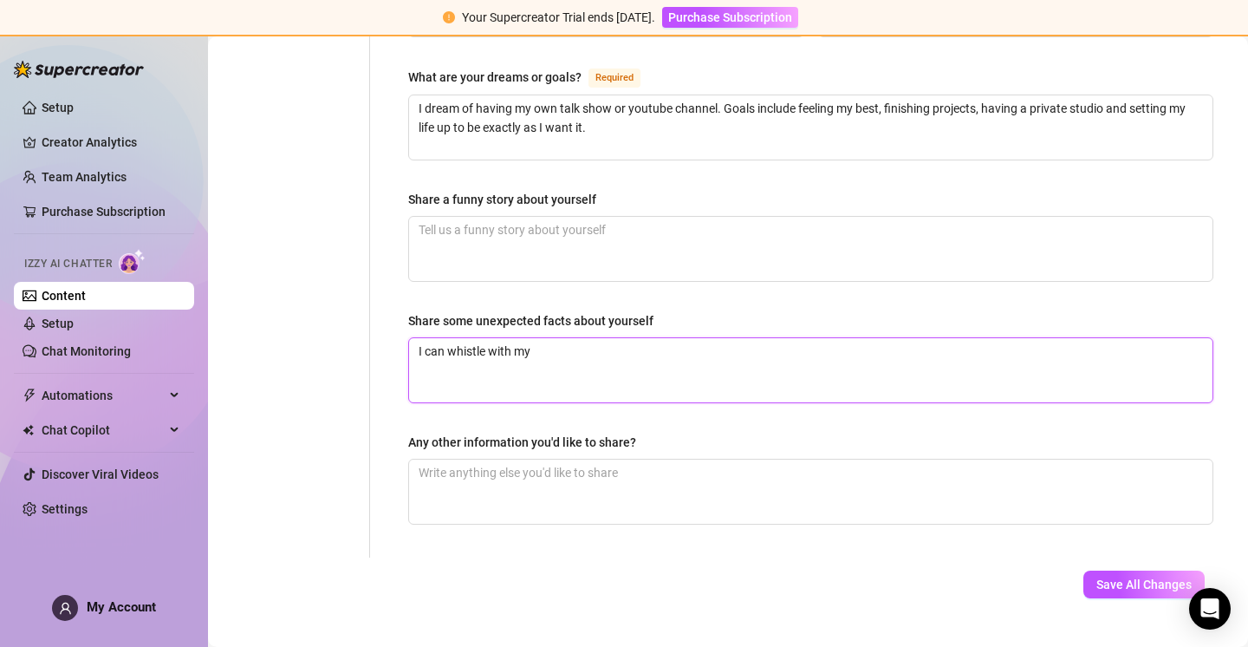
click at [576, 338] on textarea "I can whistle with my" at bounding box center [811, 370] width 804 height 64
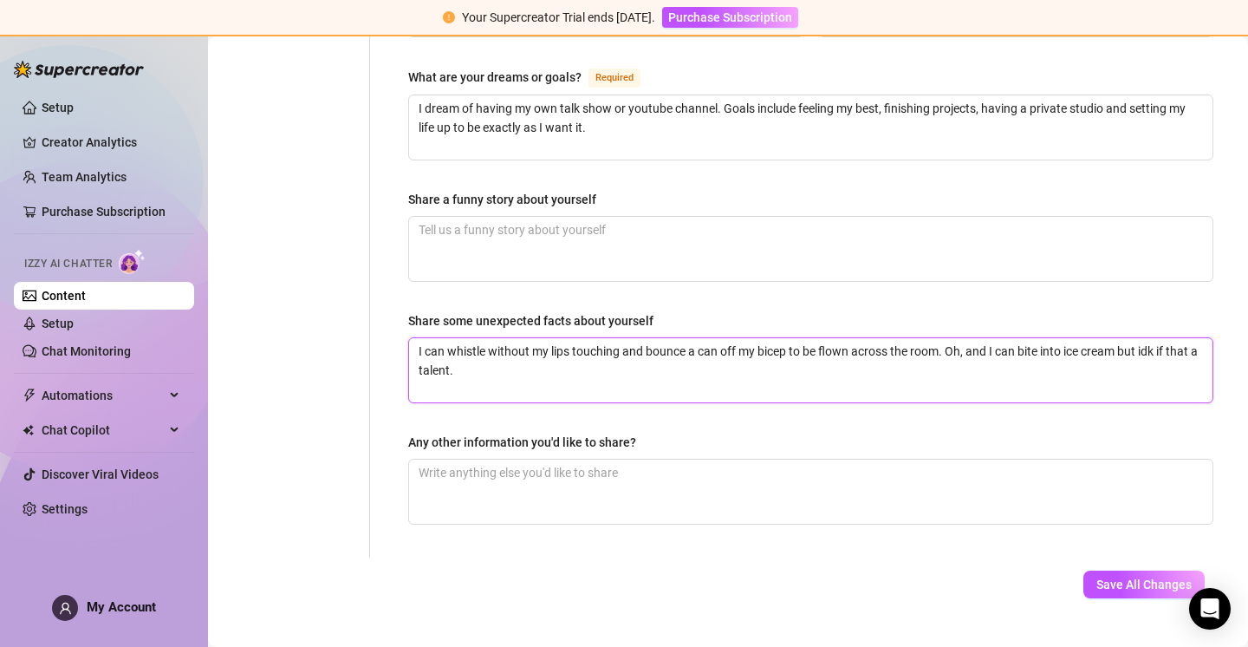
click at [451, 338] on textarea "I can whistle without my lips touching and bounce a can off my bicep to be flow…" at bounding box center [811, 370] width 804 height 64
click at [677, 338] on textarea "I can back up a boat & trailer in one shot, whistle without my lips touching an…" at bounding box center [811, 370] width 804 height 64
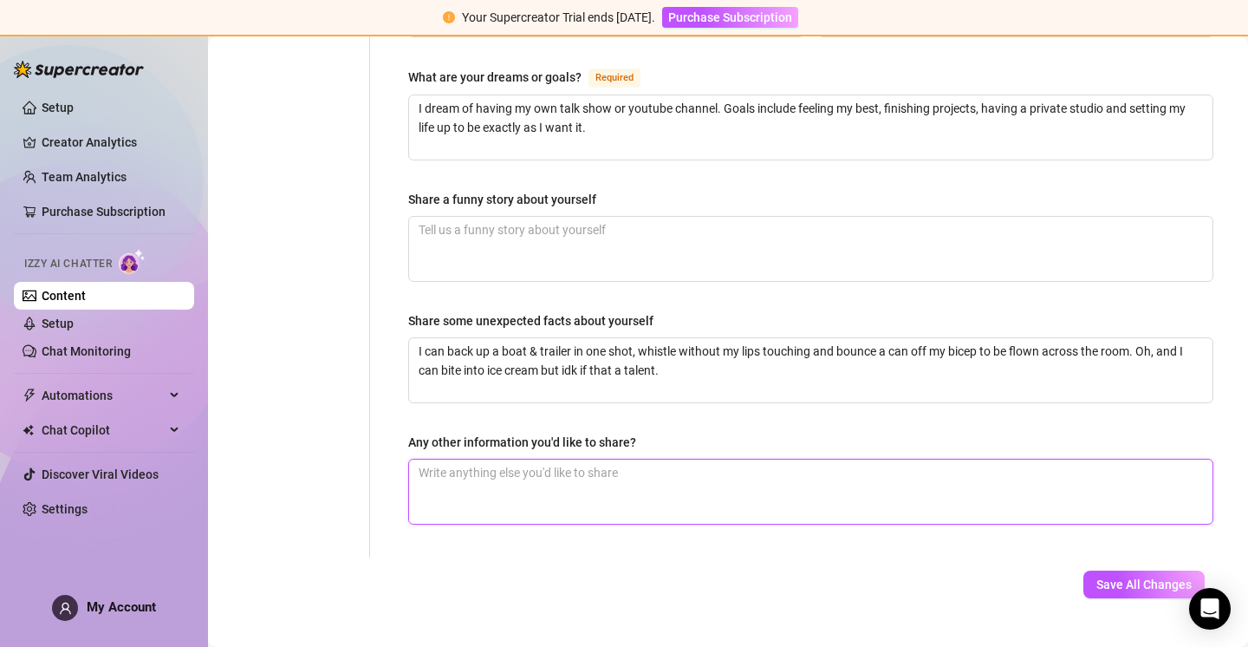
click at [625, 459] on textarea "Any other information you'd like to share?" at bounding box center [811, 491] width 804 height 64
click at [639, 459] on textarea "Im fun, outgoing, love going to the beach, in the pool." at bounding box center [811, 491] width 804 height 64
click at [743, 459] on textarea "Im fun, outgoing, love going to the beach & in the pool." at bounding box center [811, 491] width 804 height 64
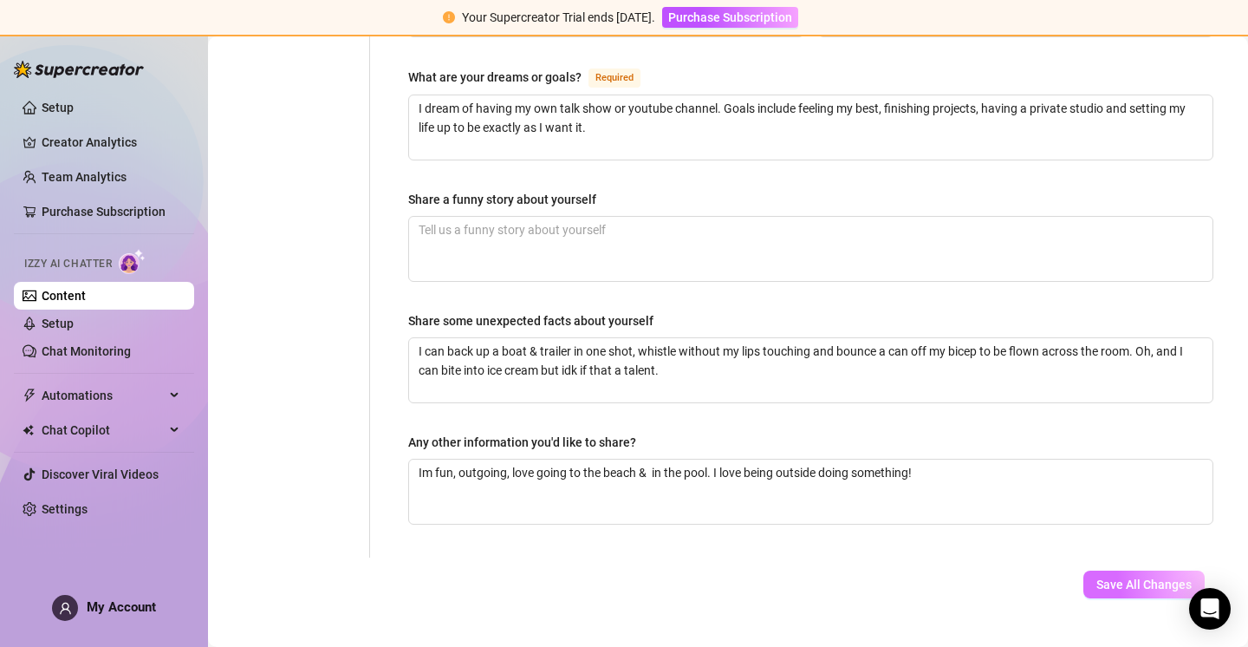
click at [1145, 577] on span "Save All Changes" at bounding box center [1144, 584] width 95 height 14
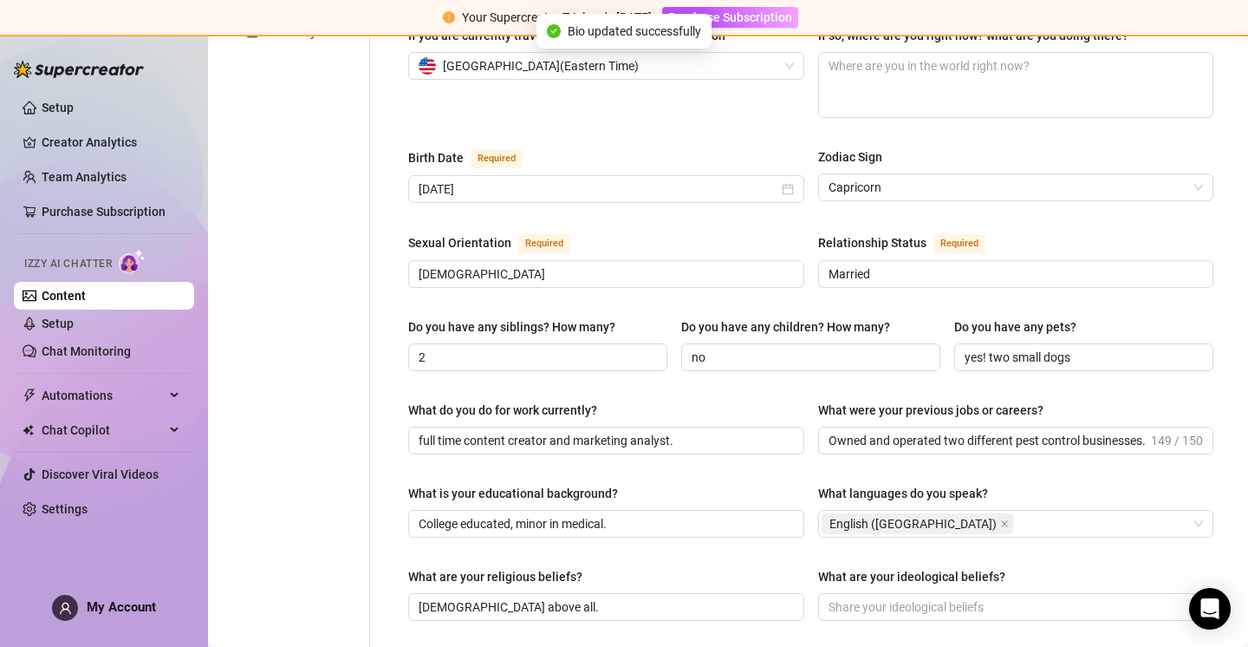
scroll to position [0, 0]
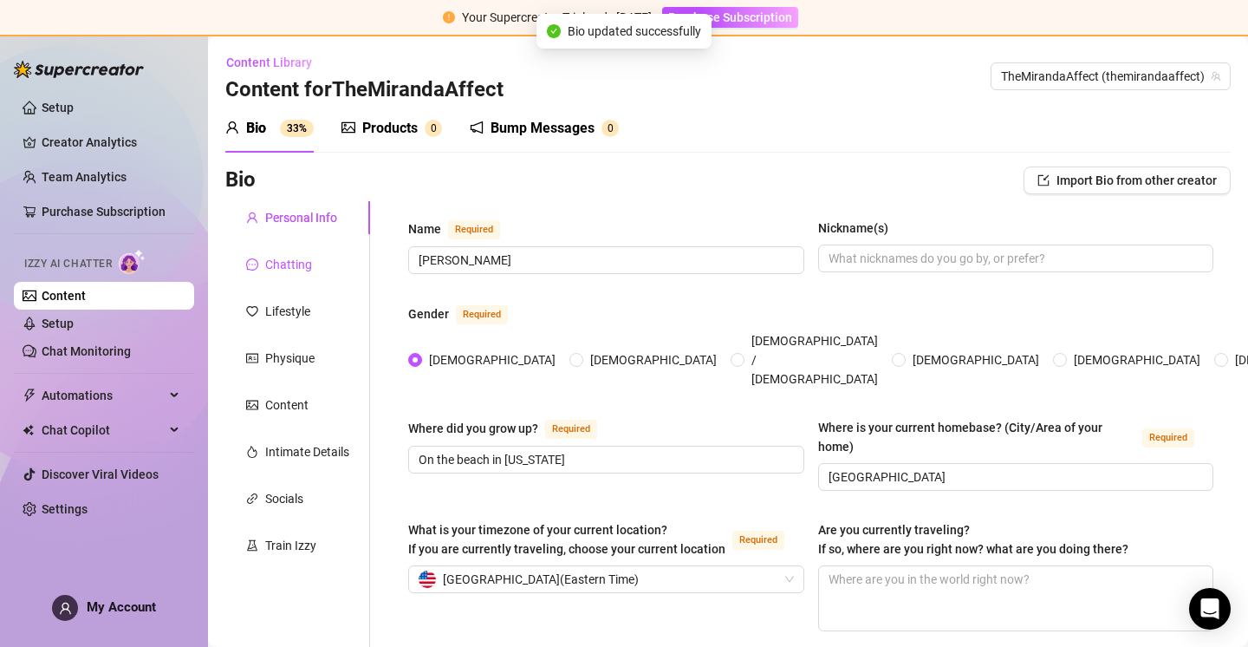
click at [290, 259] on div "Chatting" at bounding box center [288, 264] width 47 height 19
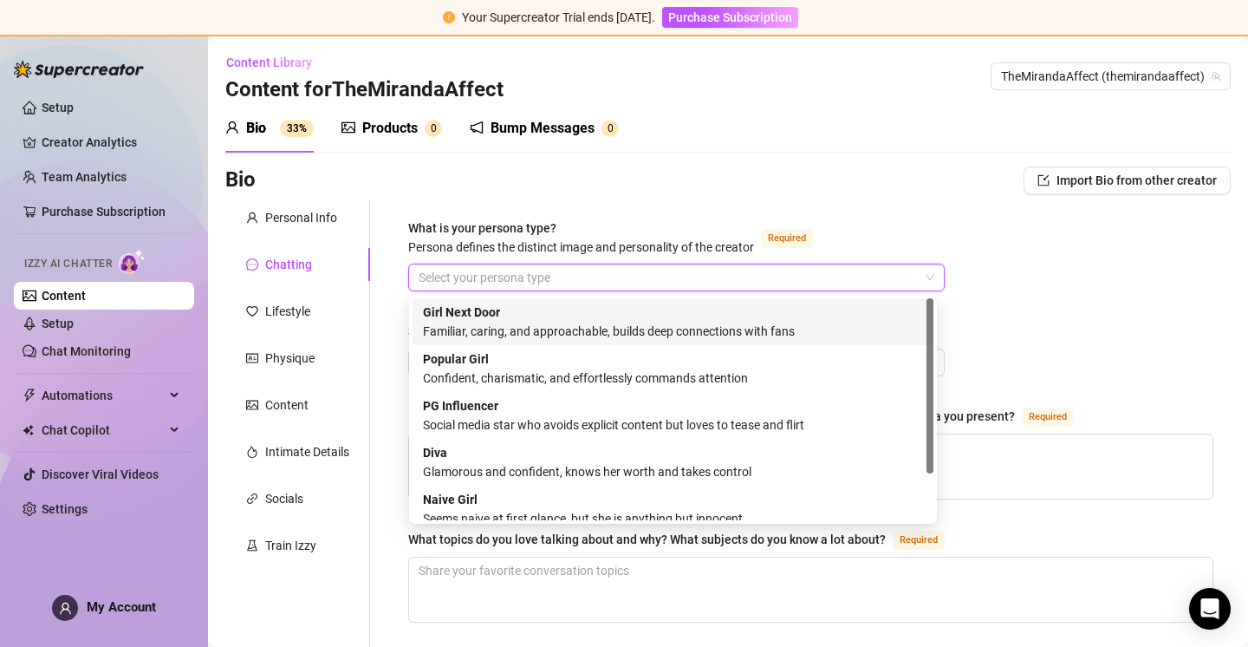
click at [615, 285] on input "What is your persona type? [PERSON_NAME] defines the distinct image and persona…" at bounding box center [669, 277] width 500 height 26
click at [824, 320] on div "Girl Next Door Familiar, caring, and approachable, builds deep connections with…" at bounding box center [673, 322] width 500 height 38
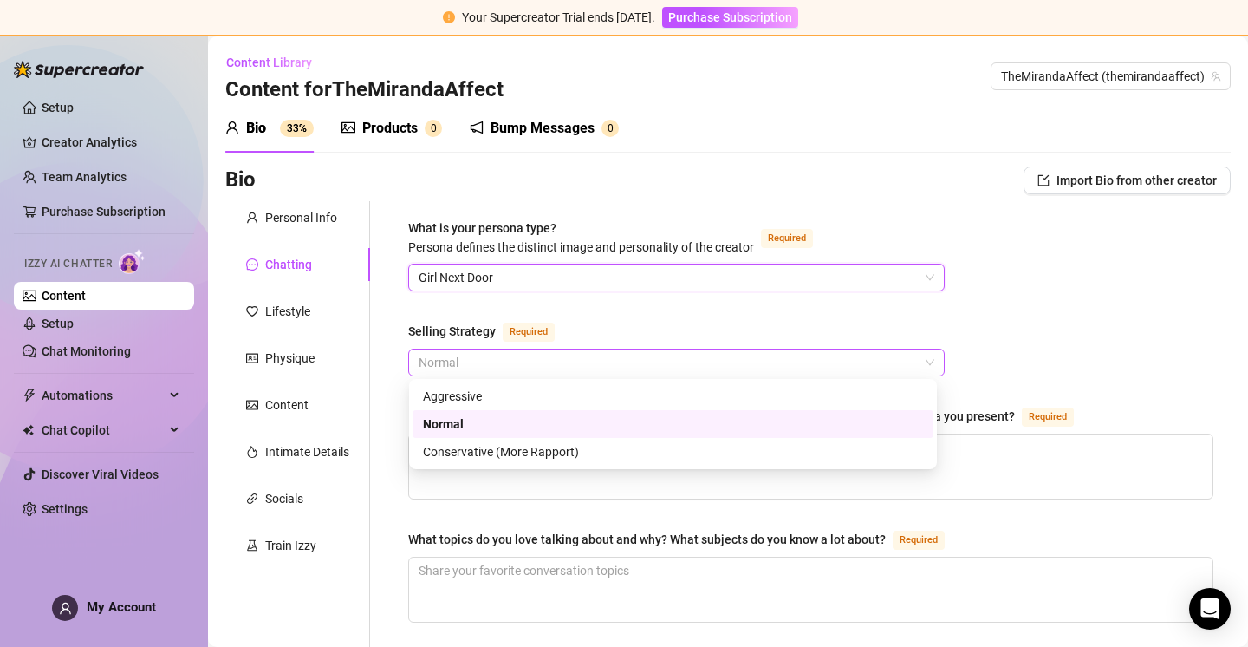
click at [652, 355] on span "Normal" at bounding box center [677, 362] width 516 height 26
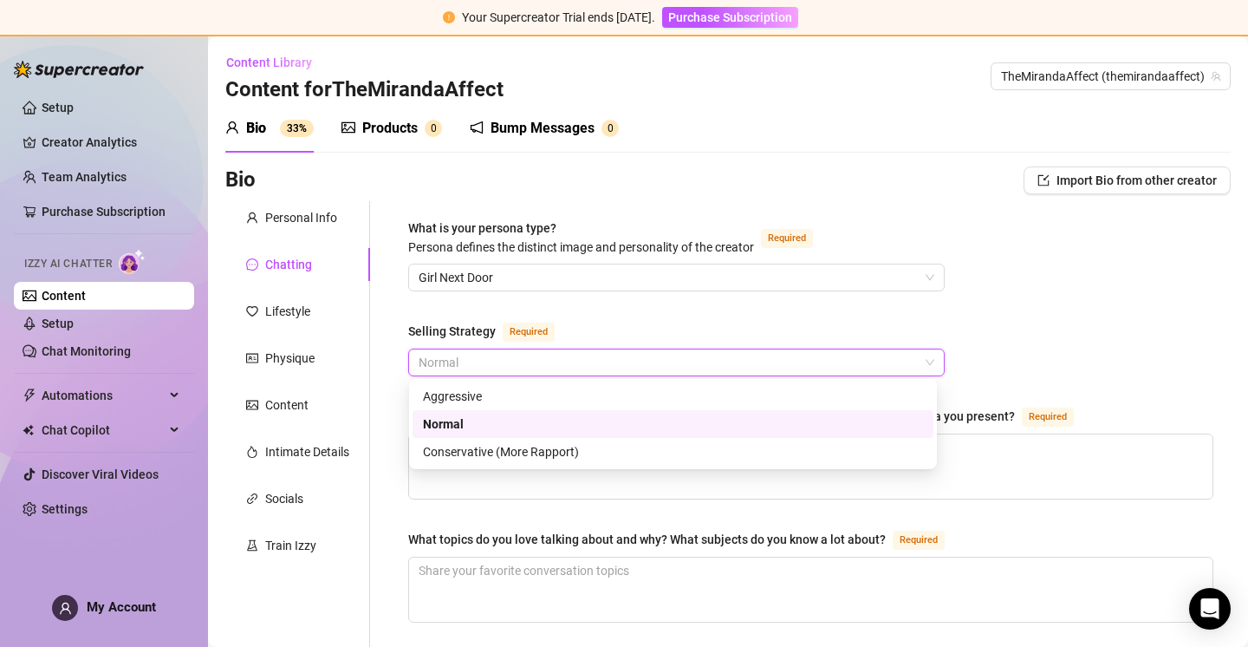
click at [645, 423] on div "Normal" at bounding box center [673, 423] width 500 height 19
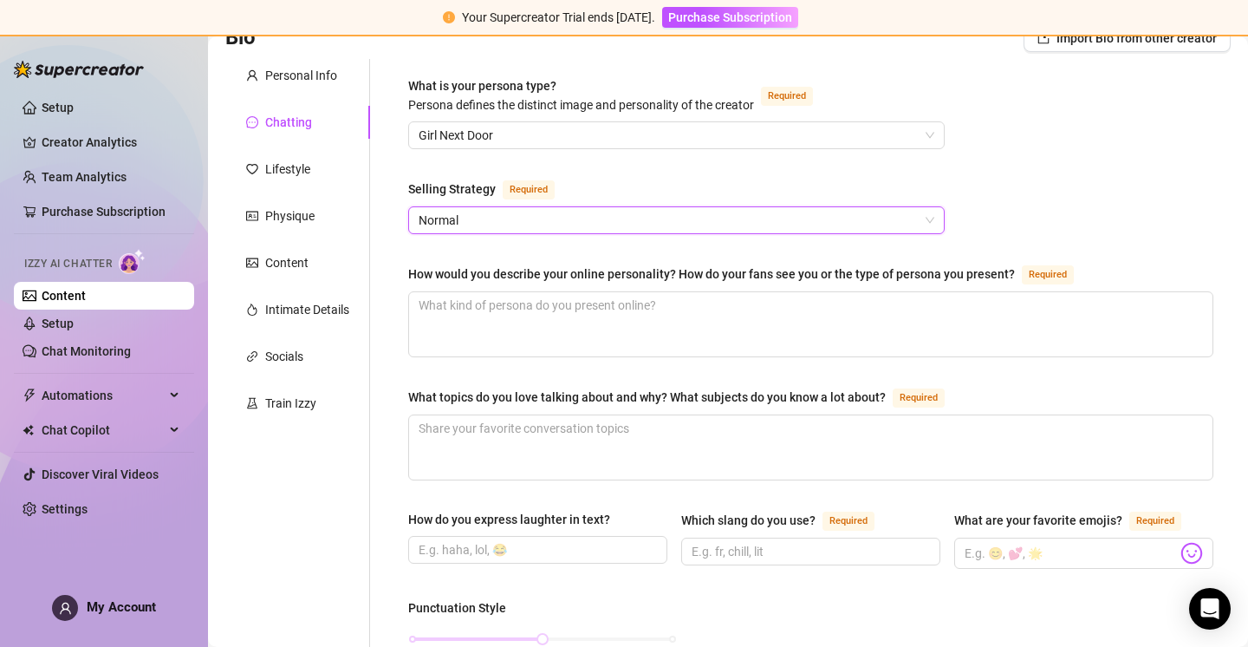
scroll to position [146, 0]
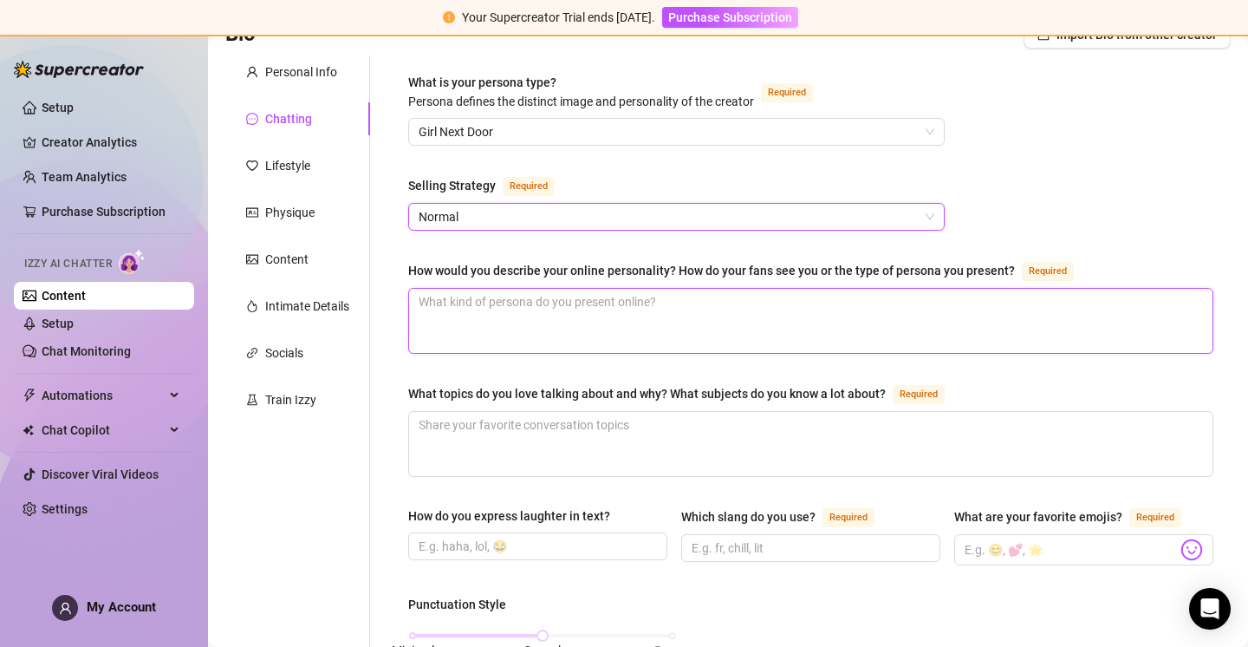
click at [596, 319] on textarea "How would you describe your online personality? How do your fans see you or the…" at bounding box center [811, 321] width 804 height 64
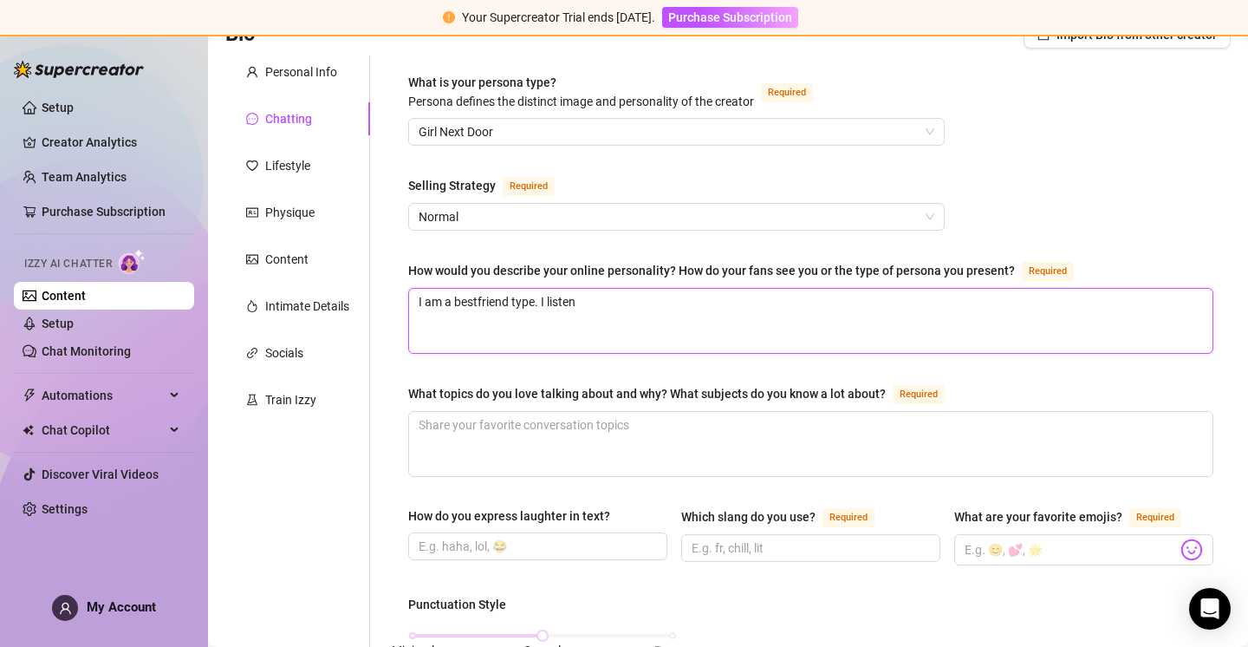
drag, startPoint x: 479, startPoint y: 296, endPoint x: 499, endPoint y: 305, distance: 22.9
click at [479, 296] on textarea "I am a bestfriend type. I listen" at bounding box center [811, 321] width 804 height 64
click at [608, 300] on textarea "I am a best friend type. I listen" at bounding box center [811, 321] width 804 height 64
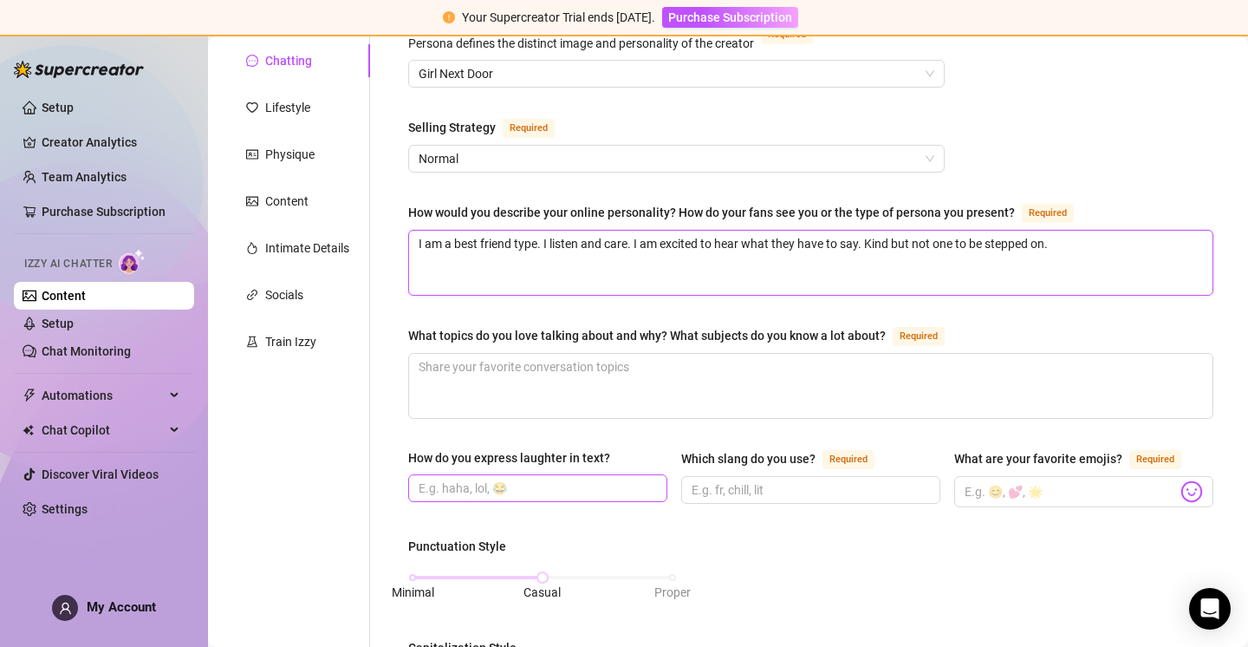
scroll to position [321, 0]
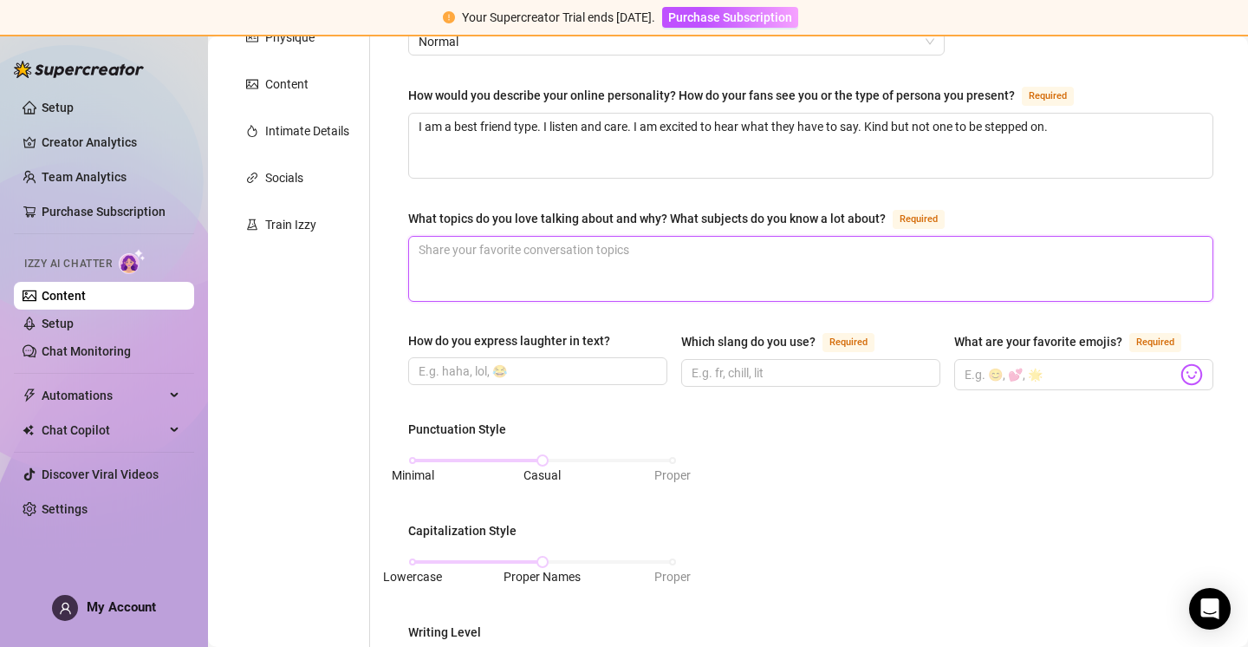
click at [661, 253] on textarea "What topics do you love talking about and why? What subjects do you know a lot …" at bounding box center [811, 269] width 804 height 64
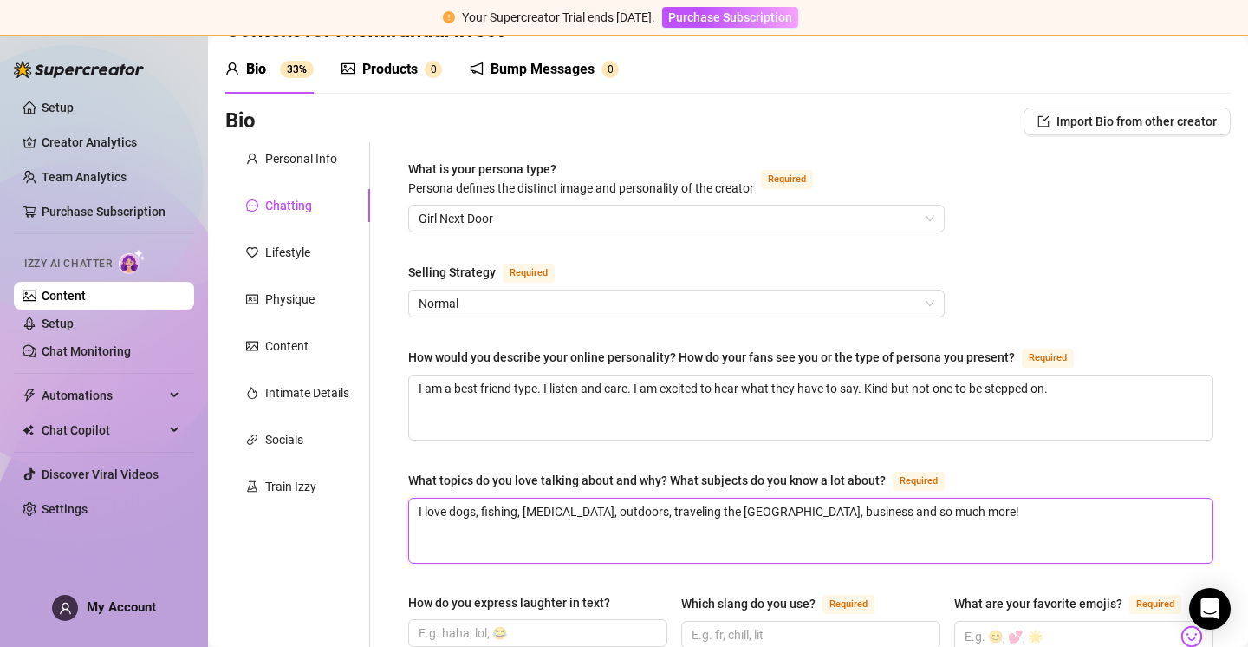
scroll to position [290, 0]
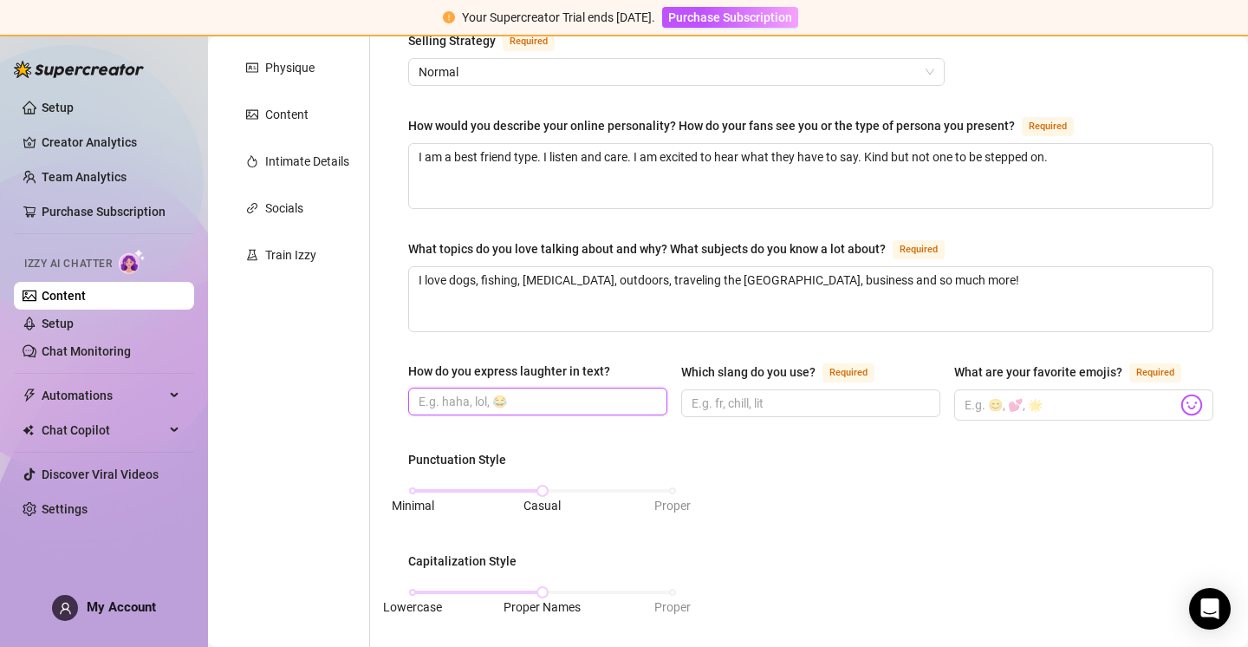
click at [562, 397] on input "How do you express laughter in text?" at bounding box center [536, 401] width 235 height 19
click at [791, 397] on input "Which slang do you use? Required" at bounding box center [809, 403] width 235 height 19
click at [1053, 398] on input "What are your favorite emojis? Required" at bounding box center [1071, 405] width 212 height 23
click at [1181, 403] on img at bounding box center [1192, 405] width 23 height 23
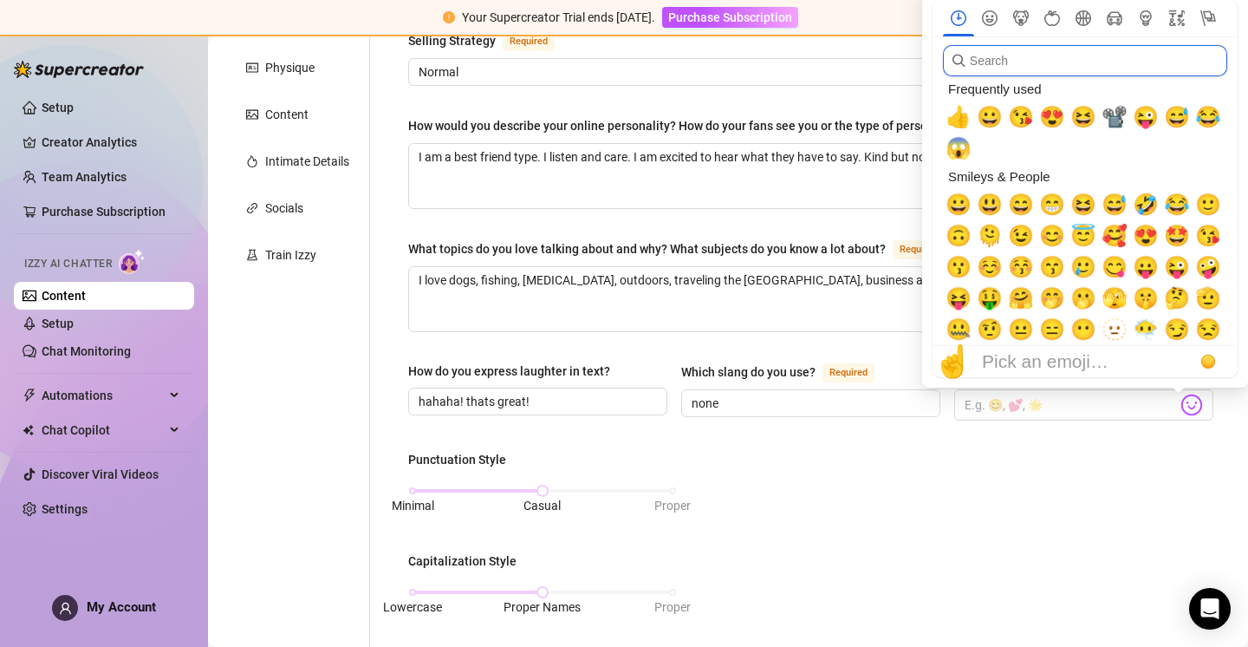
click at [989, 73] on input "search" at bounding box center [1085, 60] width 284 height 31
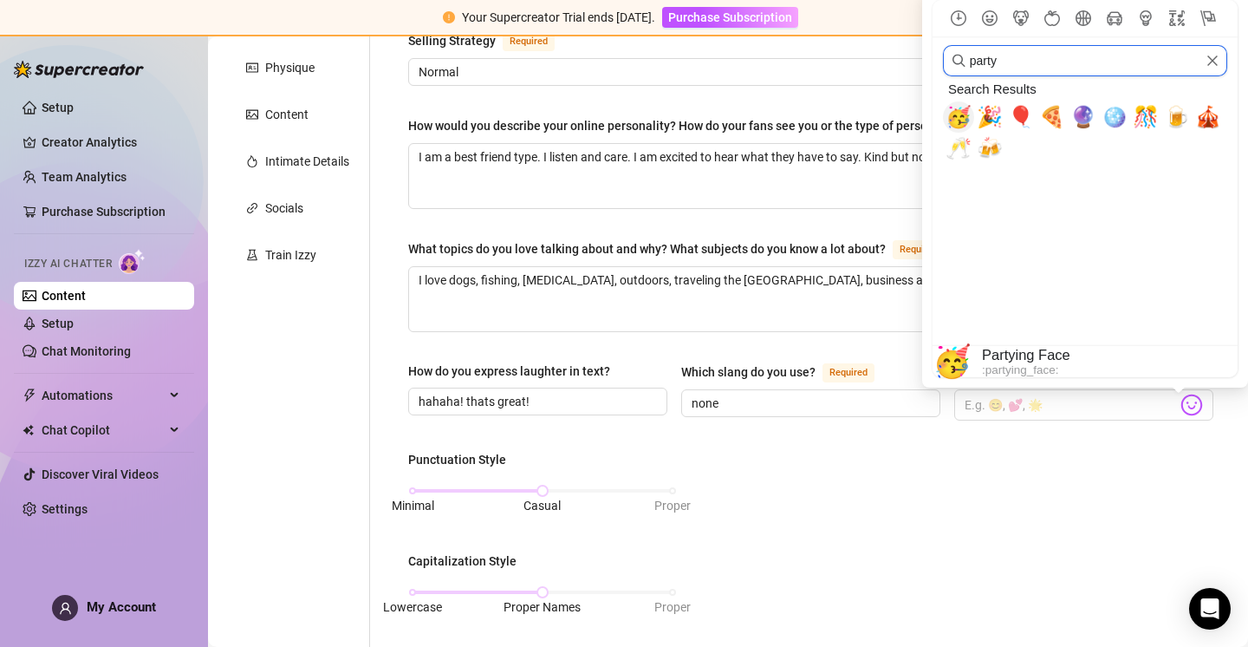
click at [961, 114] on span "🥳" at bounding box center [959, 117] width 26 height 24
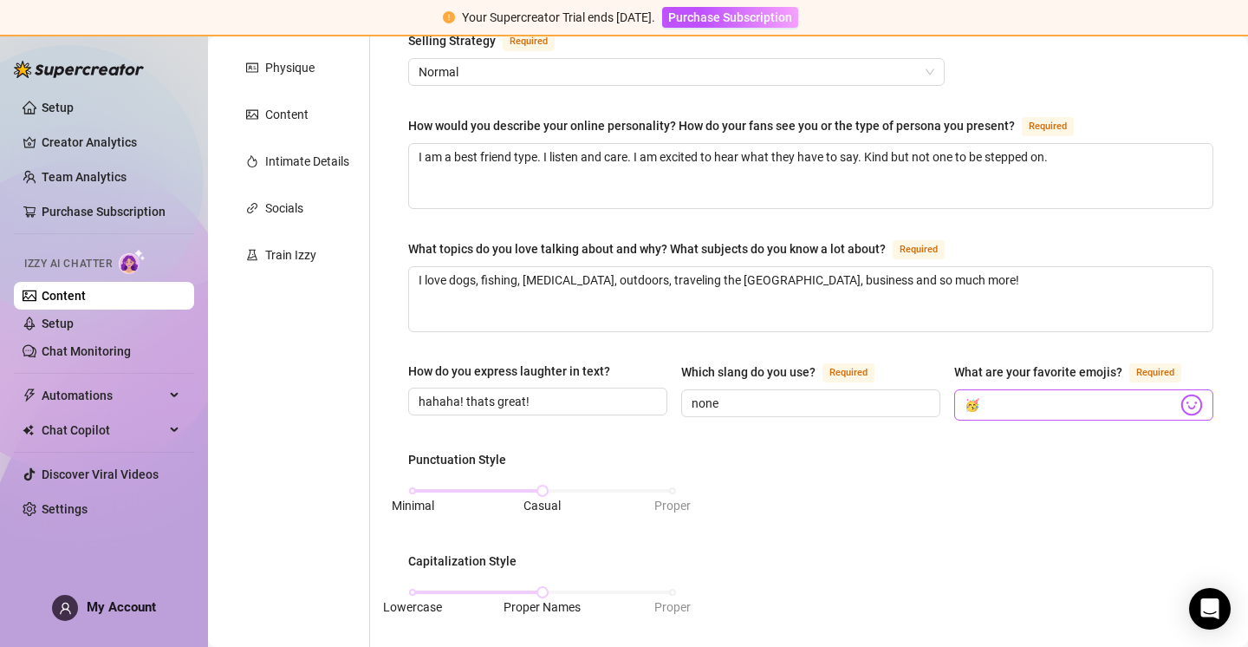
click at [1181, 399] on img at bounding box center [1192, 405] width 23 height 23
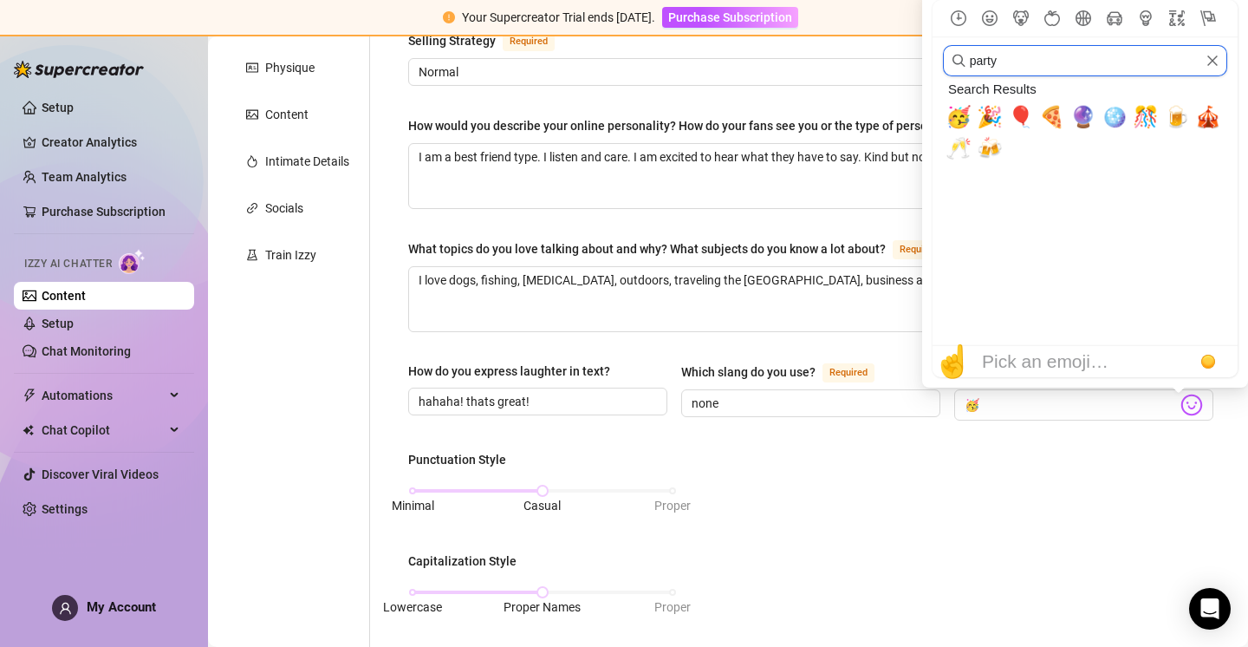
drag, startPoint x: 998, startPoint y: 54, endPoint x: 1017, endPoint y: 59, distance: 19.8
click at [1003, 55] on input "party" at bounding box center [1085, 60] width 284 height 31
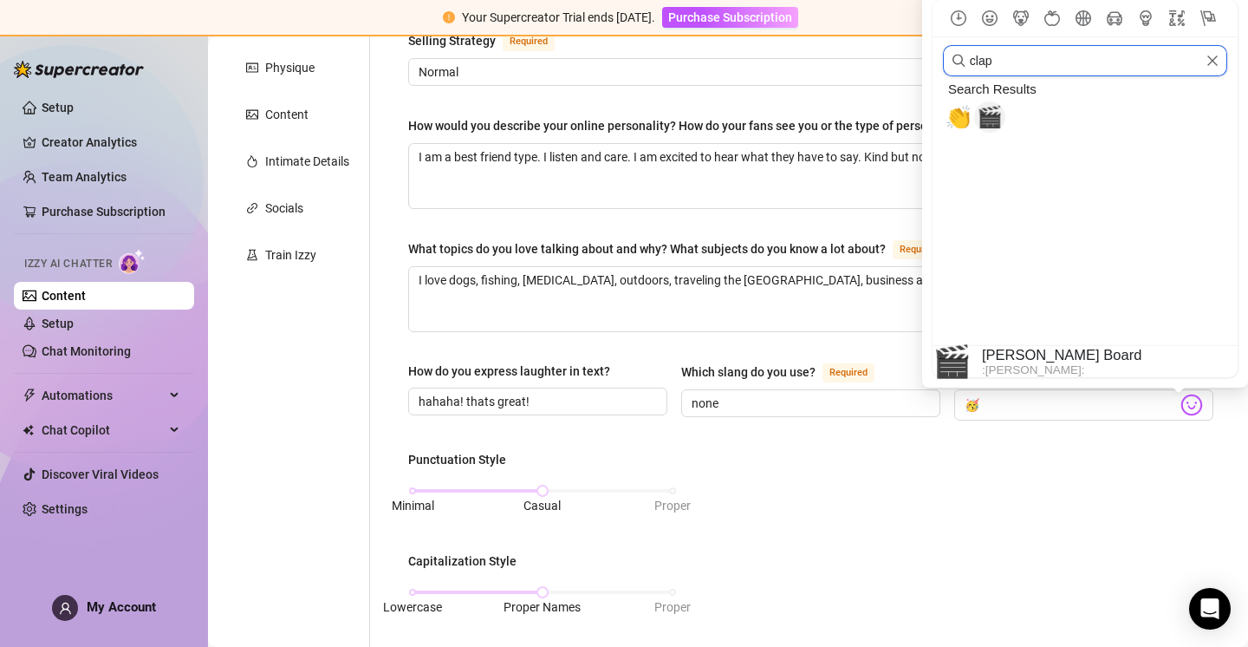
click at [995, 125] on span "🎬" at bounding box center [990, 117] width 26 height 24
click at [1010, 65] on input "clap" at bounding box center [1085, 60] width 284 height 31
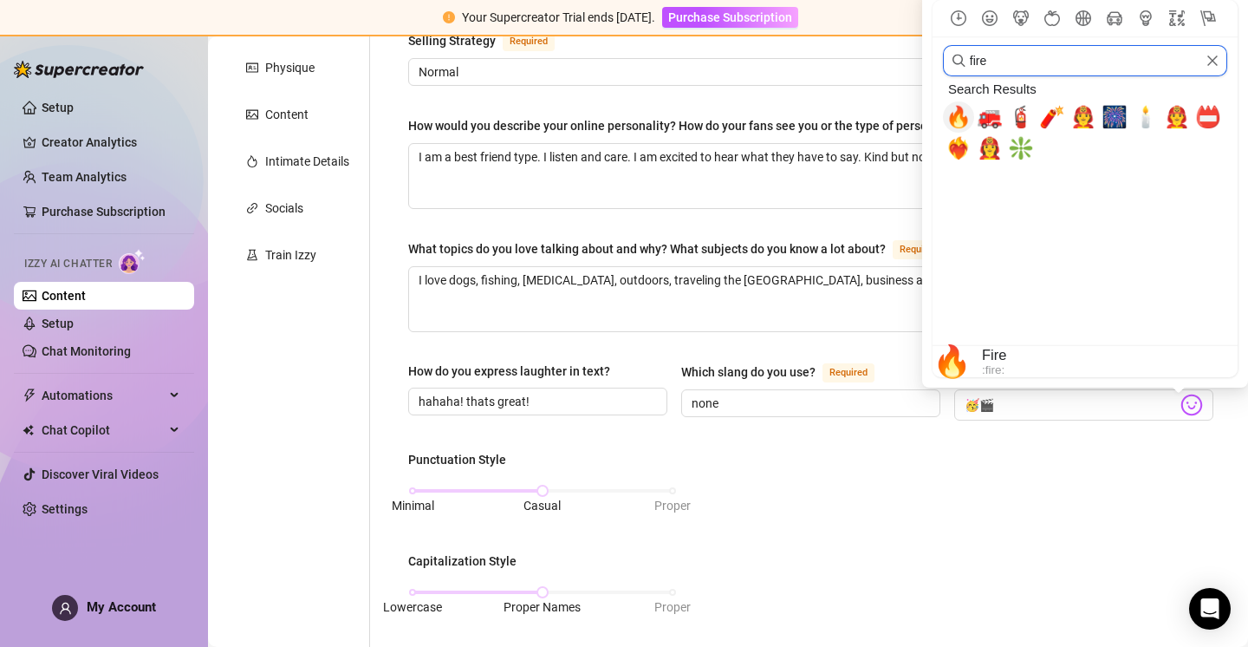
click at [958, 120] on span "🔥" at bounding box center [959, 117] width 26 height 24
click at [1016, 55] on input "fire" at bounding box center [1085, 60] width 284 height 31
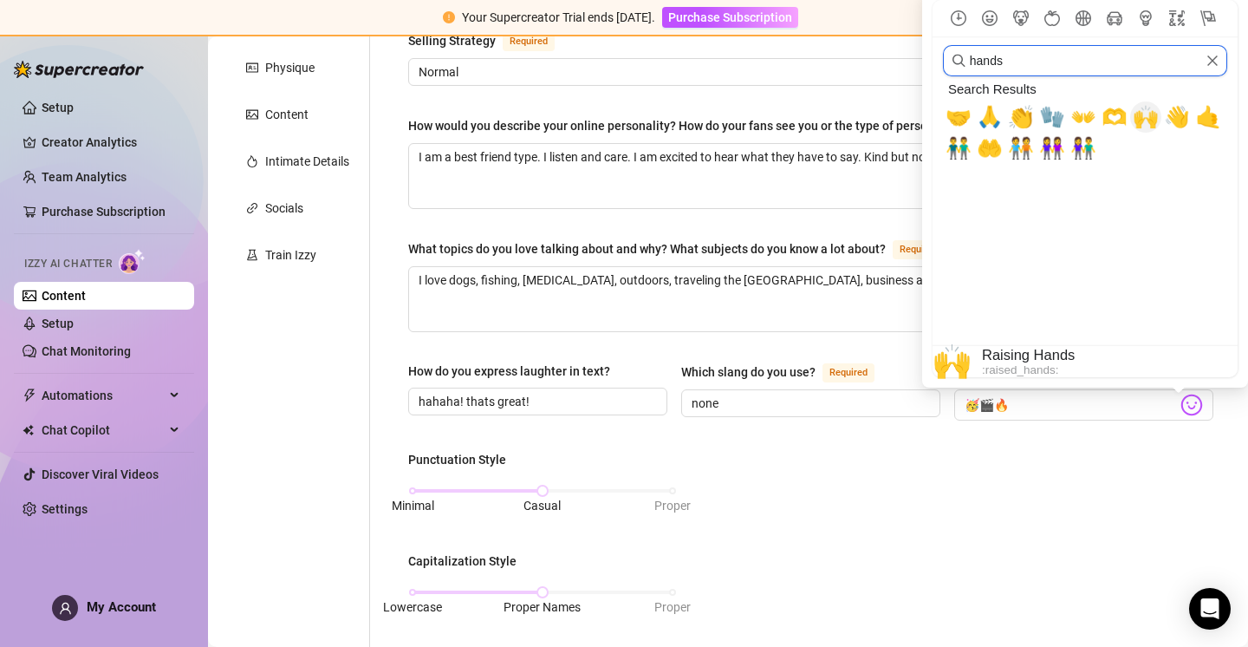
click at [1140, 116] on span "🙌" at bounding box center [1146, 117] width 26 height 24
click at [1040, 62] on input "hands" at bounding box center [1085, 60] width 284 height 31
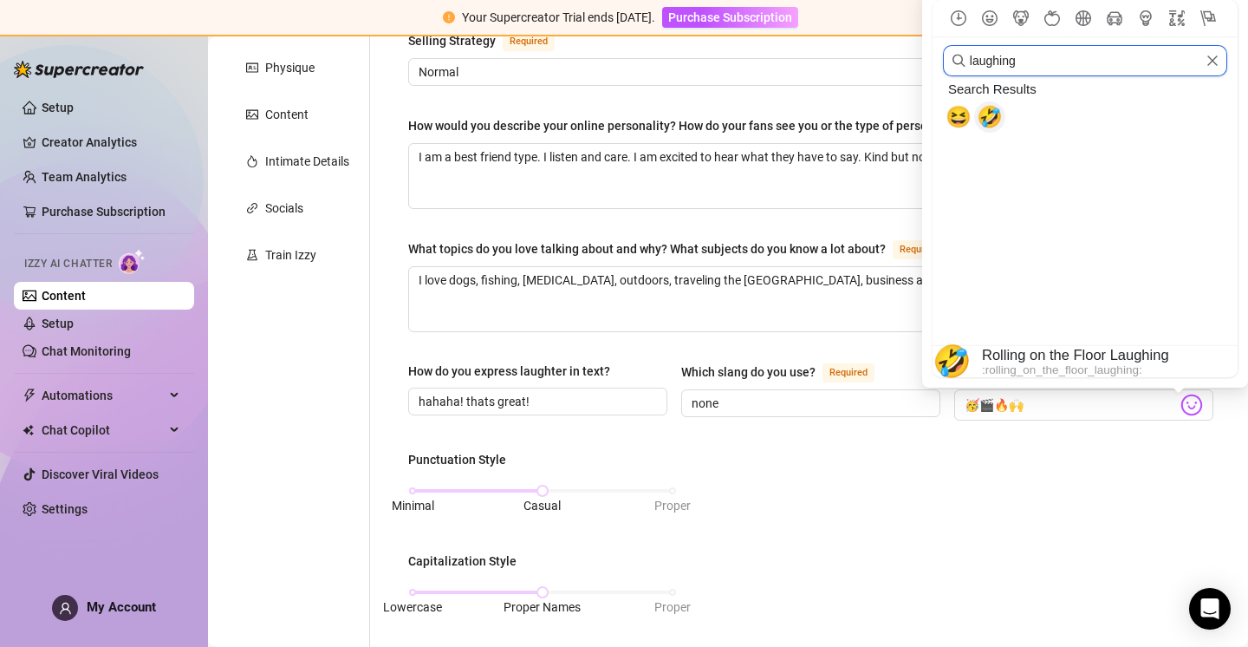
click at [988, 124] on span "🤣" at bounding box center [990, 117] width 26 height 24
click at [1029, 62] on input "laughing" at bounding box center [1085, 60] width 284 height 31
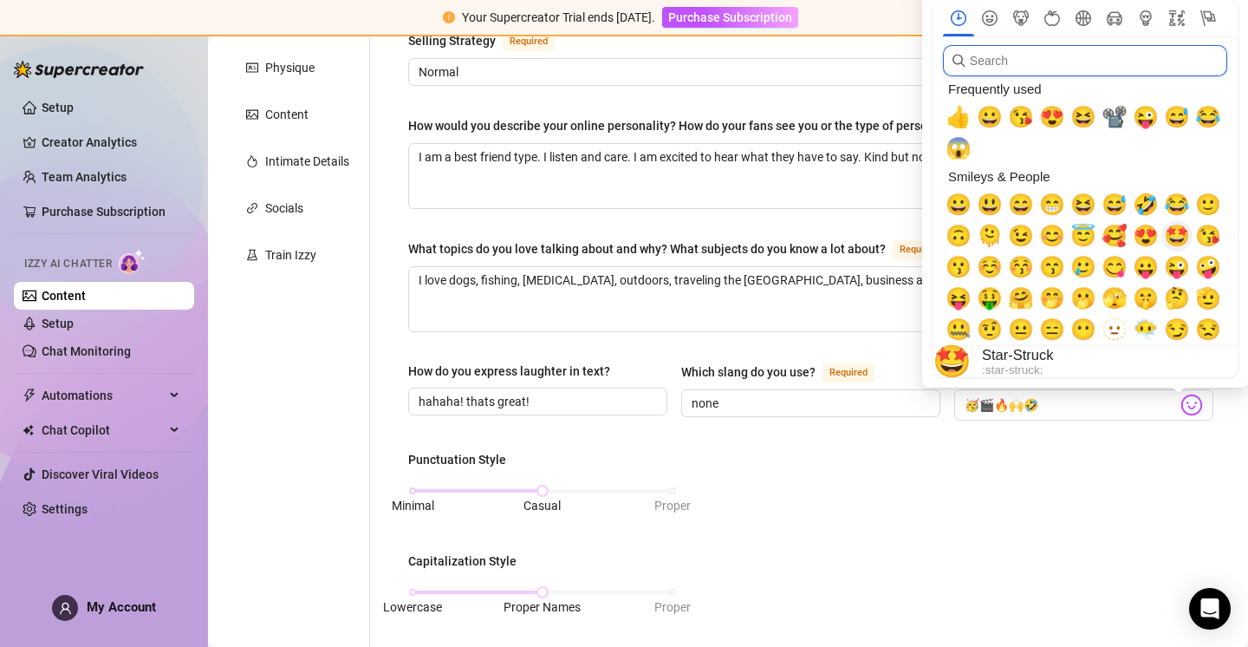
click at [1176, 236] on span "🤩" at bounding box center [1177, 236] width 26 height 24
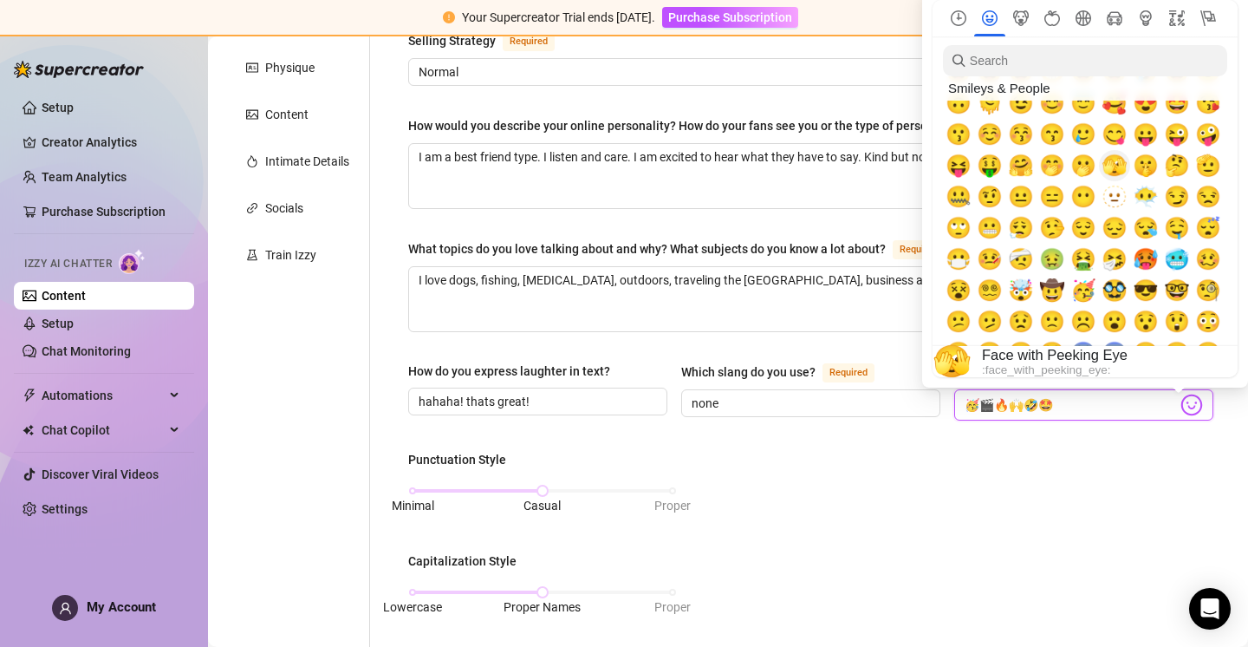
scroll to position [132, 0]
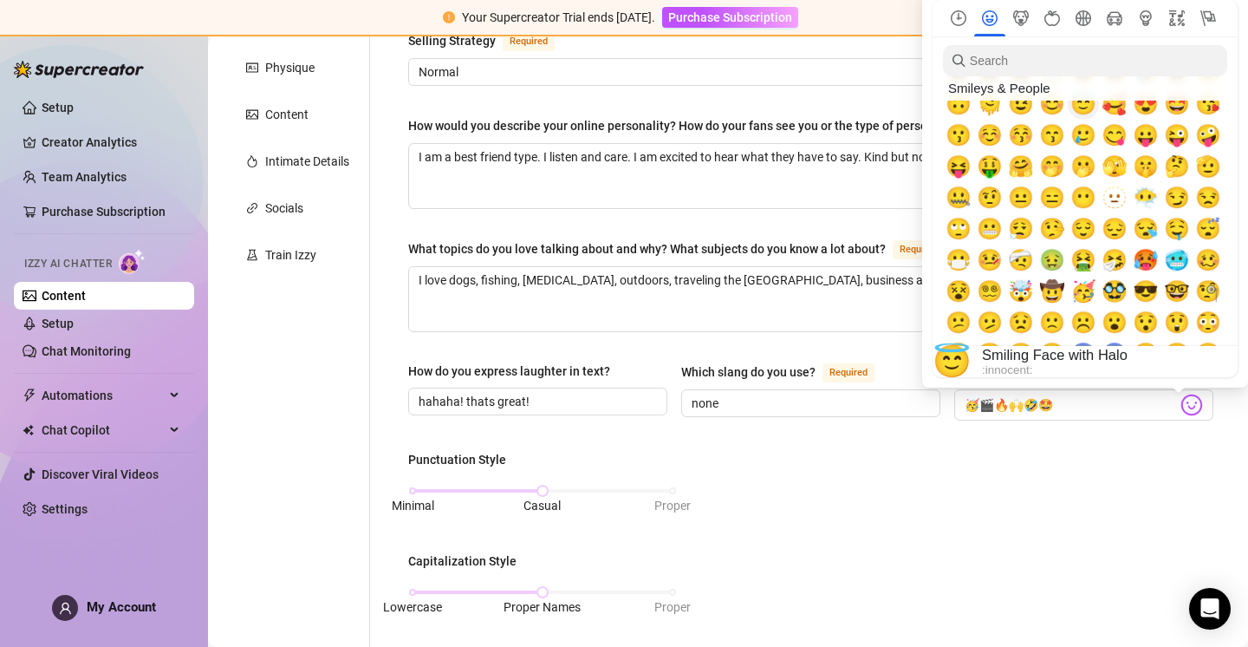
click at [1085, 108] on span "😇" at bounding box center [1084, 104] width 26 height 24
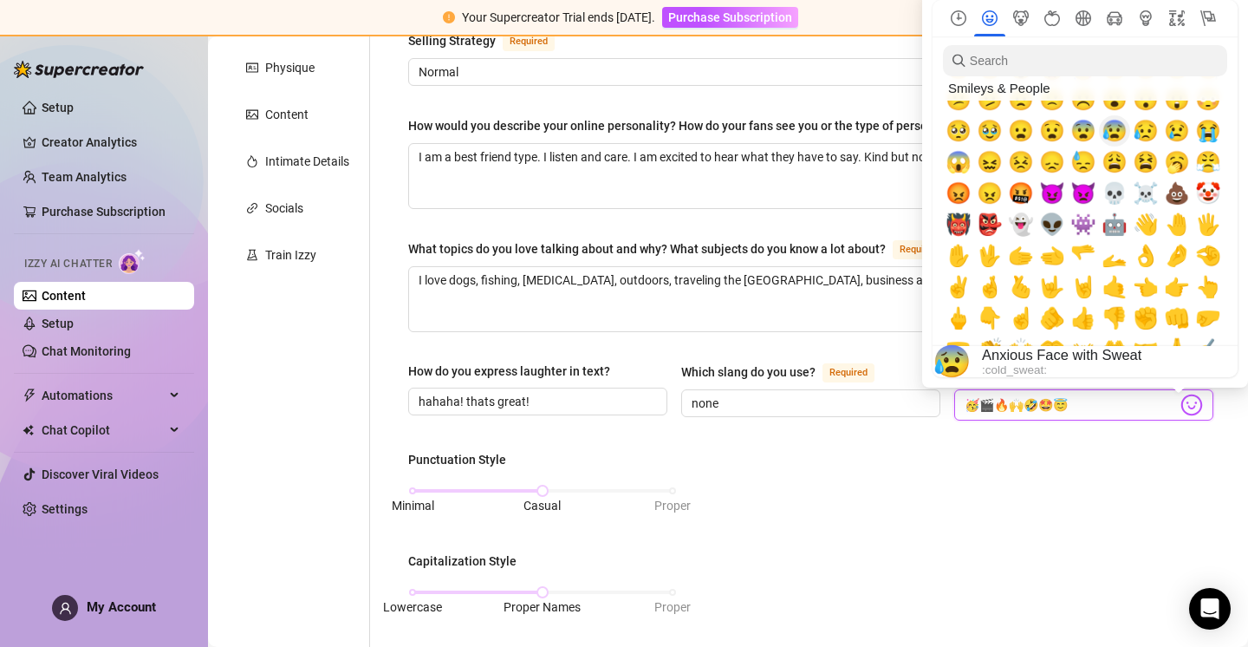
scroll to position [370, 0]
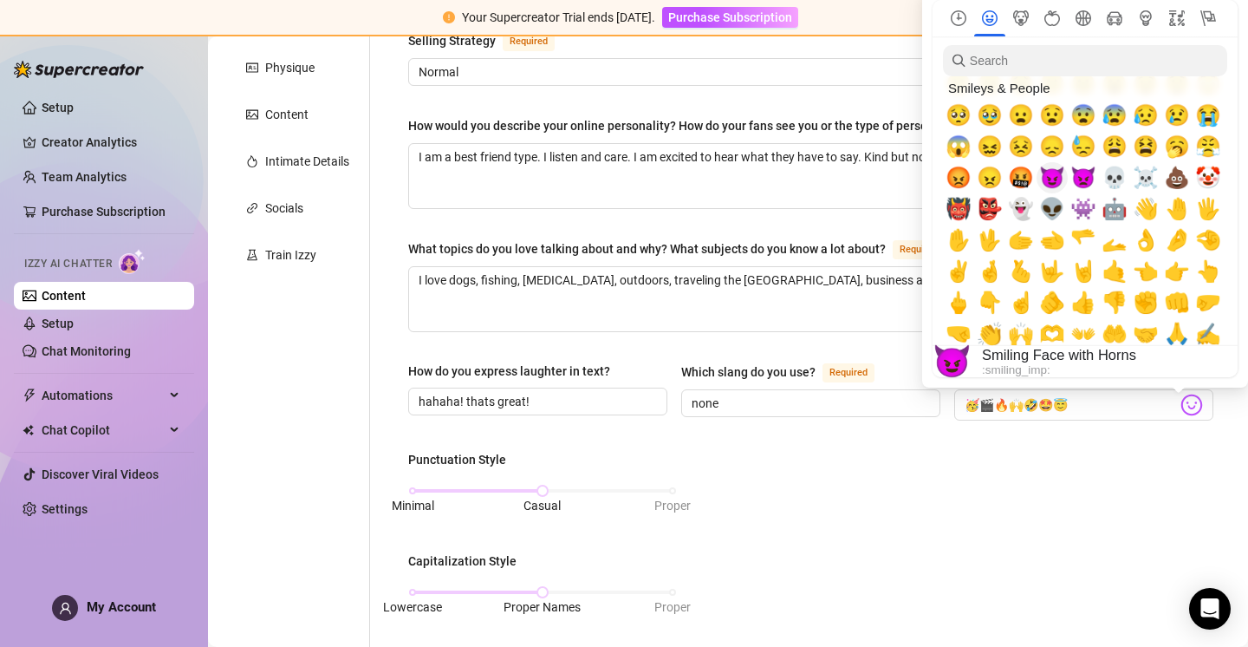
click at [1058, 179] on span "😈" at bounding box center [1052, 178] width 26 height 24
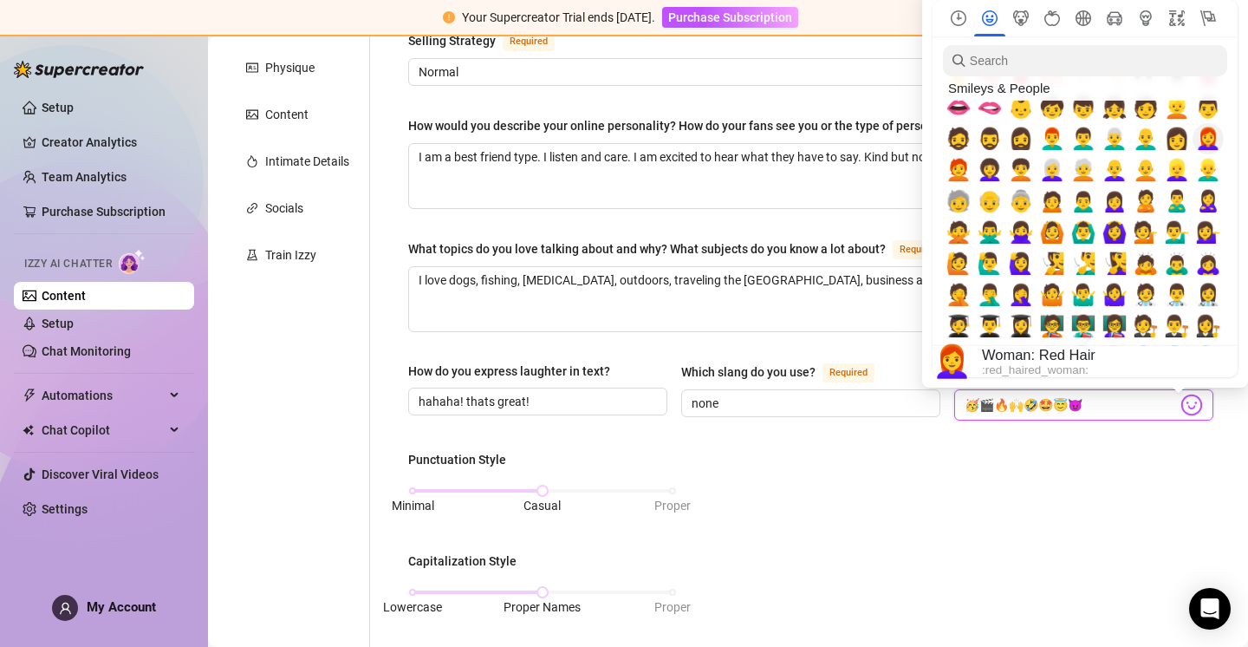
scroll to position [553, 0]
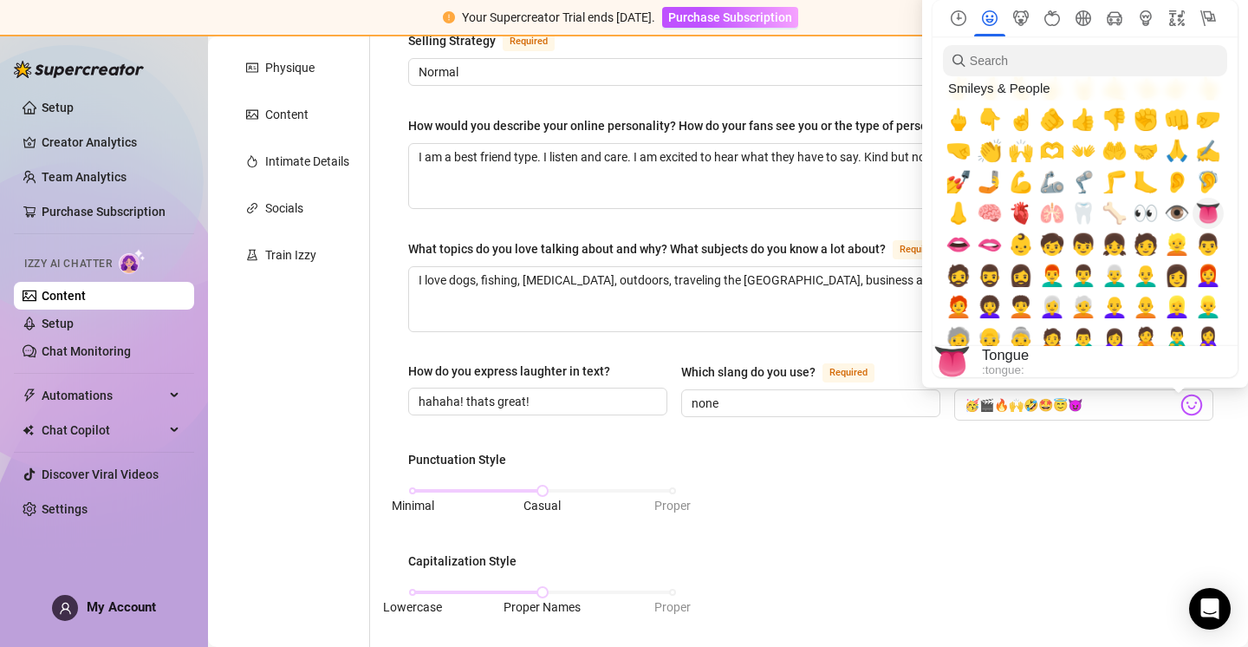
click at [1208, 202] on span "👅" at bounding box center [1208, 213] width 26 height 24
click at [1150, 210] on span "👀" at bounding box center [1146, 213] width 26 height 24
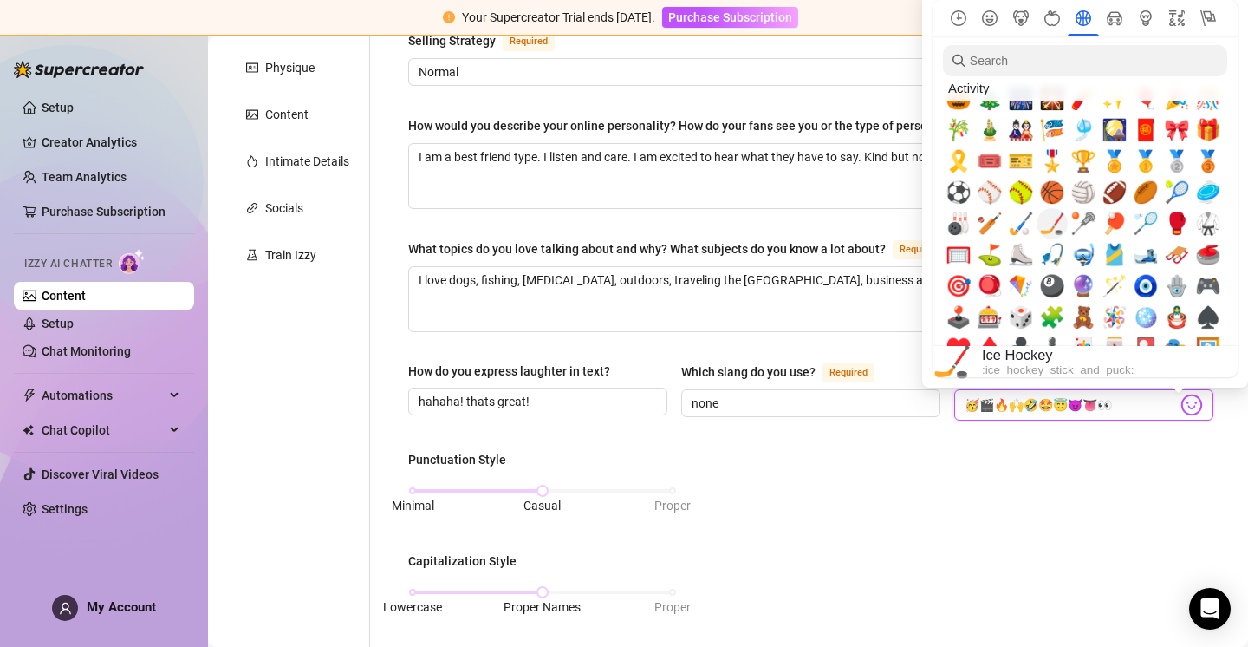
scroll to position [3006, 0]
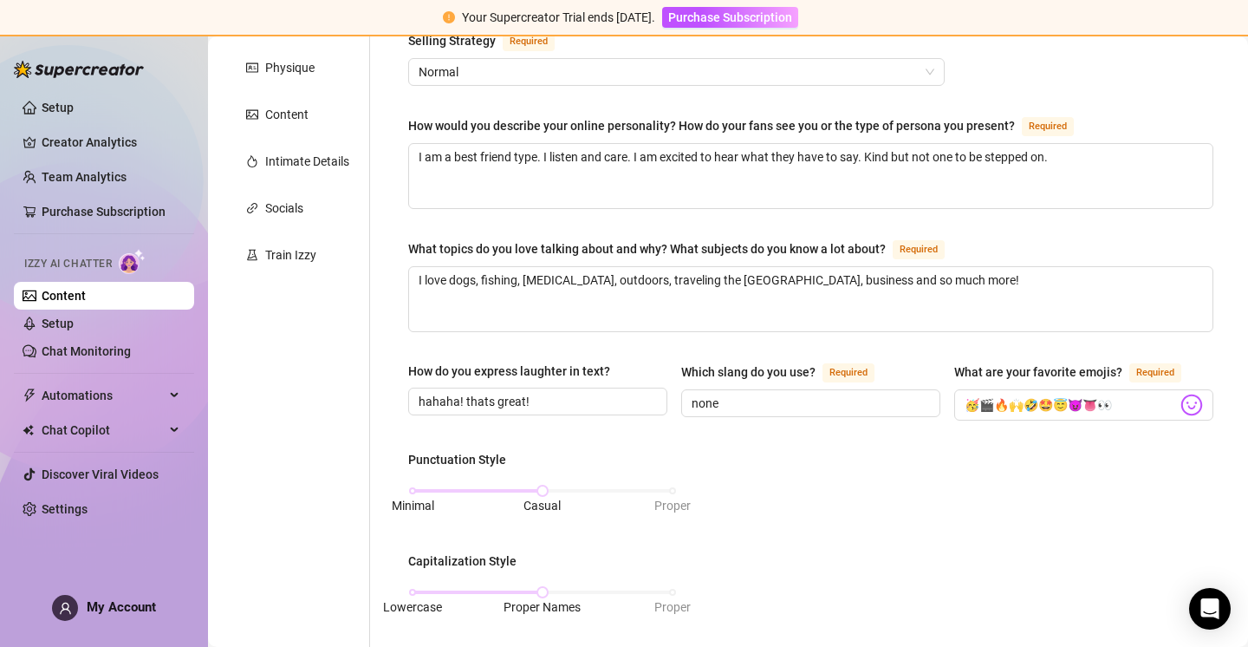
click at [1120, 476] on div "Punctuation Style Minimal Casual Proper Capitalization Style Lowercase Proper N…" at bounding box center [810, 656] width 805 height 412
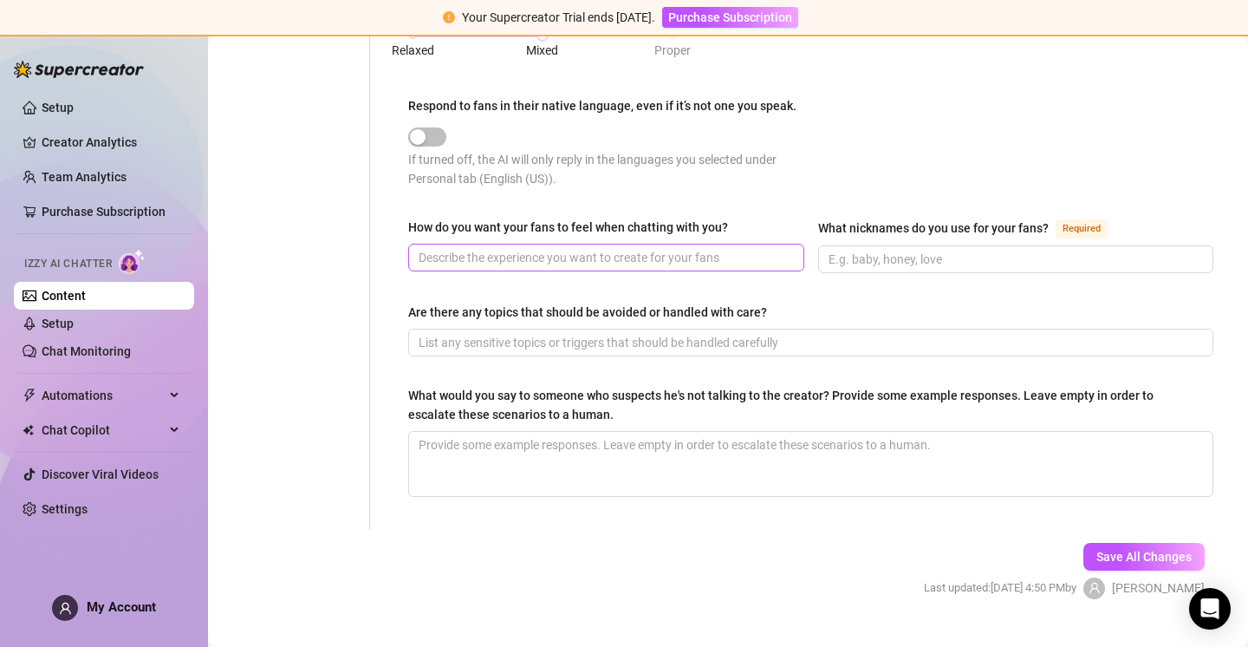
scroll to position [923, 0]
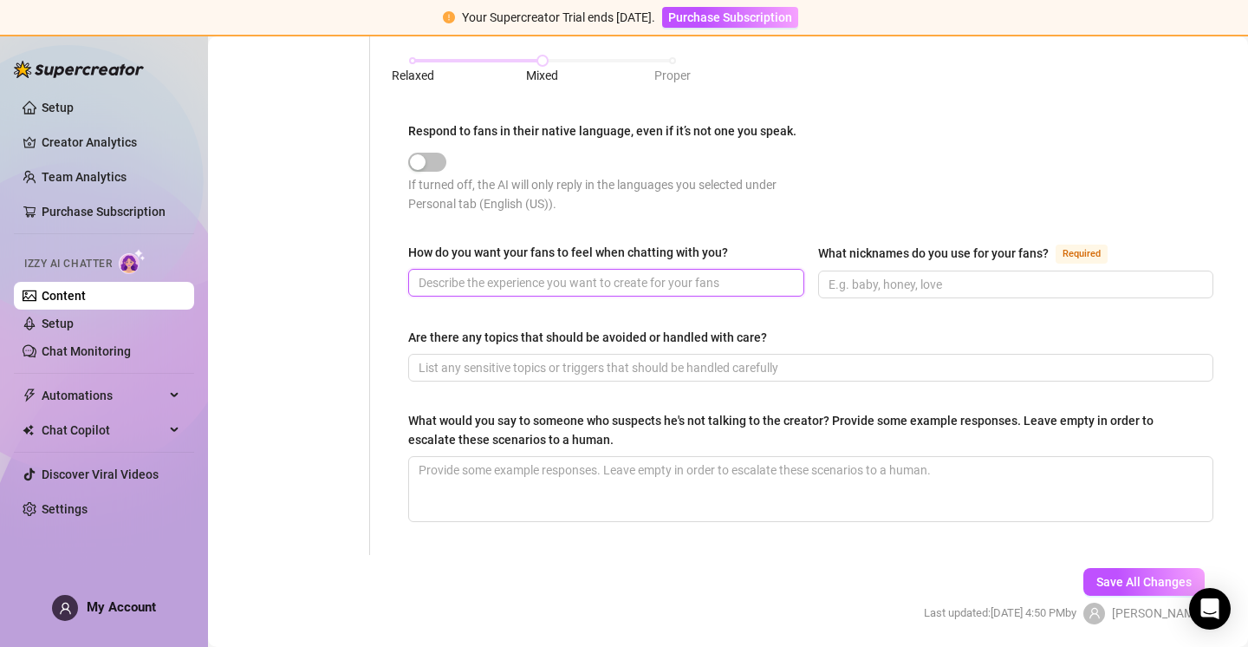
click at [629, 282] on input "How do you want your fans to feel when chatting with you?" at bounding box center [605, 282] width 372 height 19
click at [1019, 281] on input "What nicknames do you use for your fans? Required" at bounding box center [1015, 284] width 372 height 19
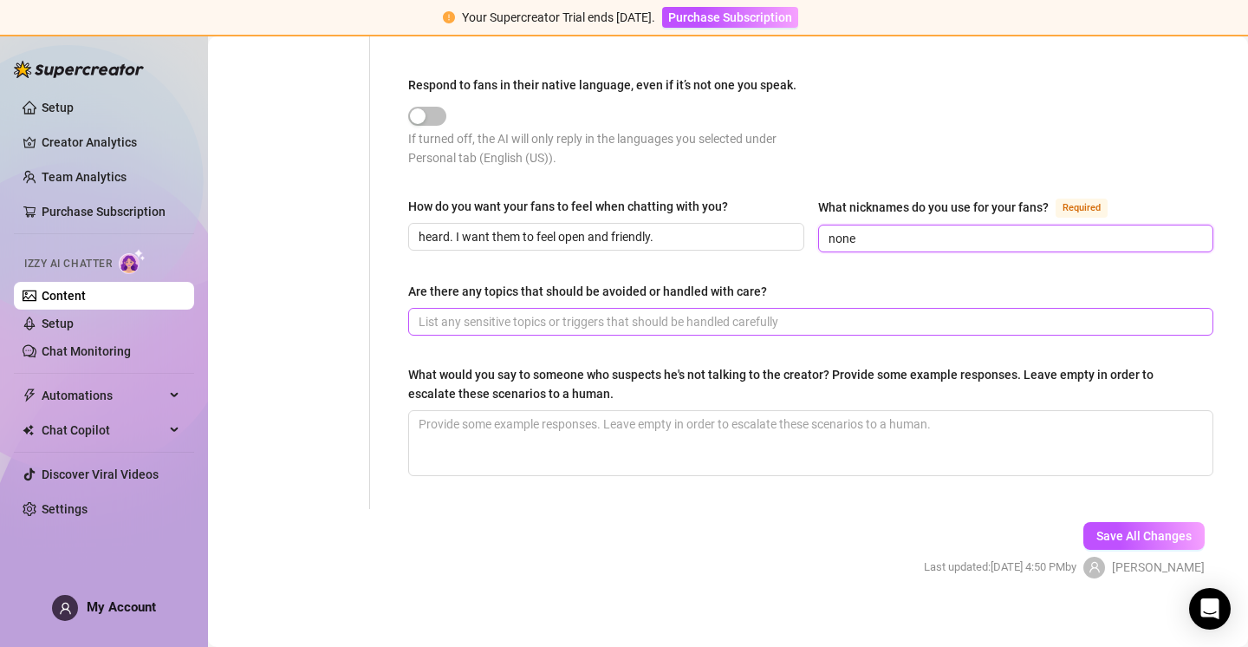
scroll to position [979, 0]
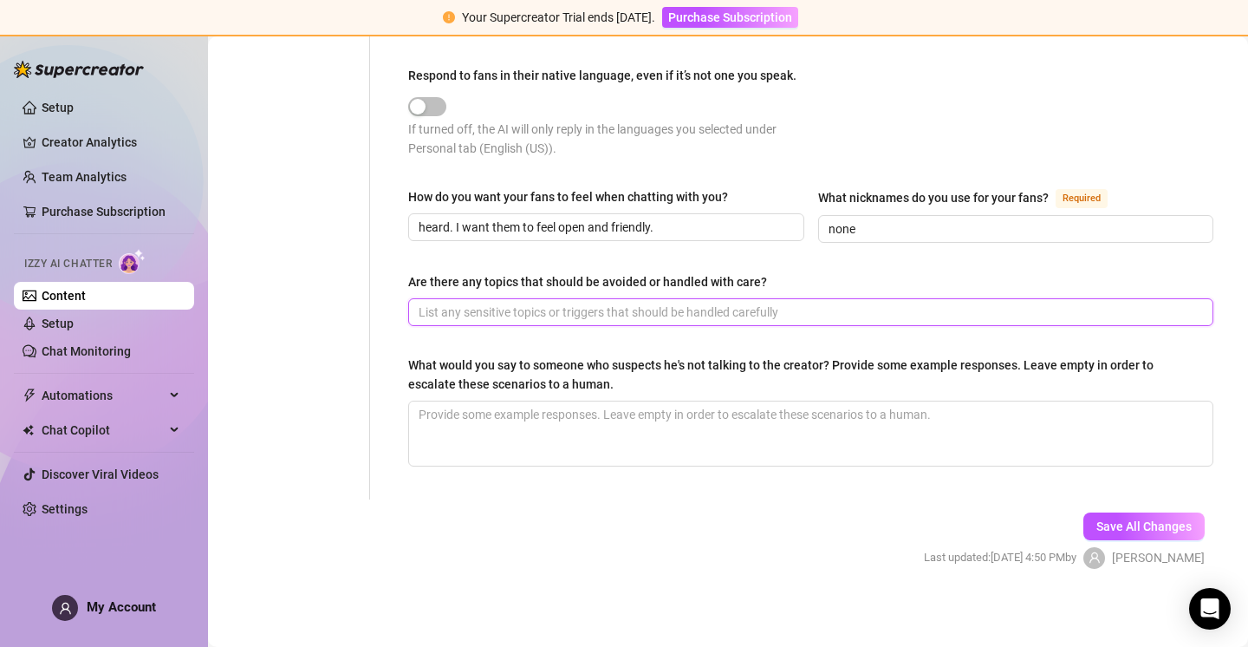
click at [488, 310] on input "Are there any topics that should be avoided or handled with care?" at bounding box center [809, 312] width 781 height 19
click at [716, 427] on textarea "What would you say to someone who suspects he's not talking to the creator? Pro…" at bounding box center [811, 433] width 804 height 64
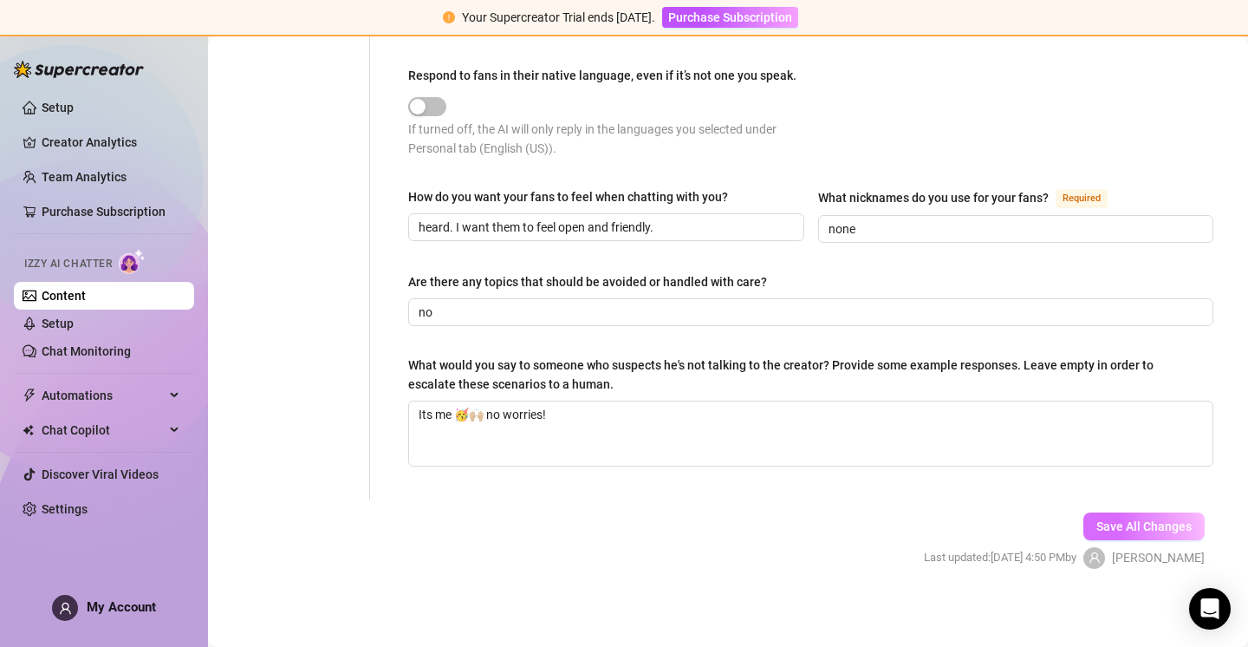
click at [1167, 519] on span "Save All Changes" at bounding box center [1144, 526] width 95 height 14
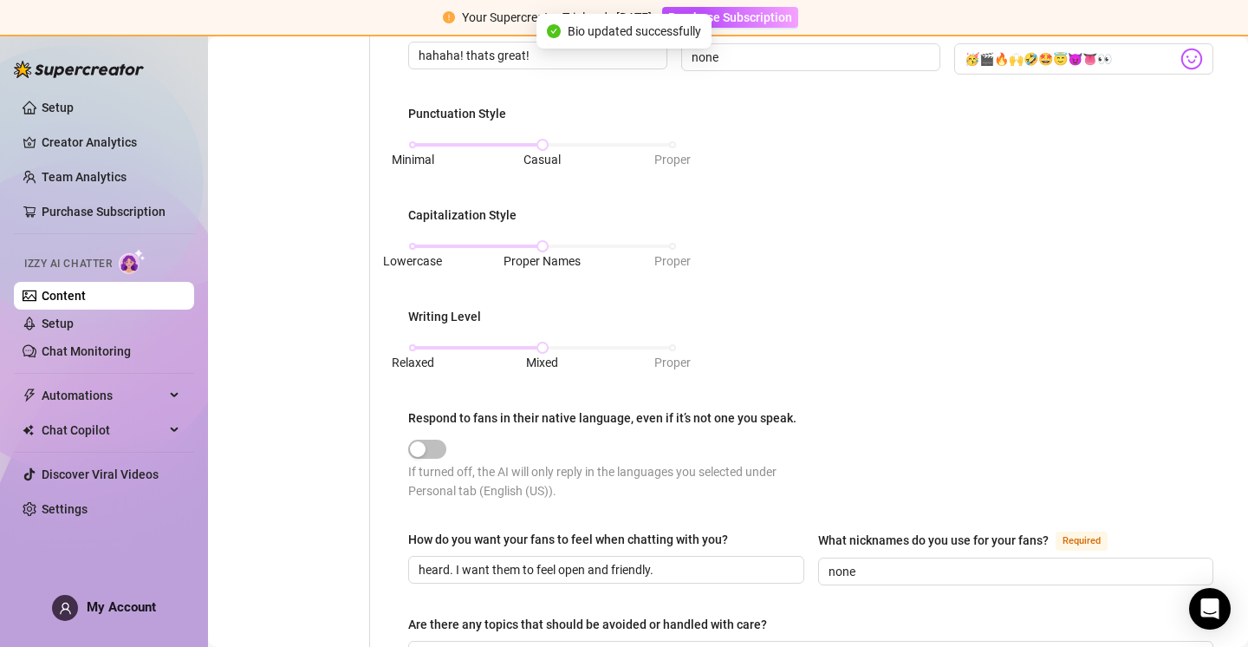
scroll to position [0, 0]
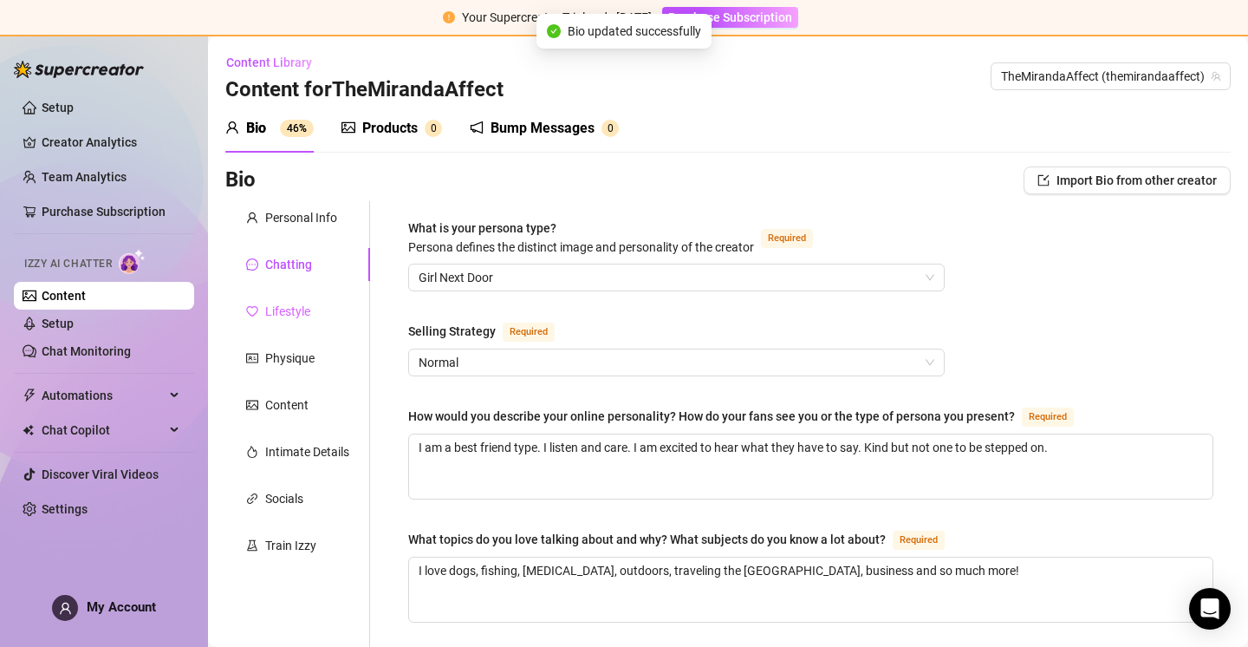
click at [325, 310] on div "Lifestyle" at bounding box center [297, 311] width 145 height 33
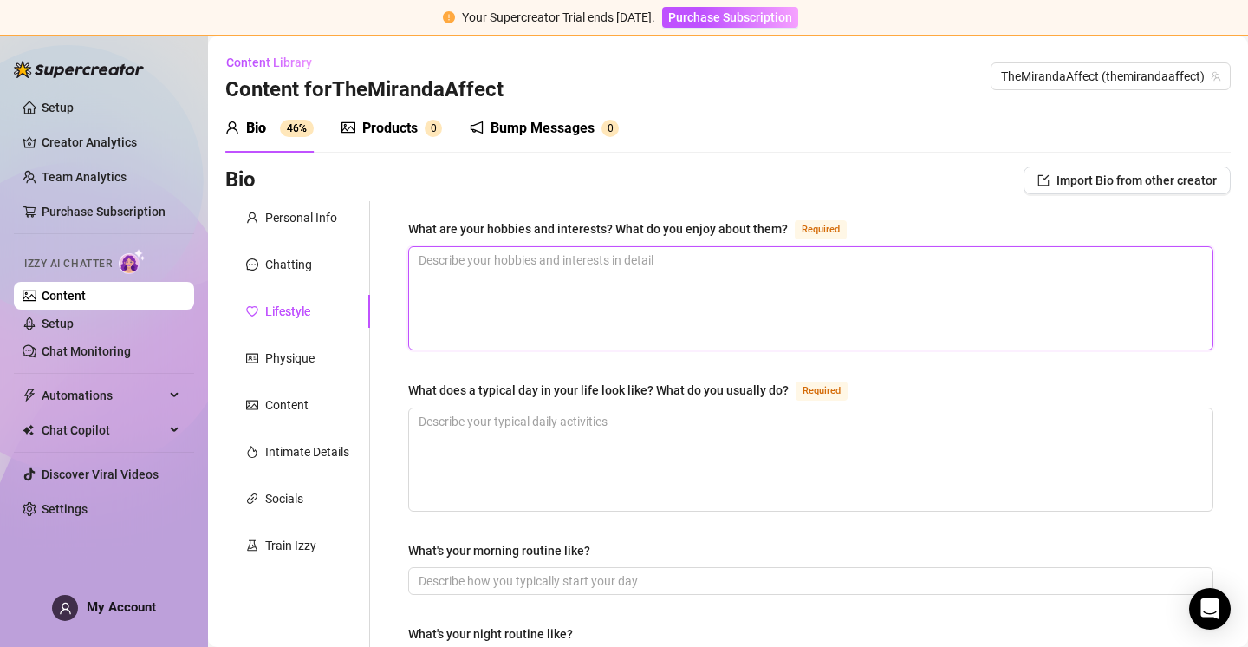
click at [608, 277] on textarea "What are your hobbies and interests? What do you enjoy about them? Required" at bounding box center [811, 298] width 804 height 102
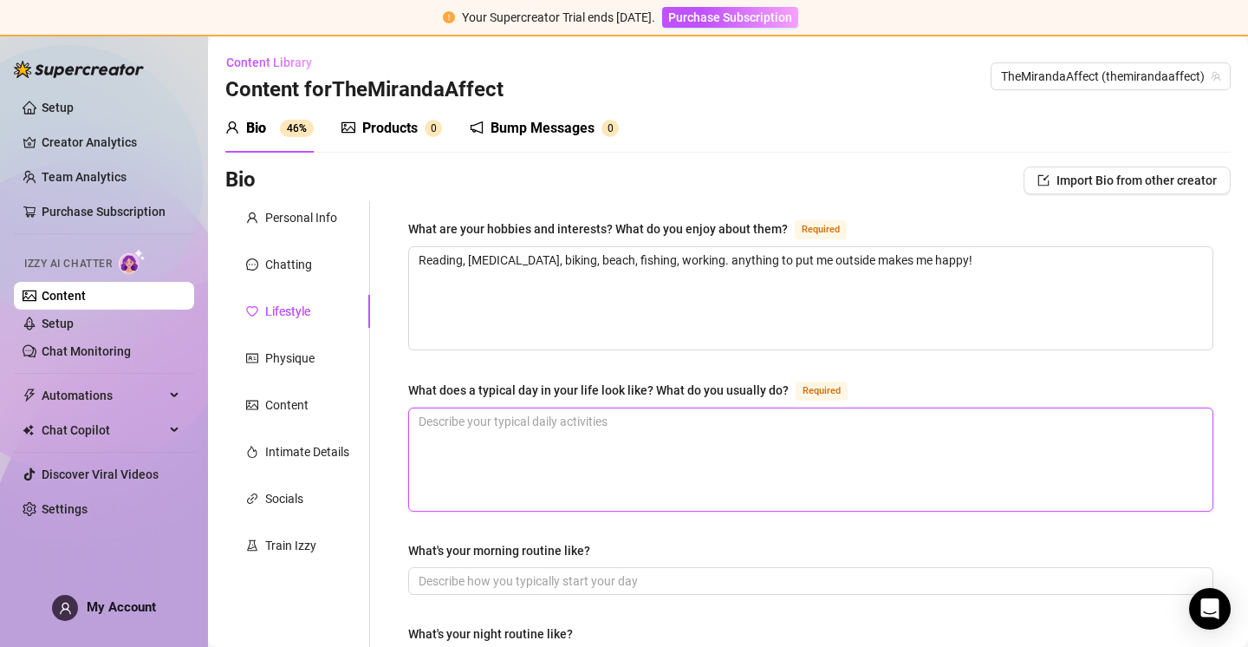
click at [603, 437] on textarea "What does a typical day in your life look like? What do you usually do? Required" at bounding box center [811, 459] width 804 height 102
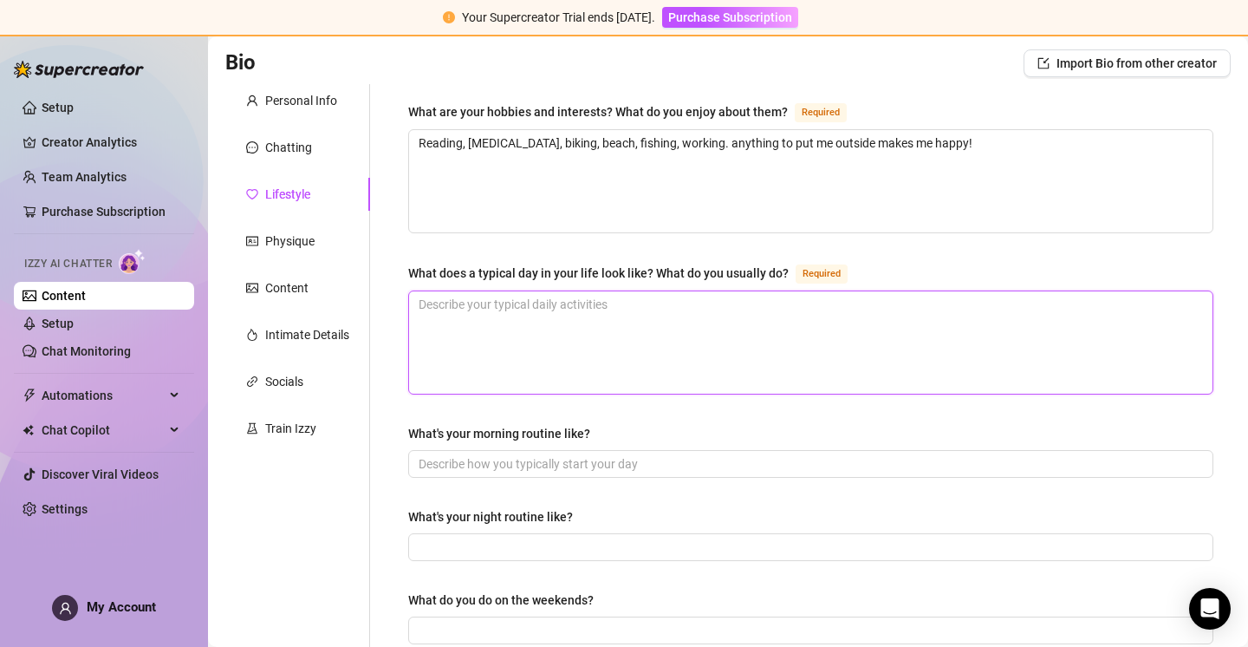
scroll to position [101, 0]
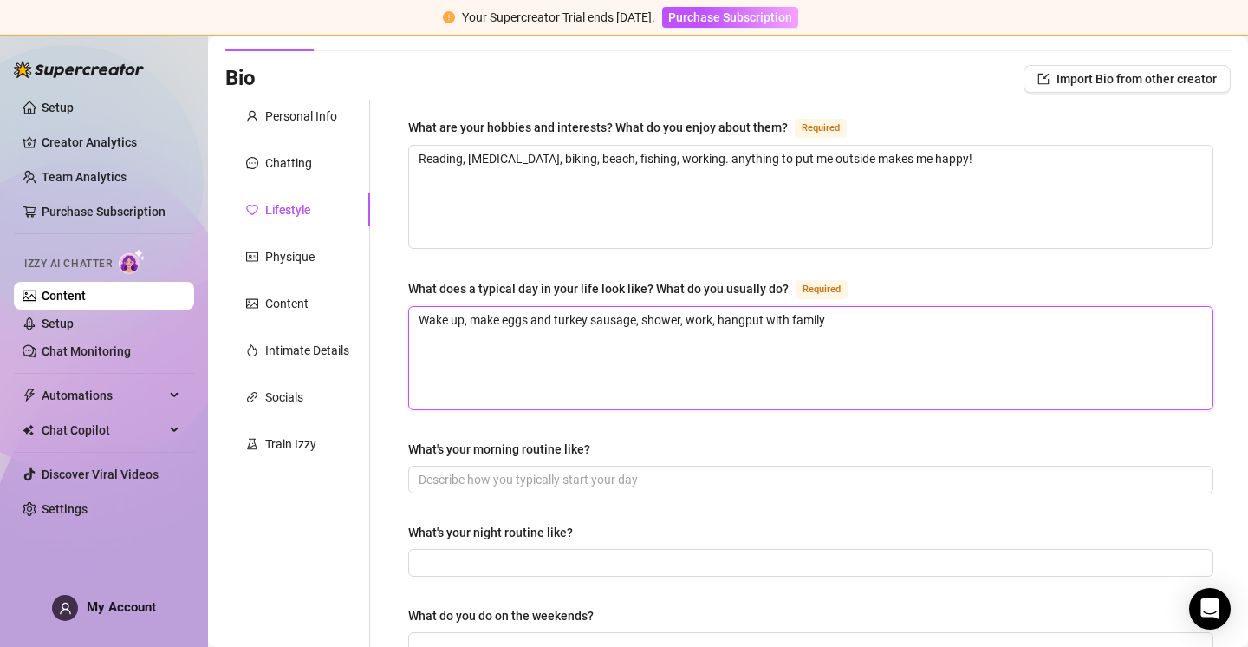
click at [750, 316] on textarea "Wake up, make eggs and turkey sausage, shower, work, hangput with family" at bounding box center [811, 358] width 804 height 102
click at [840, 314] on textarea "Wake up, make eggs and turkey sausage, shower, work, hang out with family" at bounding box center [811, 358] width 804 height 102
click at [719, 321] on textarea "Wake up, make eggs and turkey sausage, shower, work, hang out with family" at bounding box center [811, 358] width 804 height 102
click at [930, 322] on textarea "Wake up, make eggs and turkey sausage, shower, work, take a break to hang out w…" at bounding box center [811, 358] width 804 height 102
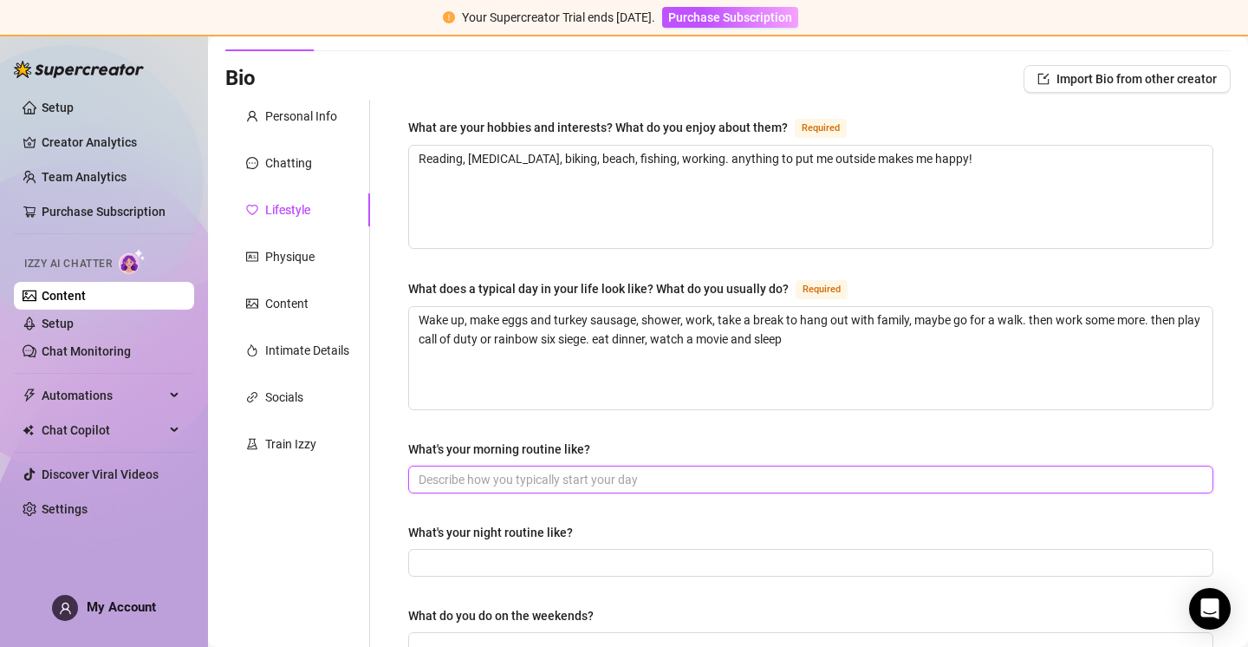
click at [629, 483] on input "What's your morning routine like?" at bounding box center [809, 479] width 781 height 19
click at [542, 472] on input "Wake up, eat breakfast shower" at bounding box center [809, 479] width 781 height 19
click at [638, 477] on input "Wake up, eat breakfast, shower" at bounding box center [809, 479] width 781 height 19
click at [468, 474] on input "Wake up, eat breakfast, shower," at bounding box center [809, 479] width 781 height 19
click at [665, 480] on input "Wake up, workout, eat breakfast, shower," at bounding box center [809, 479] width 781 height 19
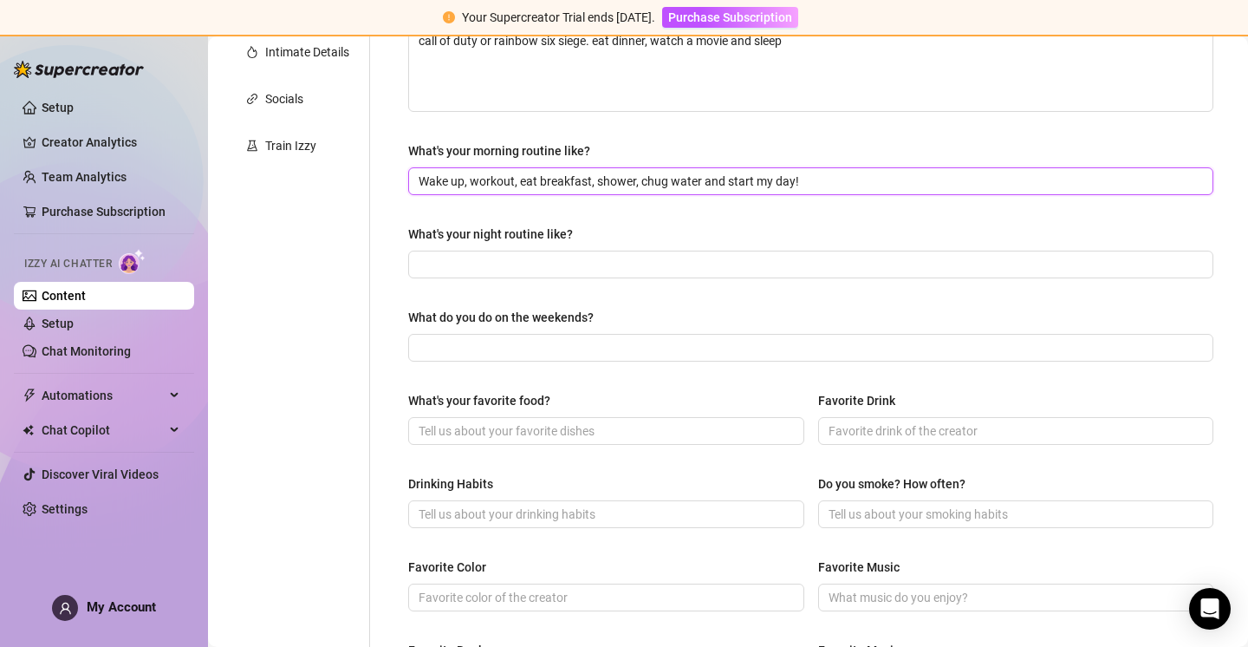
scroll to position [399, 0]
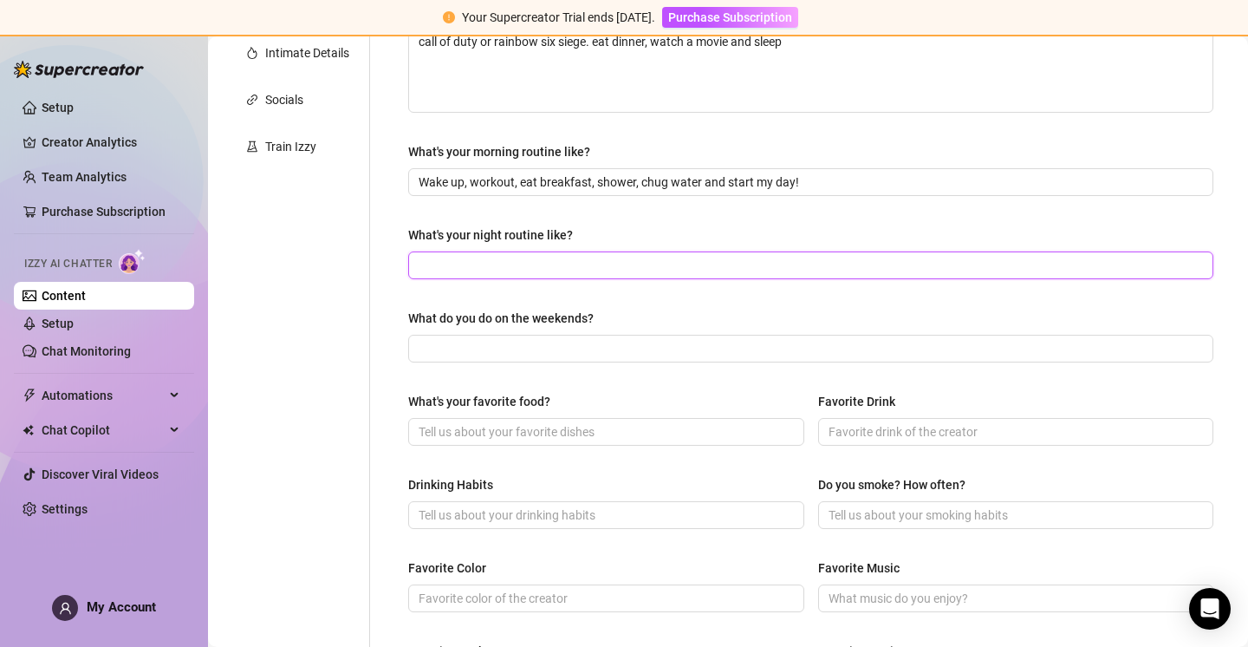
click at [619, 256] on input "What's your night routine like?" at bounding box center [809, 265] width 781 height 19
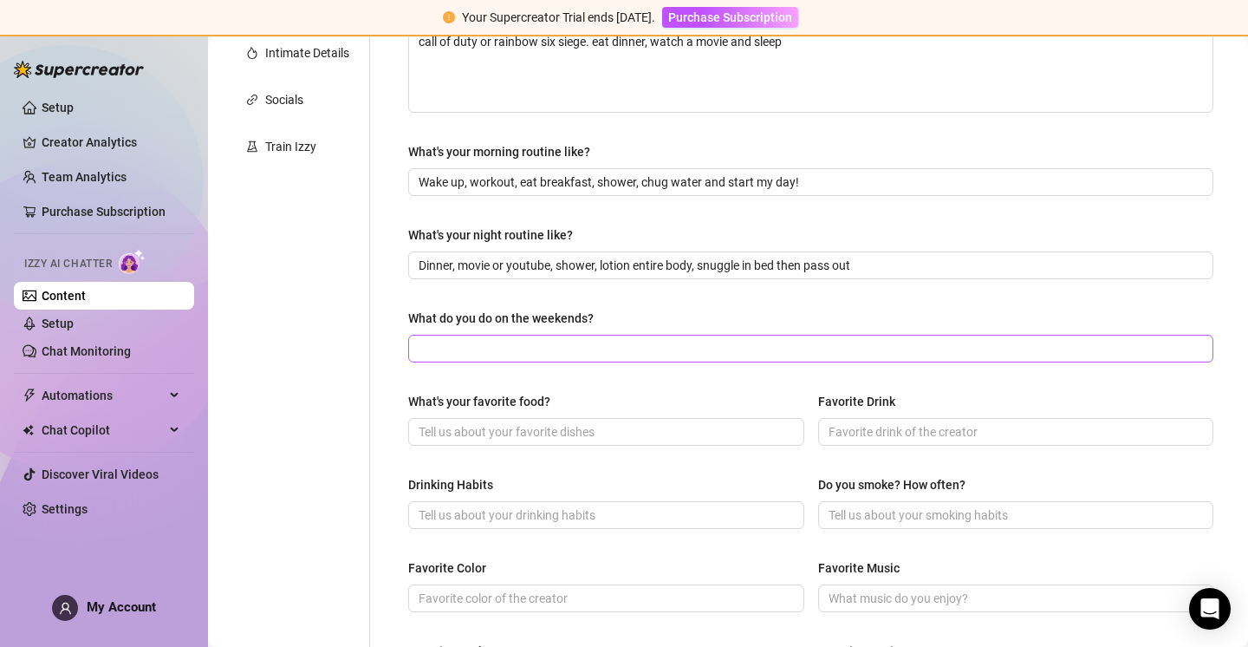
click at [517, 357] on span at bounding box center [810, 349] width 805 height 28
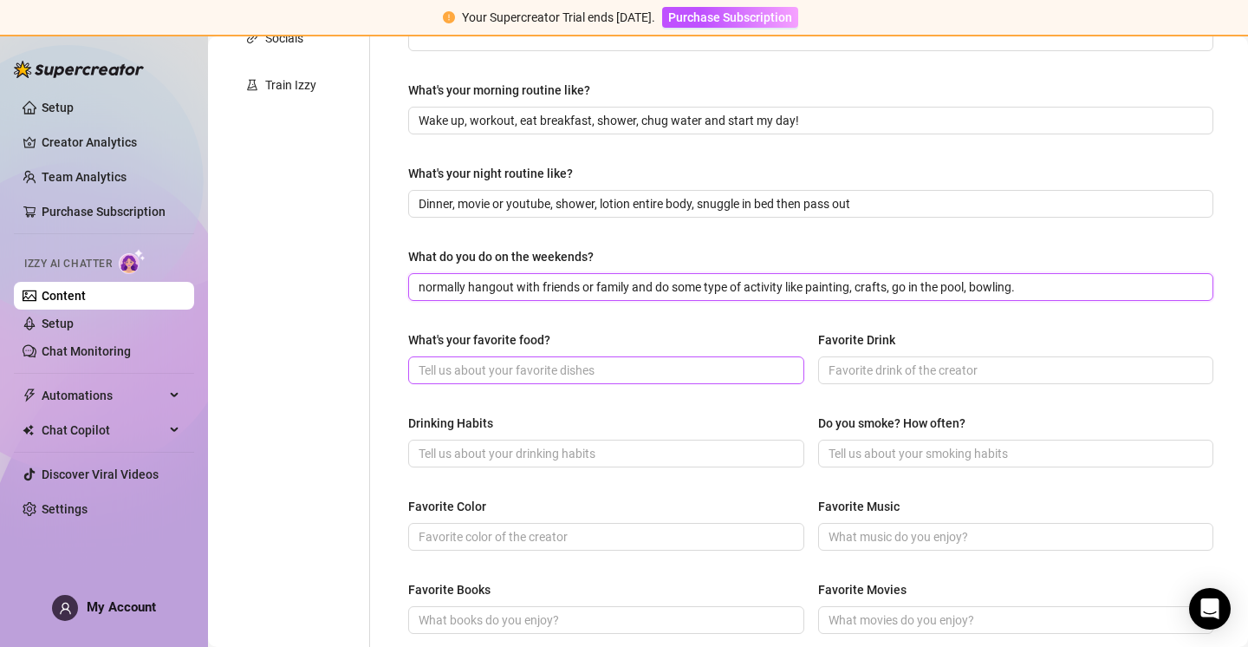
scroll to position [476, 0]
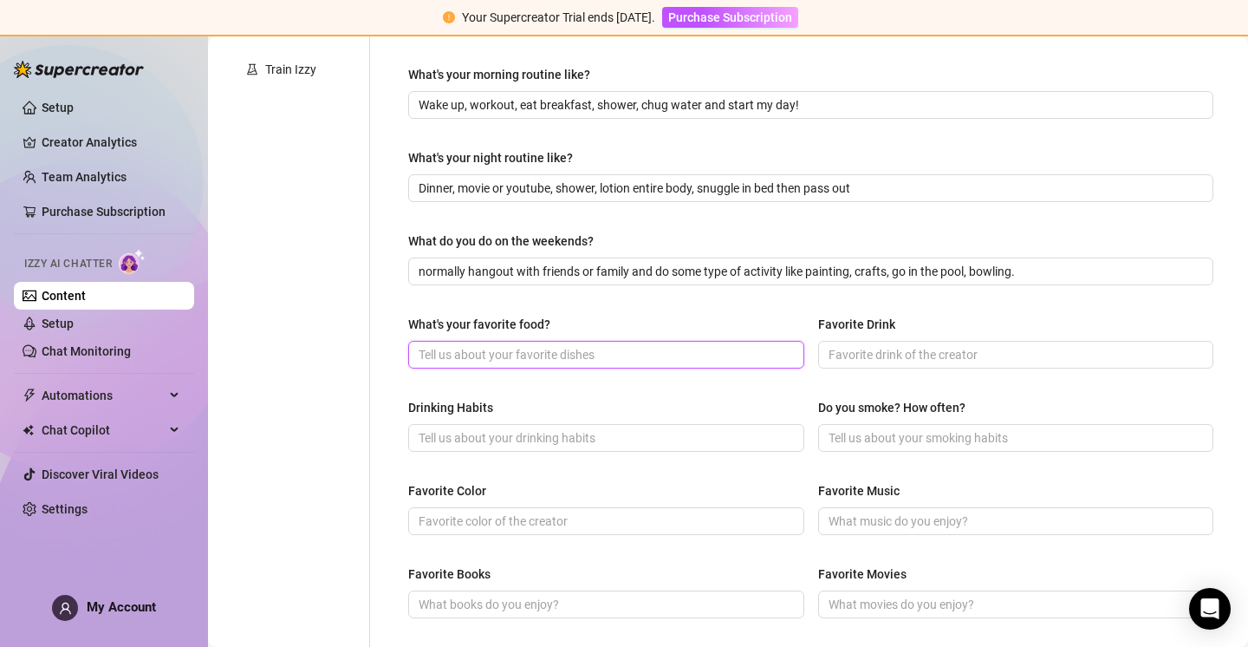
click at [625, 349] on input "What's your favorite food?" at bounding box center [605, 354] width 372 height 19
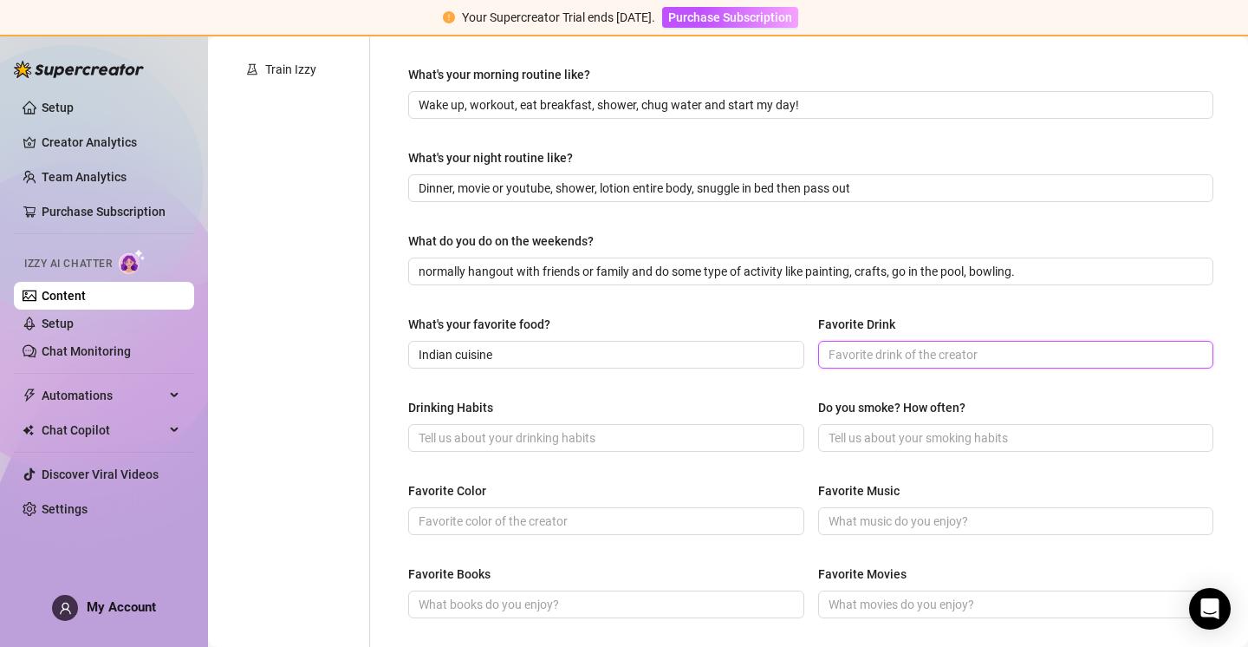
click at [867, 359] on input "Favorite Drink" at bounding box center [1015, 354] width 372 height 19
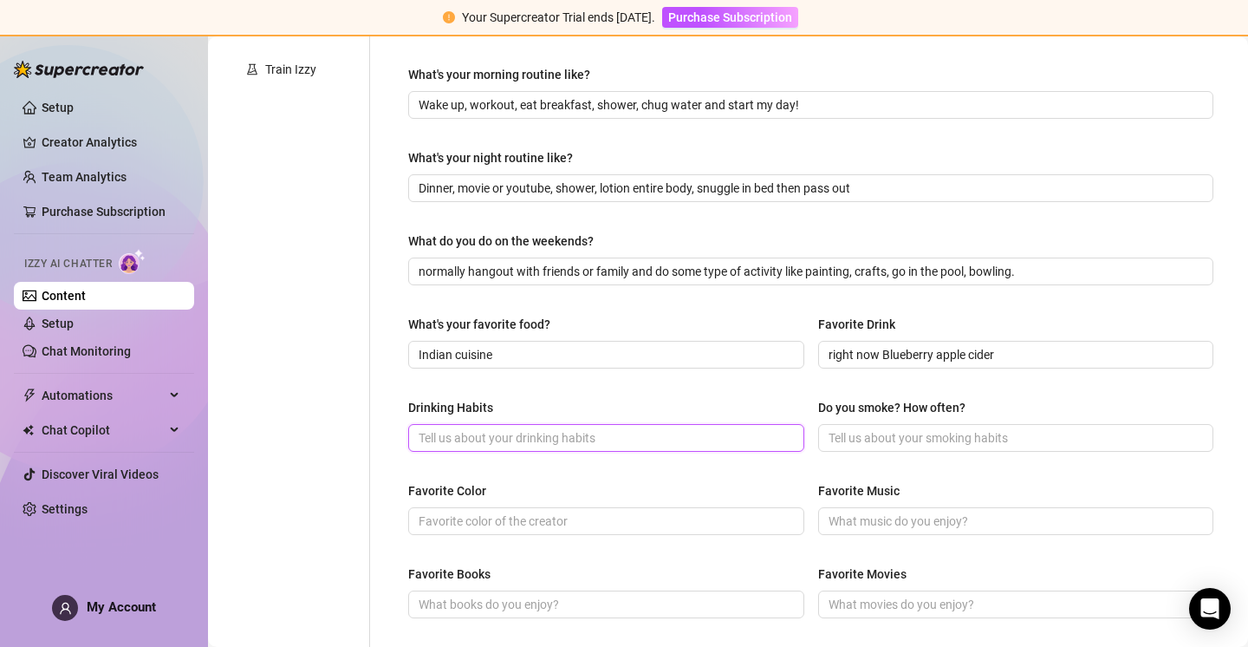
click at [609, 442] on input "Drinking Habits" at bounding box center [605, 437] width 372 height 19
click at [447, 436] on input "I dont drink, too many alcoholics in the family." at bounding box center [605, 437] width 372 height 19
click at [440, 437] on input "I donot drink, too many alcoholics in the family." at bounding box center [605, 437] width 372 height 19
click at [689, 468] on div "What are your hobbies and interests? What do you enjoy about them? Required Rea…" at bounding box center [810, 310] width 805 height 1134
click at [885, 450] on div "Drinking Habits I do not drink, too many alcoholics in the family. Do you smoke…" at bounding box center [810, 432] width 805 height 69
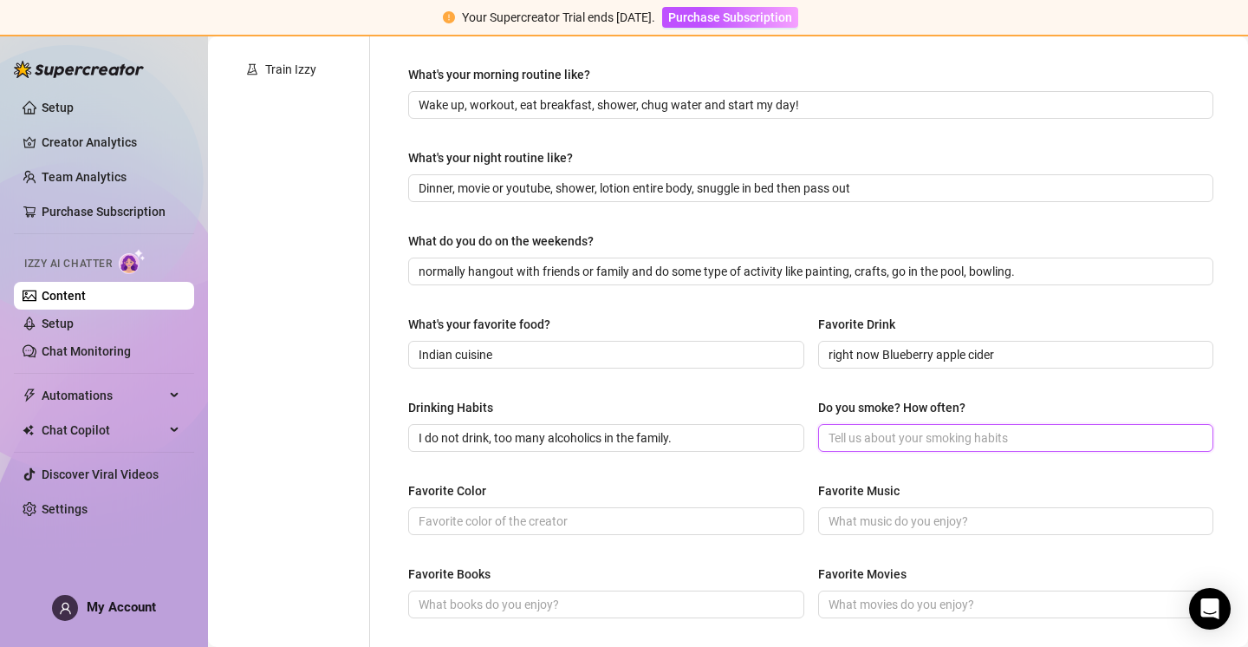
click at [881, 440] on input "Do you smoke? How often?" at bounding box center [1015, 437] width 372 height 19
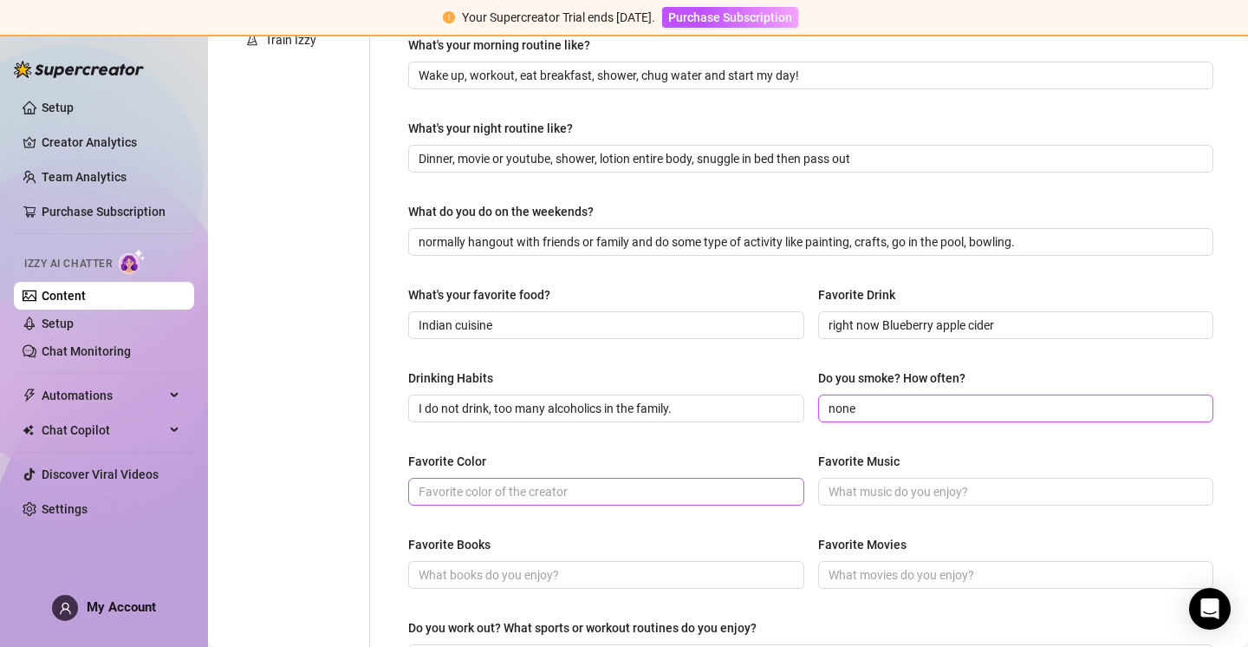
scroll to position [509, 0]
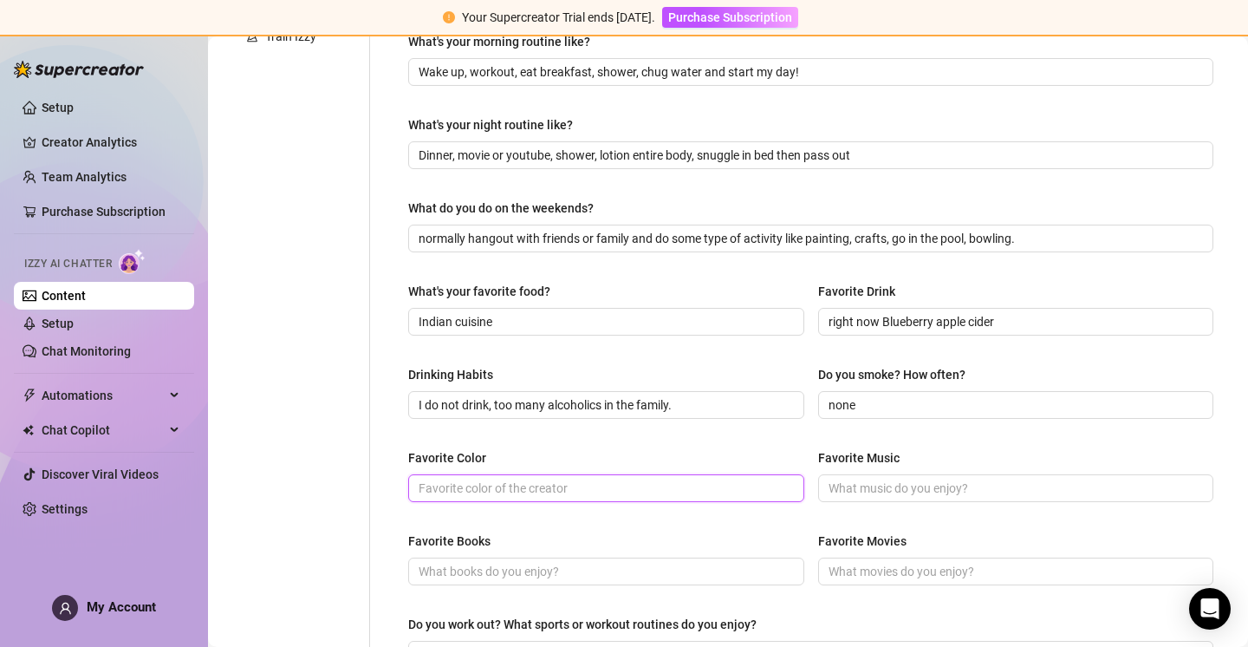
click at [557, 479] on input "Favorite Color" at bounding box center [605, 488] width 372 height 19
click at [907, 497] on span at bounding box center [1016, 488] width 396 height 28
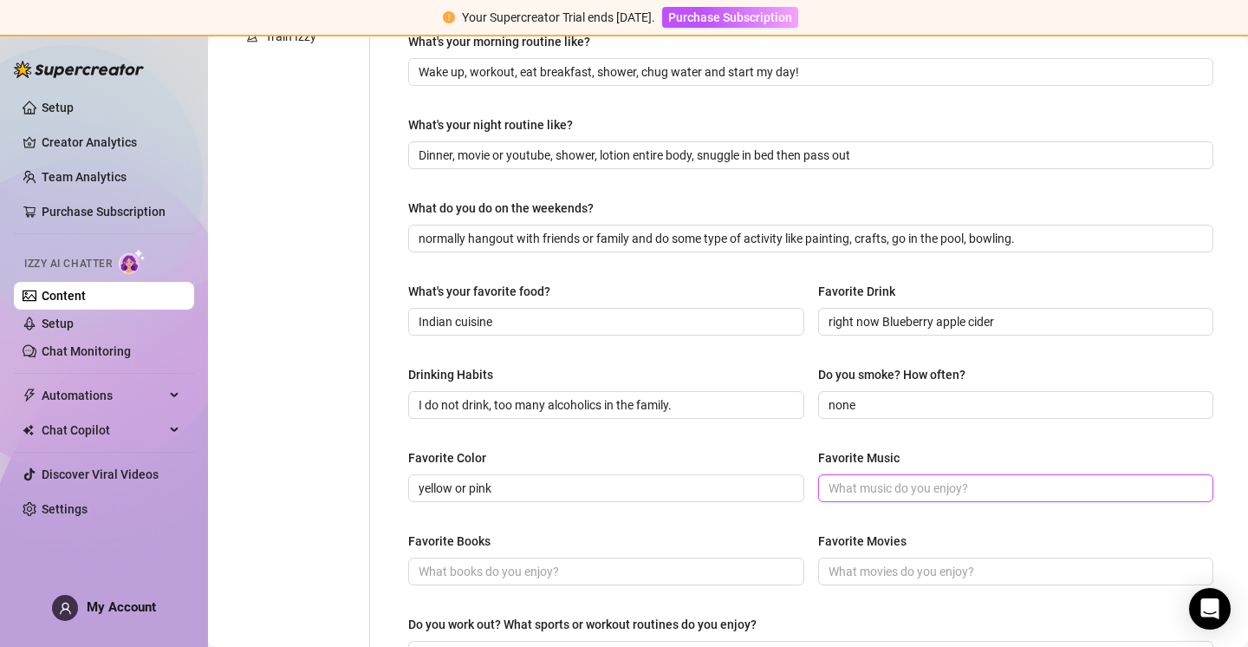
click at [913, 486] on input "Favorite Music" at bounding box center [1015, 488] width 372 height 19
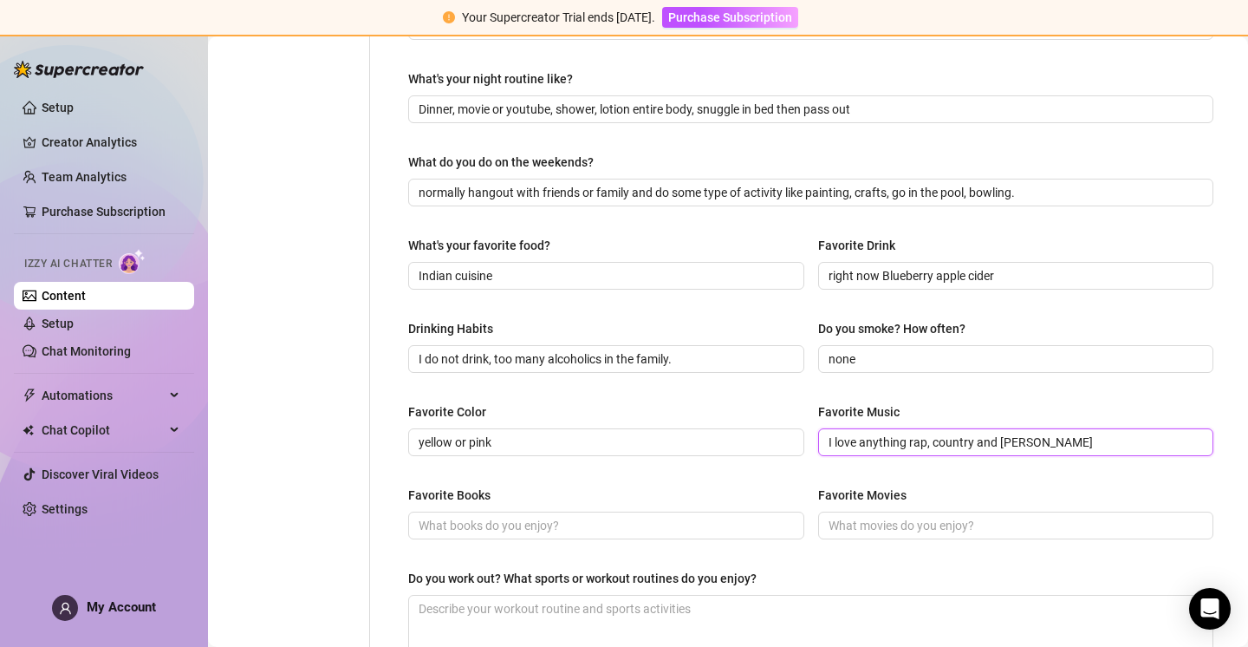
scroll to position [634, 0]
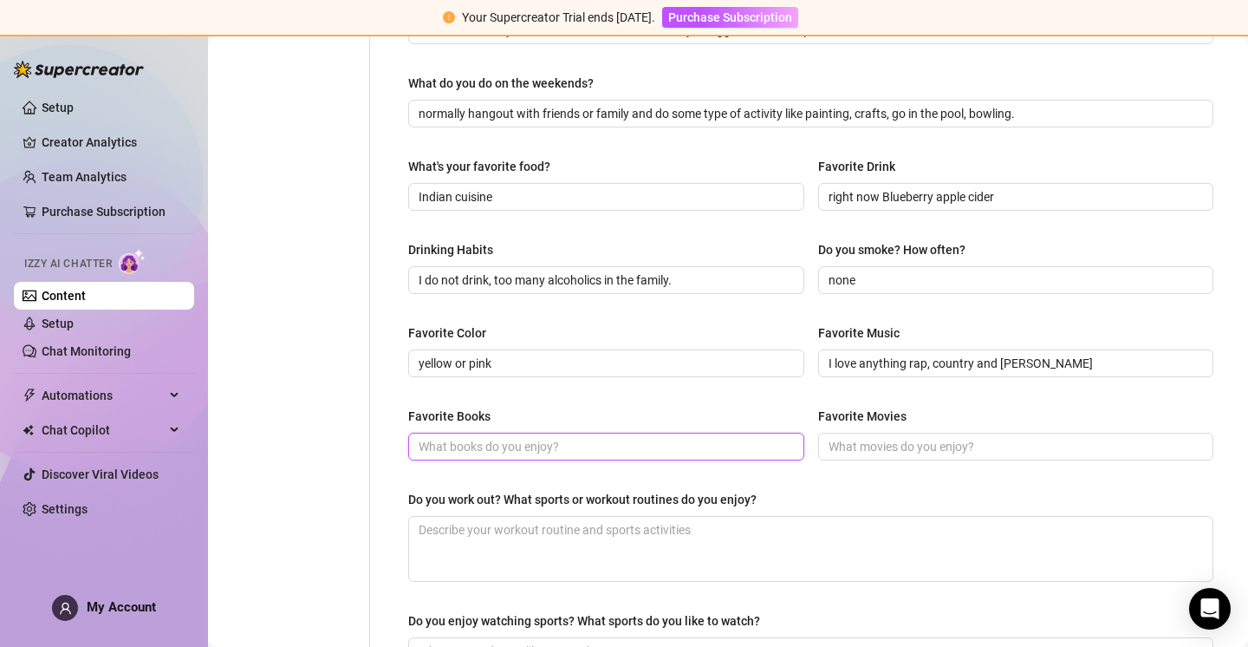
click at [563, 441] on input "Favorite Books" at bounding box center [605, 446] width 372 height 19
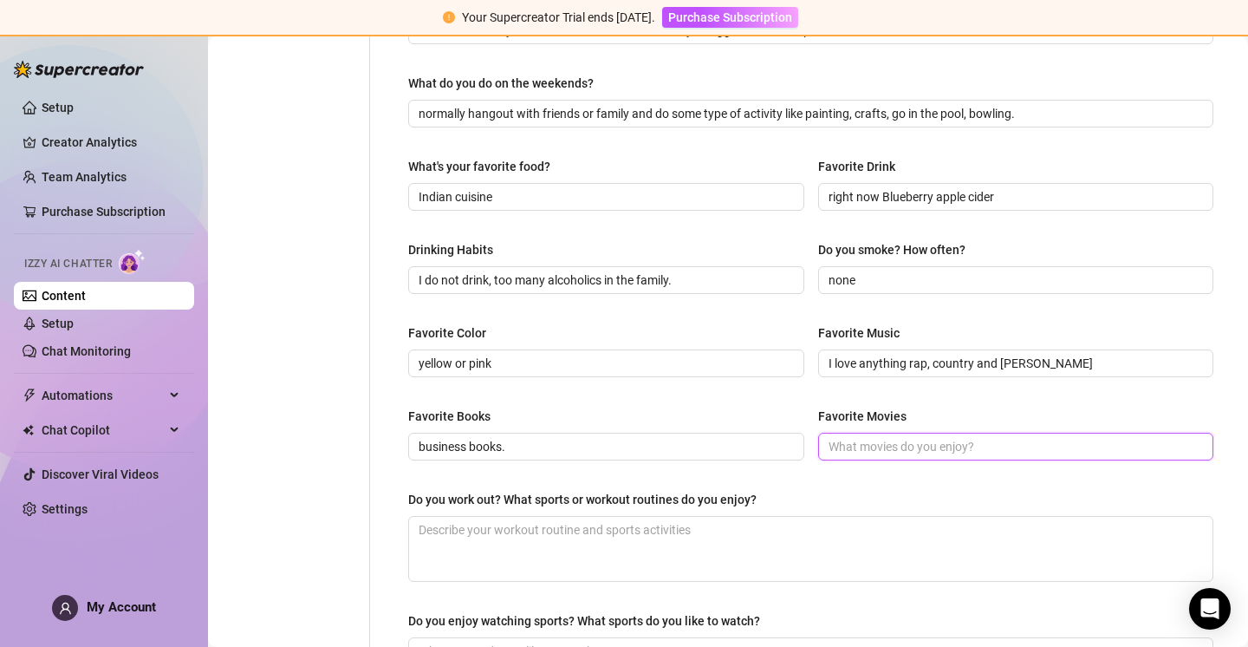
click at [987, 441] on input "Favorite Movies" at bounding box center [1015, 446] width 372 height 19
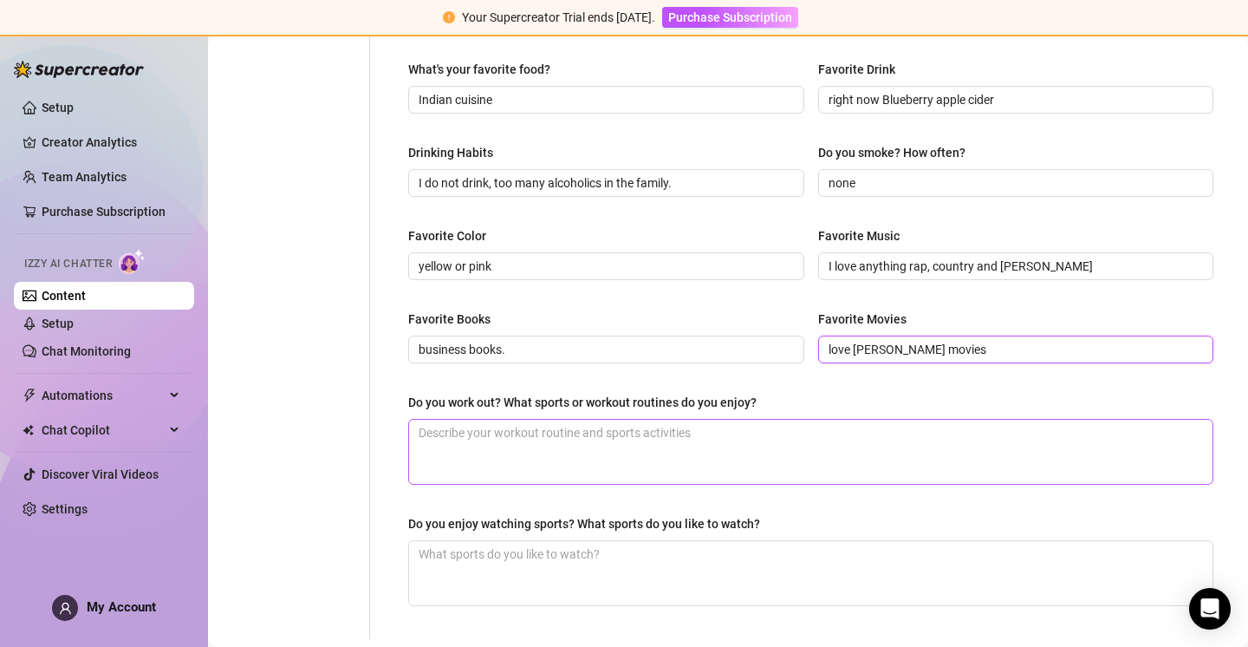
scroll to position [762, 0]
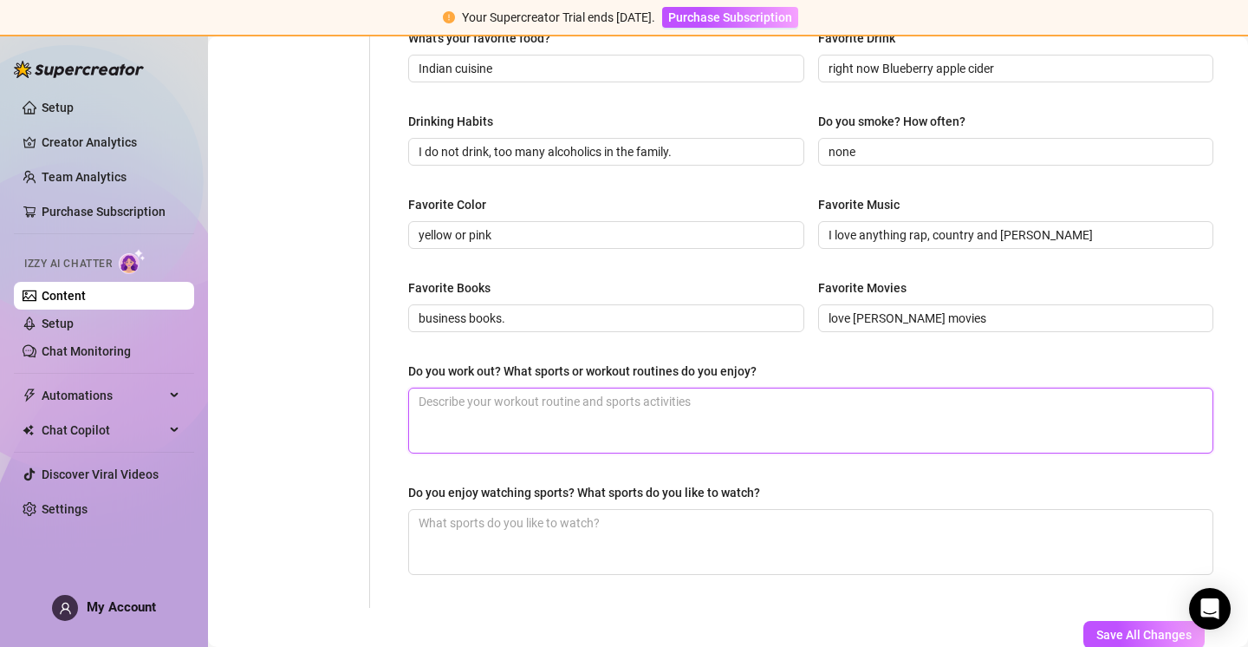
click at [642, 411] on textarea "Do you work out? What sports or workout routines do you enjoy?" at bounding box center [811, 420] width 804 height 64
click at [798, 396] on textarea "I go to the gym and walk on the stair climber for 30 minutes every day! or yoga" at bounding box center [811, 420] width 804 height 64
click at [852, 392] on textarea "I go to the gym and walk on the stair climber for 30 minutes every day or yoga" at bounding box center [811, 420] width 804 height 64
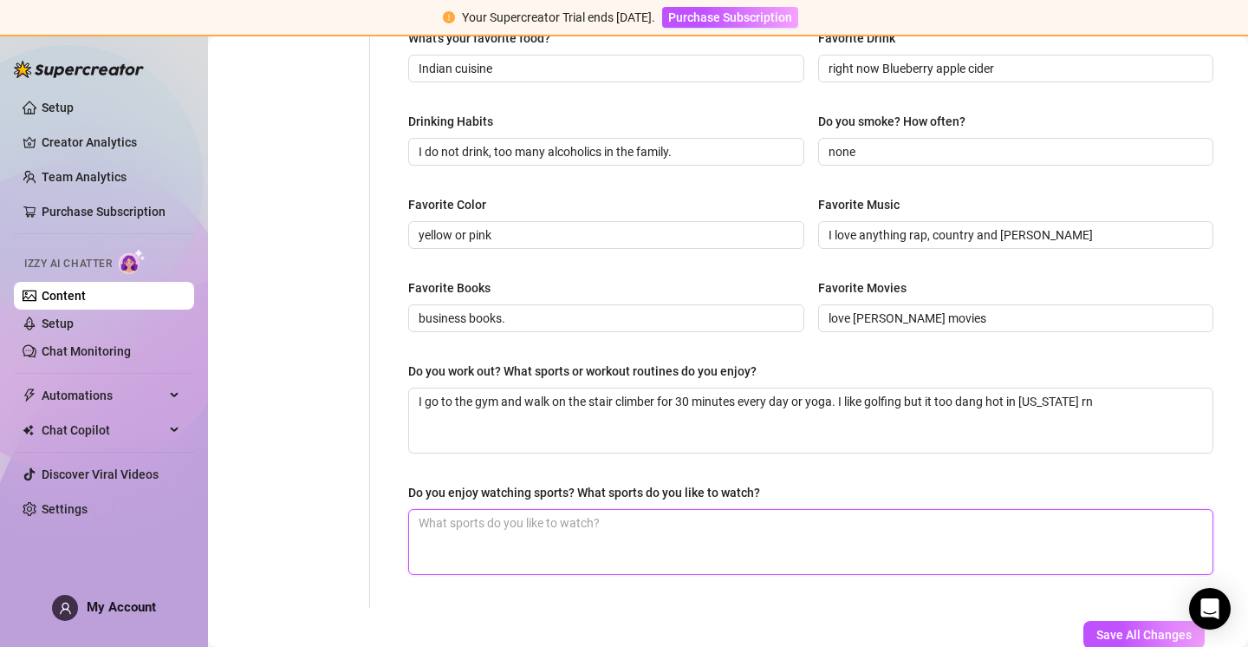
click at [645, 528] on textarea "Do you enjoy watching sports? What sports do you like to watch?" at bounding box center [811, 542] width 804 height 64
click at [485, 523] on textarea "i dont wacth a lot of sports butttttt I do think" at bounding box center [811, 542] width 804 height 64
drag, startPoint x: 452, startPoint y: 516, endPoint x: 372, endPoint y: 511, distance: 79.9
click at [372, 512] on div "What are your hobbies and interests? What do you enjoy about them? Required Rea…" at bounding box center [800, 23] width 861 height 1169
click at [697, 519] on textarea "I do not watch a lot of sports butttttt I do think" at bounding box center [811, 542] width 804 height 64
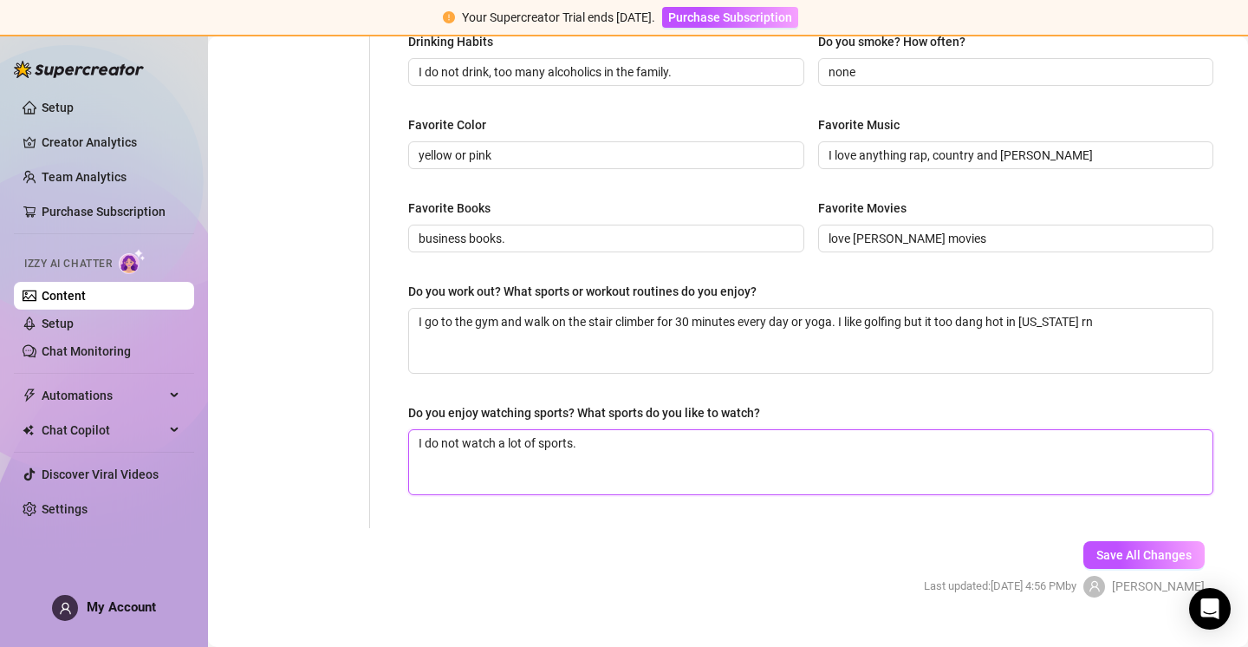
scroll to position [873, 0]
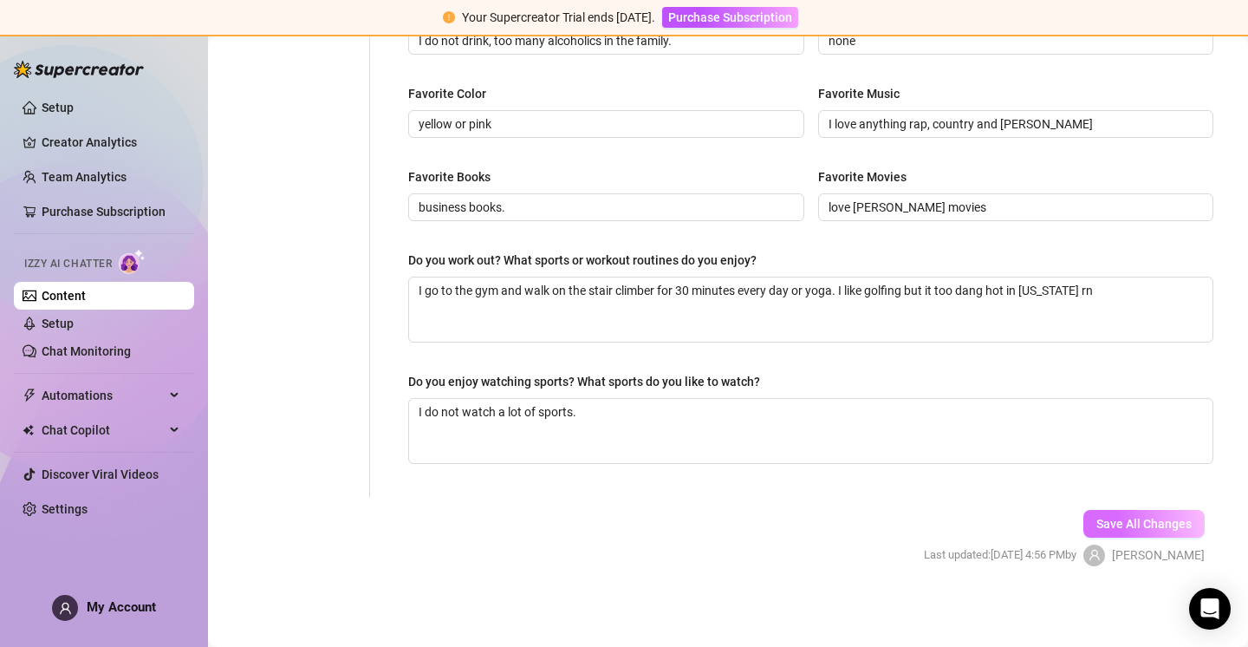
click at [1115, 519] on span "Save All Changes" at bounding box center [1144, 524] width 95 height 14
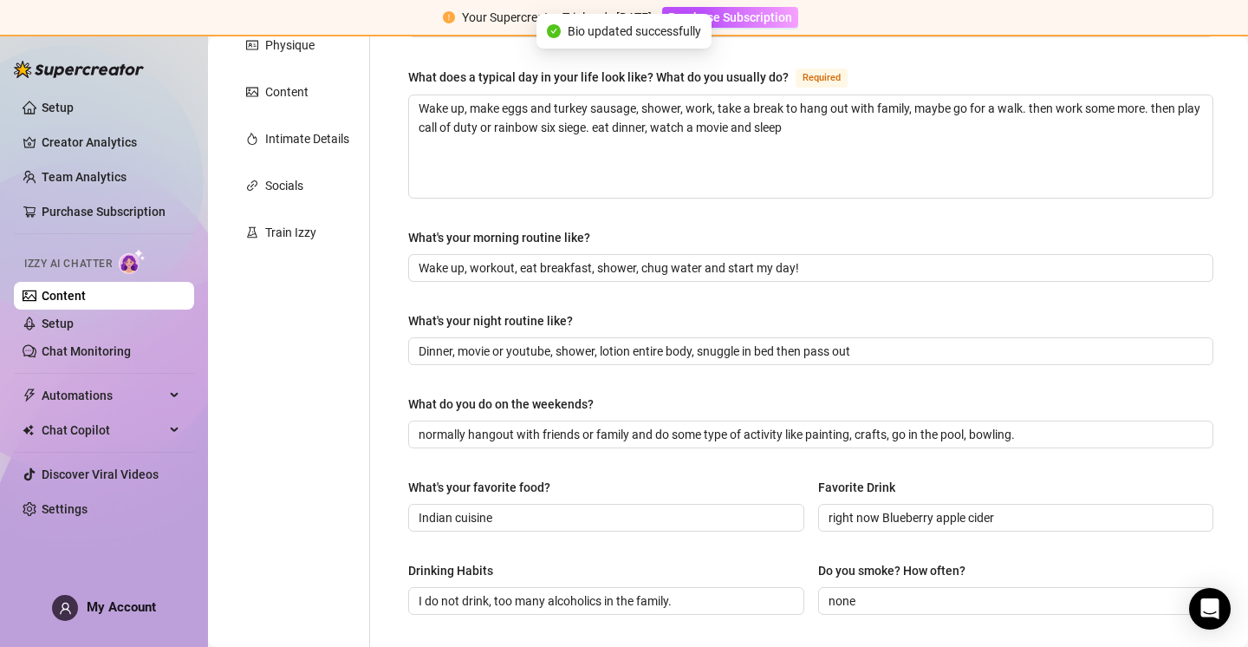
scroll to position [0, 0]
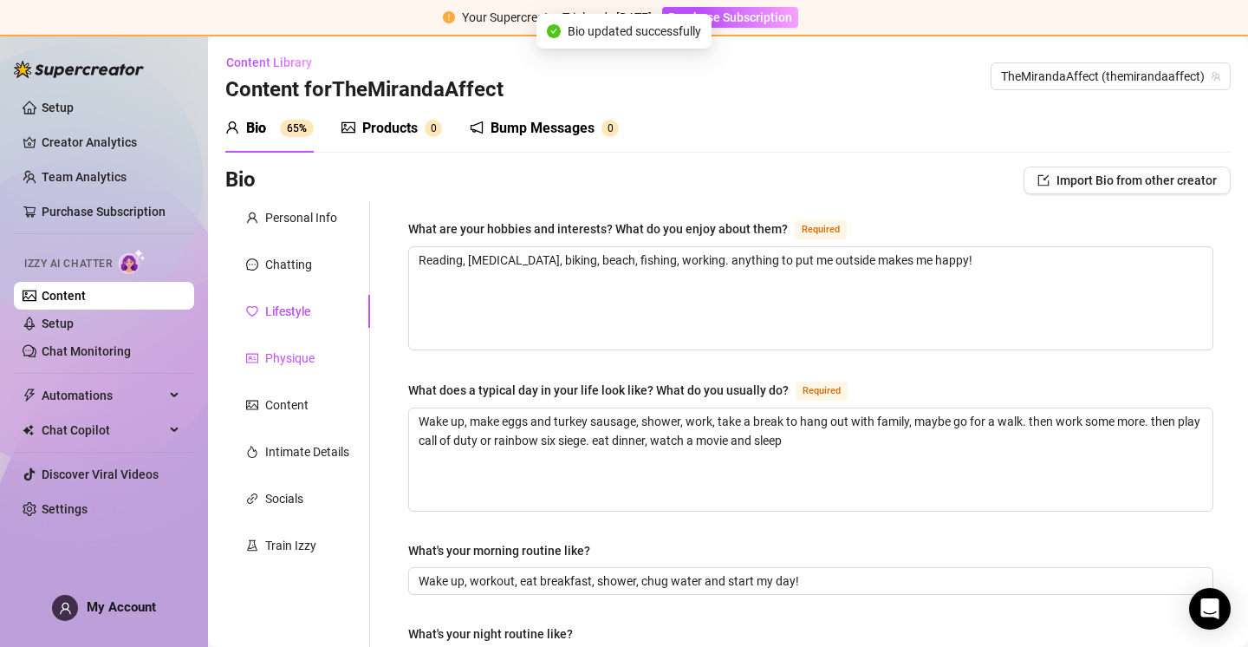
click at [291, 352] on div "Physique" at bounding box center [289, 357] width 49 height 19
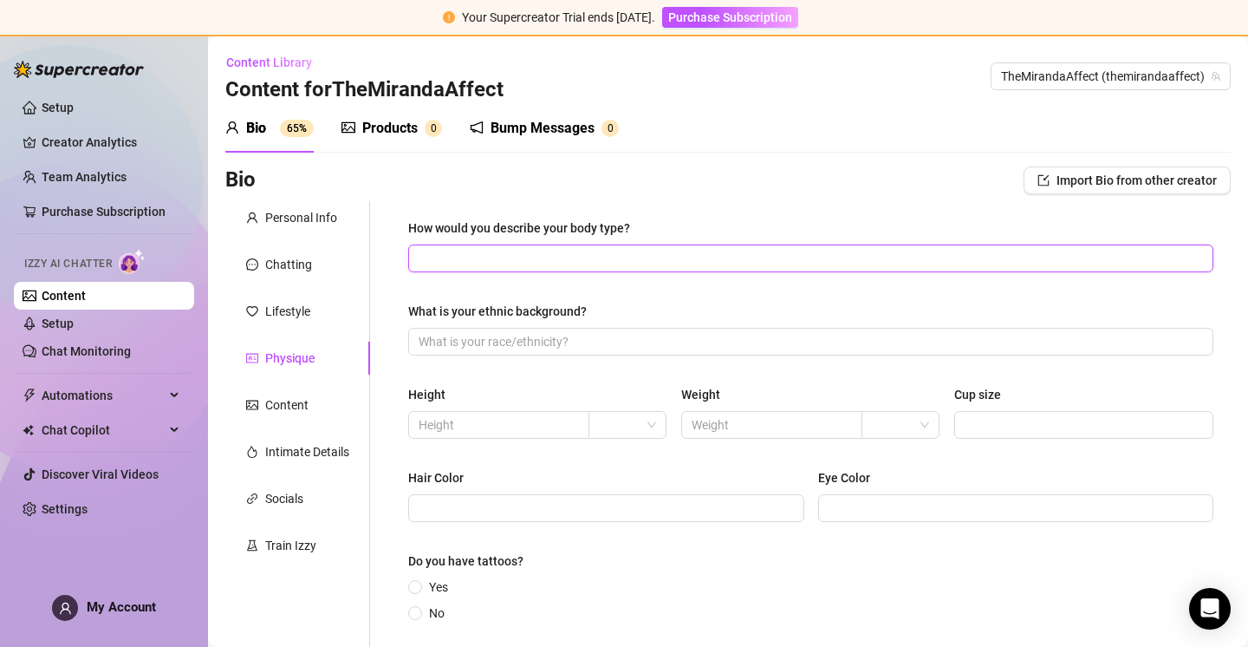
click at [511, 256] on input "How would you describe your body type?" at bounding box center [809, 258] width 781 height 19
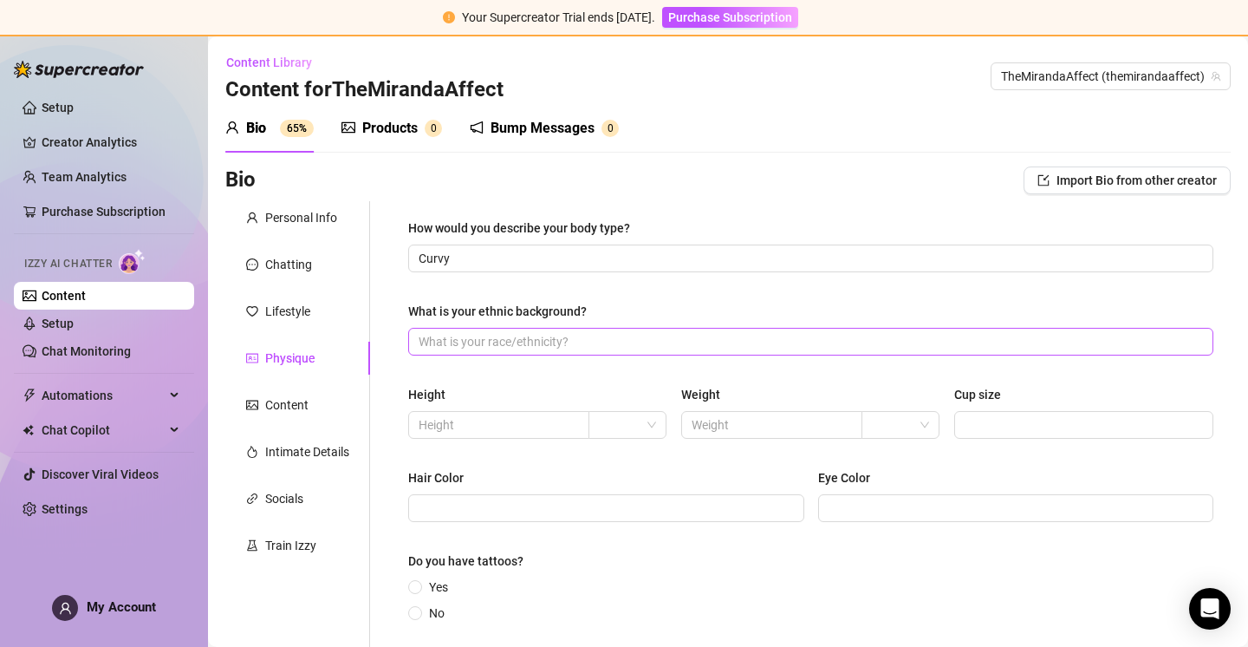
click at [600, 331] on span at bounding box center [810, 342] width 805 height 28
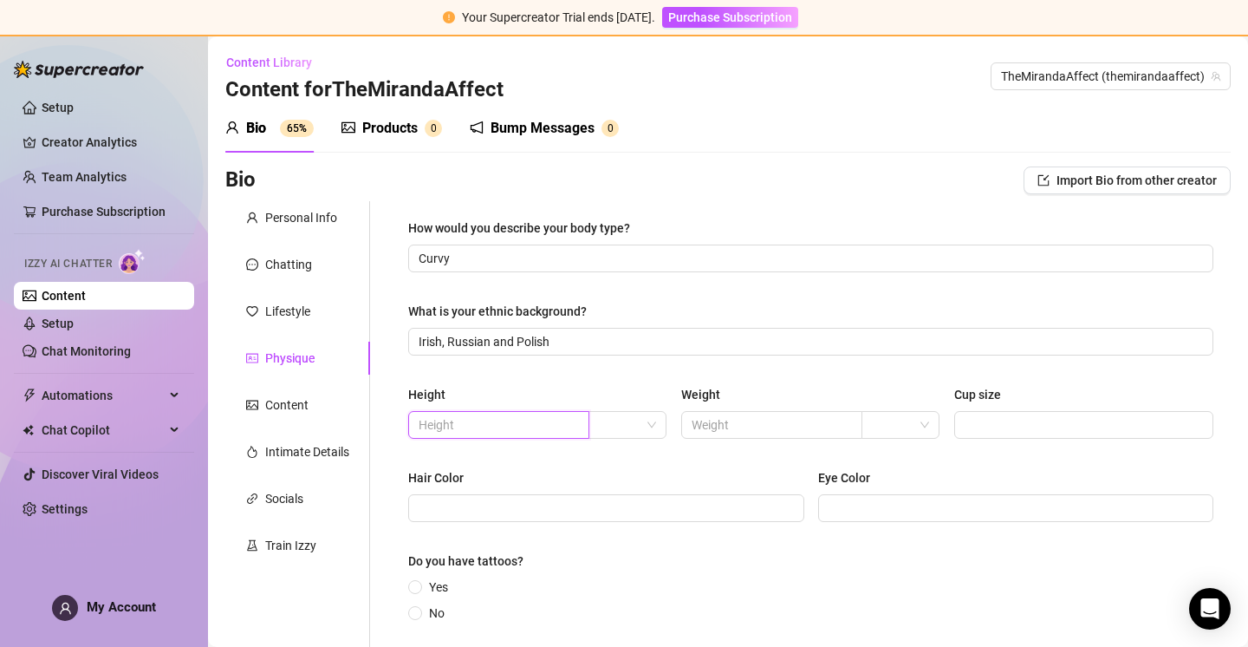
click at [532, 422] on input "text" at bounding box center [497, 424] width 157 height 19
click at [785, 426] on input "text" at bounding box center [770, 424] width 157 height 19
click at [468, 424] on input "5" at bounding box center [497, 424] width 157 height 19
click at [615, 418] on input "search" at bounding box center [620, 425] width 42 height 26
drag, startPoint x: 622, startPoint y: 483, endPoint x: 530, endPoint y: 416, distance: 113.6
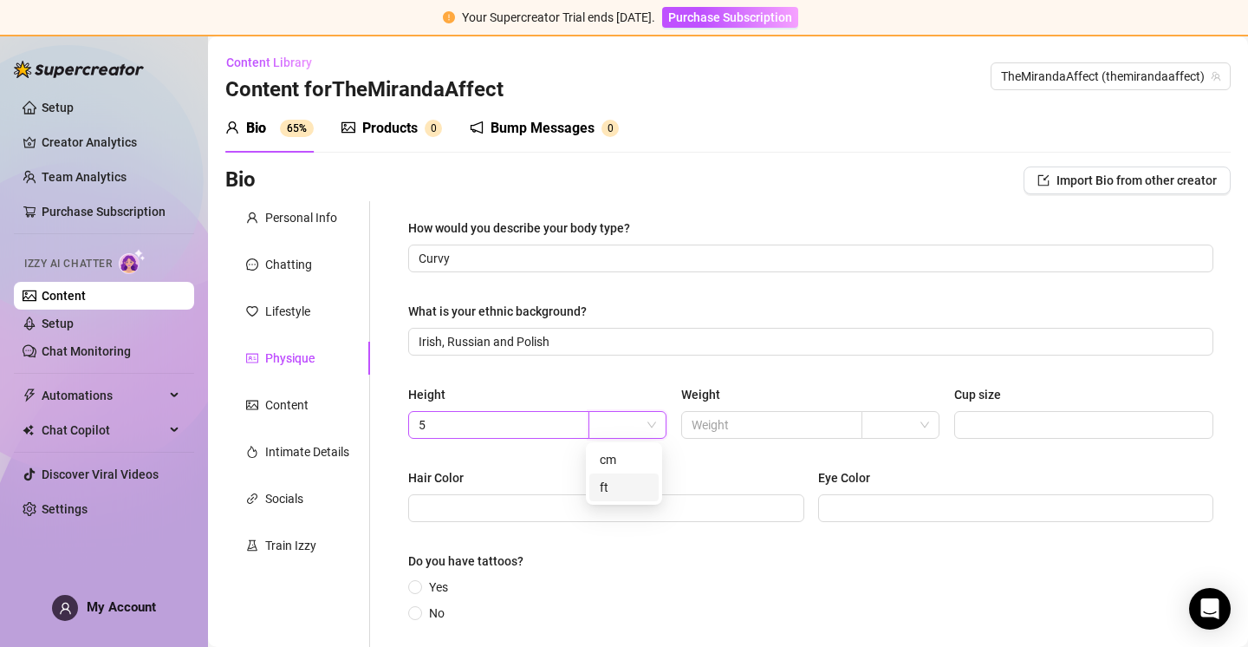
click at [622, 484] on div "ft" at bounding box center [624, 487] width 49 height 19
click at [524, 421] on input "5" at bounding box center [497, 424] width 157 height 19
click at [814, 414] on span at bounding box center [771, 425] width 181 height 28
click at [920, 422] on span at bounding box center [900, 425] width 57 height 26
click at [901, 483] on div "lbs" at bounding box center [893, 487] width 49 height 19
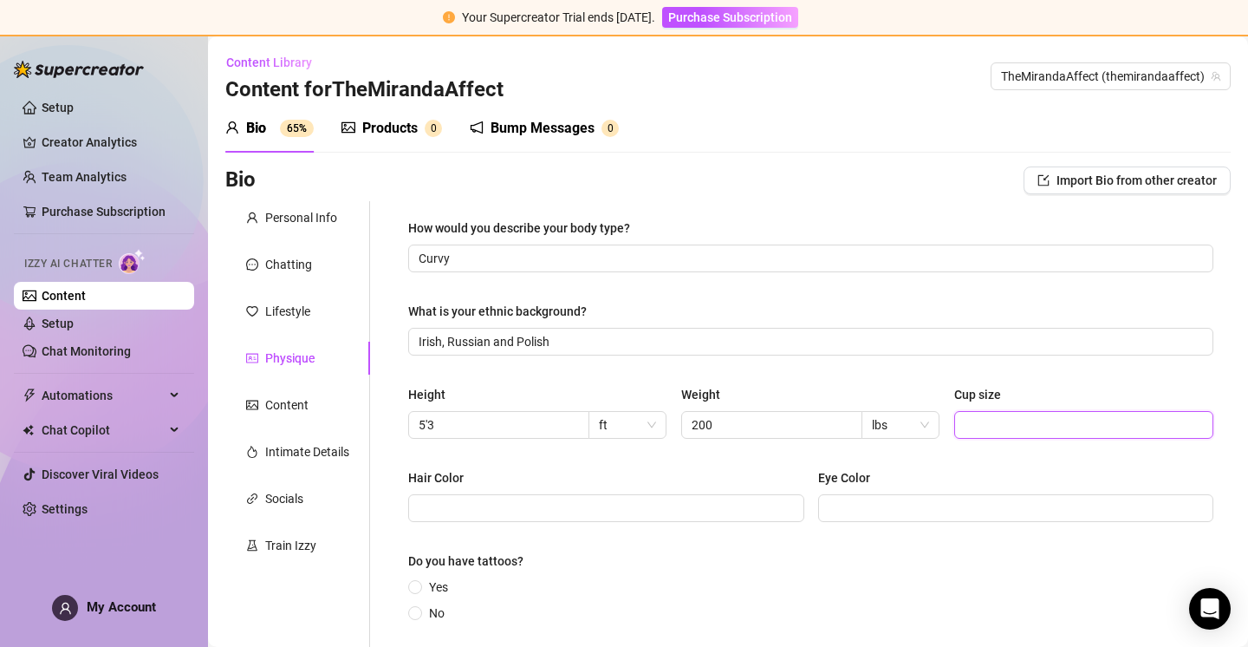
click at [973, 423] on input "Cup size" at bounding box center [1082, 424] width 235 height 19
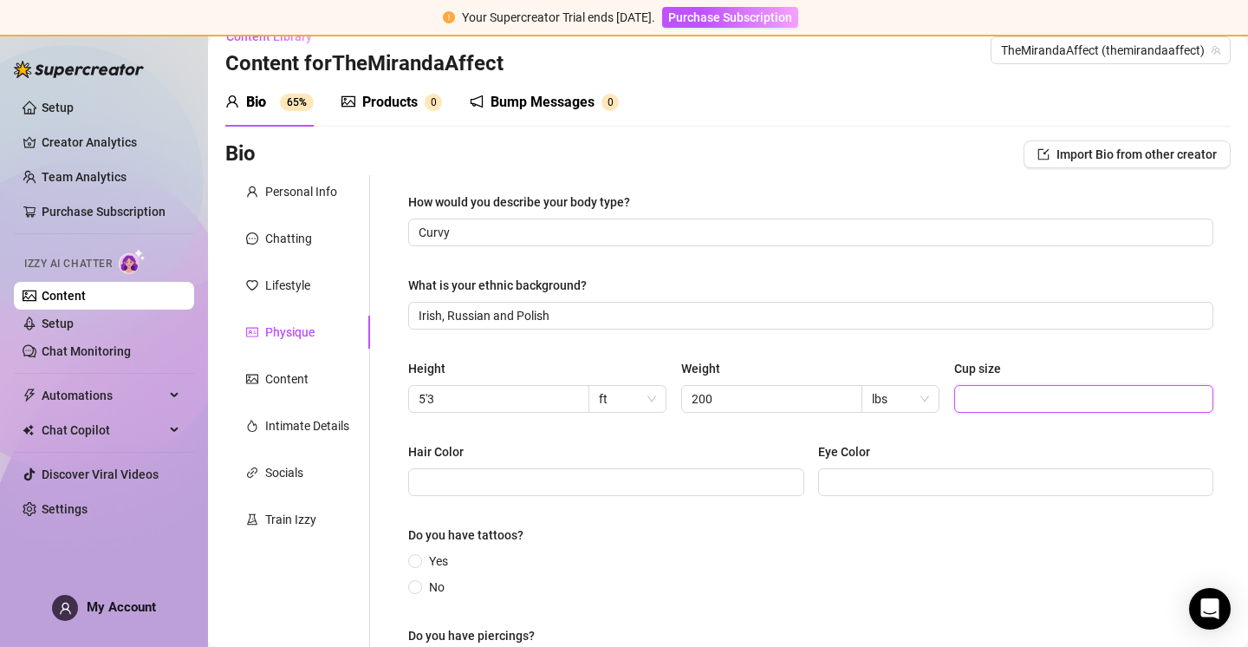
scroll to position [27, 0]
click at [537, 485] on input "Hair Color" at bounding box center [605, 481] width 372 height 19
click at [896, 476] on input "Eye Color" at bounding box center [1015, 481] width 372 height 19
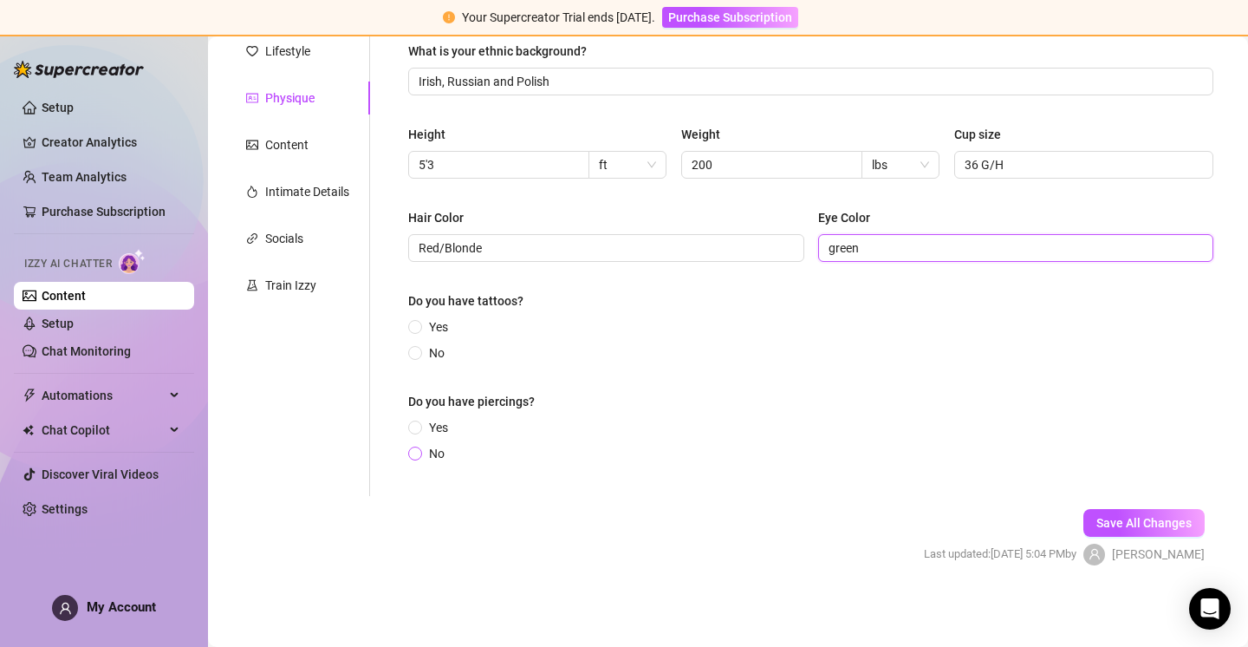
scroll to position [261, 0]
click at [420, 351] on span at bounding box center [415, 352] width 14 height 14
click at [420, 351] on input "No" at bounding box center [416, 353] width 7 height 11
click at [414, 426] on input "Yes" at bounding box center [416, 427] width 7 height 11
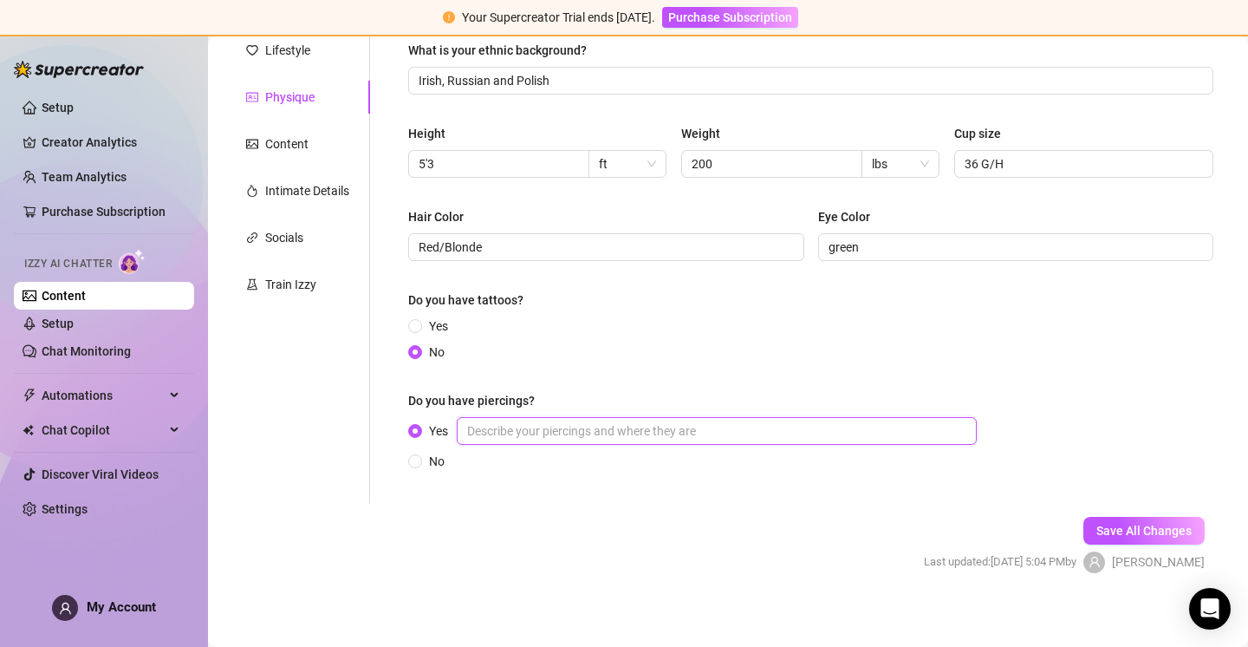
click at [512, 434] on input "Yes" at bounding box center [717, 431] width 520 height 28
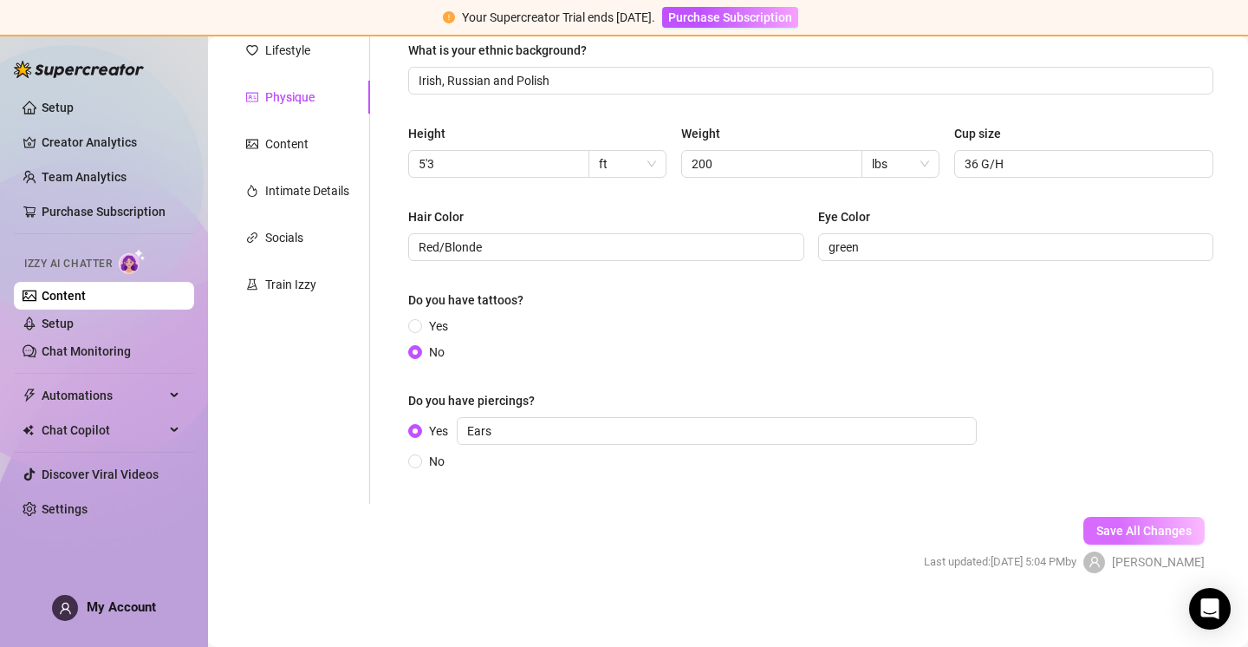
click at [1115, 528] on span "Save All Changes" at bounding box center [1144, 531] width 95 height 14
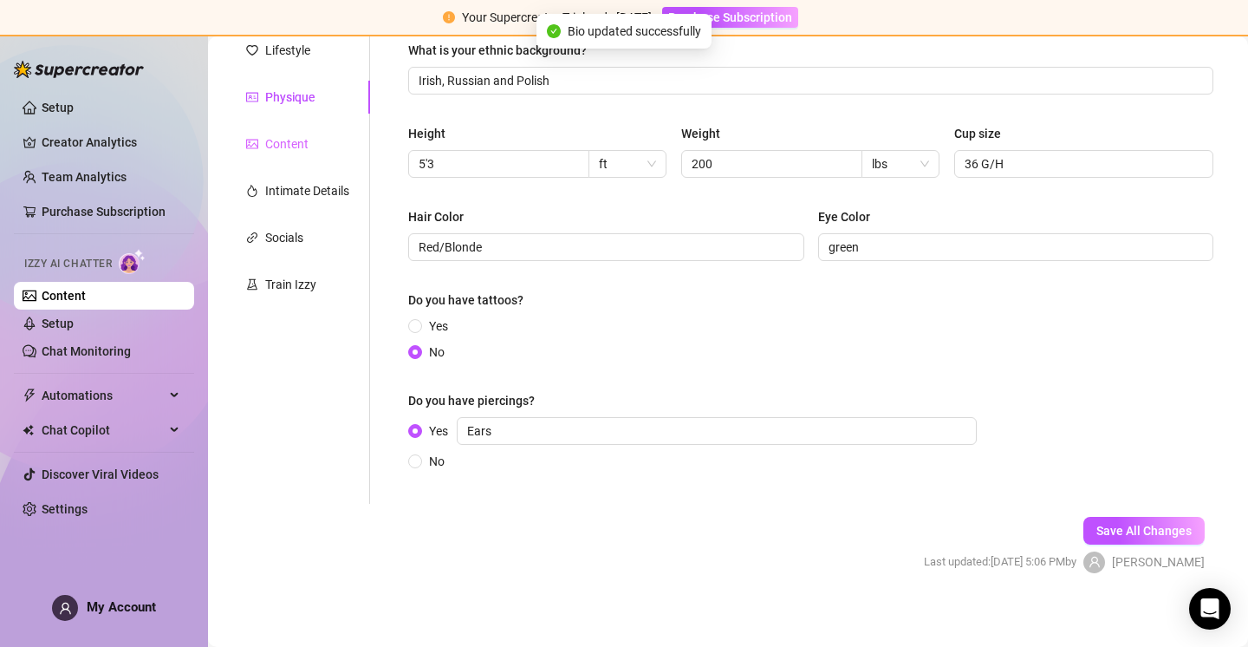
click at [309, 151] on div "Content" at bounding box center [297, 143] width 145 height 33
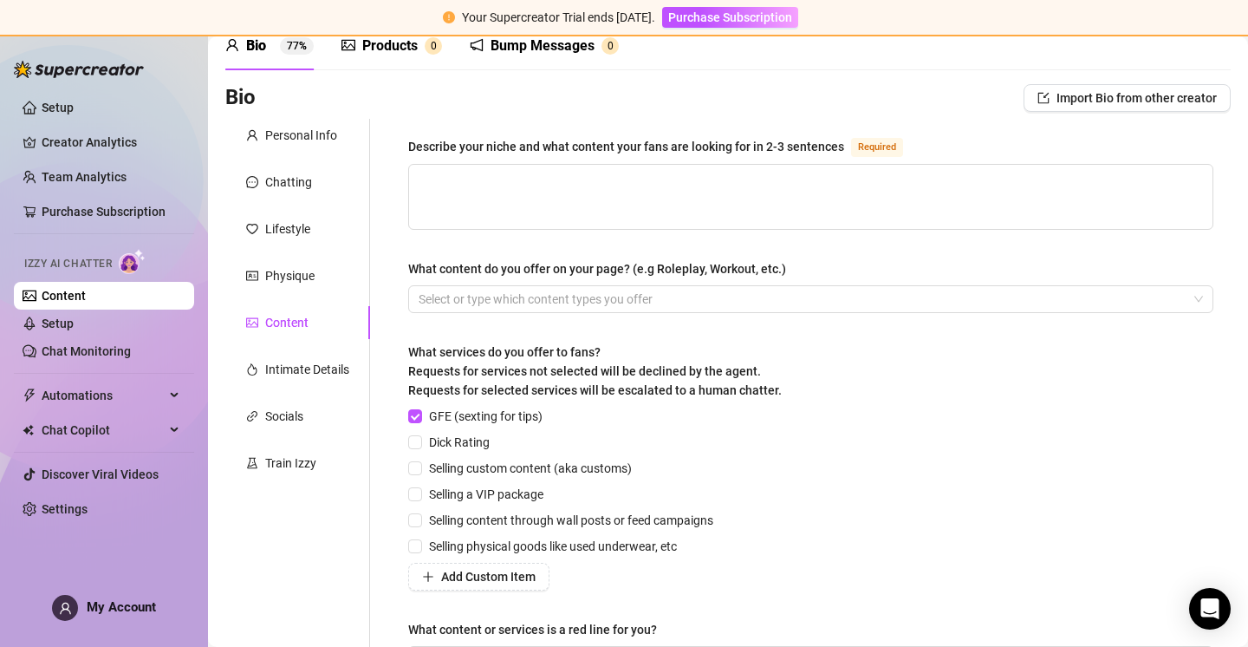
scroll to position [130, 0]
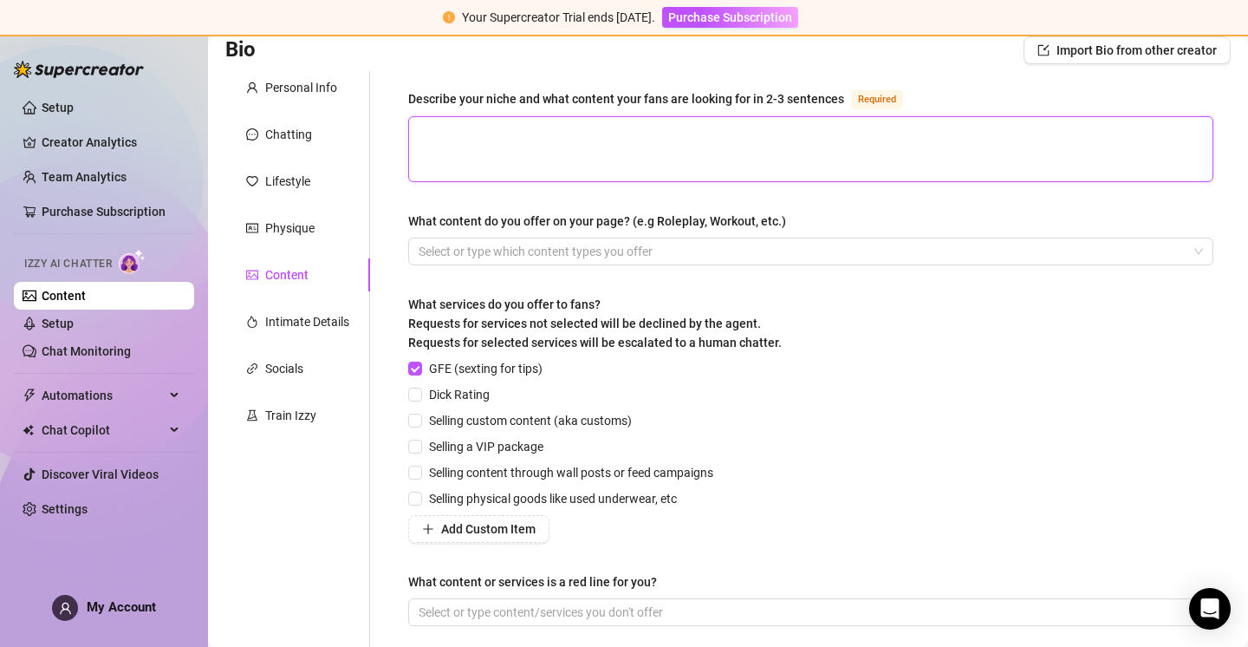
click at [576, 140] on textarea "Describe your niche and what content your fans are looking for in 2-3 sentences…" at bounding box center [811, 149] width 804 height 64
click at [476, 126] on textarea "I offer real and fun content" at bounding box center [811, 149] width 804 height 64
click at [649, 132] on textarea "I offer real , sensual and fun content" at bounding box center [811, 149] width 804 height 64
drag, startPoint x: 481, startPoint y: 128, endPoint x: 515, endPoint y: 147, distance: 38.8
click at [485, 129] on textarea "I offer real , sensual and fun content. My fans look for sexy and" at bounding box center [811, 149] width 804 height 64
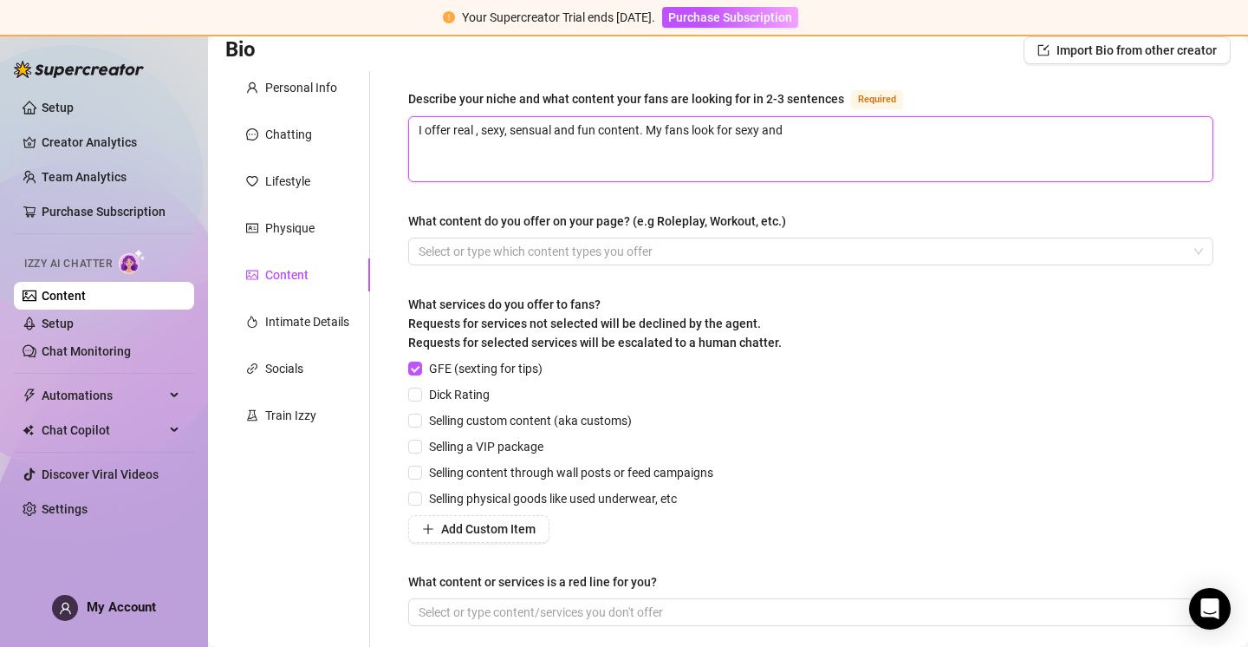
click at [831, 131] on textarea "I offer real , sexy, sensual and fun content. My fans look for sexy and" at bounding box center [811, 149] width 804 height 64
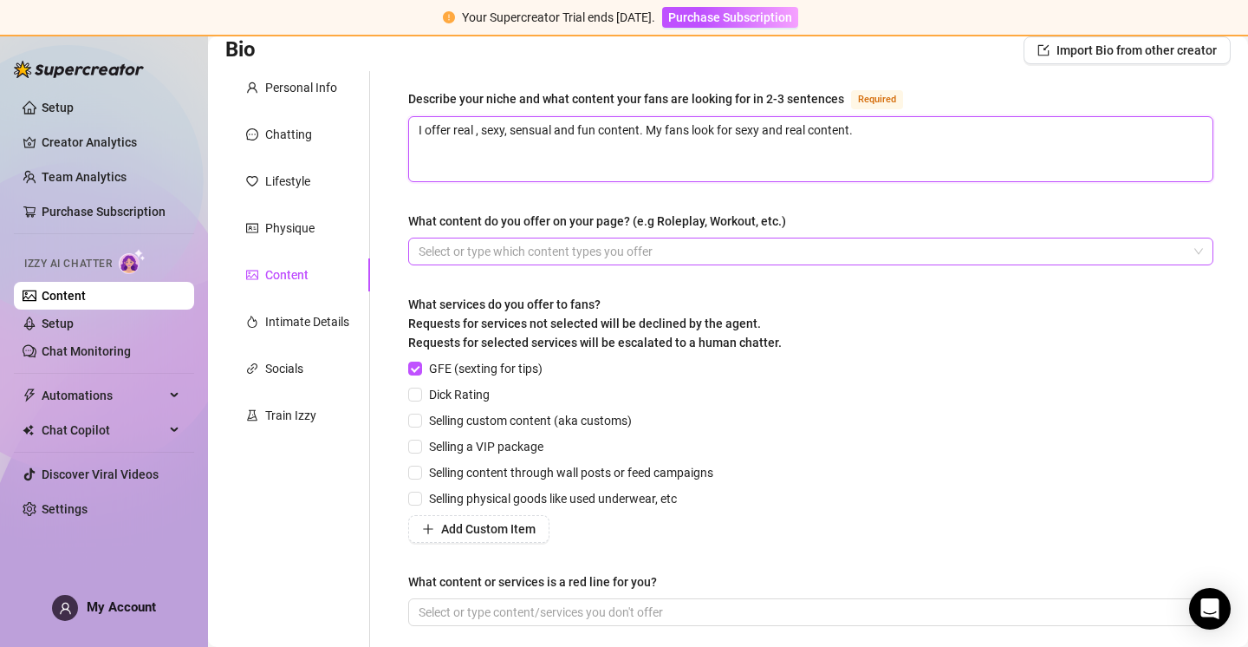
click at [581, 239] on div at bounding box center [802, 251] width 780 height 24
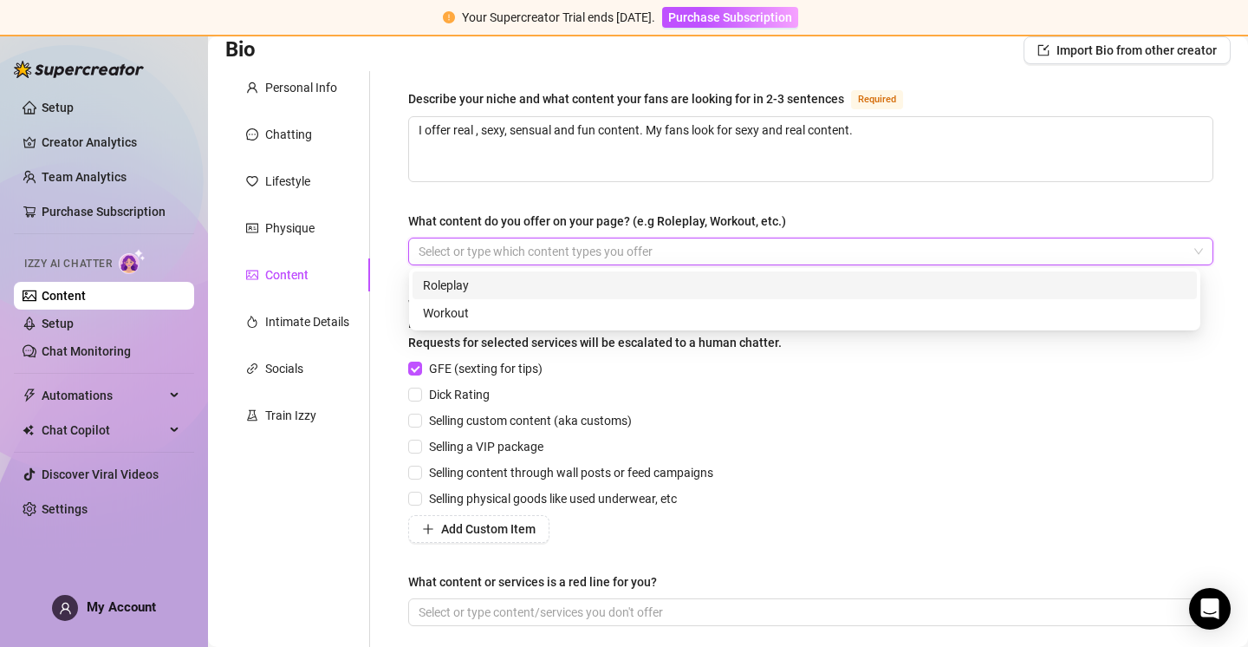
click at [556, 246] on div at bounding box center [802, 251] width 780 height 24
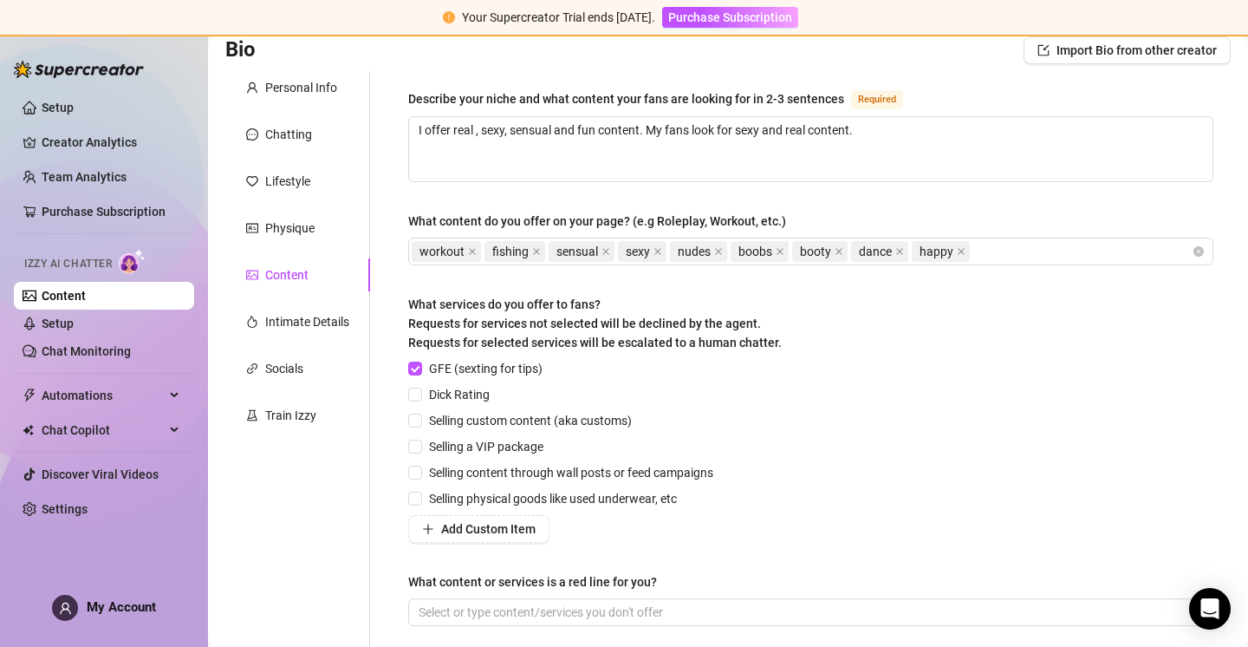
click at [1066, 550] on div "Describe your niche and what content your fans are looking for in 2-3 sentences…" at bounding box center [810, 364] width 805 height 553
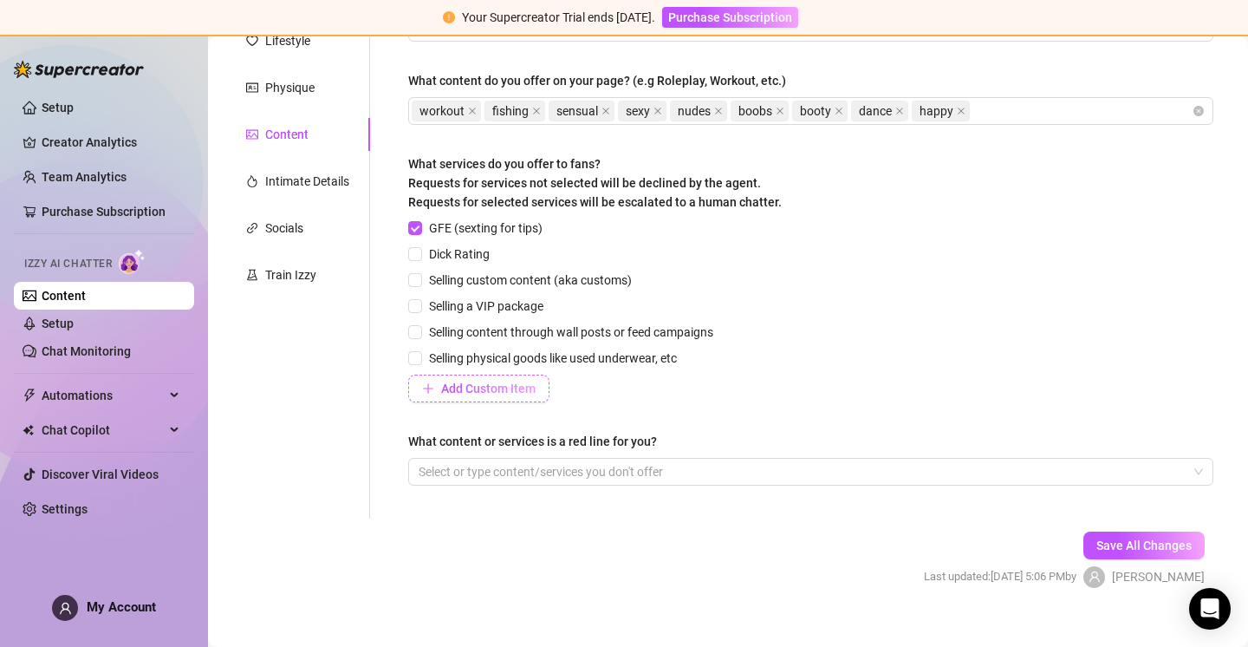
scroll to position [275, 0]
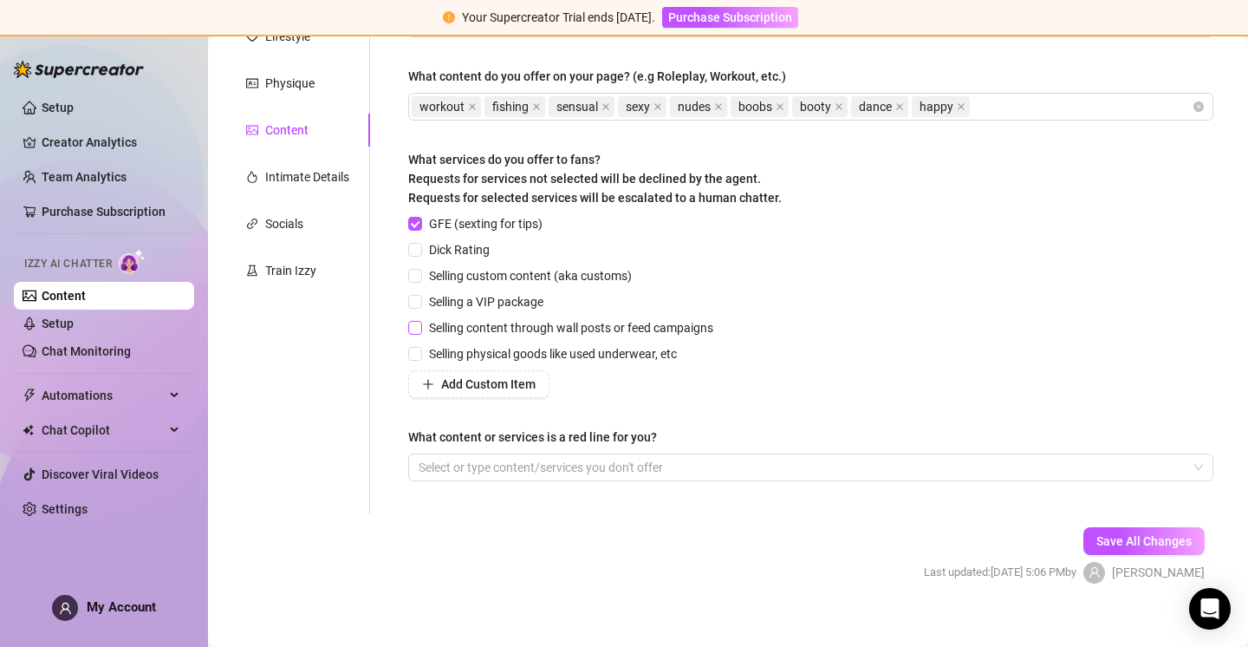
click at [417, 325] on input "Selling content through wall posts or feed campaigns" at bounding box center [414, 327] width 12 height 12
click at [414, 243] on input "Dick Rating" at bounding box center [414, 249] width 12 height 12
drag, startPoint x: 413, startPoint y: 270, endPoint x: 430, endPoint y: 265, distance: 17.9
click at [414, 270] on input "Selling custom content (aka customs)" at bounding box center [414, 275] width 12 height 12
click at [513, 474] on div at bounding box center [802, 467] width 780 height 24
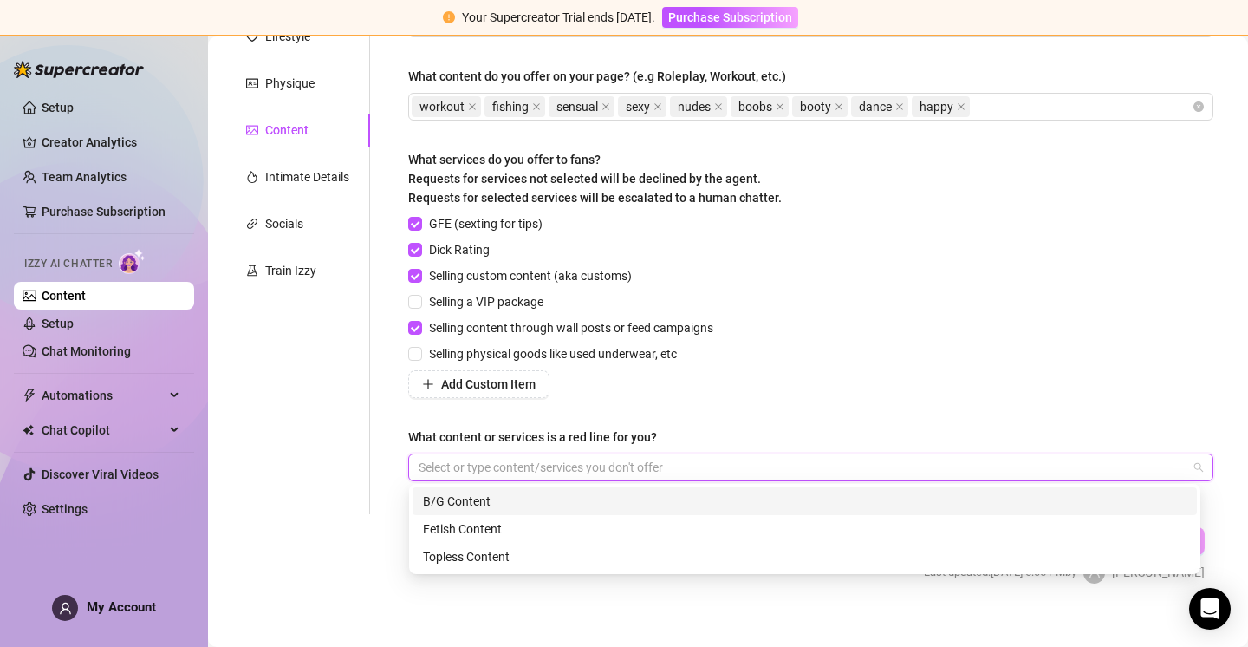
click at [786, 344] on div "GFE (sexting for tips) Dick Rating Selling custom content (aka customs) Selling…" at bounding box center [810, 306] width 805 height 184
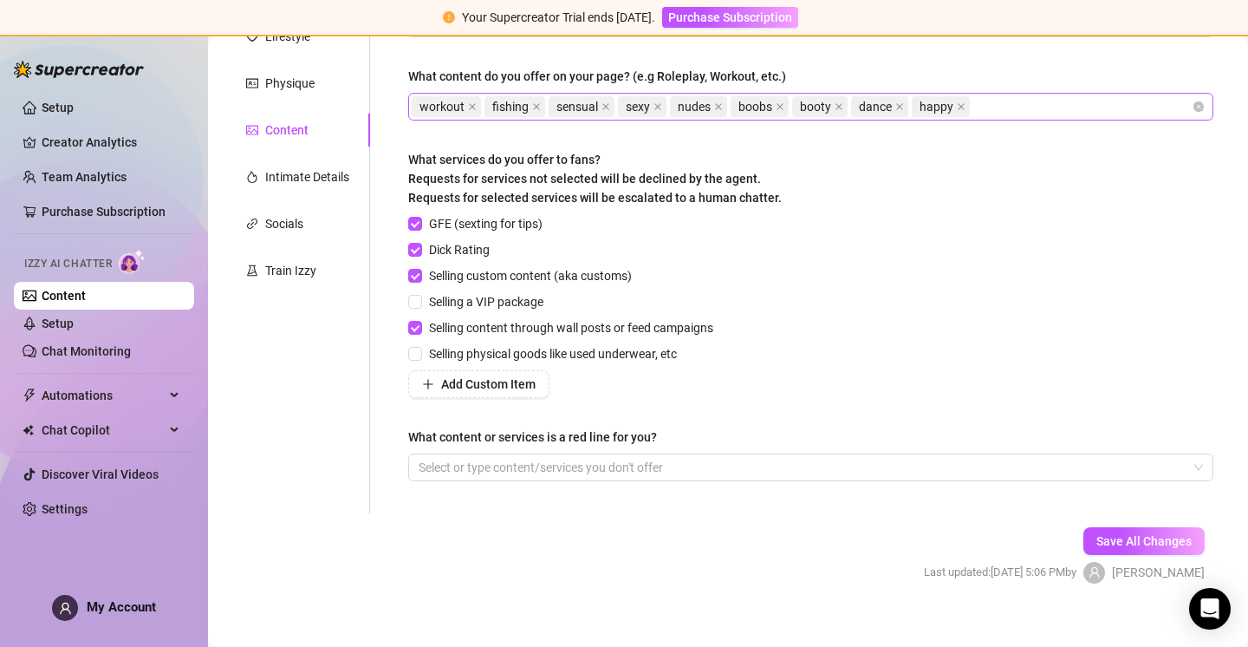
click at [1001, 105] on div "workout fishing sensual sexy nudes boobs booty dance happy" at bounding box center [802, 106] width 780 height 24
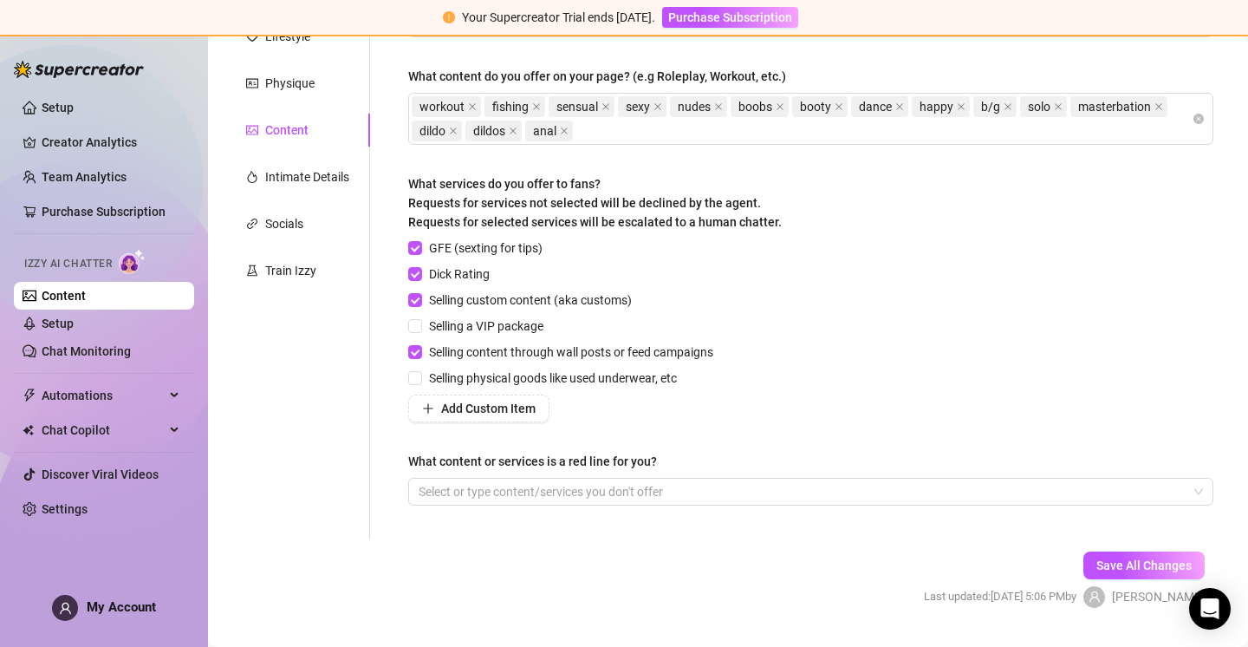
click at [1000, 378] on div "GFE (sexting for tips) Dick Rating Selling custom content (aka customs) Selling…" at bounding box center [810, 330] width 805 height 184
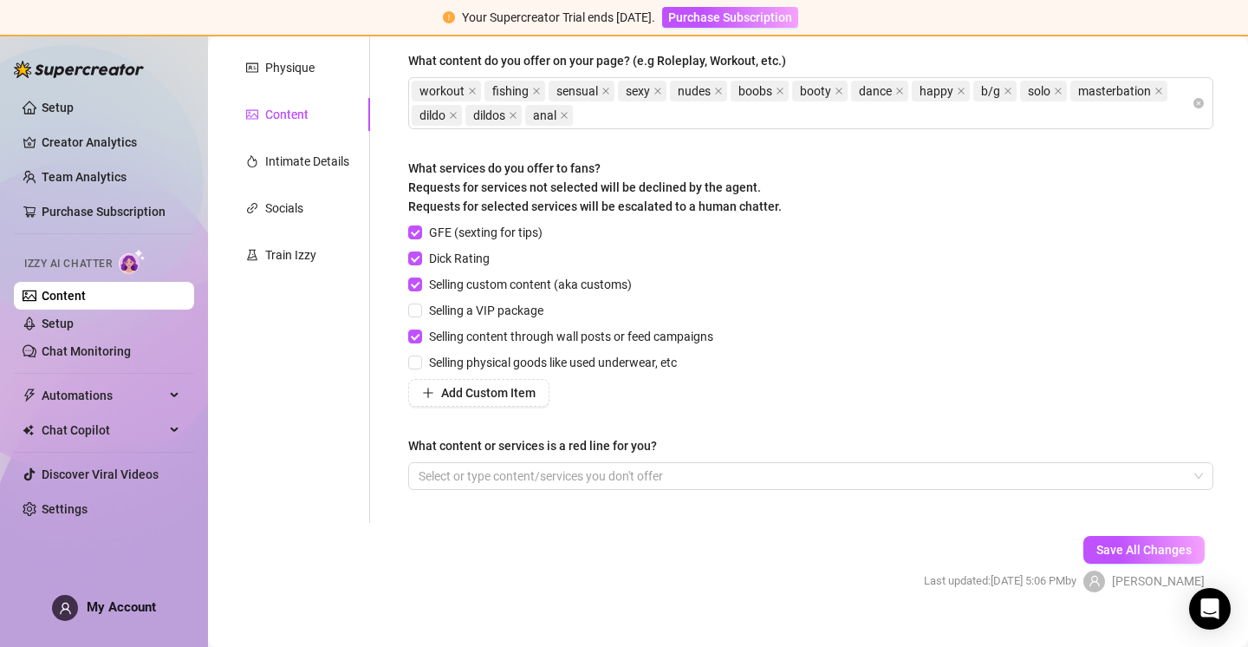
scroll to position [292, 0]
click at [1157, 546] on span "Save All Changes" at bounding box center [1144, 548] width 95 height 14
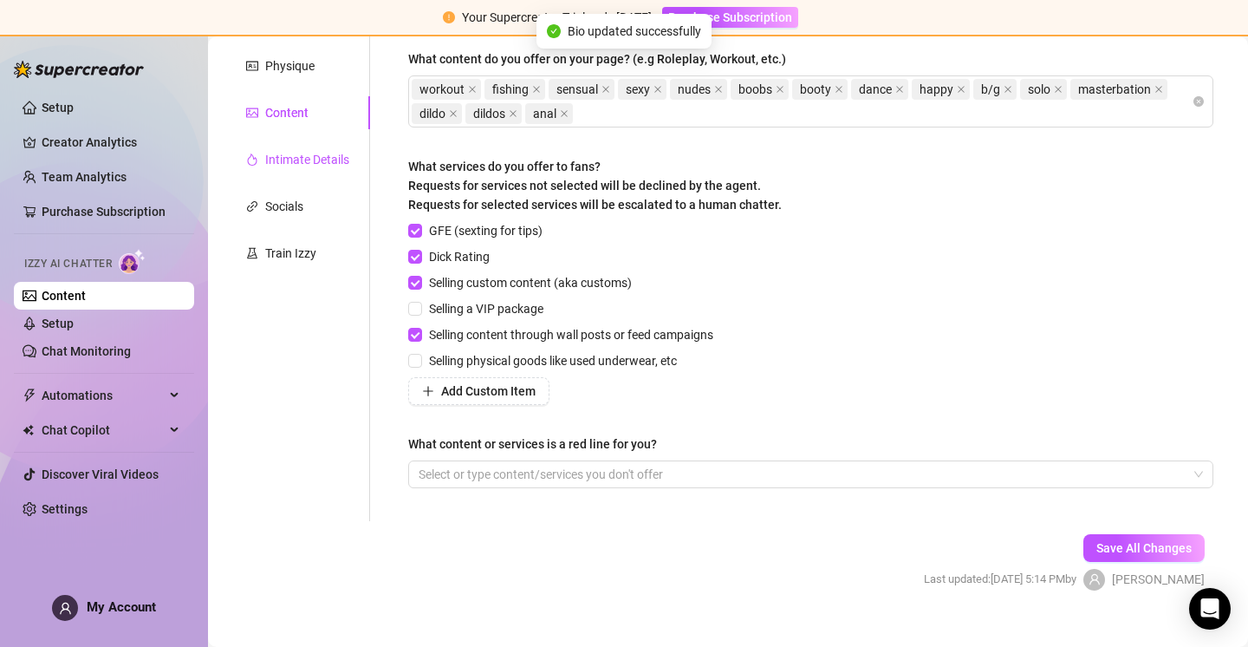
click at [313, 161] on div "Intimate Details" at bounding box center [307, 159] width 84 height 19
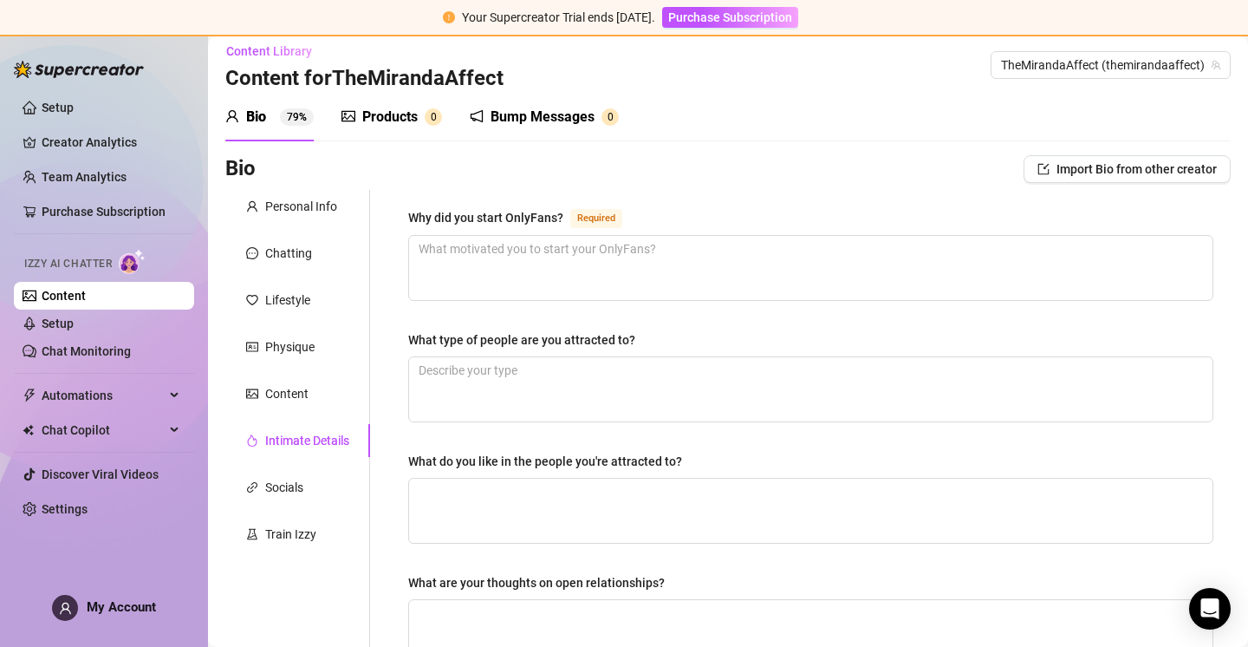
scroll to position [26, 0]
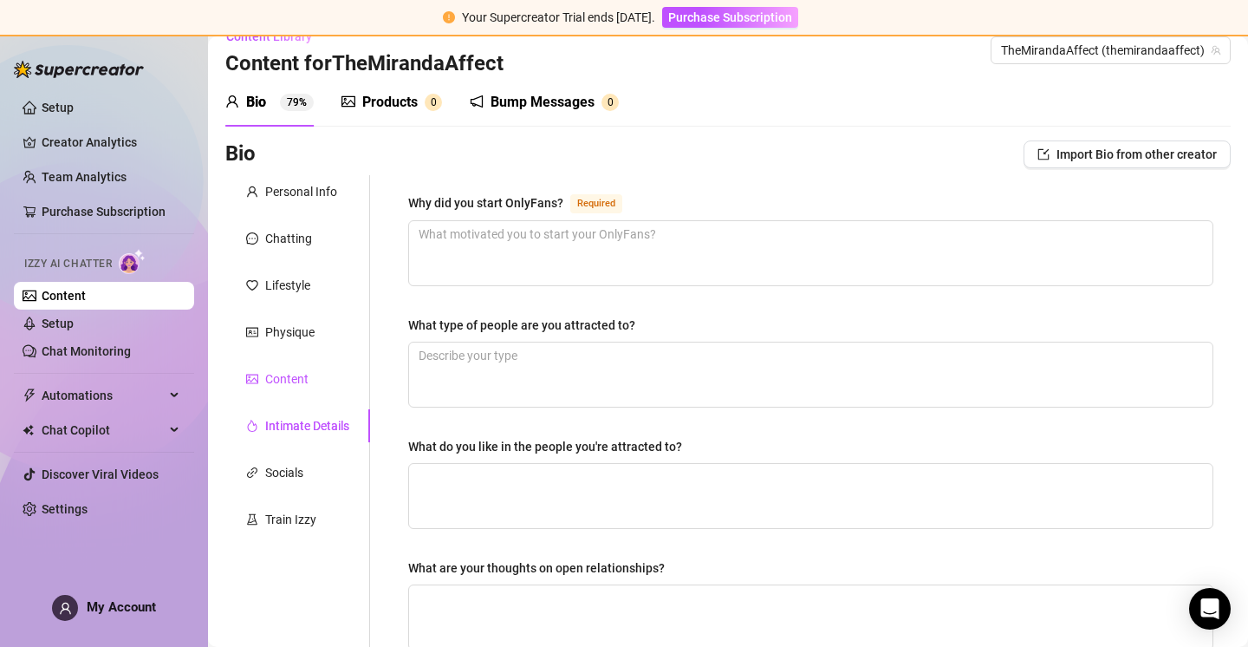
click at [301, 375] on div "Content" at bounding box center [286, 378] width 43 height 19
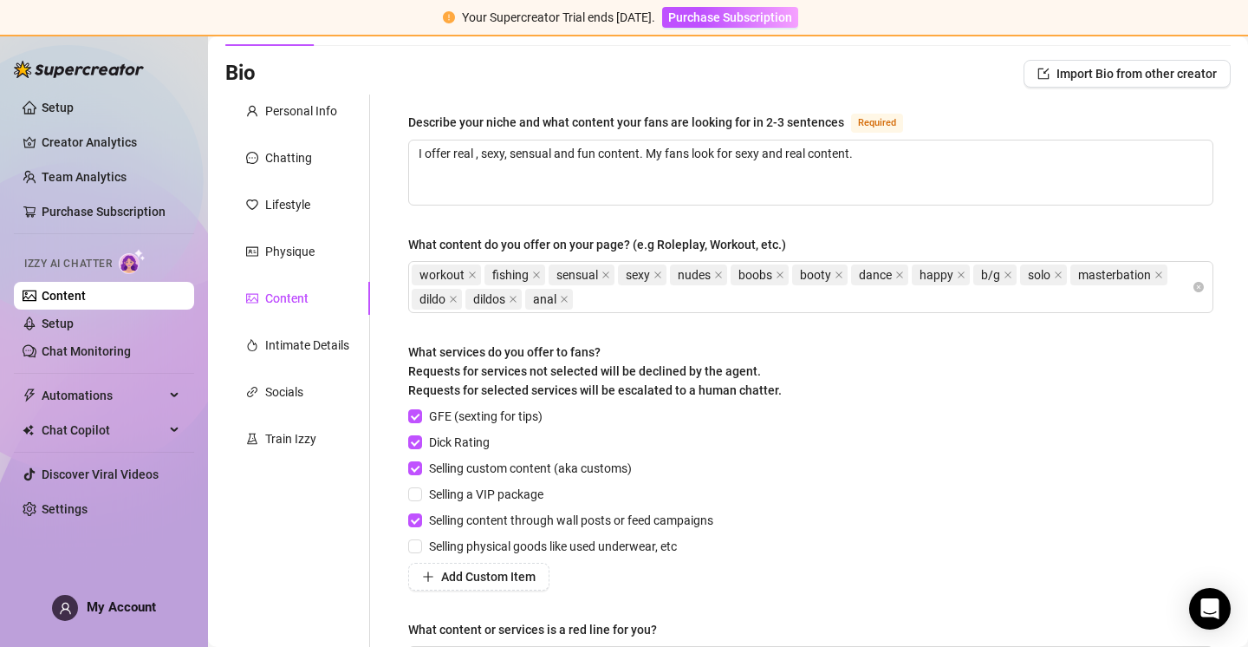
scroll to position [131, 0]
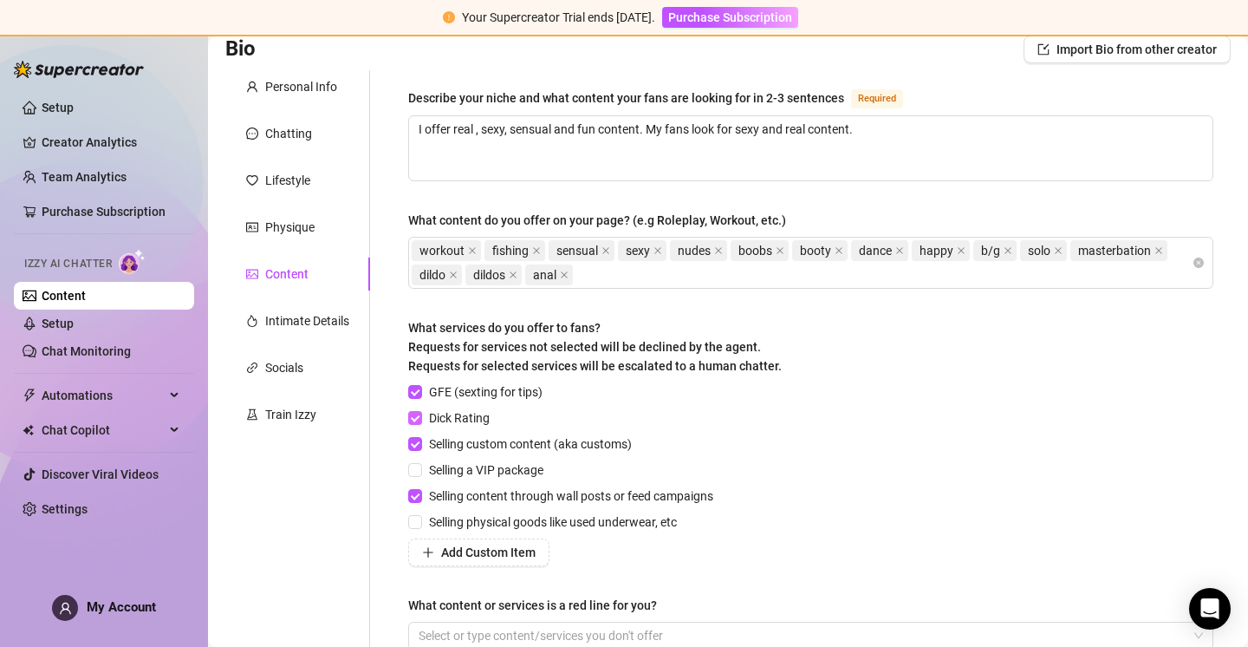
click at [414, 413] on input "Dick Rating" at bounding box center [414, 417] width 12 height 12
click at [420, 443] on input "Selling custom content (aka customs)" at bounding box center [414, 443] width 12 height 12
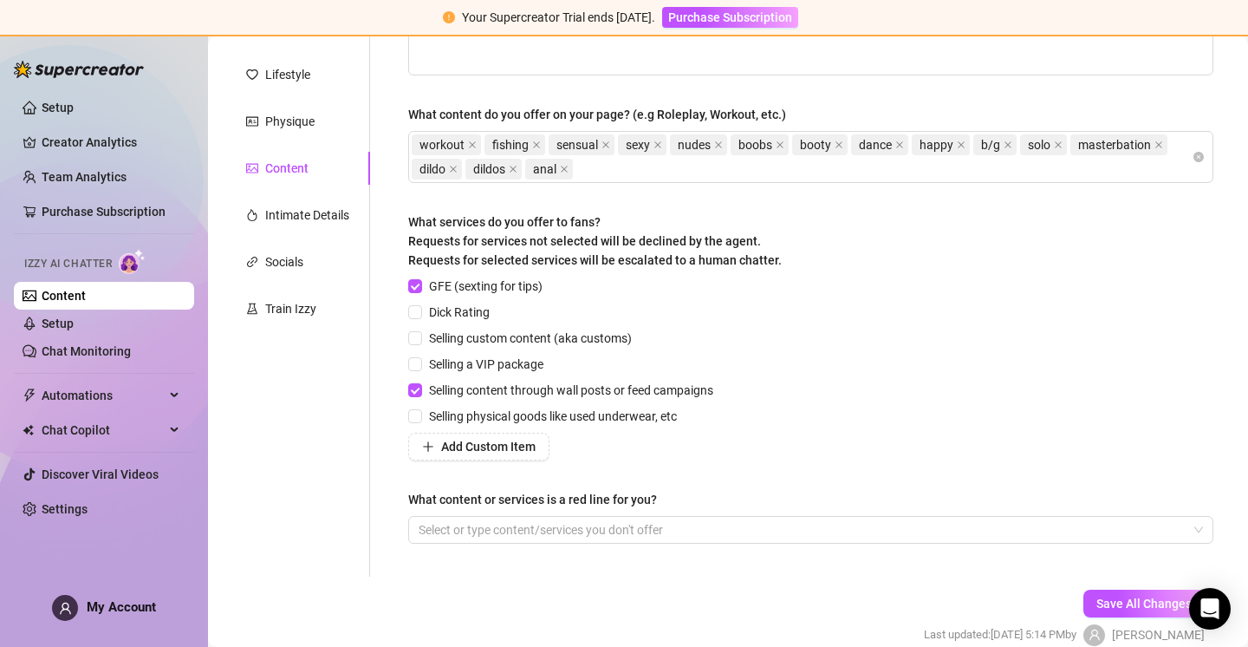
scroll to position [317, 0]
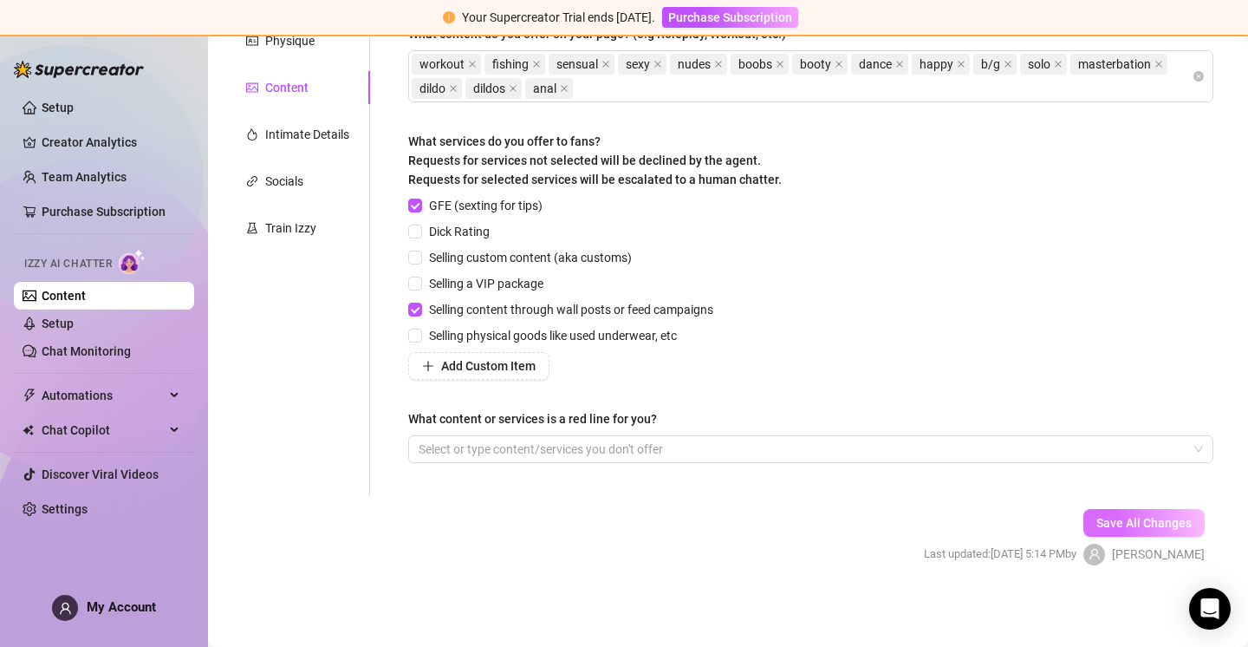
click at [1113, 524] on span "Save All Changes" at bounding box center [1144, 523] width 95 height 14
click at [342, 134] on div "Intimate Details" at bounding box center [307, 134] width 84 height 19
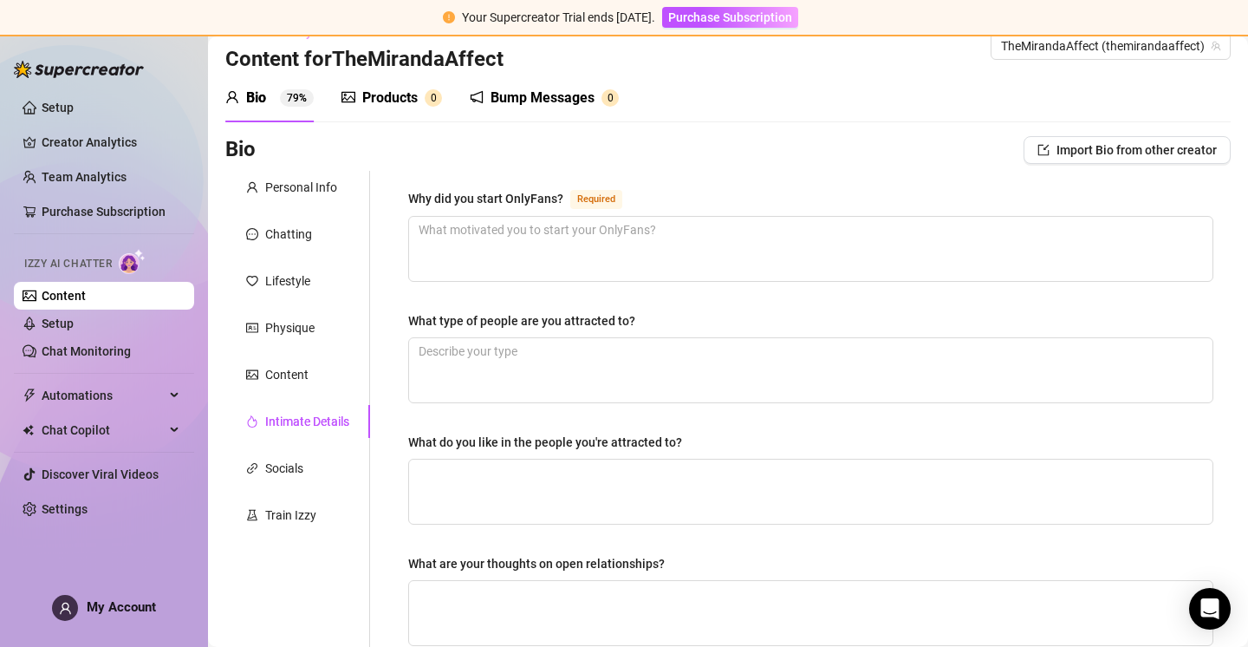
scroll to position [0, 0]
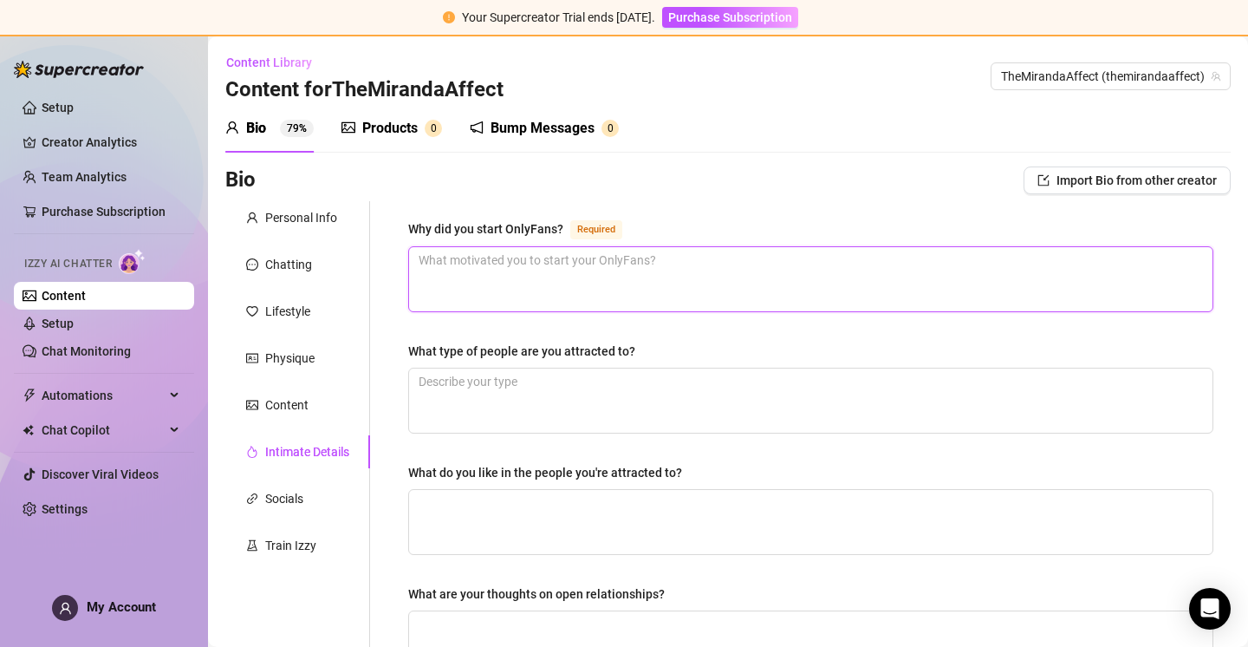
click at [544, 274] on textarea "Why did you start OnlyFans? Required" at bounding box center [811, 279] width 804 height 64
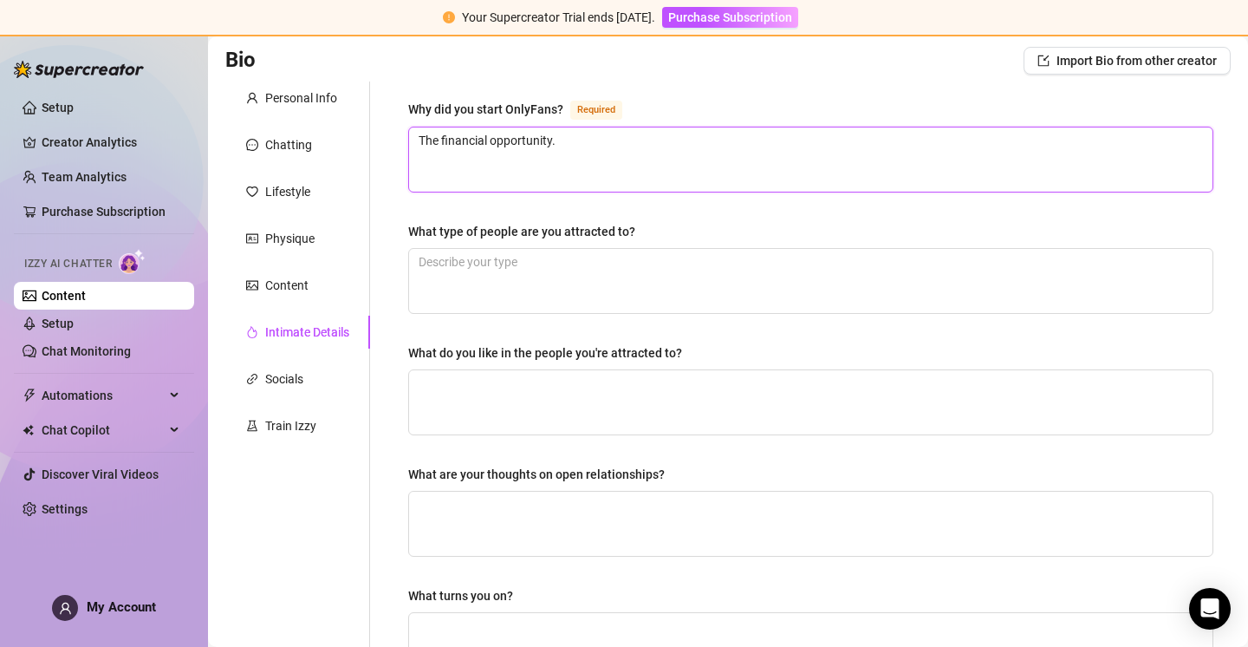
scroll to position [121, 0]
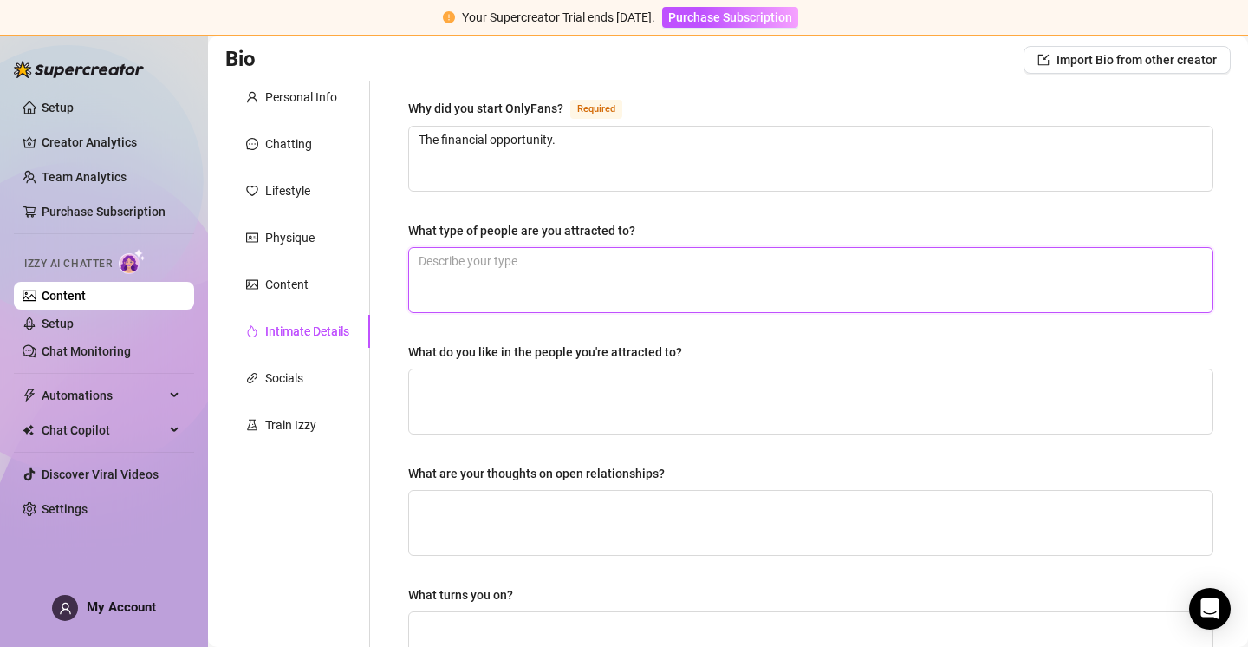
click at [563, 270] on textarea "What type of people are you attracted to?" at bounding box center [811, 280] width 804 height 64
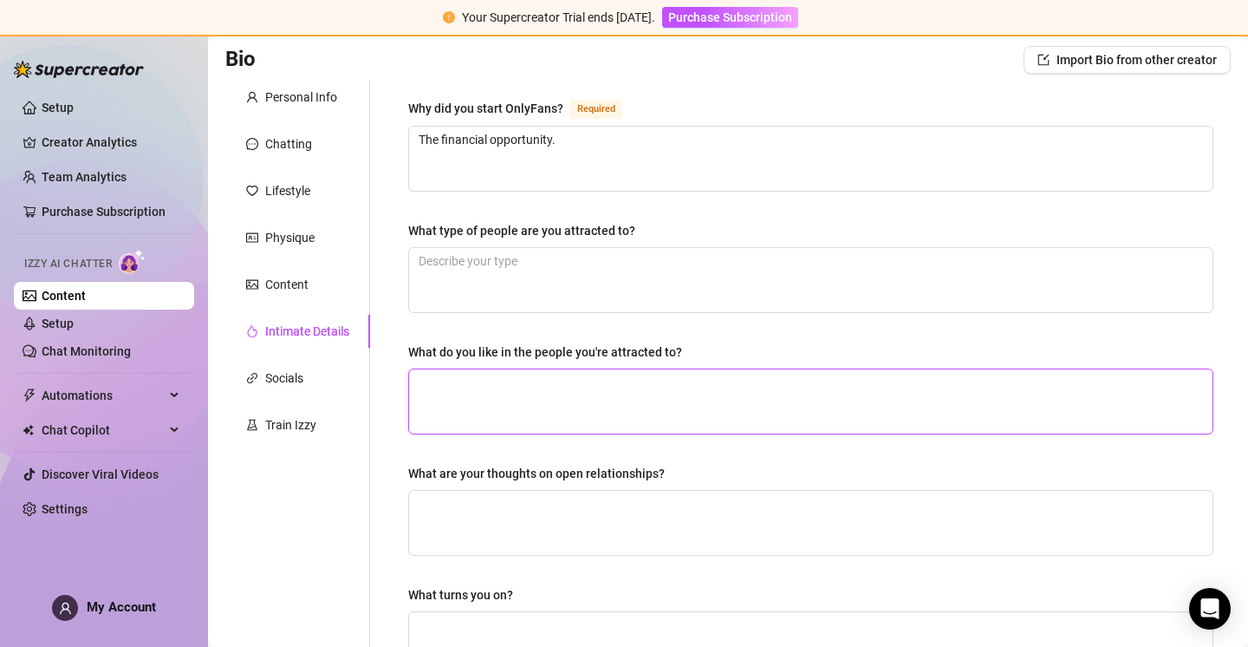
click at [537, 377] on textarea "What do you like in the people you're attracted to?" at bounding box center [811, 401] width 804 height 64
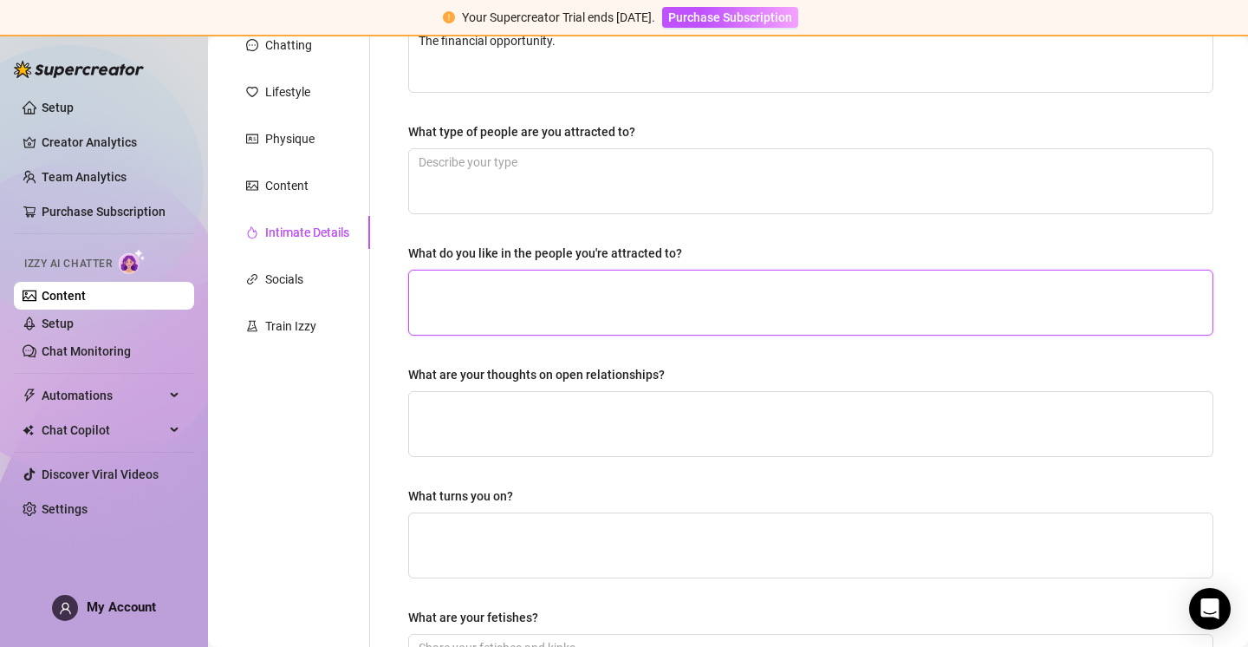
scroll to position [346, 0]
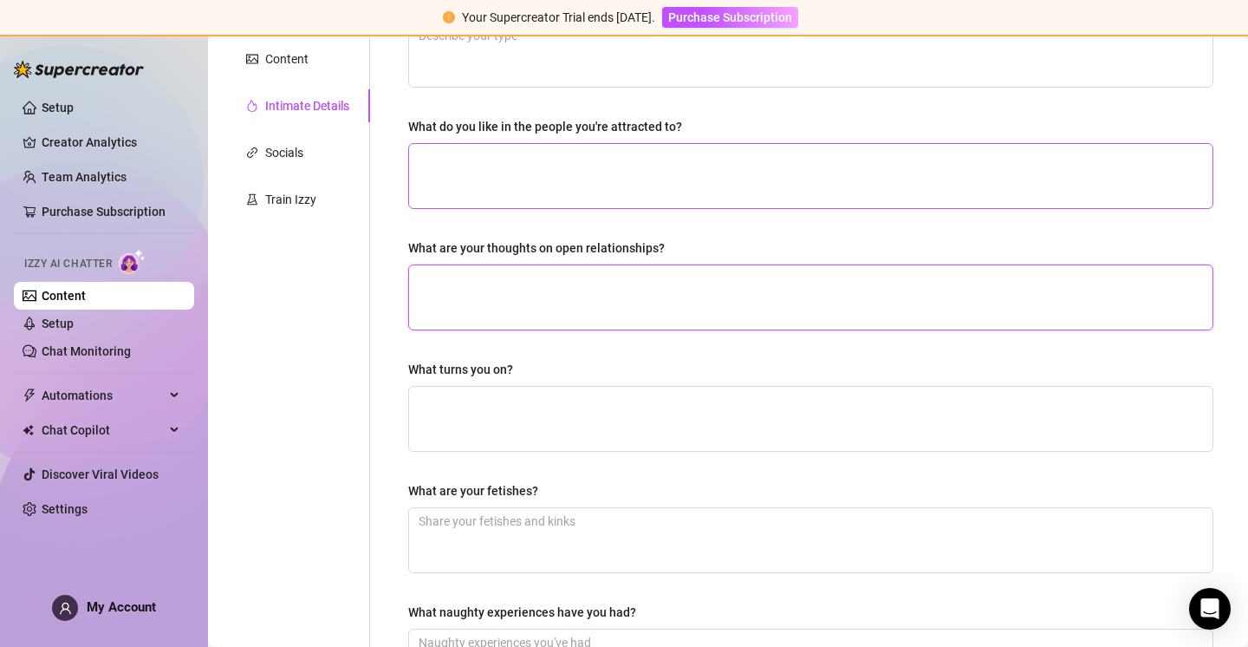
click at [557, 302] on textarea "What are your thoughts on open relationships?" at bounding box center [811, 297] width 804 height 64
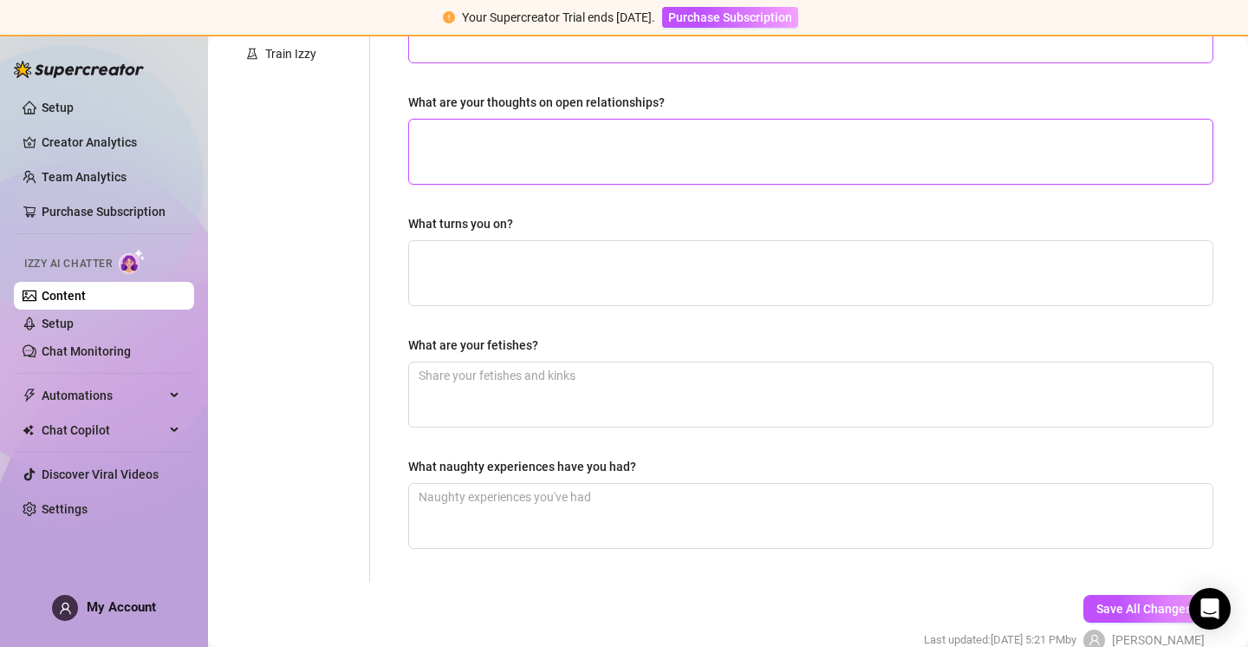
scroll to position [524, 0]
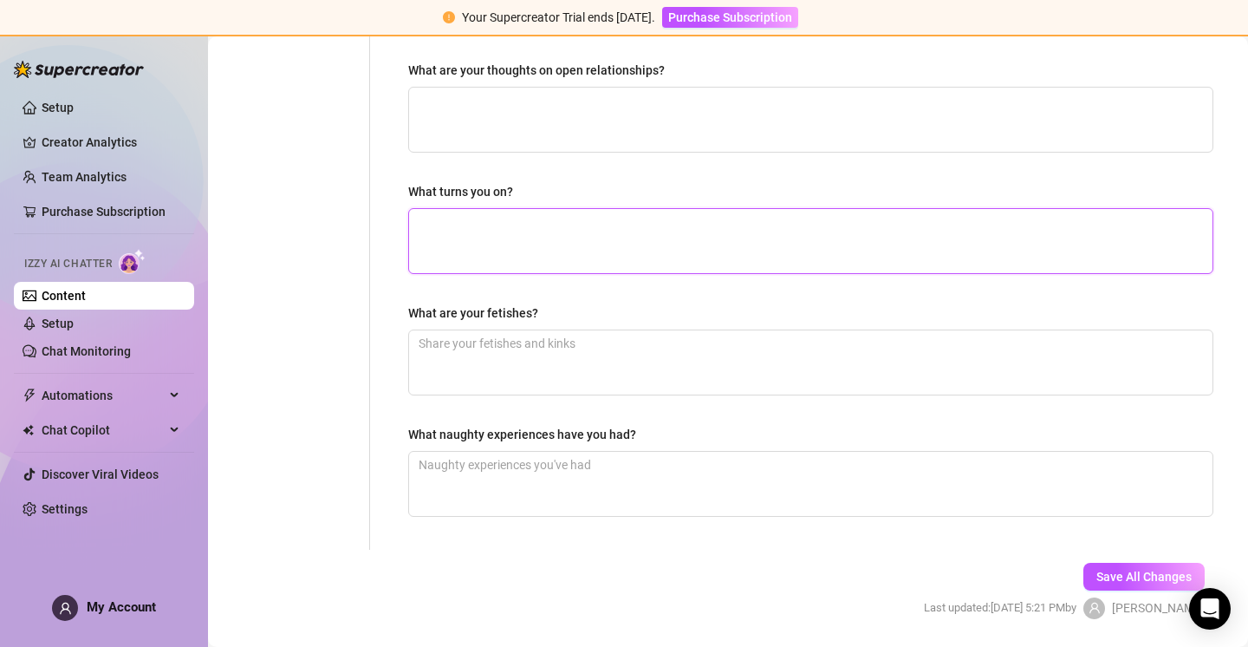
click at [568, 218] on textarea "What turns you on?" at bounding box center [811, 241] width 804 height 64
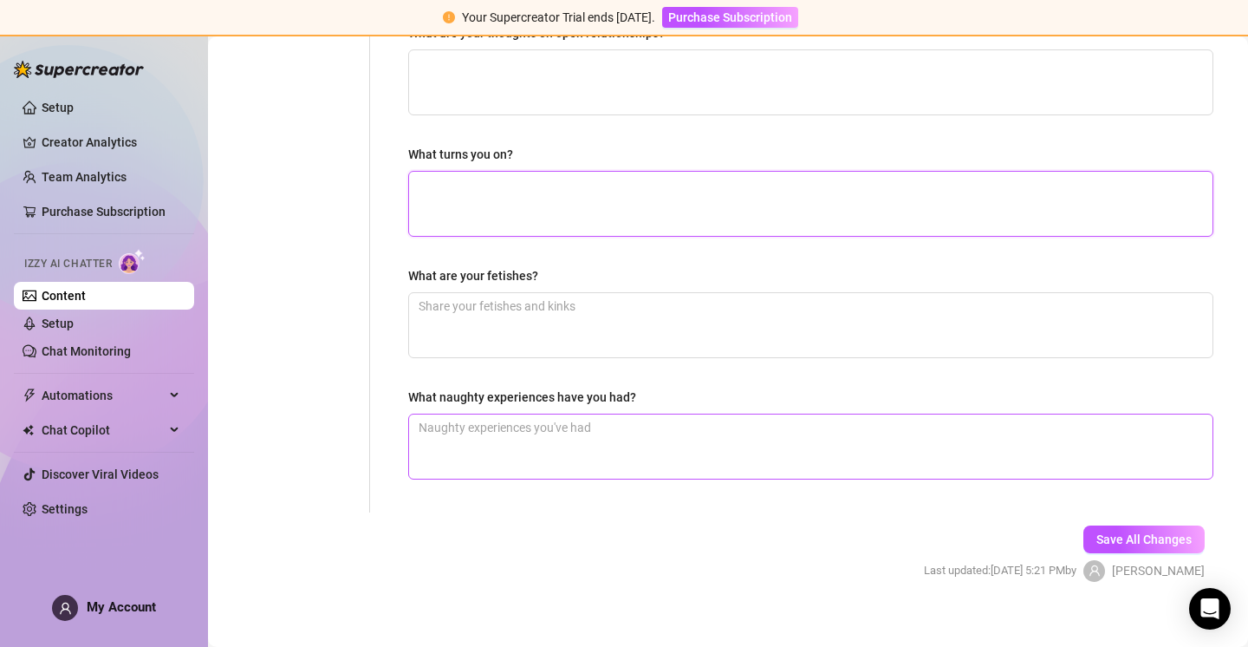
scroll to position [577, 0]
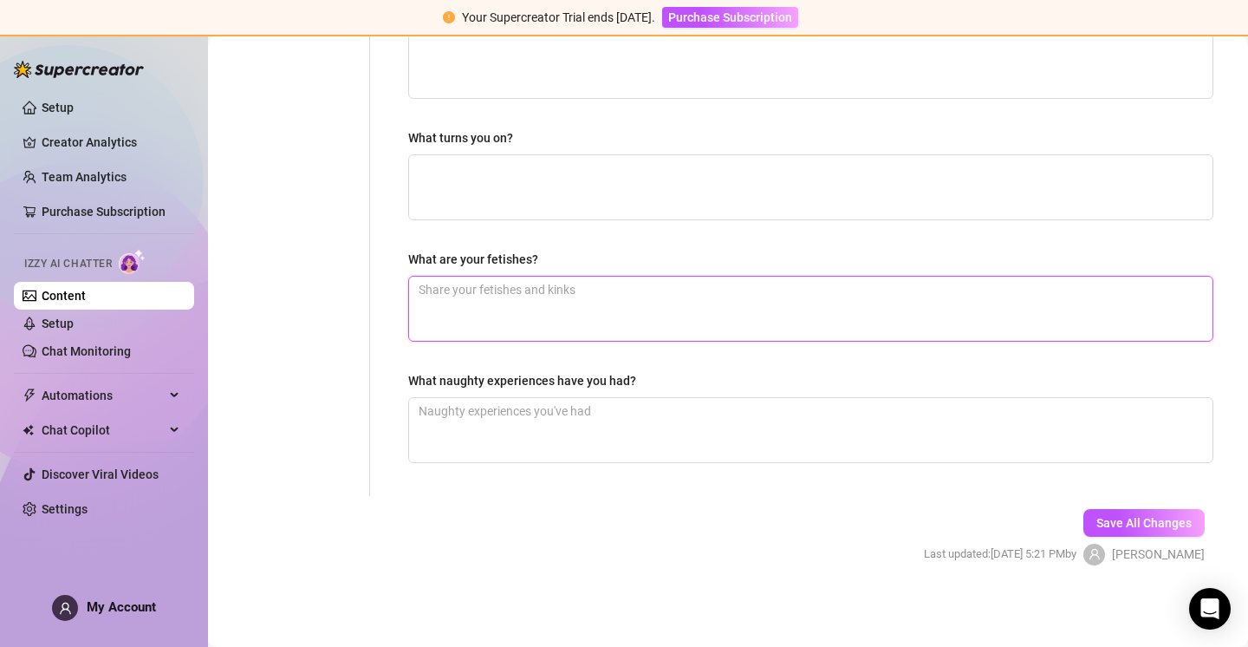
click at [591, 323] on textarea "What are your fetishes?" at bounding box center [811, 309] width 804 height 64
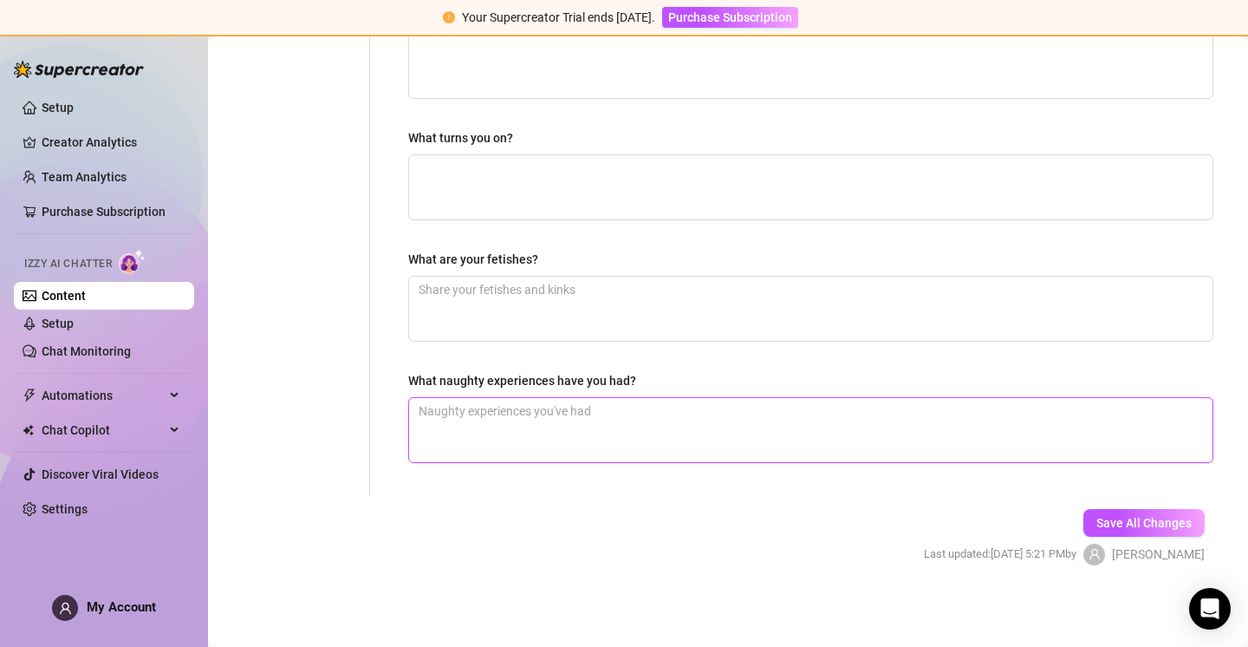
click at [581, 420] on textarea "What naughty experiences have you had?" at bounding box center [811, 430] width 804 height 64
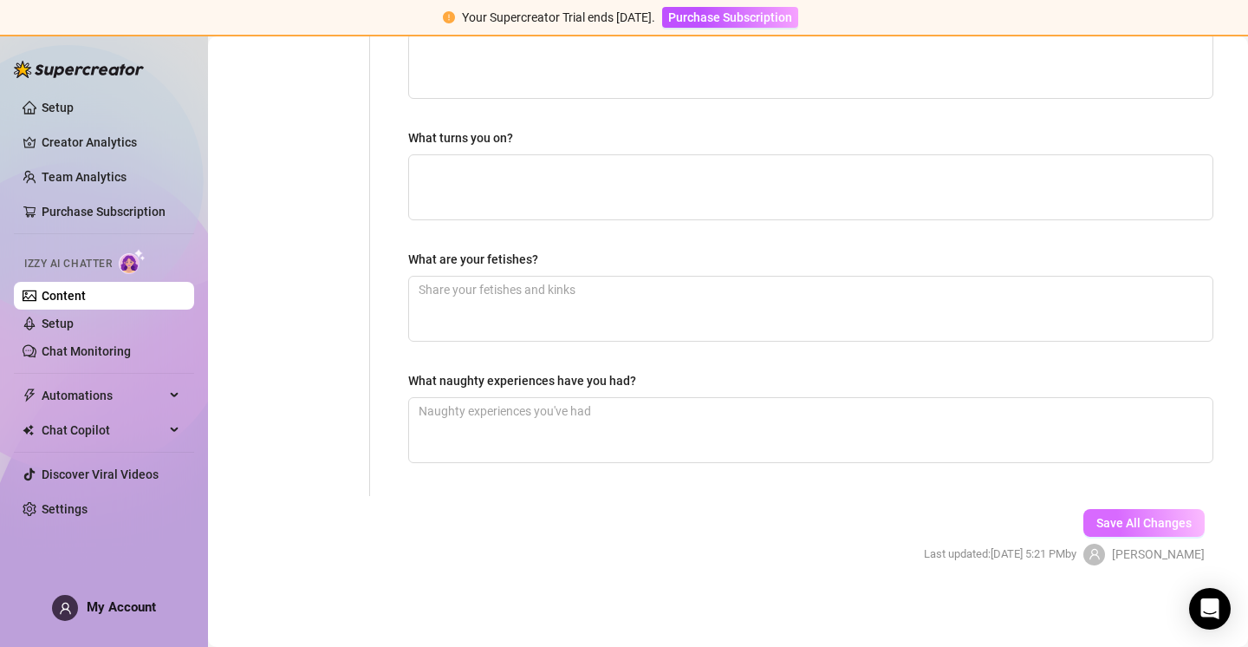
click at [1150, 523] on span "Save All Changes" at bounding box center [1144, 523] width 95 height 14
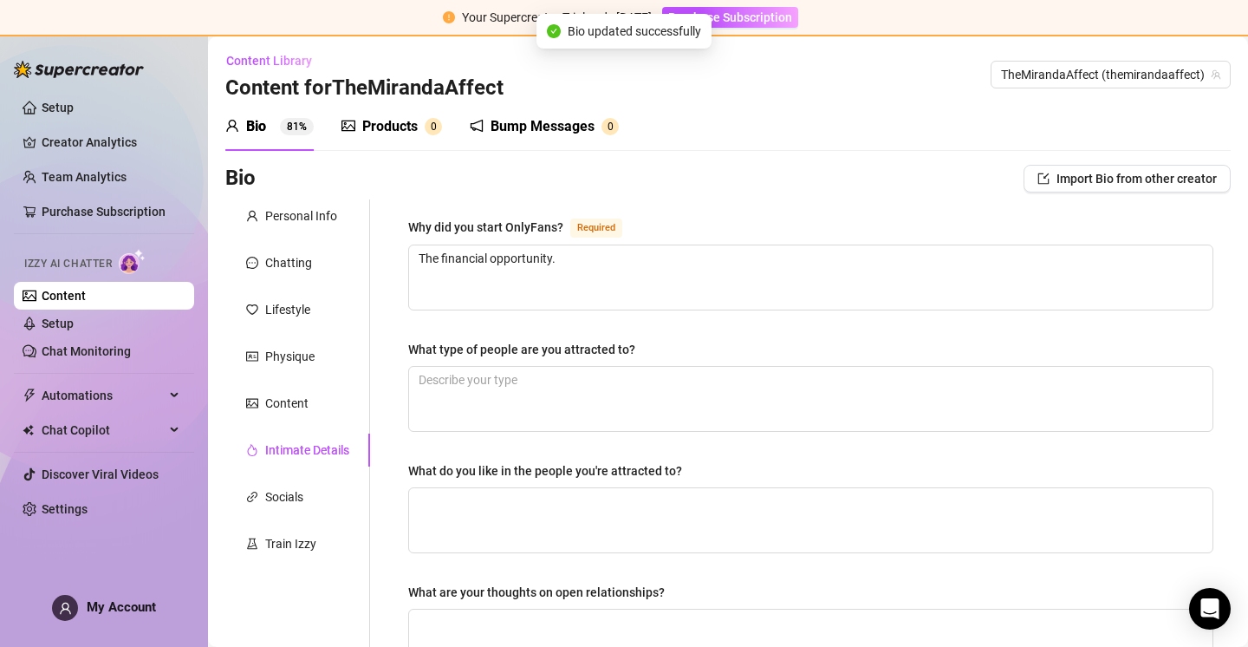
scroll to position [0, 0]
click at [329, 500] on div "Socials" at bounding box center [297, 498] width 145 height 33
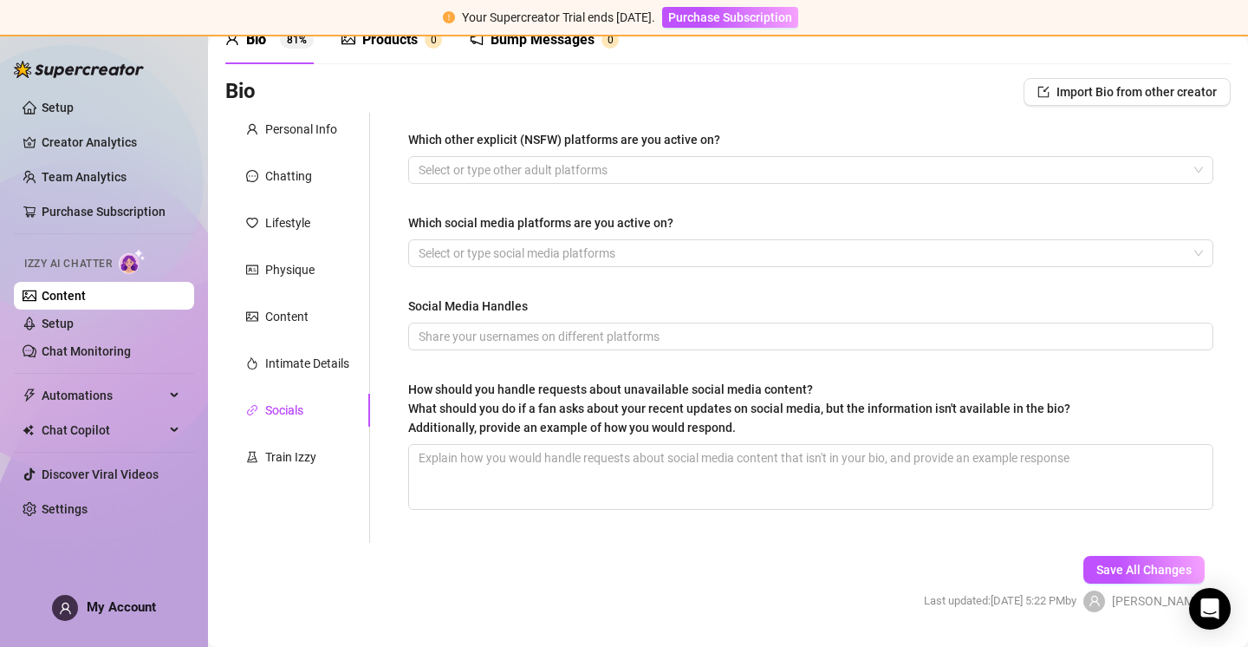
scroll to position [93, 0]
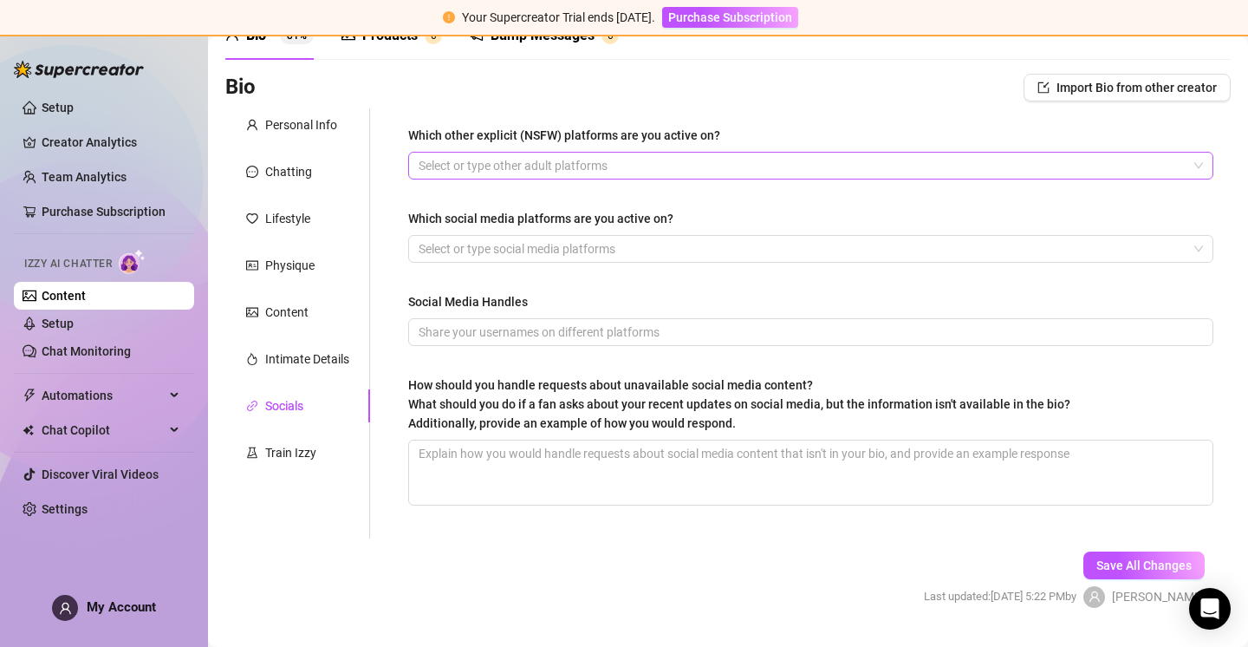
click at [649, 167] on div at bounding box center [802, 165] width 780 height 24
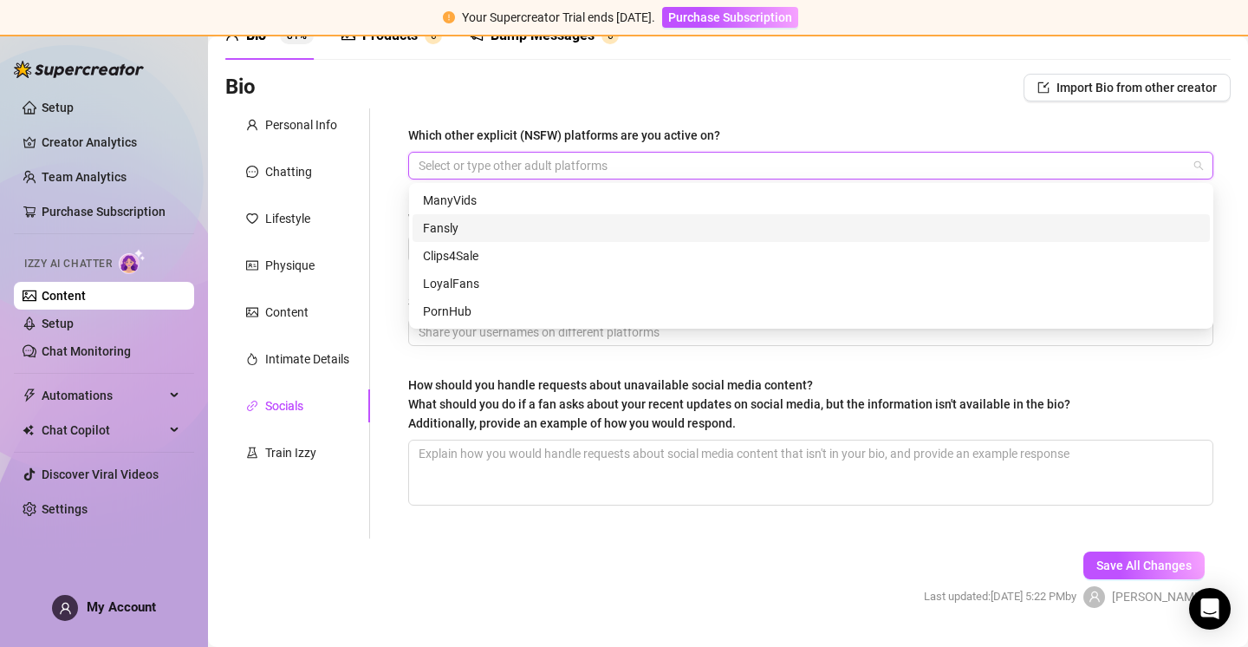
click at [570, 227] on div "Fansly" at bounding box center [811, 227] width 777 height 19
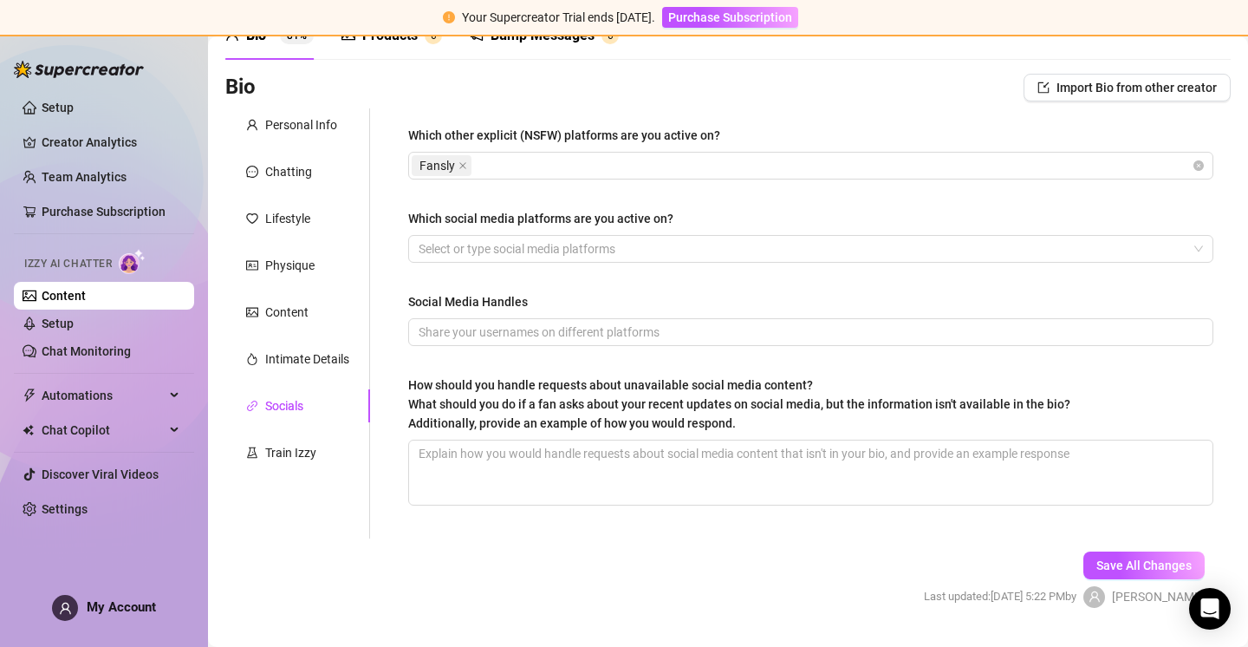
click at [720, 106] on div "Bio Import Bio from other creator" at bounding box center [728, 91] width 1006 height 35
click at [603, 251] on div at bounding box center [802, 249] width 780 height 24
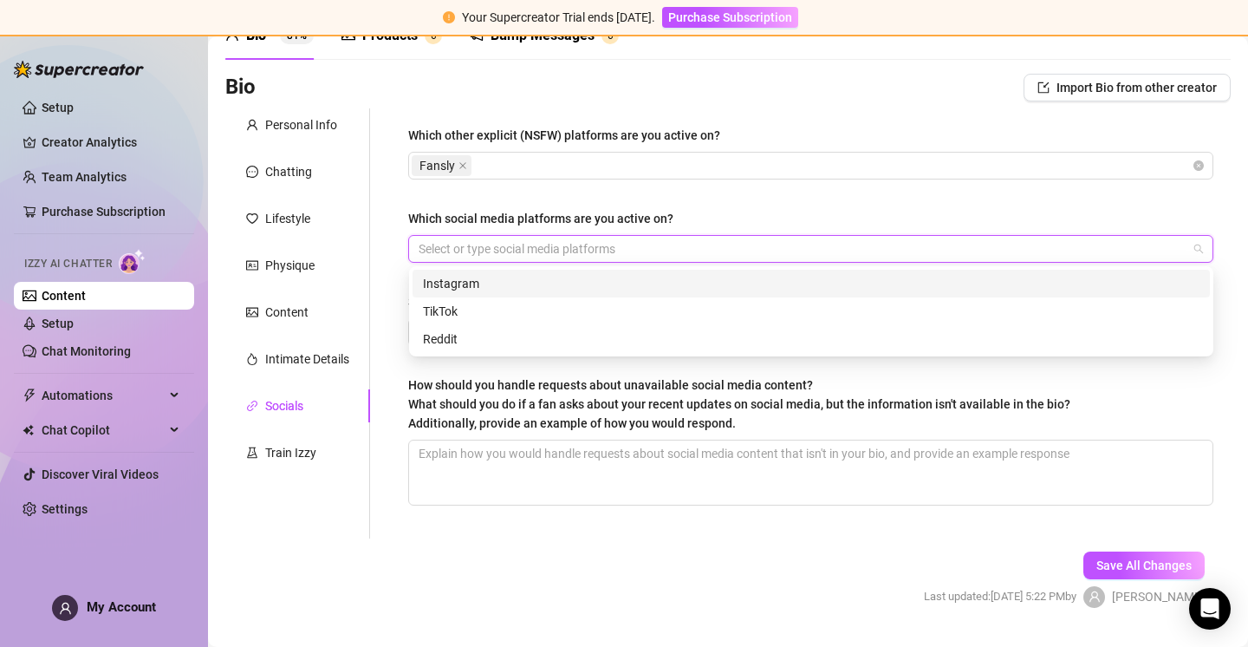
click at [595, 283] on div "Instagram" at bounding box center [811, 283] width 777 height 19
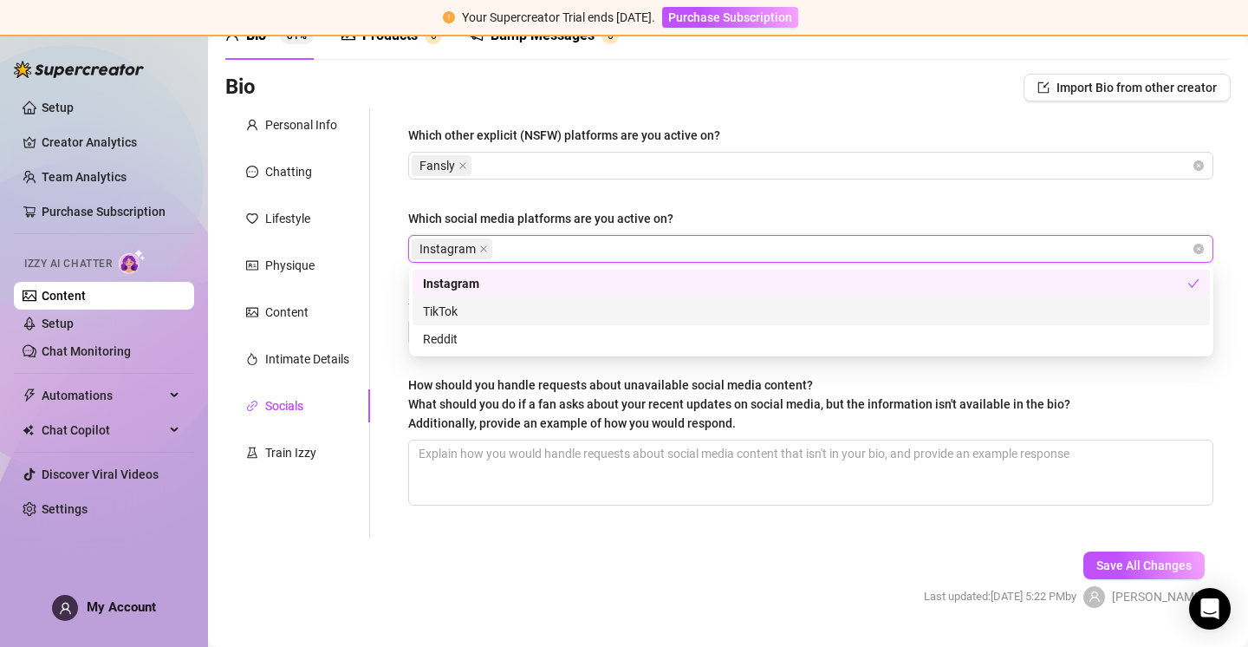
click at [562, 305] on div "TikTok" at bounding box center [811, 311] width 777 height 19
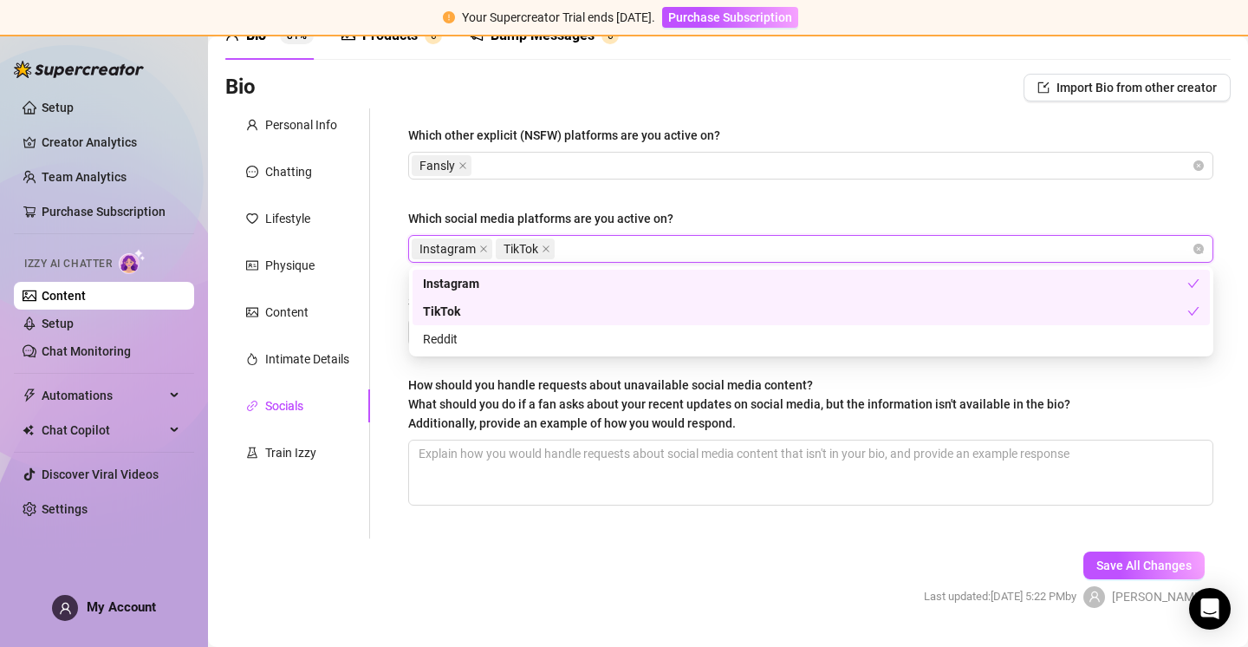
click at [766, 199] on div "Which other explicit (NSFW) platforms are you active on? Fansly Which social me…" at bounding box center [810, 323] width 805 height 395
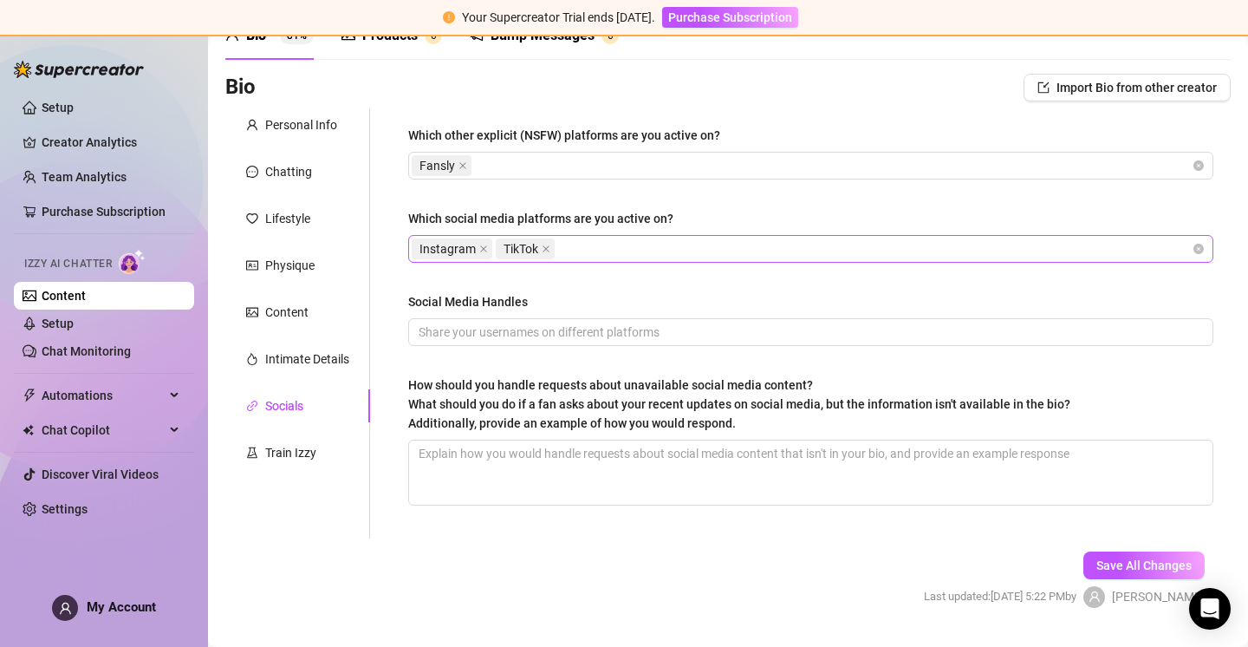
click at [670, 239] on div "Instagram TikTok" at bounding box center [802, 249] width 780 height 24
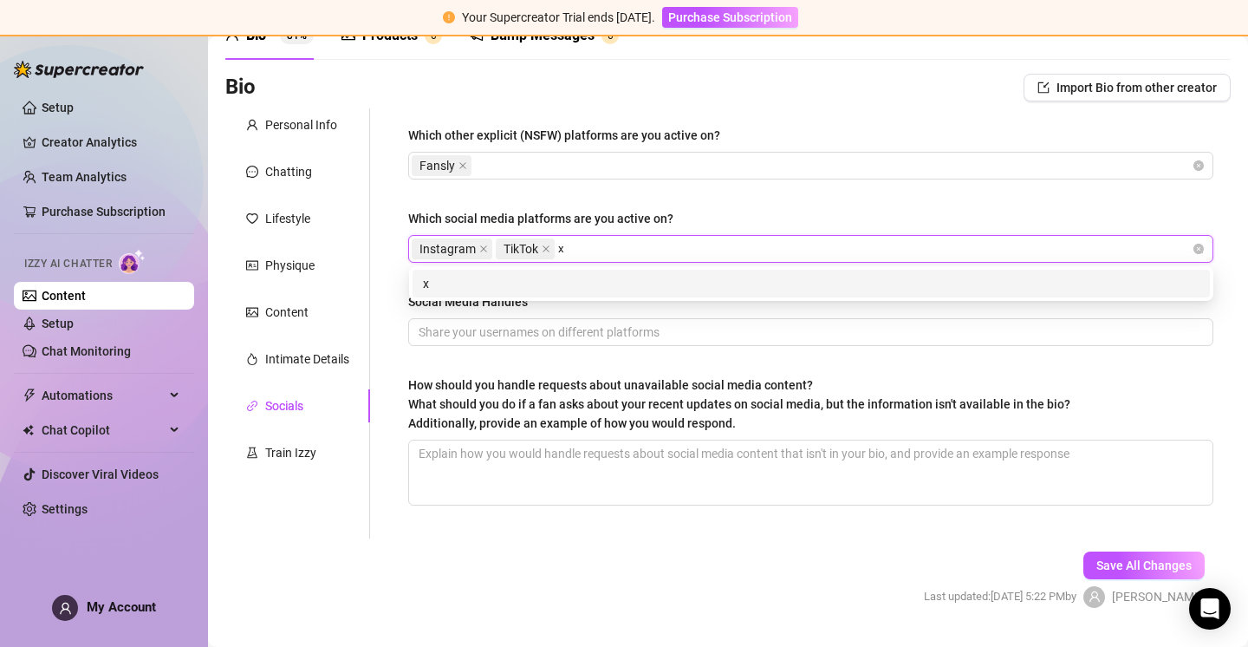
click at [653, 282] on div "x" at bounding box center [811, 283] width 777 height 19
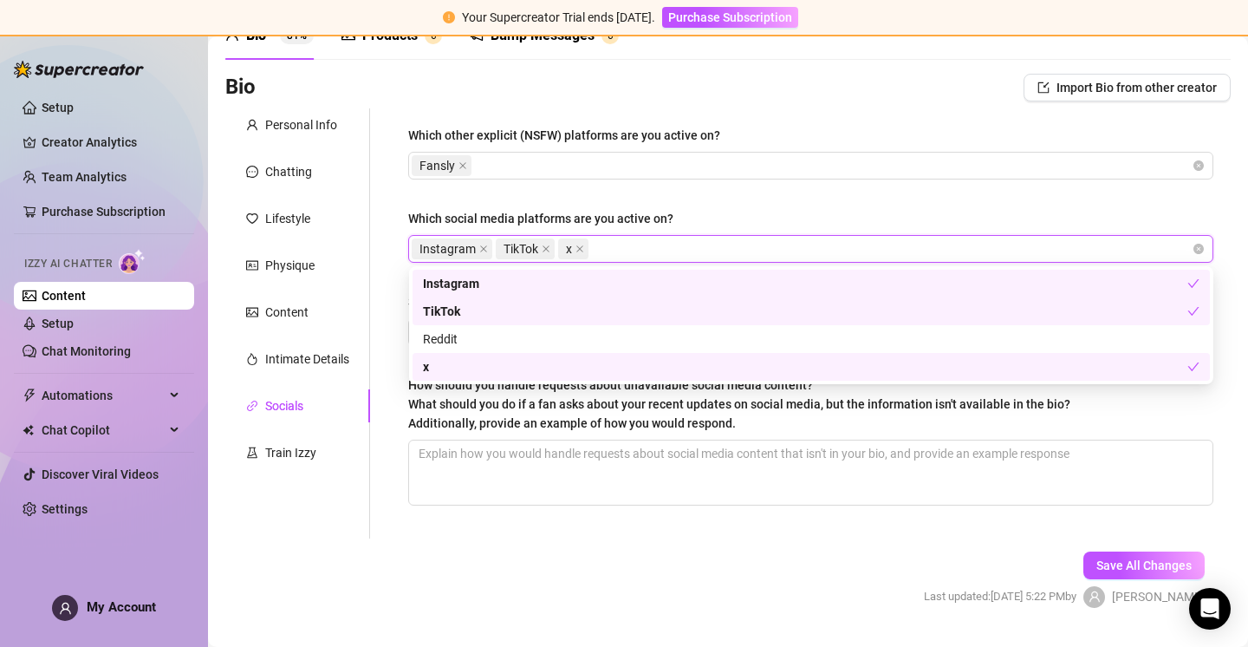
click at [584, 246] on span "x" at bounding box center [573, 248] width 30 height 21
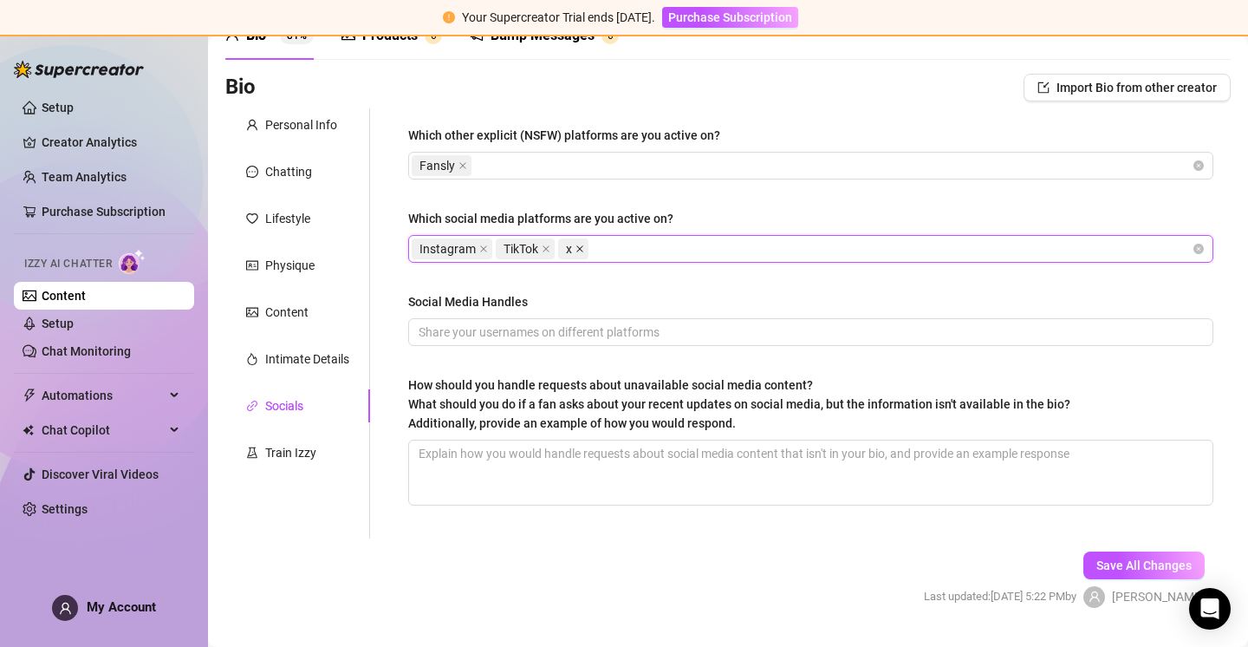
click at [583, 246] on icon "close" at bounding box center [580, 248] width 9 height 9
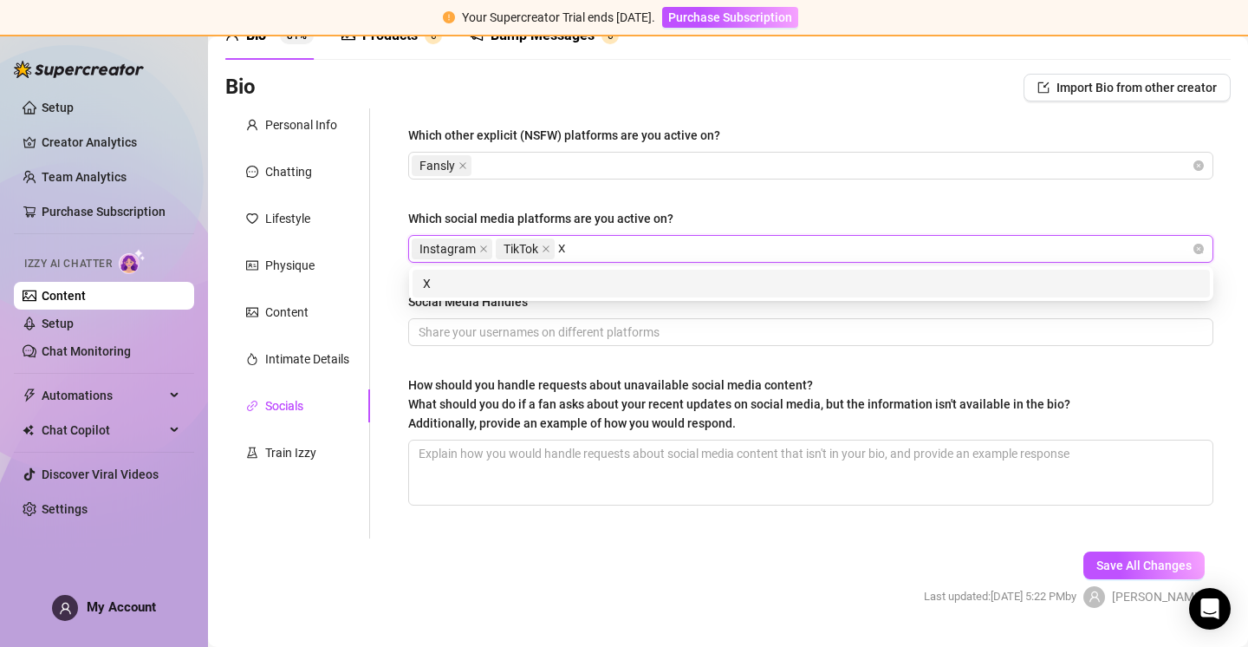
click at [684, 284] on div "X" at bounding box center [811, 283] width 777 height 19
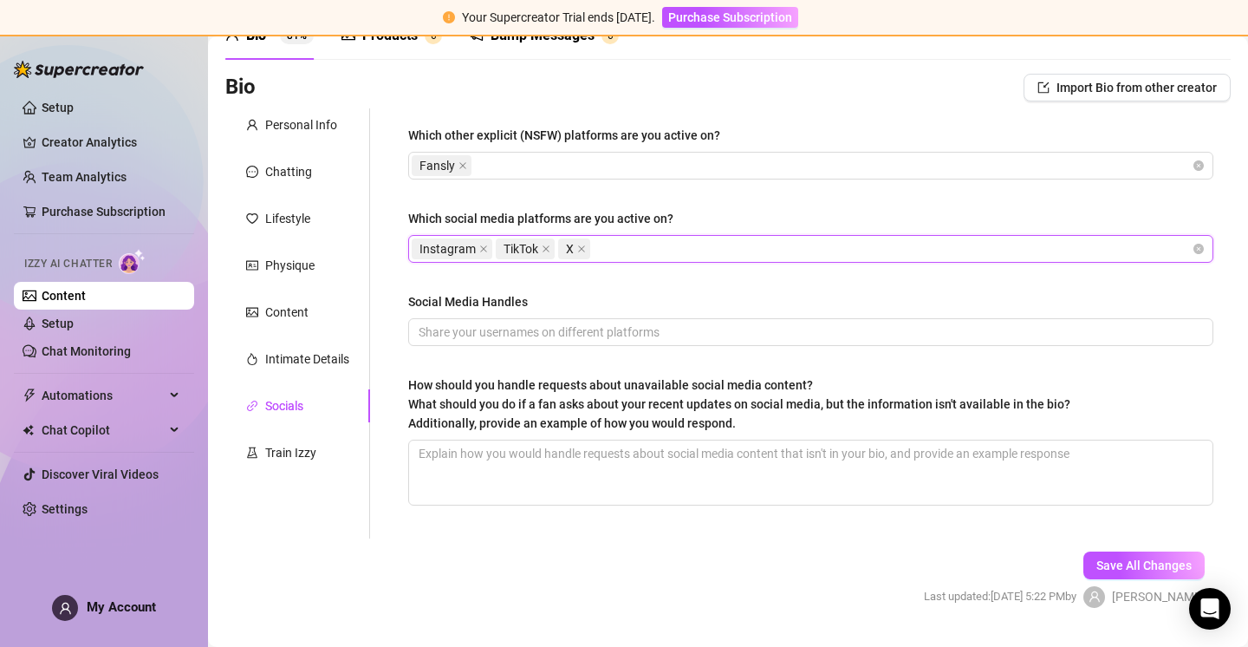
click at [789, 189] on div "Which other explicit (NSFW) platforms are you active on? Fansly Which social me…" at bounding box center [810, 323] width 805 height 395
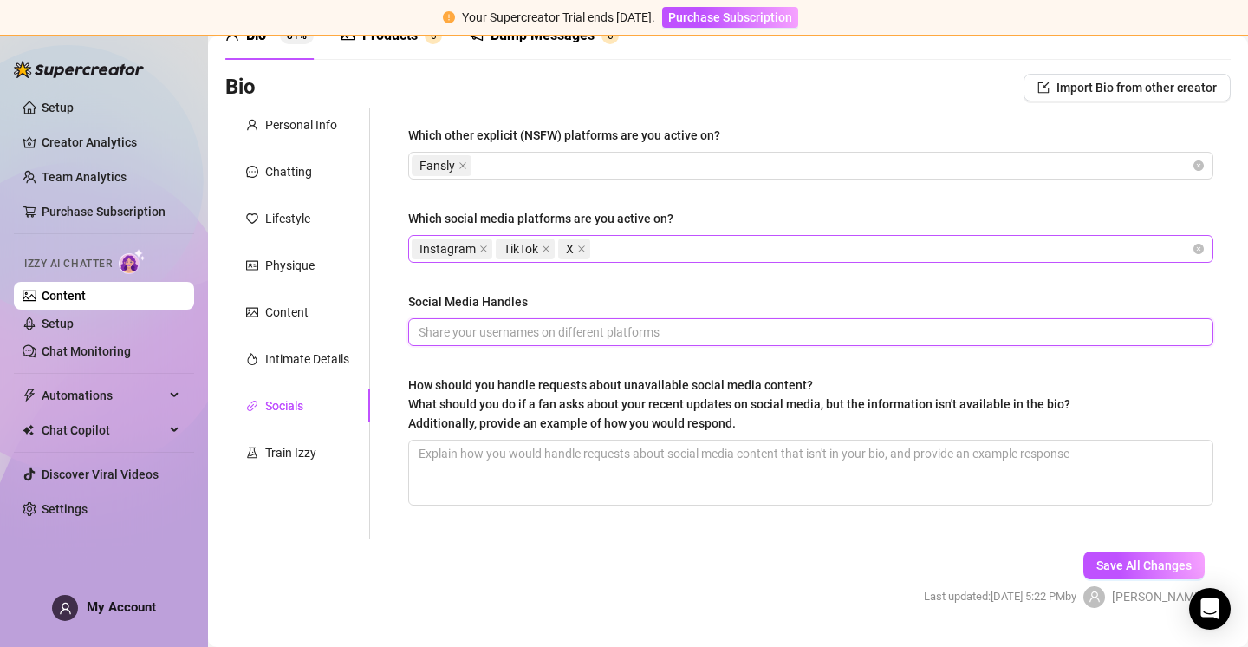
click at [578, 341] on input "Social Media Handles" at bounding box center [809, 331] width 781 height 19
click at [823, 330] on input "@themirandaaffect on instagram and tiktok. @themirandaaffect" at bounding box center [809, 331] width 781 height 19
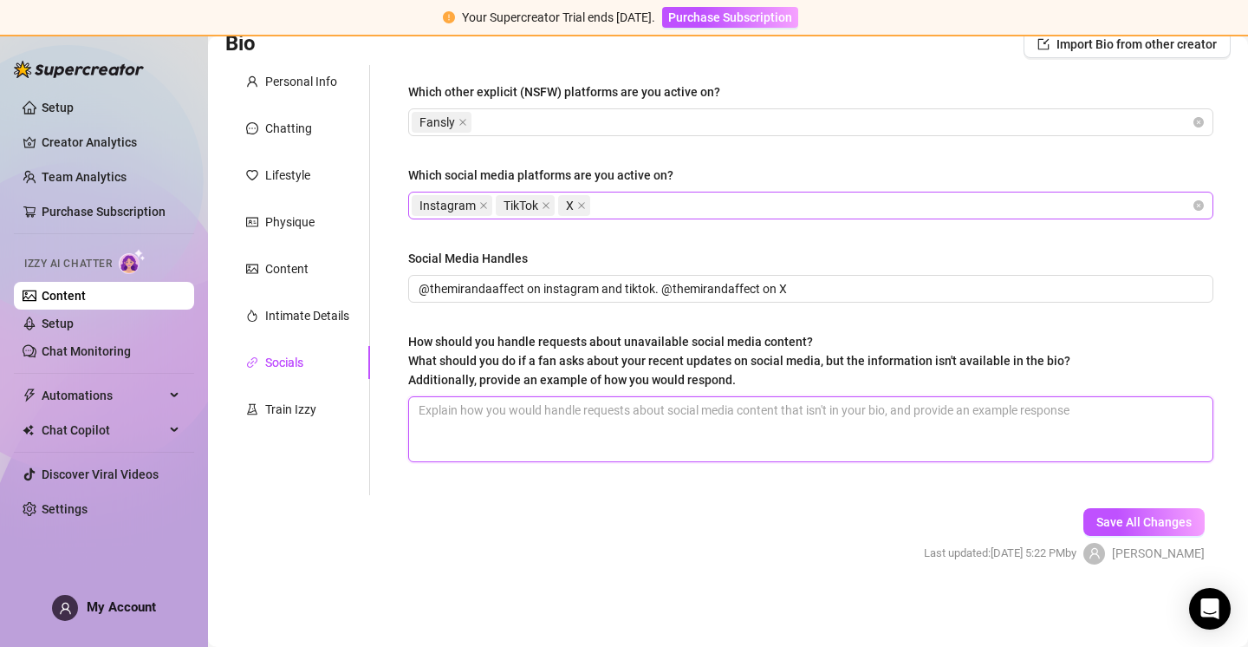
click at [641, 417] on textarea "How should you handle requests about unavailable social media content? What sho…" at bounding box center [811, 429] width 804 height 64
click at [656, 418] on textarea "How should you handle requests about unavailable social media content? What sho…" at bounding box center [811, 429] width 804 height 64
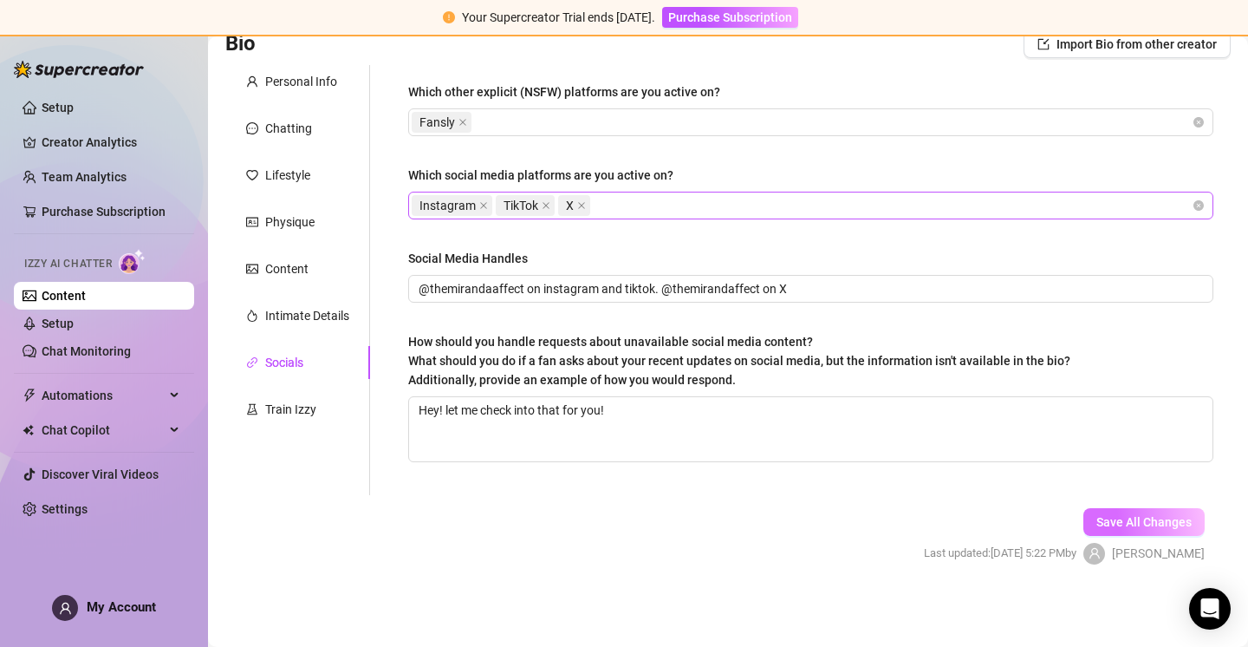
click at [1127, 512] on button "Save All Changes" at bounding box center [1144, 522] width 121 height 28
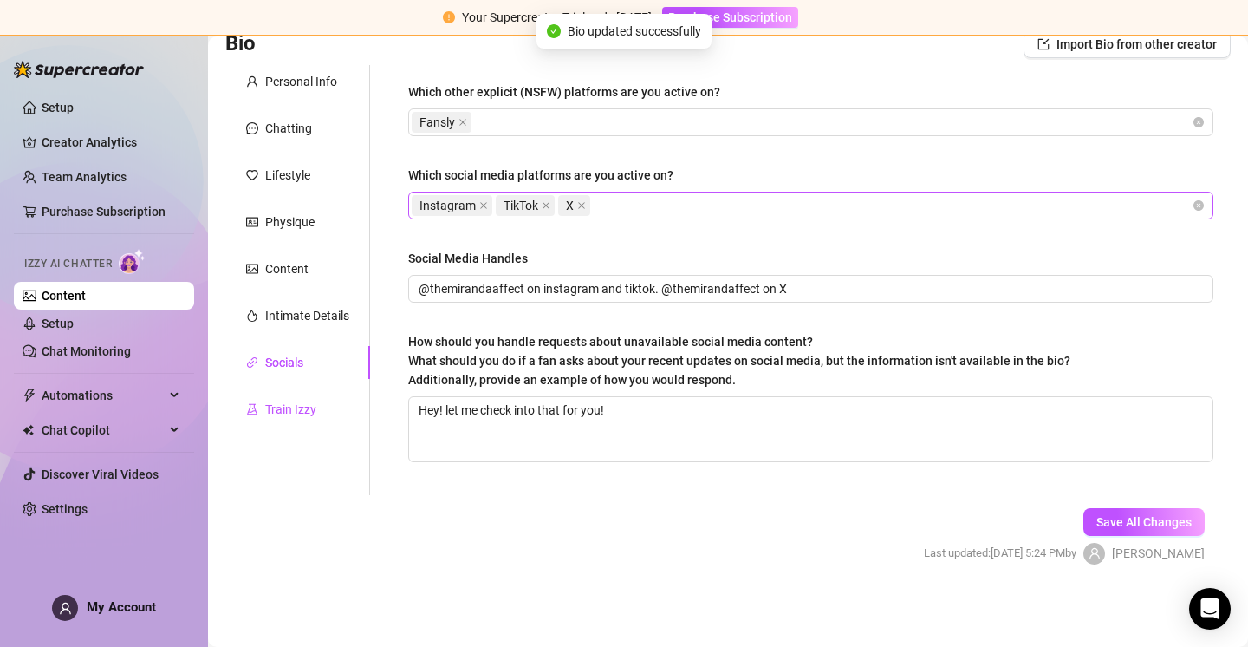
click at [288, 413] on div "Train Izzy" at bounding box center [290, 409] width 51 height 19
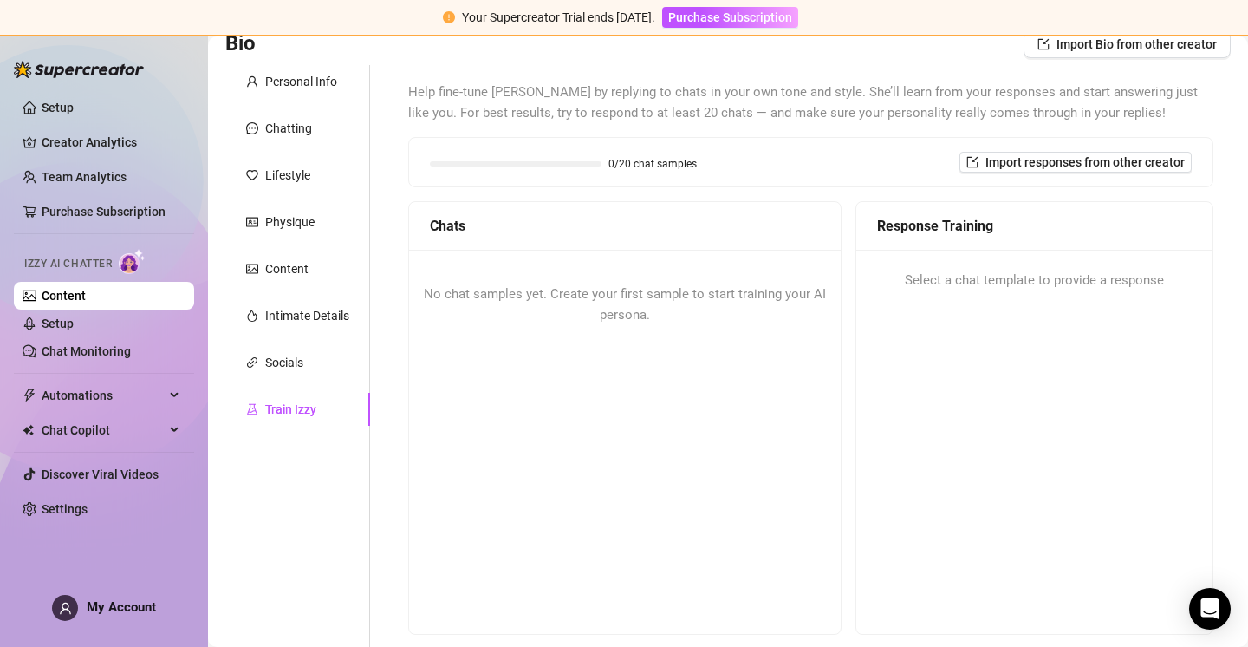
click at [718, 164] on div "0/20 chat samples Import responses from other creator" at bounding box center [811, 162] width 762 height 21
click at [1019, 160] on span "Import responses from other creator" at bounding box center [1085, 162] width 199 height 14
click at [1033, 218] on input "search" at bounding box center [1068, 207] width 137 height 26
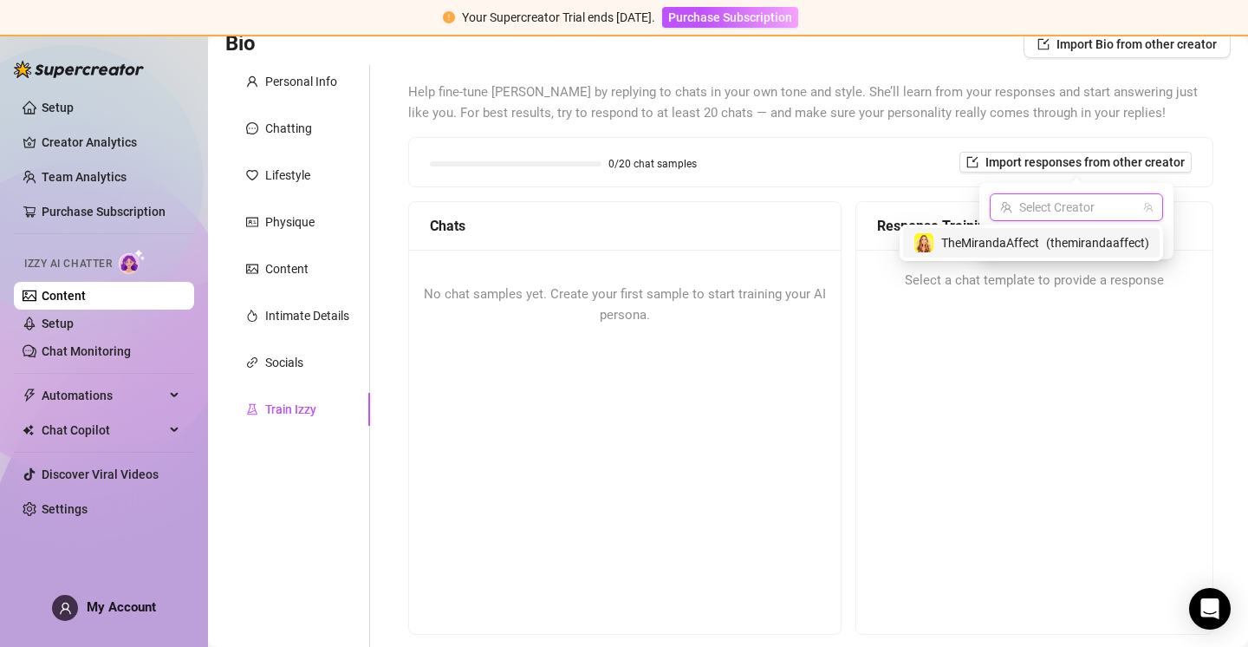
click at [1031, 245] on span "TheMirandaAffect" at bounding box center [990, 242] width 98 height 19
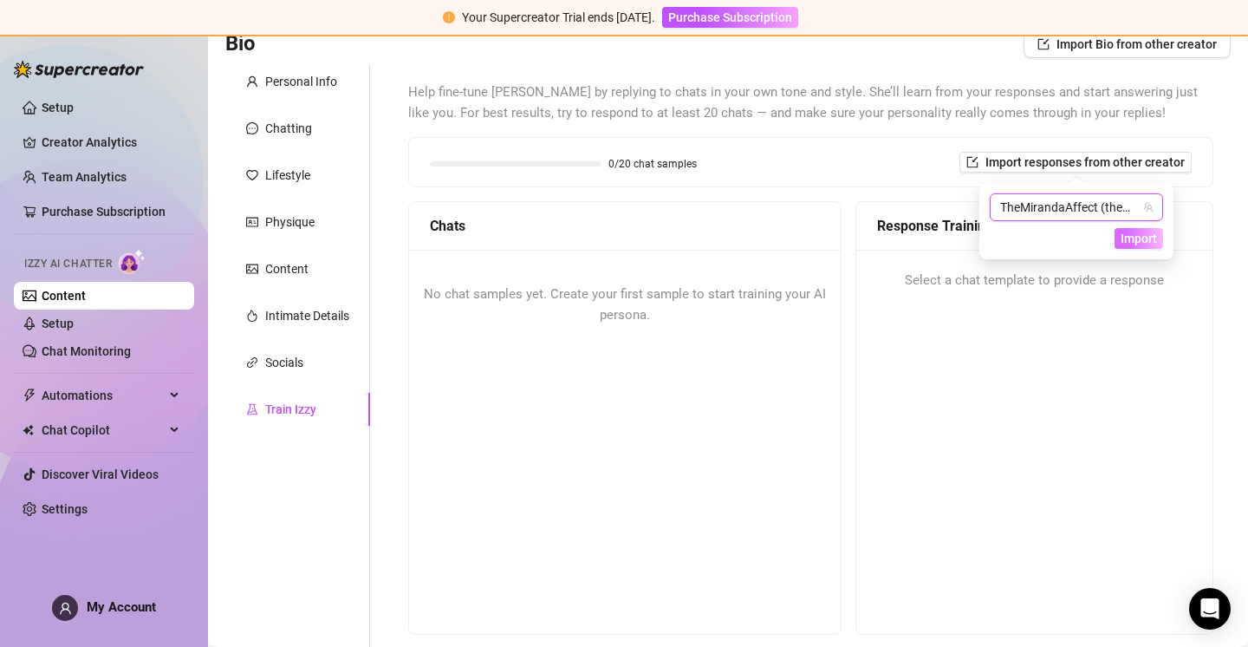
click at [1129, 241] on span "Import" at bounding box center [1139, 238] width 36 height 14
click at [1140, 238] on span "Import" at bounding box center [1139, 238] width 36 height 14
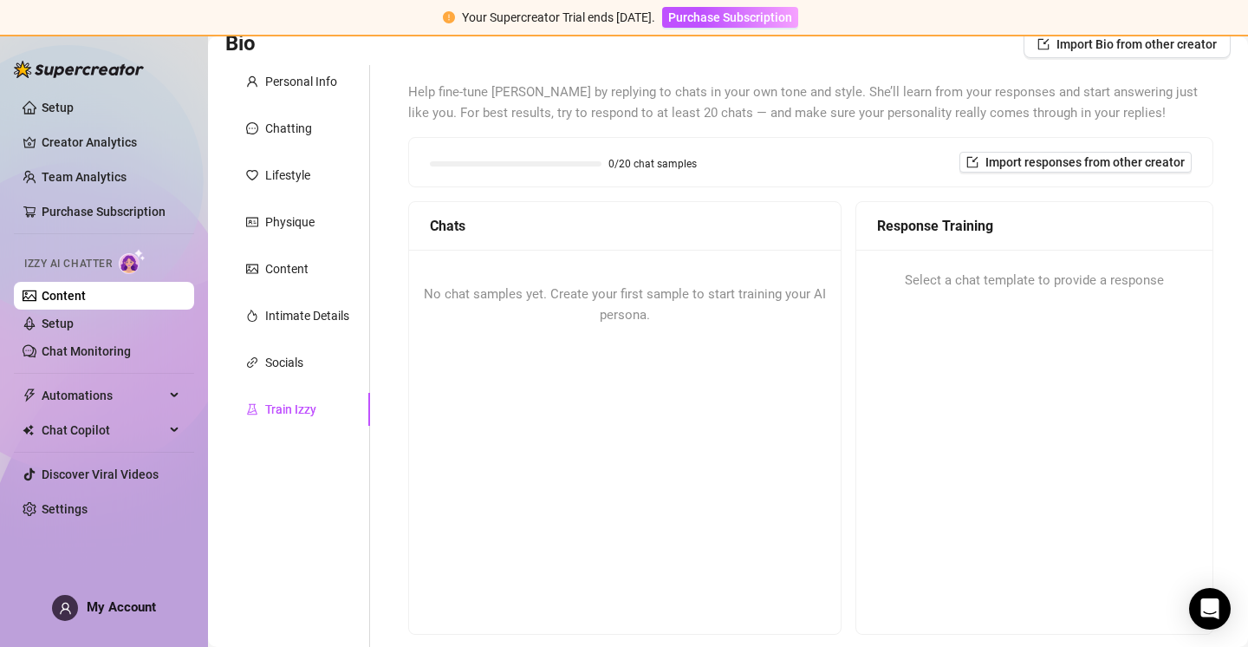
click at [897, 166] on div "0/20 chat samples Import responses from other creator" at bounding box center [811, 162] width 762 height 21
click at [661, 160] on span "0/20 chat samples" at bounding box center [653, 164] width 88 height 10
click at [565, 153] on div "0/20 chat samples" at bounding box center [563, 162] width 267 height 19
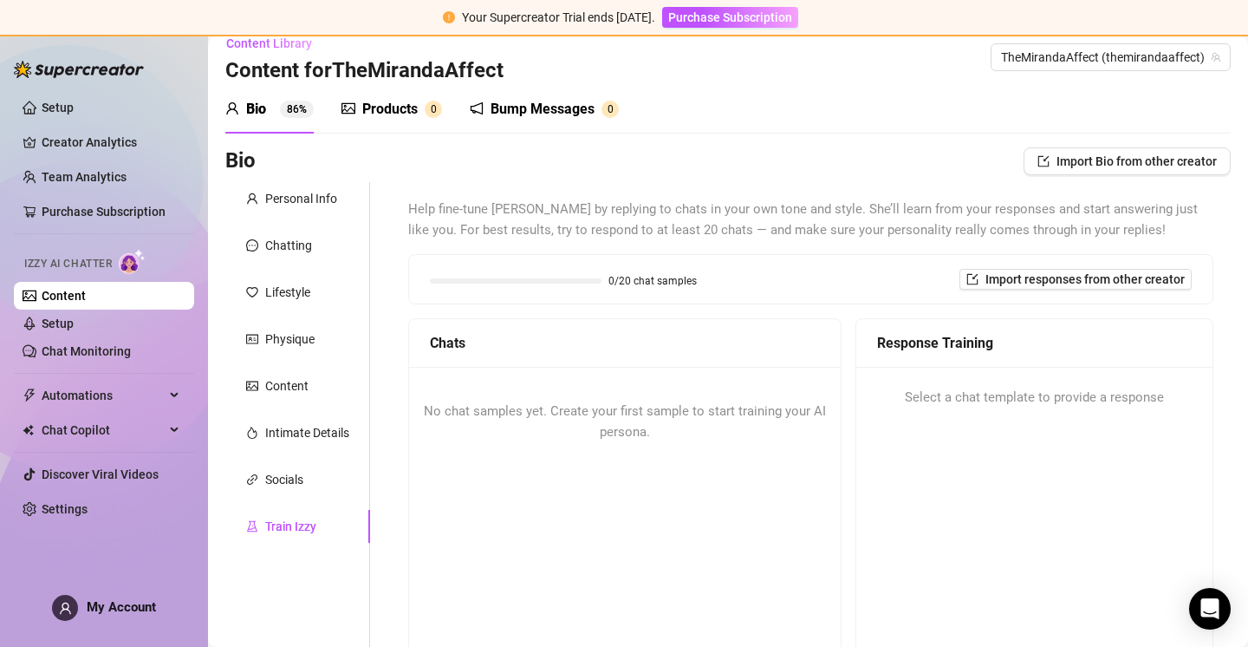
scroll to position [0, 0]
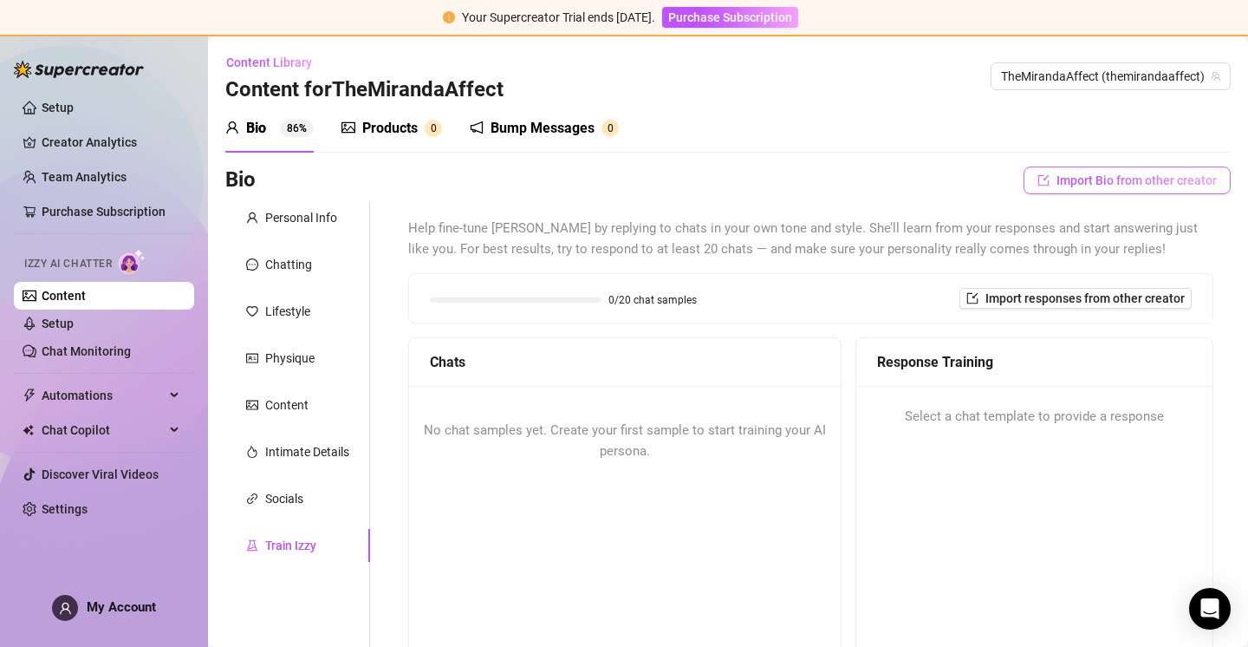
click at [1050, 179] on icon "import" at bounding box center [1044, 180] width 12 height 12
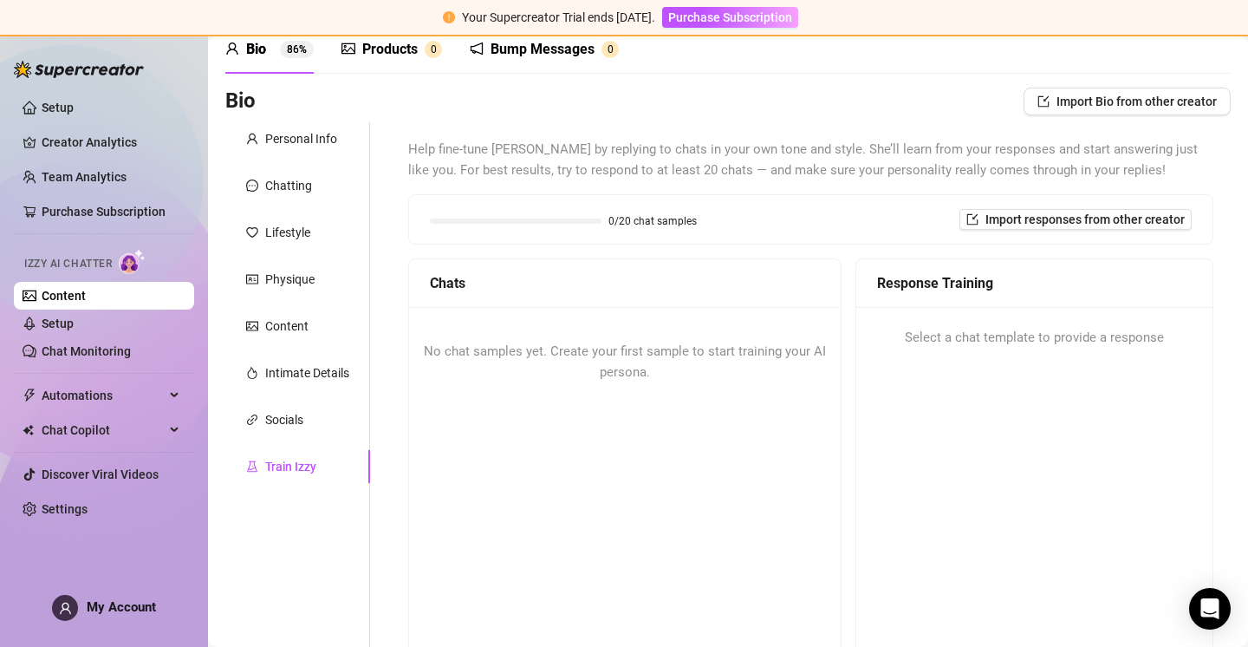
scroll to position [99, 0]
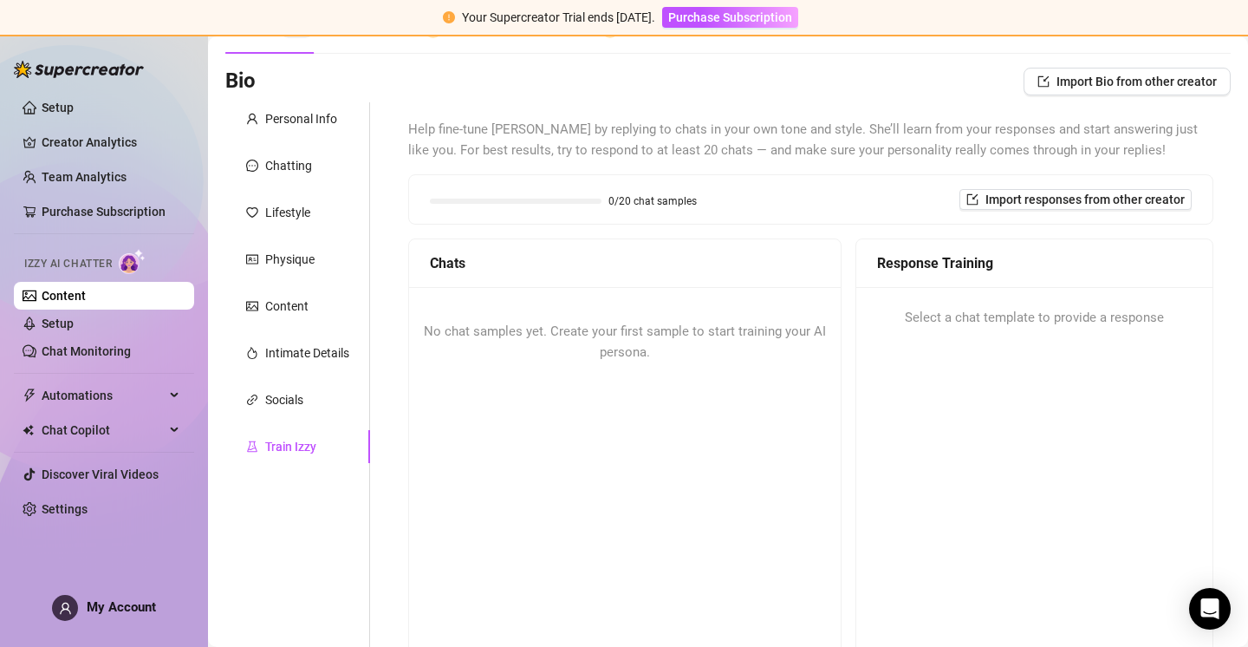
click at [787, 318] on div "No chat samples yet. Create your first sample to start training your AI persona." at bounding box center [625, 342] width 432 height 110
click at [634, 406] on div "No chat samples yet. Create your first sample to start training your AI persona." at bounding box center [625, 478] width 432 height 382
click at [577, 339] on span "No chat samples yet. Create your first sample to start training your AI persona." at bounding box center [625, 341] width 402 height 36
click at [505, 328] on span "No chat samples yet. Create your first sample to start training your AI persona." at bounding box center [625, 341] width 402 height 36
drag, startPoint x: 1023, startPoint y: 283, endPoint x: 1004, endPoint y: 292, distance: 20.9
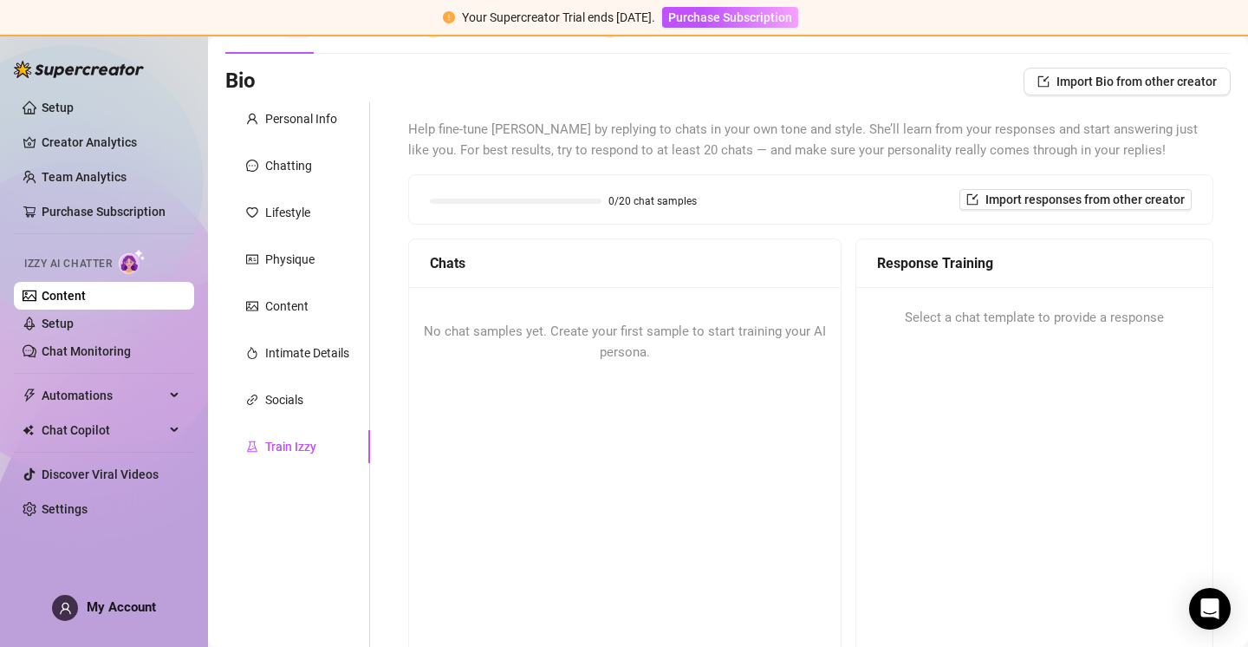
click at [1023, 283] on div "Response Training" at bounding box center [1035, 263] width 356 height 49
click at [975, 312] on span "Select a chat template to provide a response" at bounding box center [1034, 318] width 259 height 21
click at [144, 401] on span "Automations" at bounding box center [103, 395] width 123 height 28
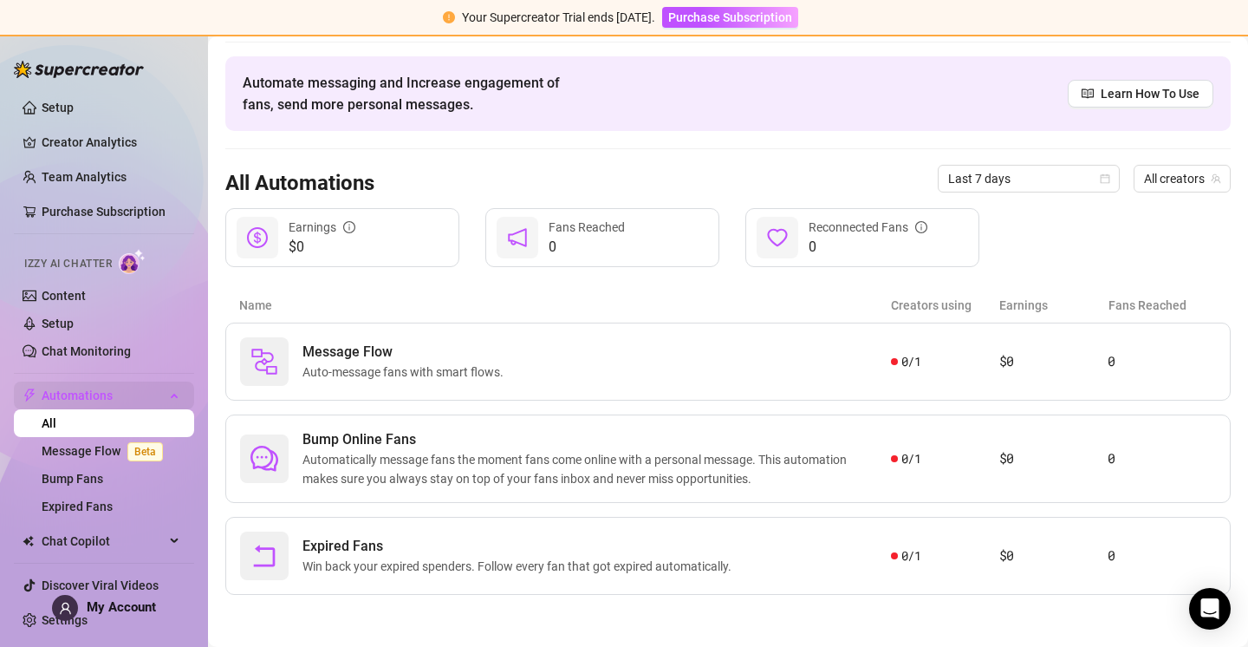
scroll to position [53, 0]
click at [1131, 76] on div "Automate messaging and Increase engagement of fans, send more personal messages…" at bounding box center [728, 93] width 1006 height 75
click at [1131, 88] on span "Learn How To Use" at bounding box center [1150, 93] width 99 height 19
click at [140, 538] on span "Chat Copilot" at bounding box center [103, 541] width 123 height 28
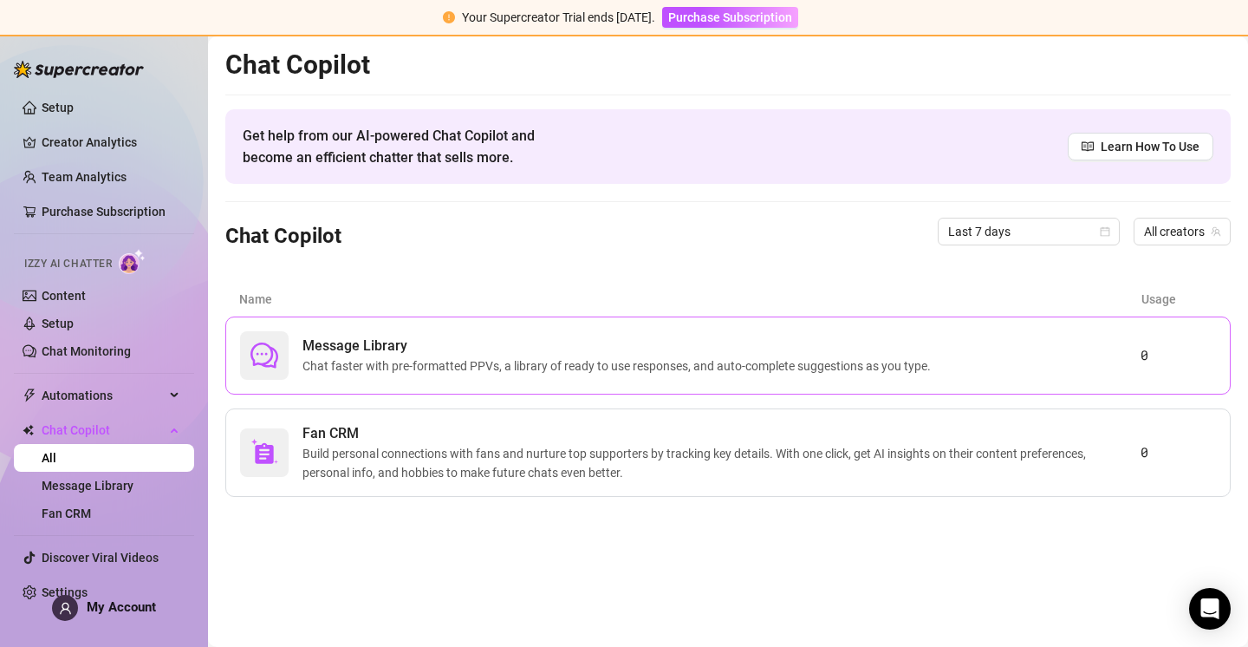
click at [512, 370] on span "Chat faster with pre-formatted PPVs, a library of ready to use responses, and a…" at bounding box center [620, 365] width 635 height 19
